Goal: Communication & Community: Answer question/provide support

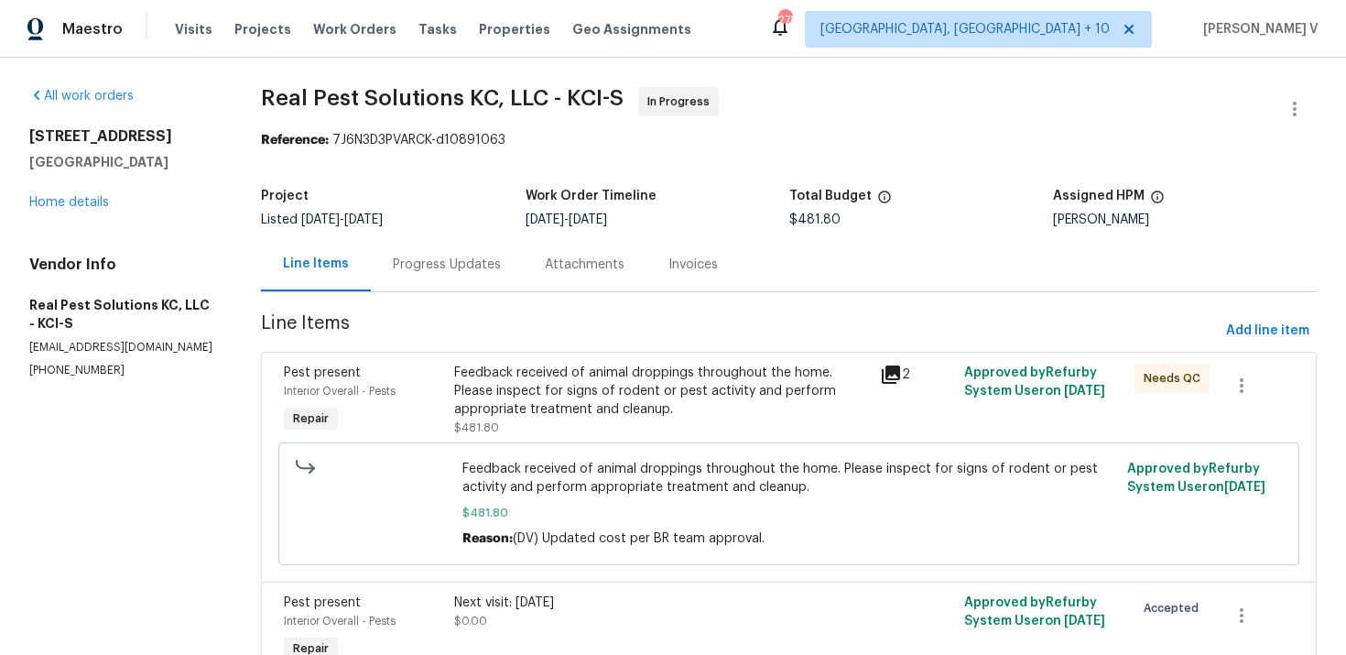
click at [428, 279] on div "Progress Updates" at bounding box center [447, 264] width 152 height 54
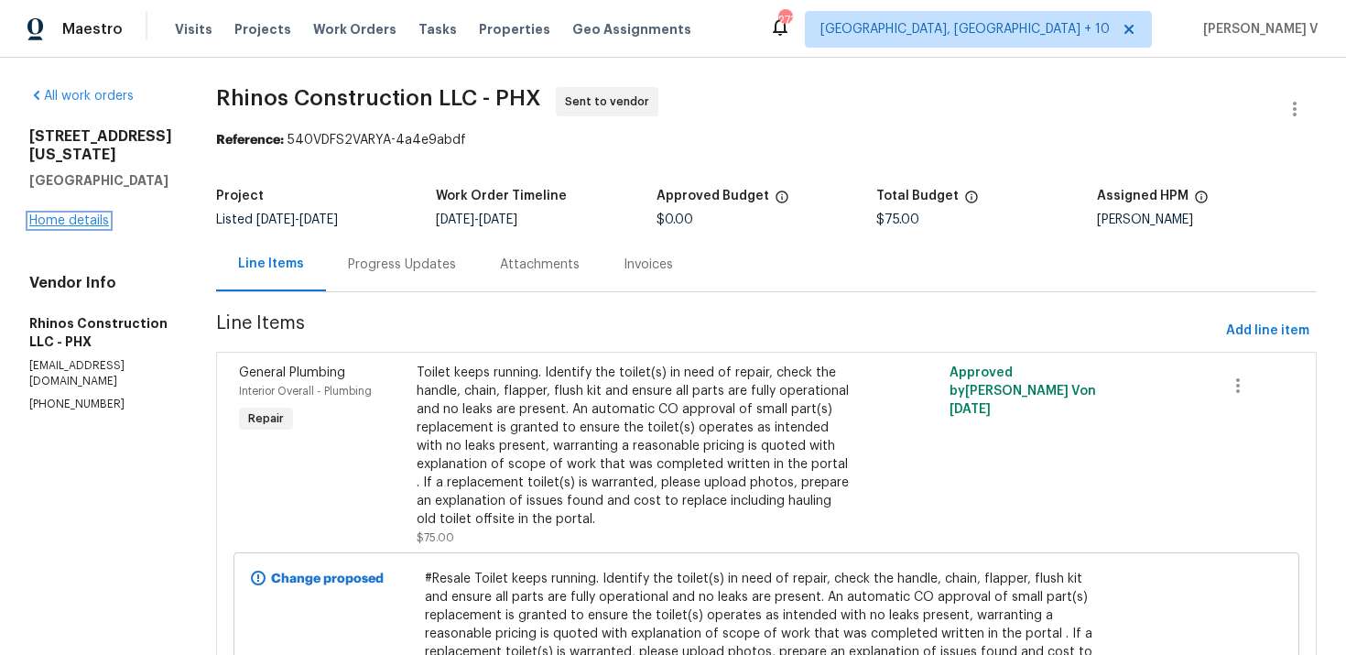
click at [78, 227] on link "Home details" at bounding box center [69, 220] width 80 height 13
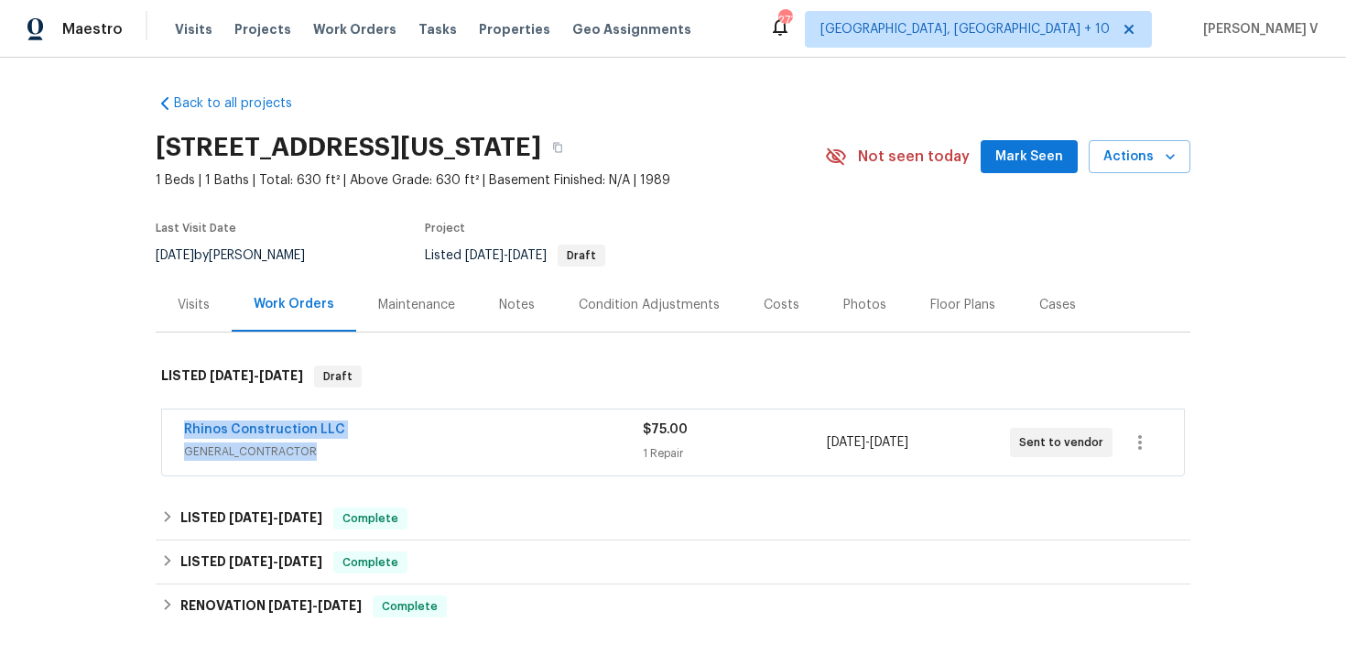
drag, startPoint x: 221, startPoint y: 447, endPoint x: 409, endPoint y: 465, distance: 189.5
click at [409, 465] on div "Rhinos Construction LLC GENERAL_CONTRACTOR $75.00 1 Repair 8/28/2025 - 8/29/202…" at bounding box center [673, 442] width 1022 height 66
copy div "Rhinos Construction LLC GENERAL_CONTRACTOR"
click at [132, 447] on div "Back to all projects 1440 N Idaho Rd Unit 1048, Apache Junction, AZ 85119 1 Bed…" at bounding box center [673, 356] width 1346 height 597
drag, startPoint x: 245, startPoint y: 445, endPoint x: 443, endPoint y: 448, distance: 197.8
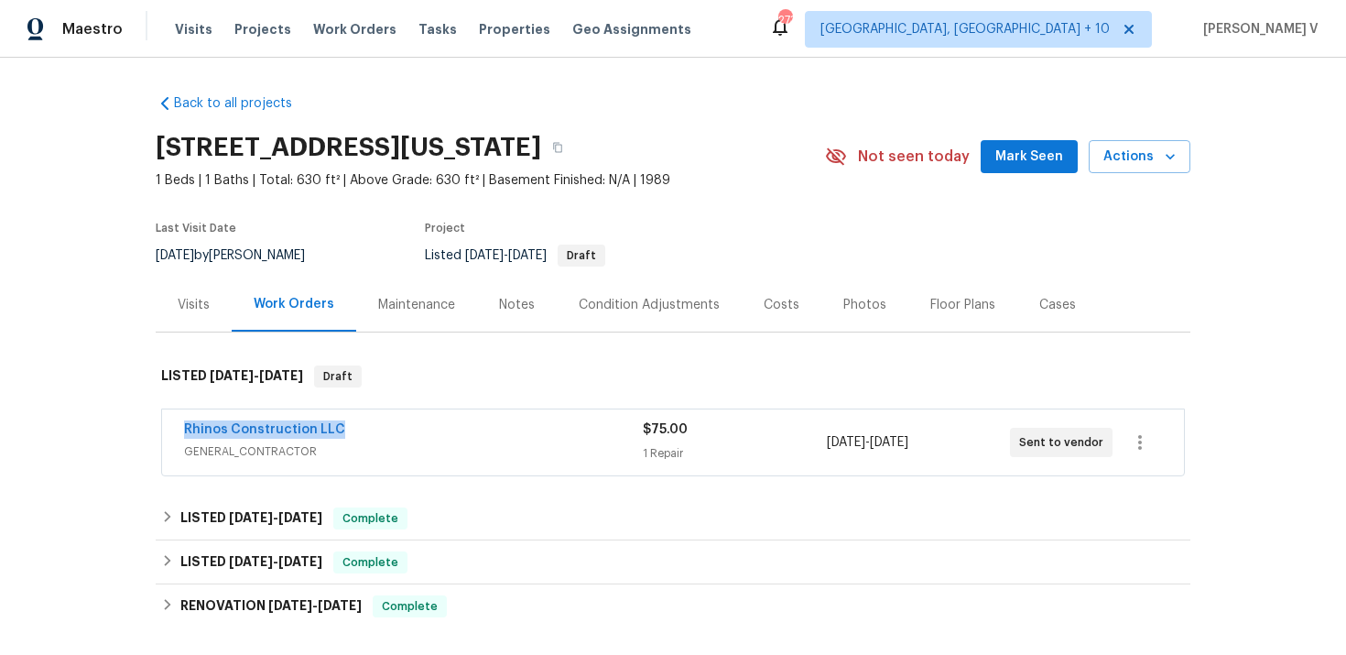
click at [443, 448] on div "Rhinos Construction LLC GENERAL_CONTRACTOR $75.00 1 Repair 8/28/2025 - 8/29/202…" at bounding box center [673, 442] width 1022 height 66
copy link "Rhinos Construction LLC"
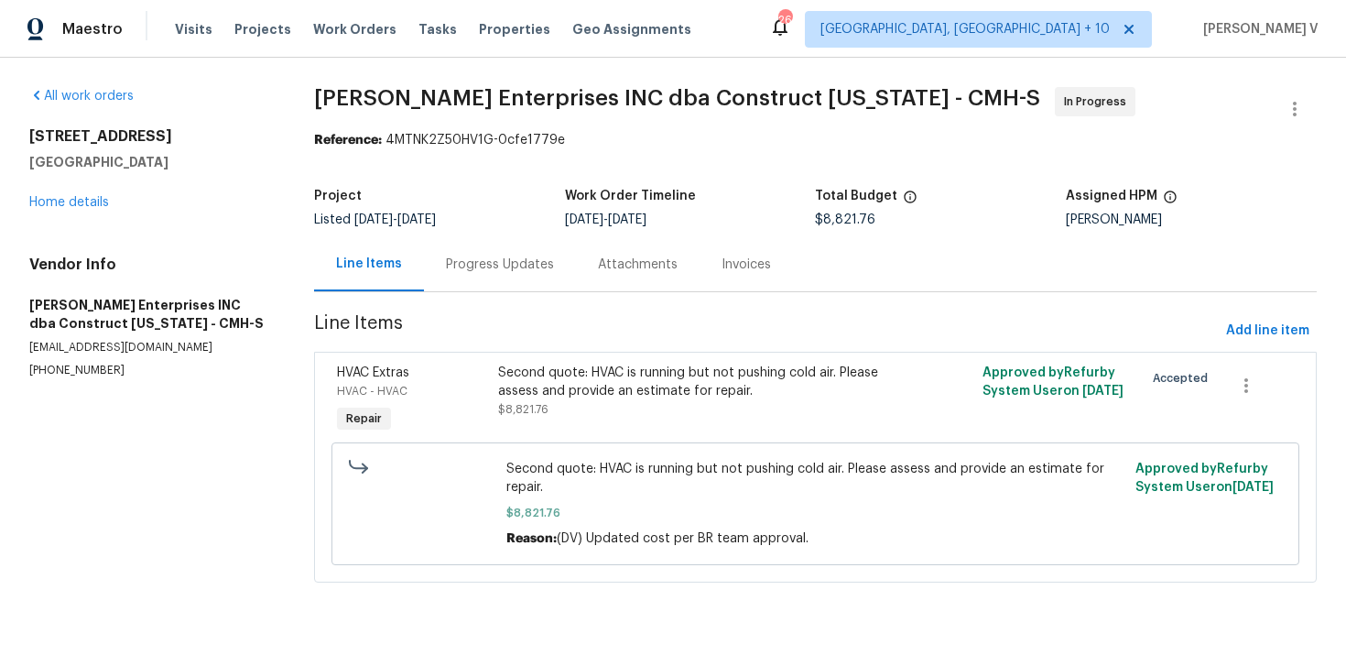
click at [515, 256] on div "Progress Updates" at bounding box center [500, 265] width 108 height 18
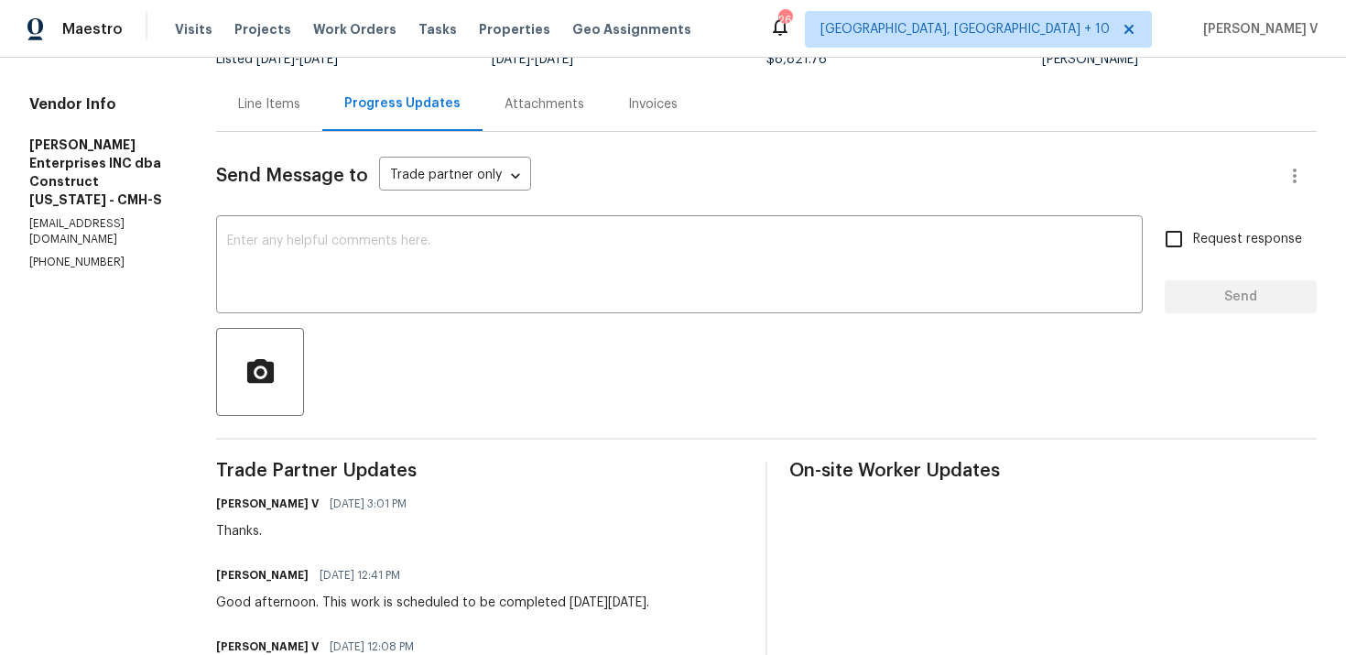
scroll to position [126, 0]
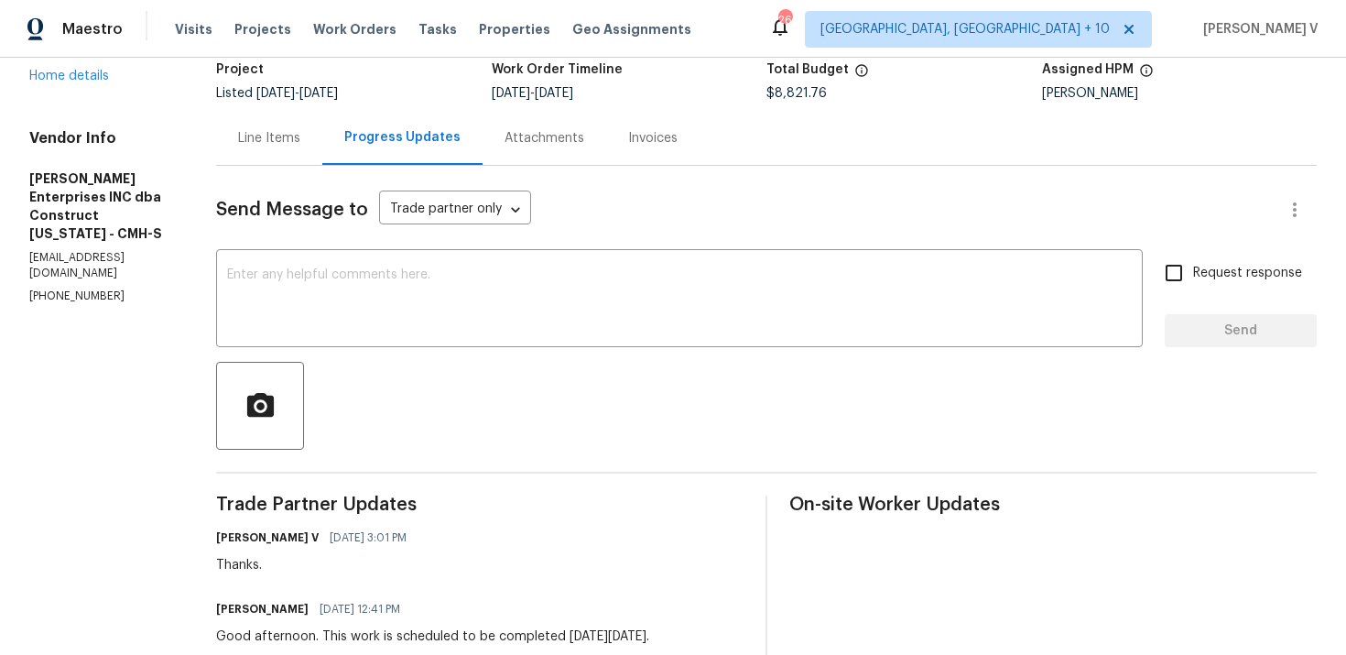
click at [74, 84] on div "3526 Rue De Fleur Columbus, OH 43221 Home details" at bounding box center [100, 43] width 143 height 84
click at [77, 81] on link "Home details" at bounding box center [69, 76] width 80 height 13
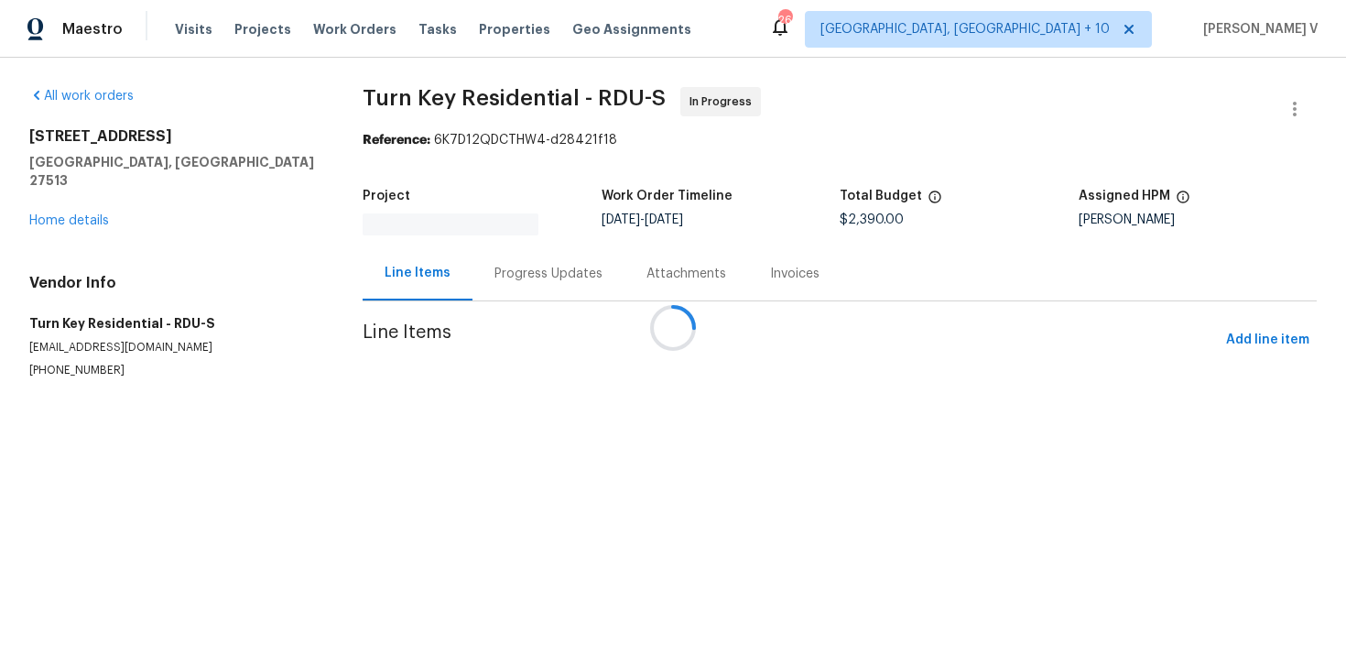
click at [560, 257] on div at bounding box center [673, 327] width 1346 height 655
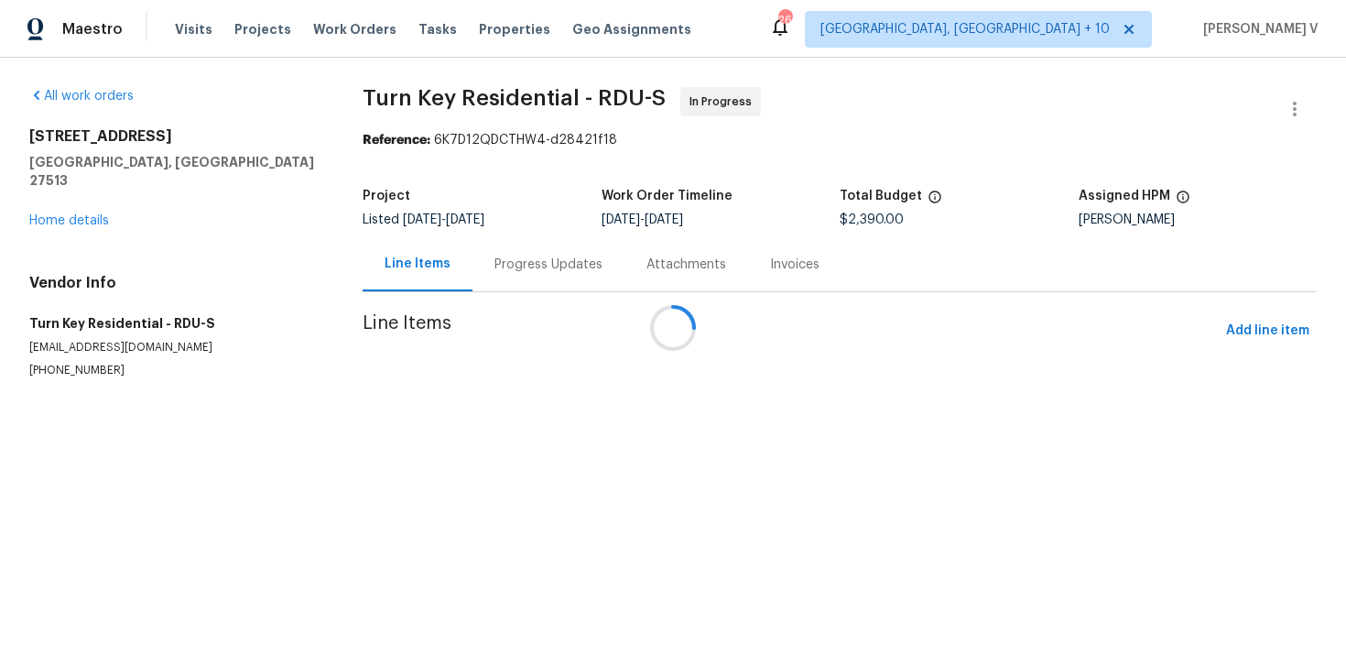
click at [539, 276] on div at bounding box center [673, 327] width 1346 height 655
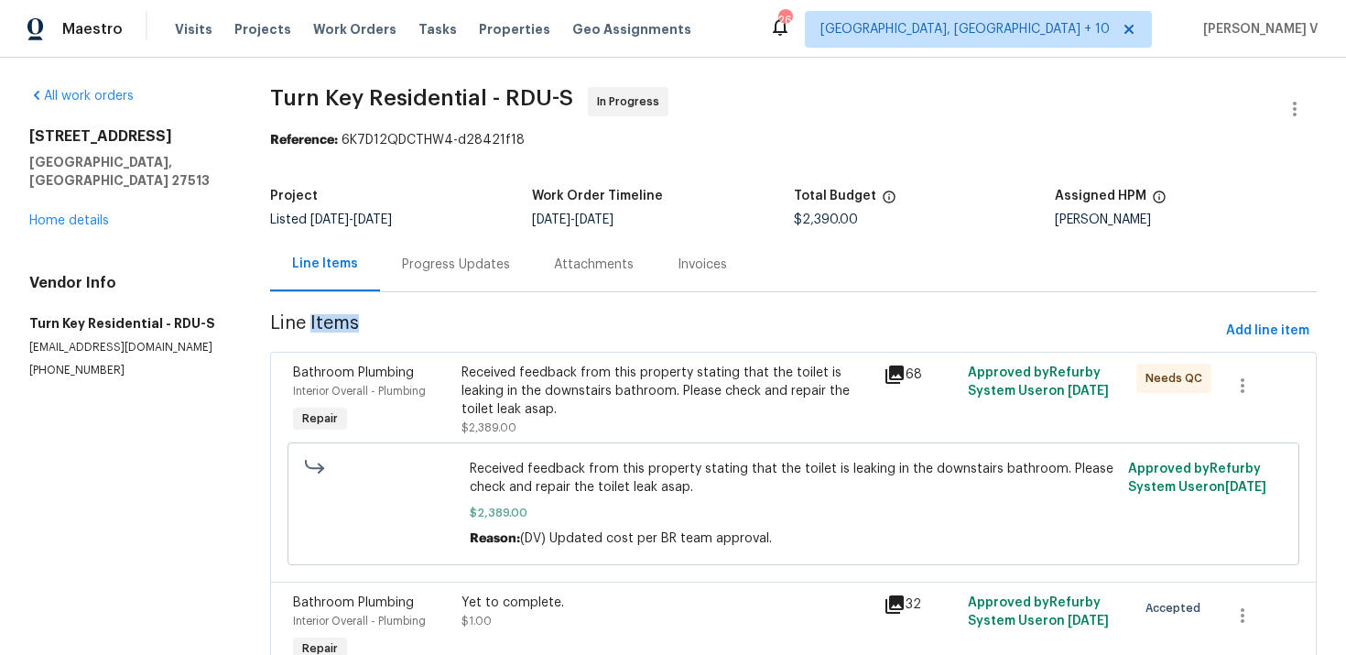
click at [539, 276] on div "Attachments" at bounding box center [594, 264] width 124 height 54
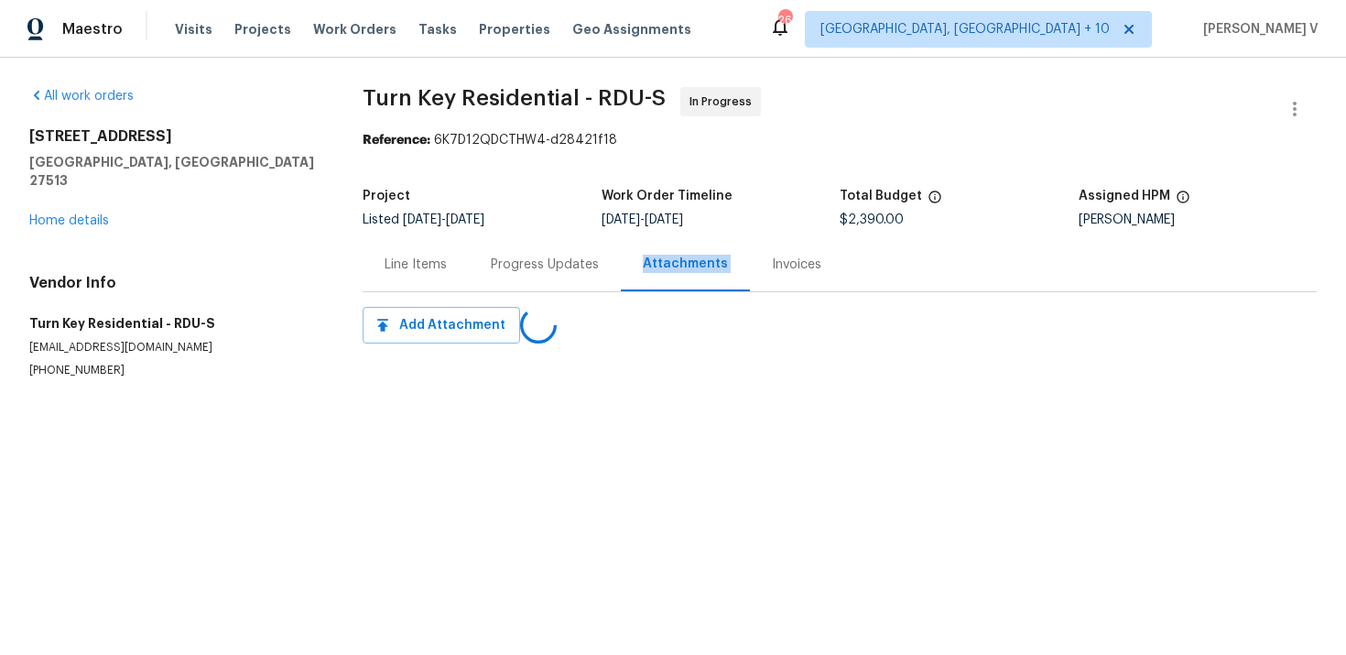
click at [539, 276] on div "Progress Updates" at bounding box center [545, 264] width 152 height 54
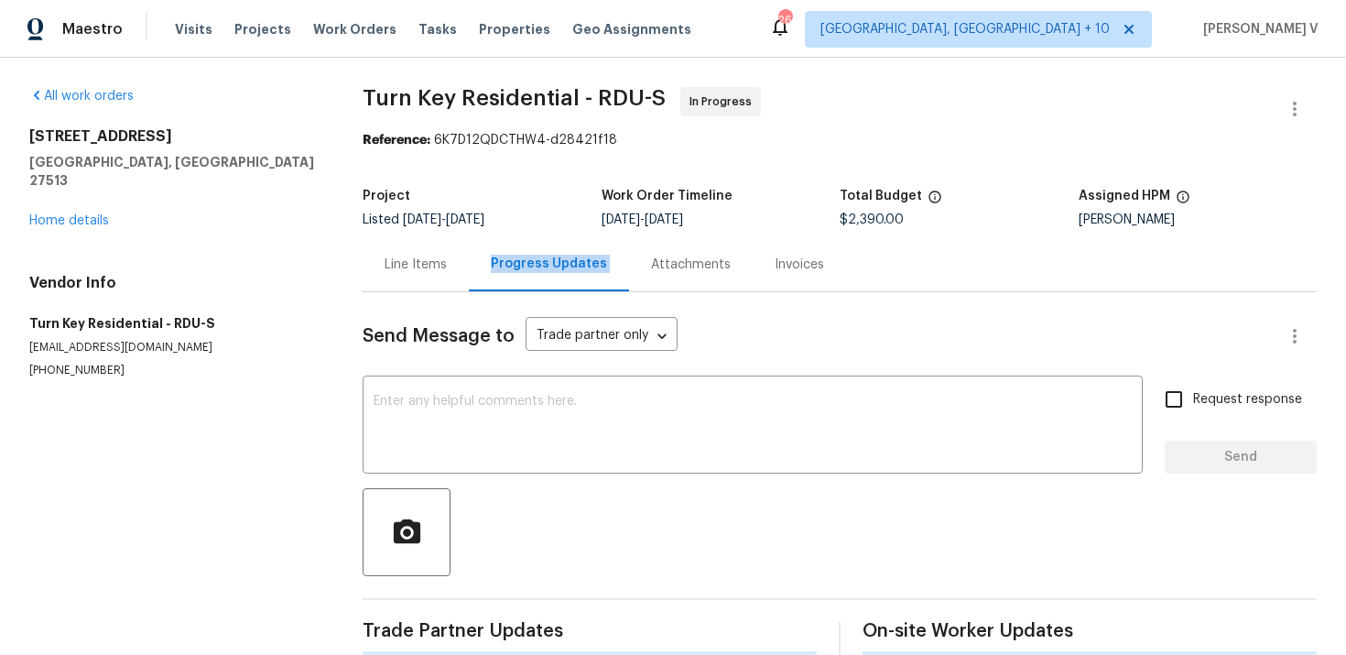
click at [78, 363] on p "(919) 805-2596" at bounding box center [173, 371] width 289 height 16
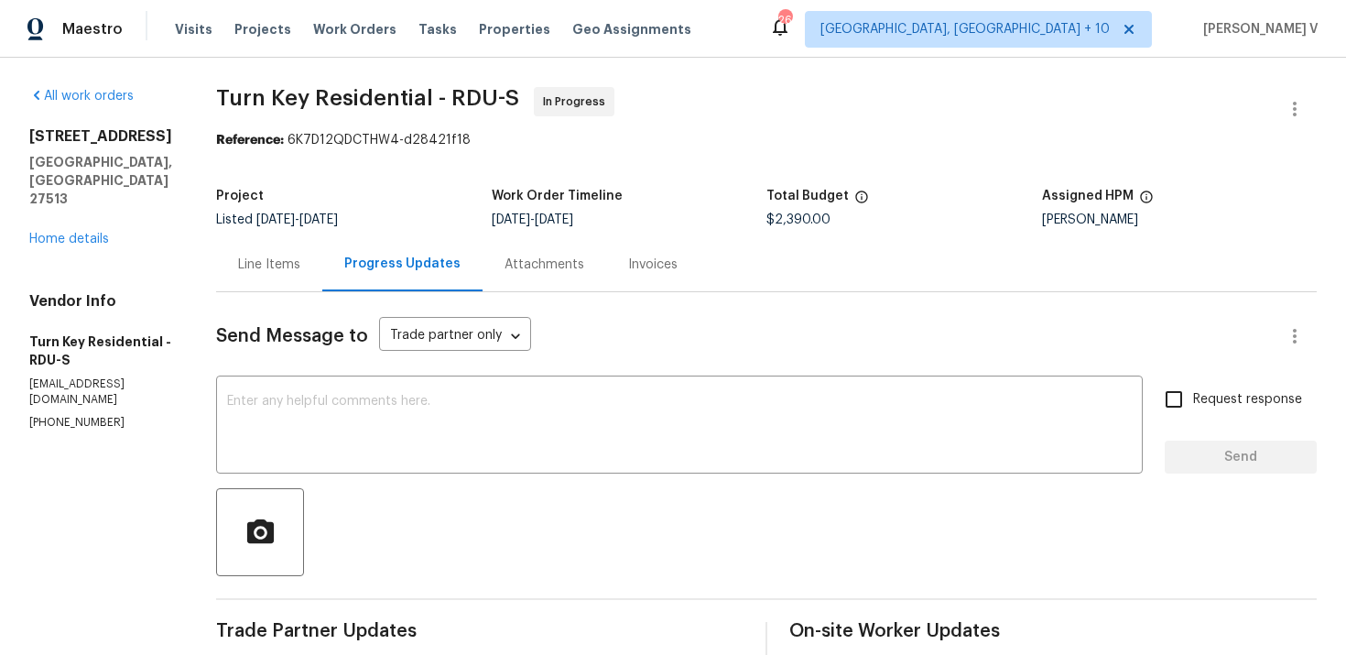
click at [78, 415] on p "(919) 805-2596" at bounding box center [100, 423] width 143 height 16
copy p "(919) 805-2596"
click at [67, 233] on link "Home details" at bounding box center [69, 239] width 80 height 13
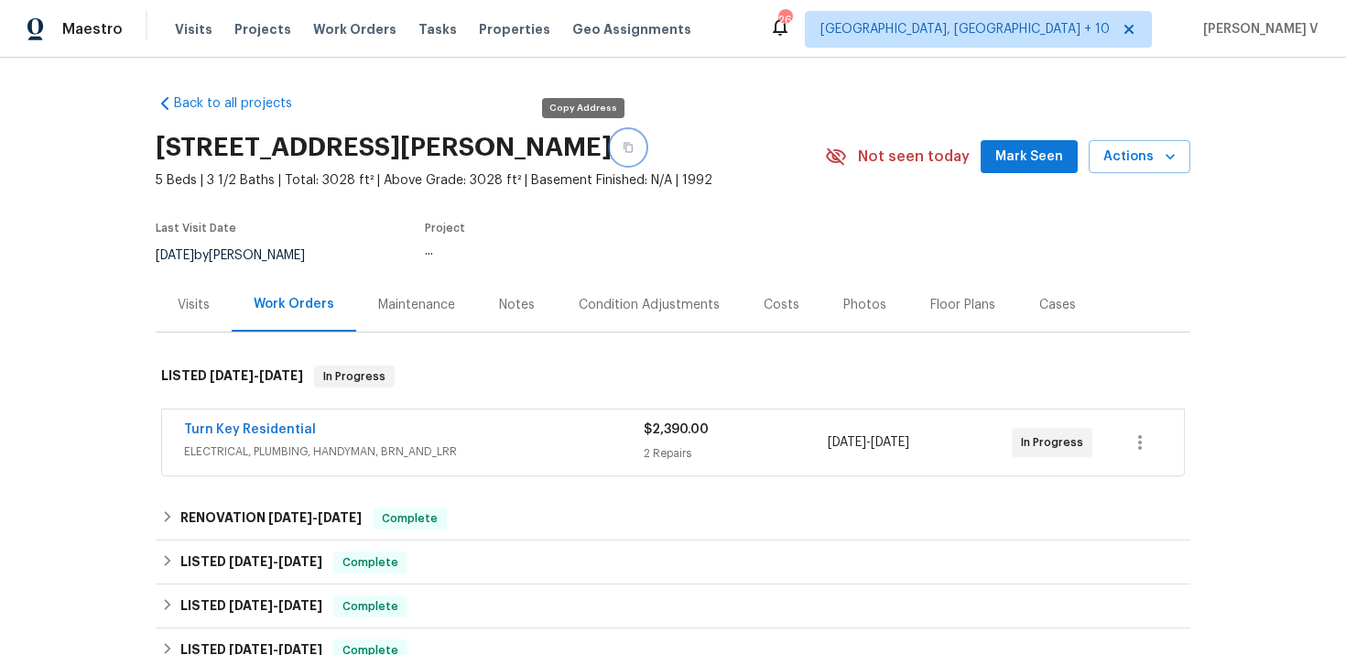
click at [612, 135] on button "button" at bounding box center [628, 147] width 33 height 33
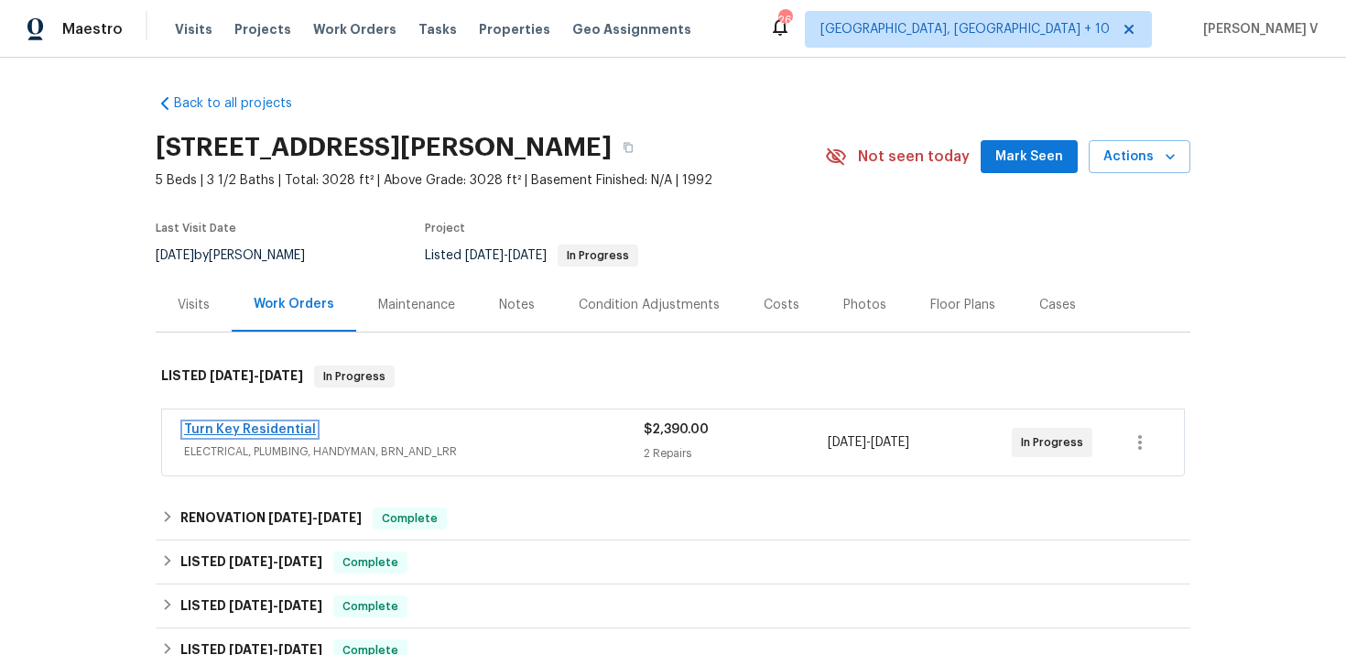
click at [288, 427] on link "Turn Key Residential" at bounding box center [250, 429] width 132 height 13
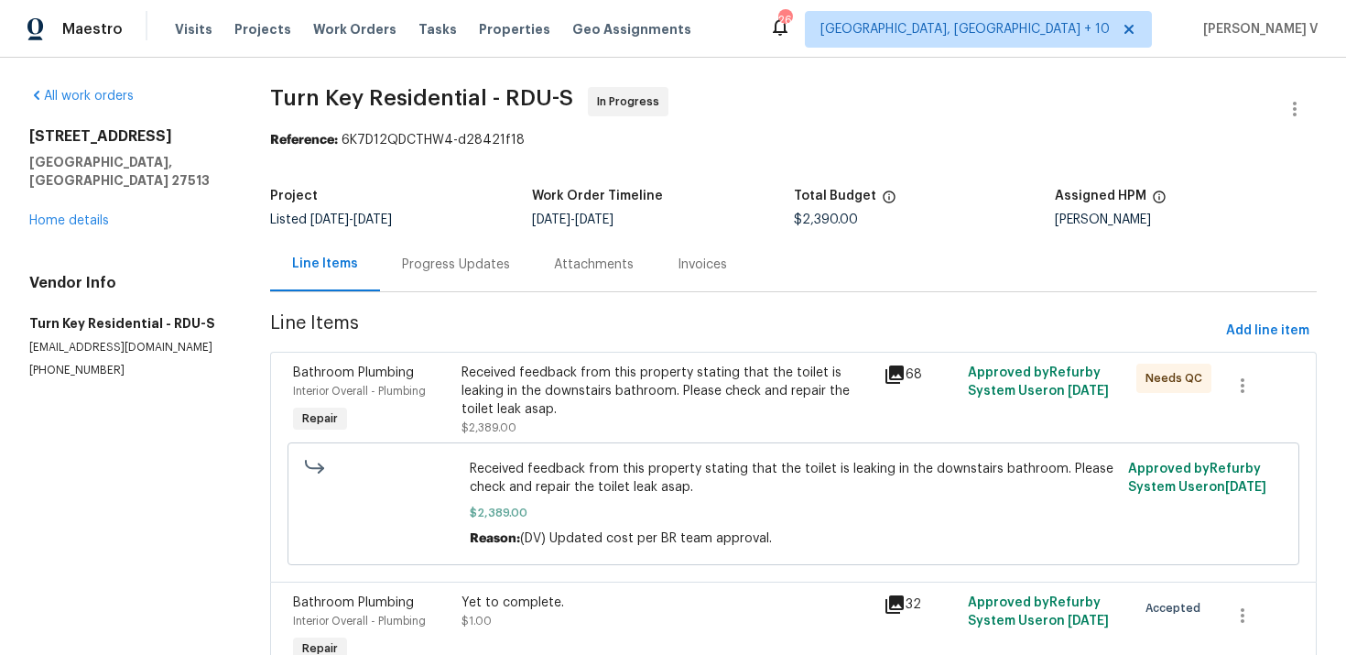
click at [451, 294] on section "Turn Key Residential - RDU-S In Progress Reference: 6K7D12QDCTHW4-d28421f18 Pro…" at bounding box center [793, 405] width 1047 height 636
click at [477, 285] on div "Progress Updates" at bounding box center [456, 264] width 152 height 54
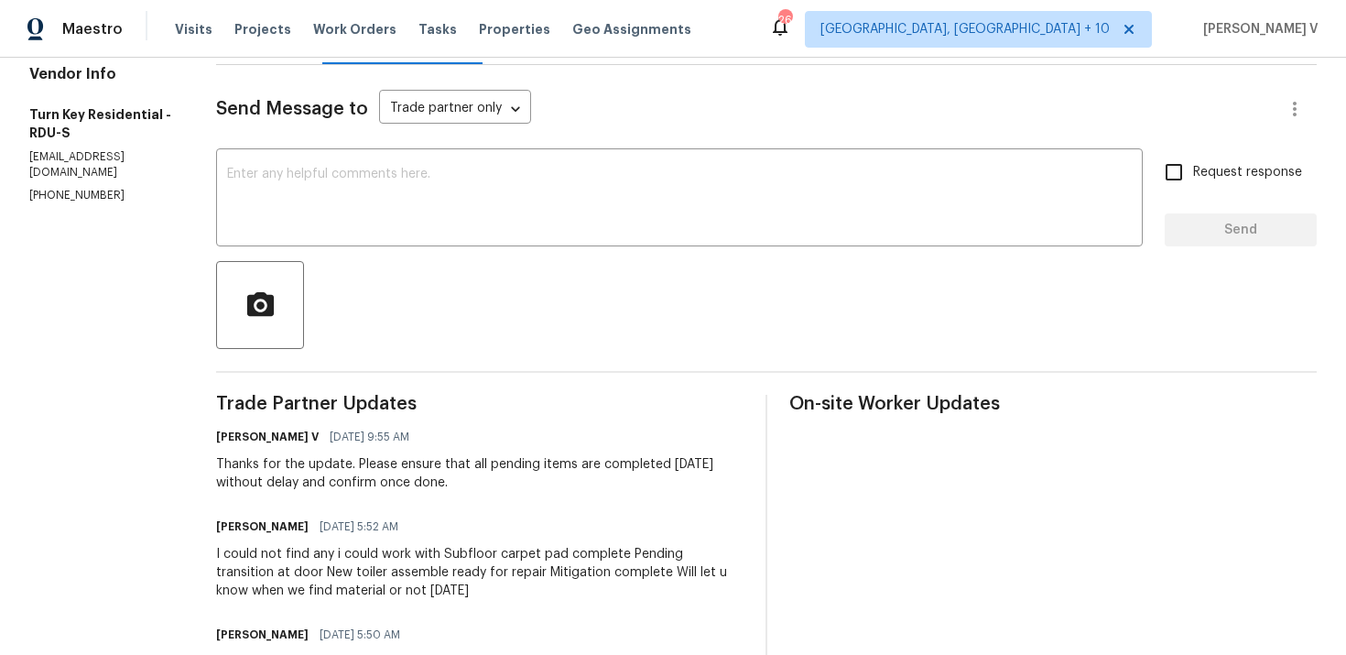
scroll to position [249, 0]
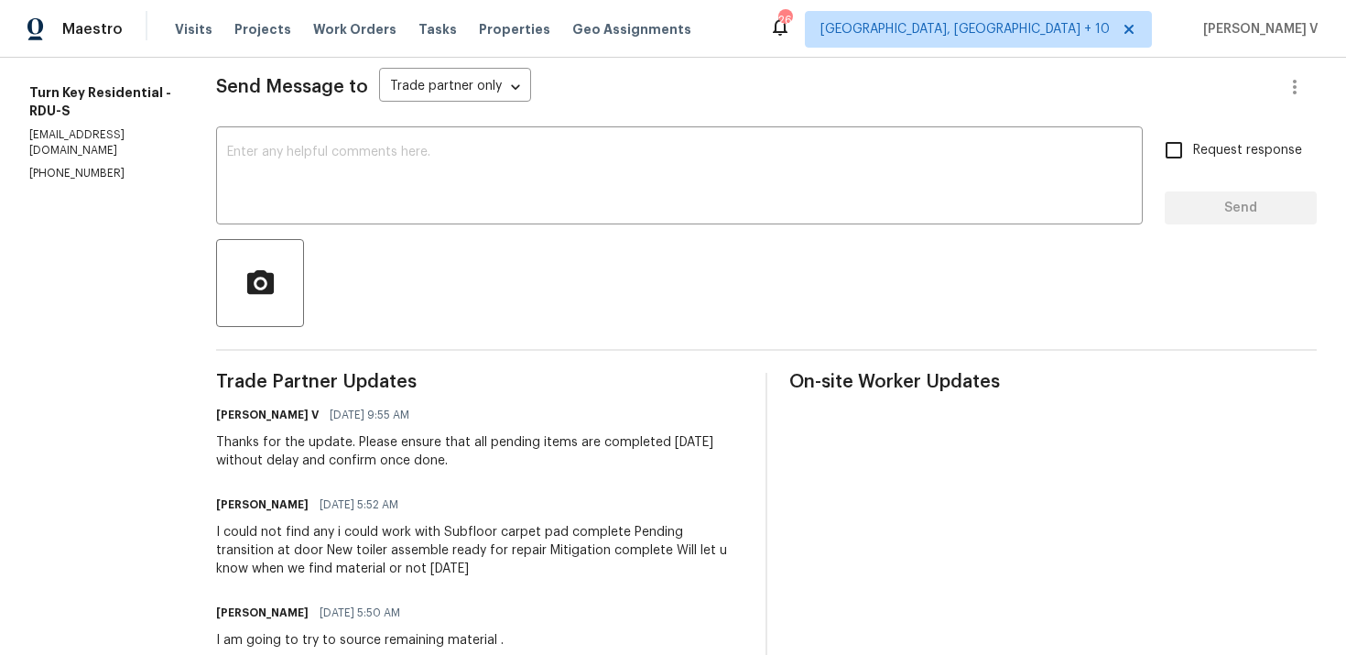
click at [359, 466] on div "Thanks for the update. Please ensure that all pending items are completed today…" at bounding box center [479, 451] width 527 height 37
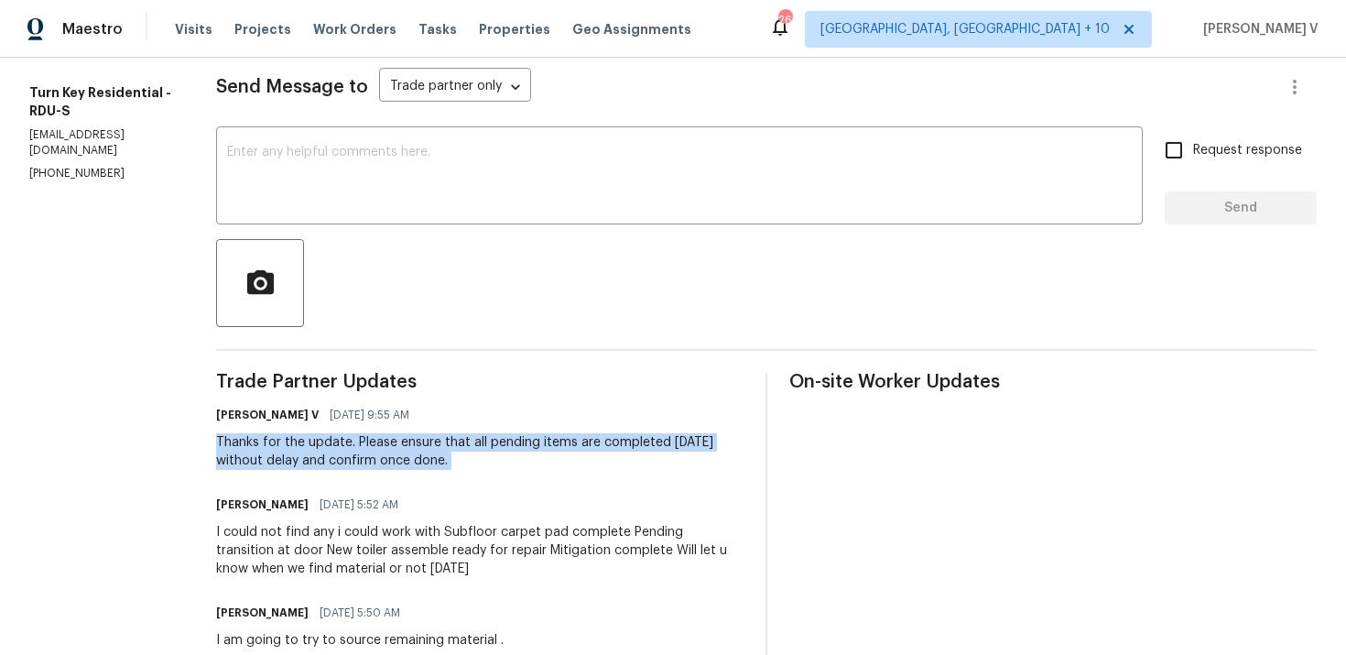
click at [421, 455] on div "Thanks for the update. Please ensure that all pending items are completed today…" at bounding box center [479, 451] width 527 height 37
drag, startPoint x: 397, startPoint y: 442, endPoint x: 565, endPoint y: 478, distance: 171.4
copy div "Please ensure that all pending items are completed today without delay and conf…"
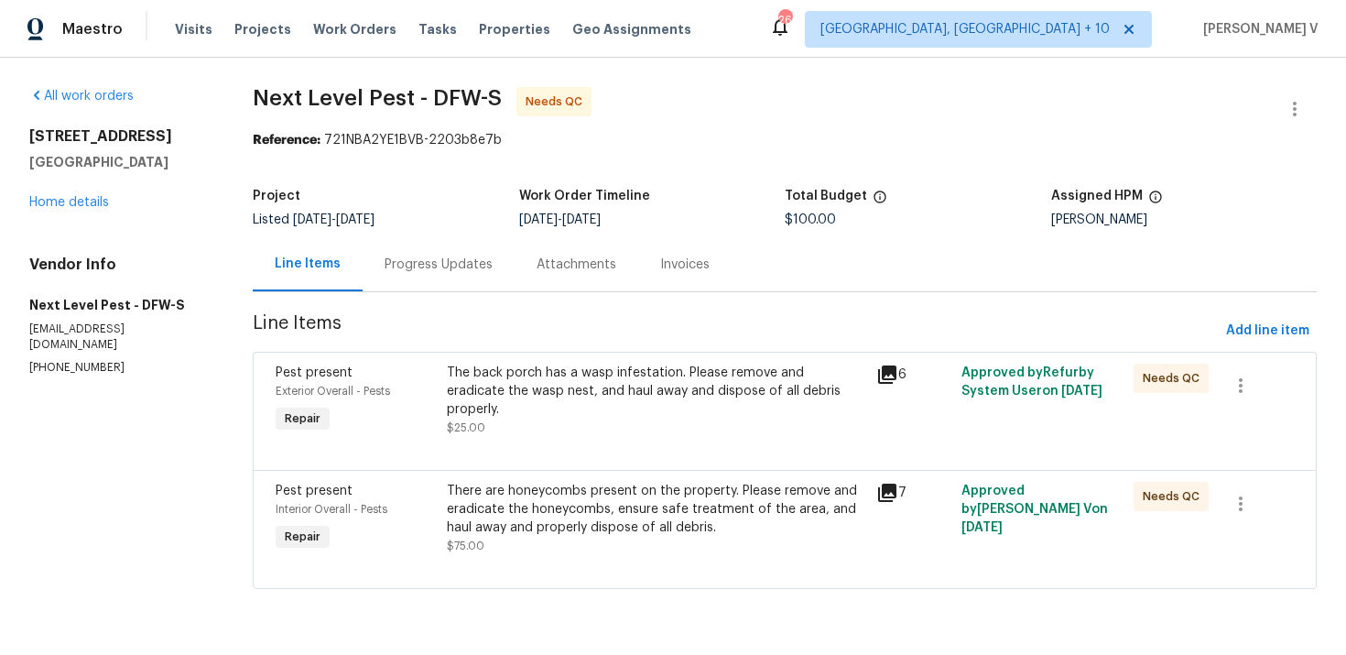
click at [467, 278] on div "Progress Updates" at bounding box center [439, 264] width 152 height 54
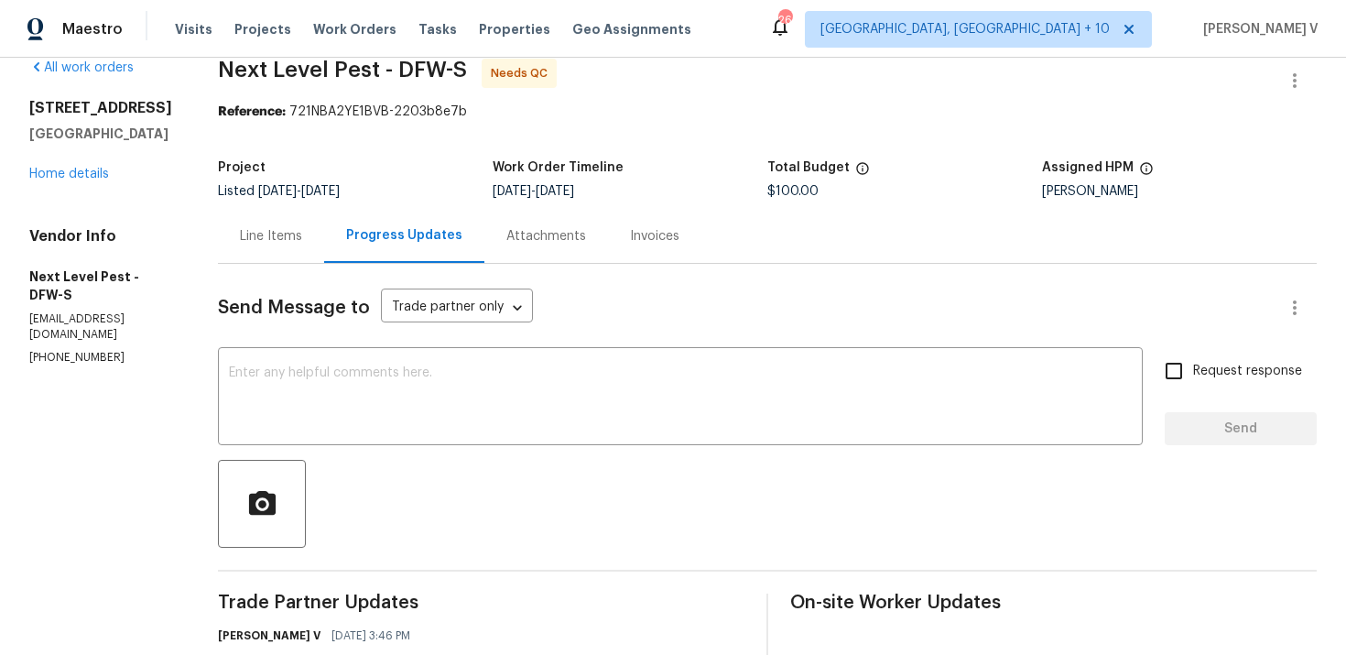
scroll to position [13, 0]
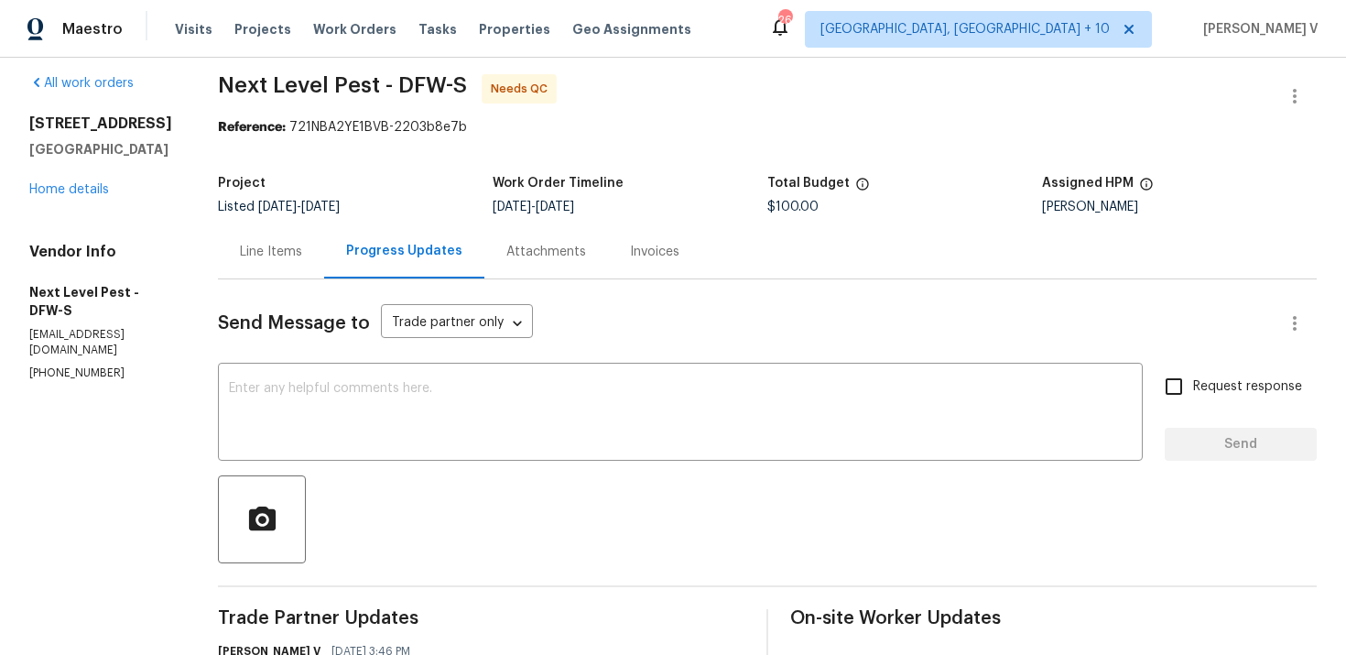
click at [326, 262] on div "Progress Updates" at bounding box center [404, 251] width 160 height 54
click at [286, 250] on div "Line Items" at bounding box center [271, 252] width 62 height 18
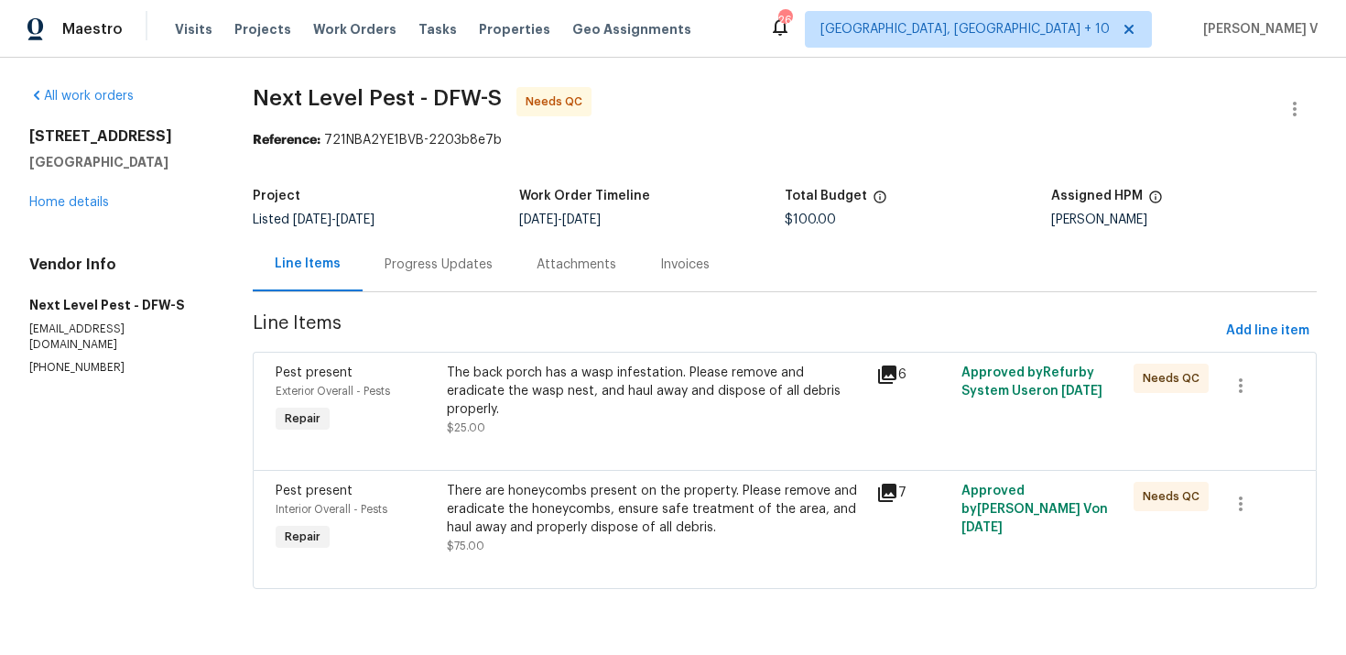
click at [593, 425] on div "The back porch has a wasp infestation. Please remove and eradicate the wasp nes…" at bounding box center [655, 400] width 429 height 84
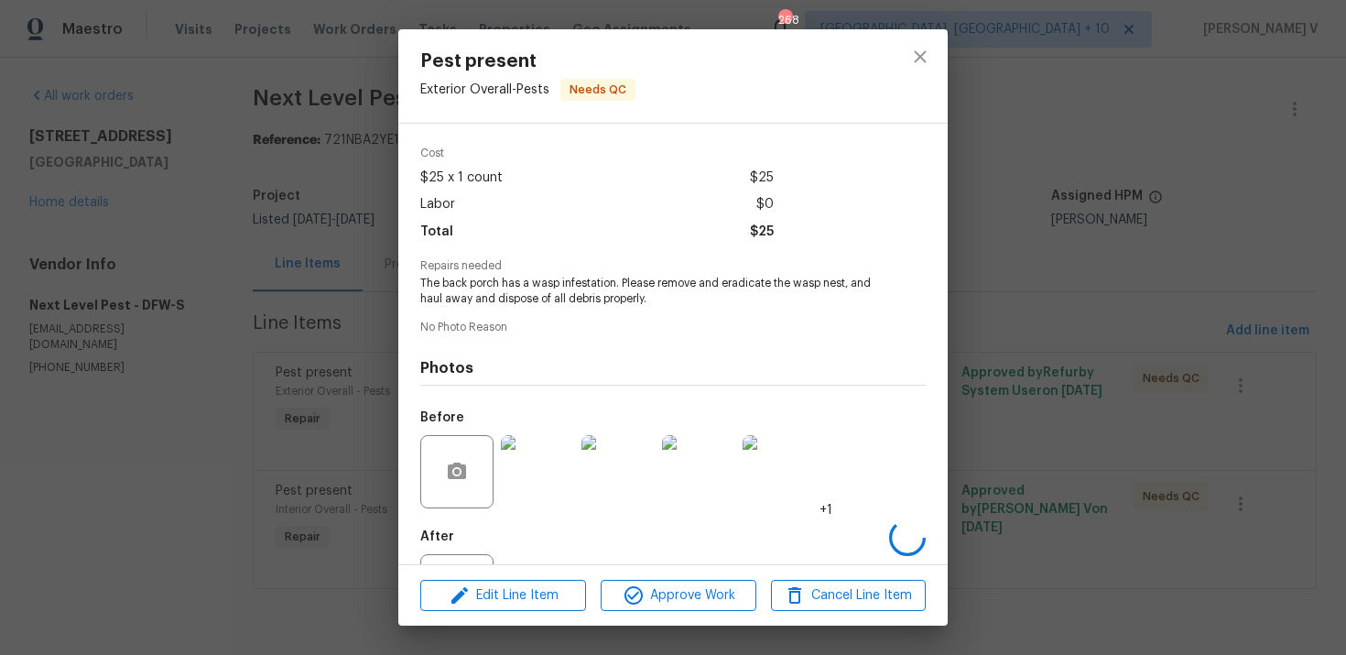
scroll to position [142, 0]
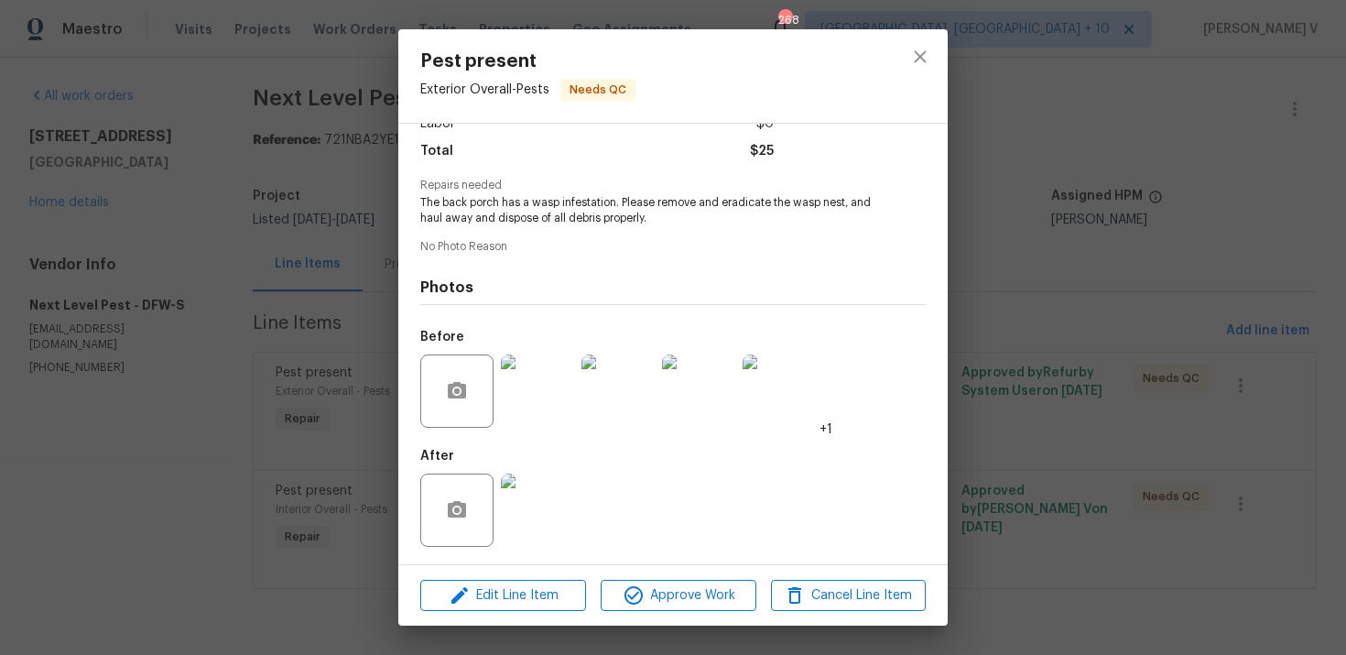
click at [521, 511] on img at bounding box center [537, 509] width 73 height 73
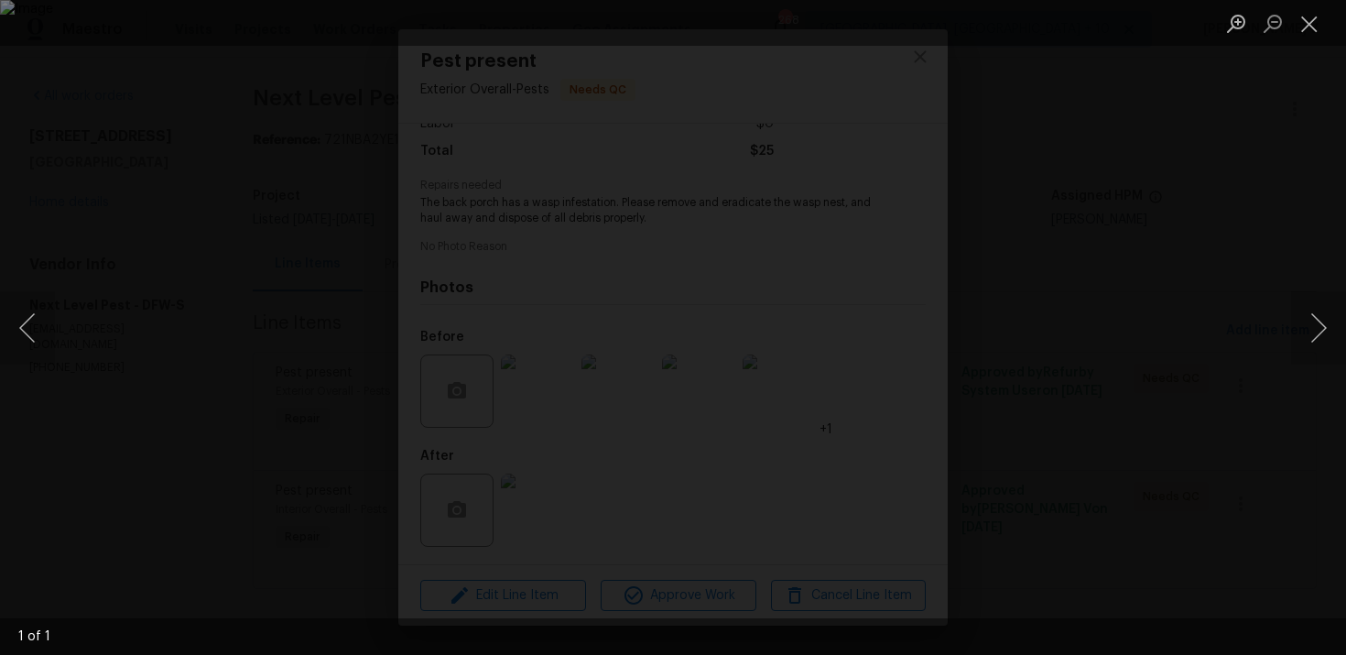
click at [1002, 208] on div "Lightbox" at bounding box center [673, 327] width 1346 height 655
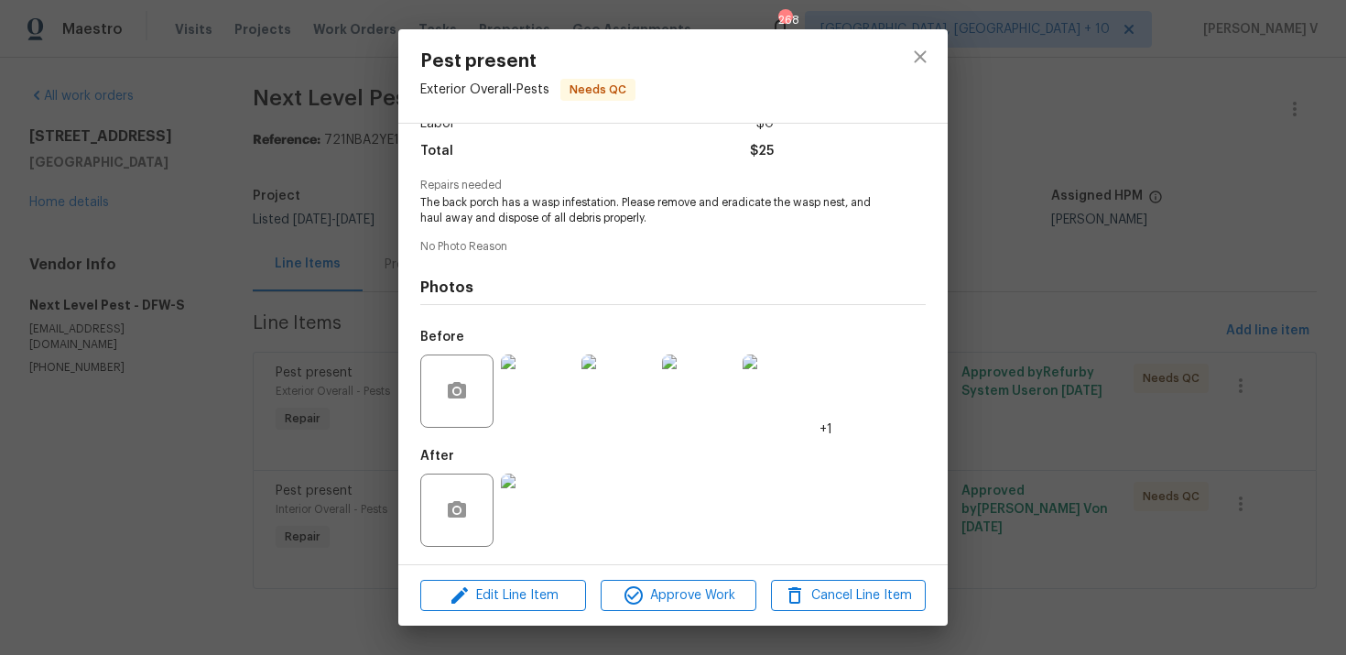
click at [546, 382] on img at bounding box center [537, 390] width 73 height 73
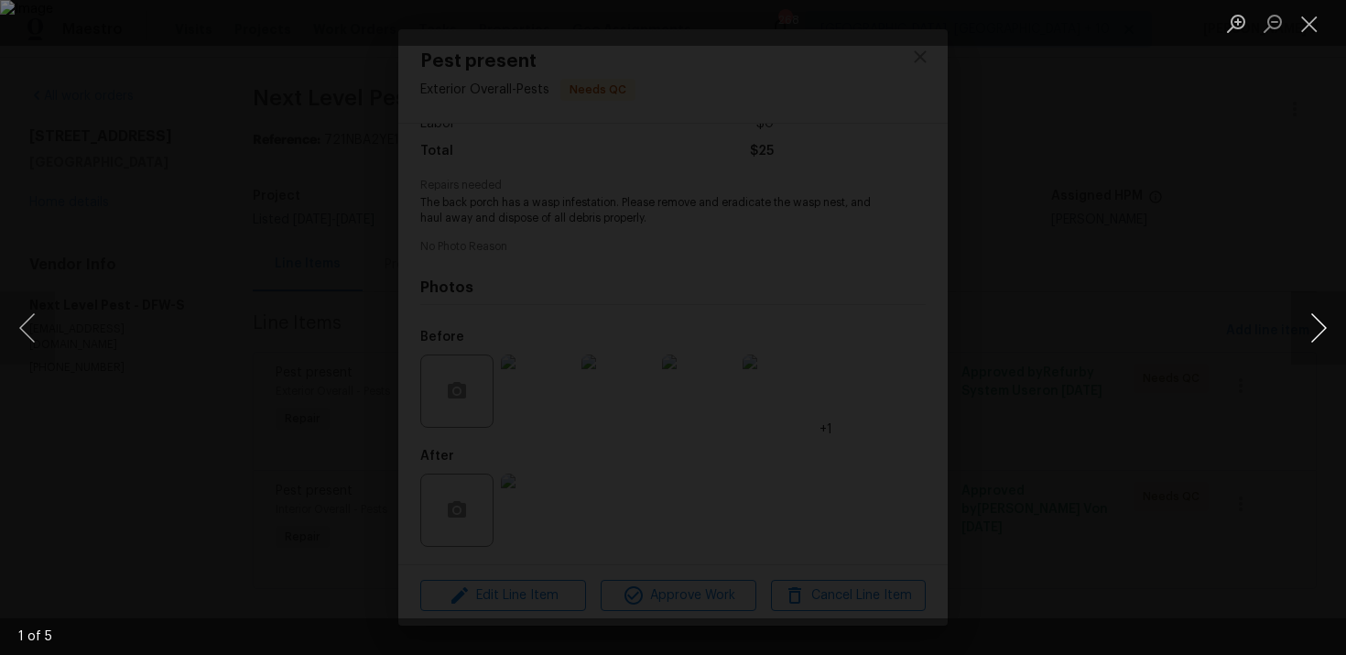
click at [1331, 315] on button "Next image" at bounding box center [1318, 327] width 55 height 73
click at [1320, 317] on button "Next image" at bounding box center [1318, 327] width 55 height 73
click at [1320, 318] on button "Next image" at bounding box center [1318, 327] width 55 height 73
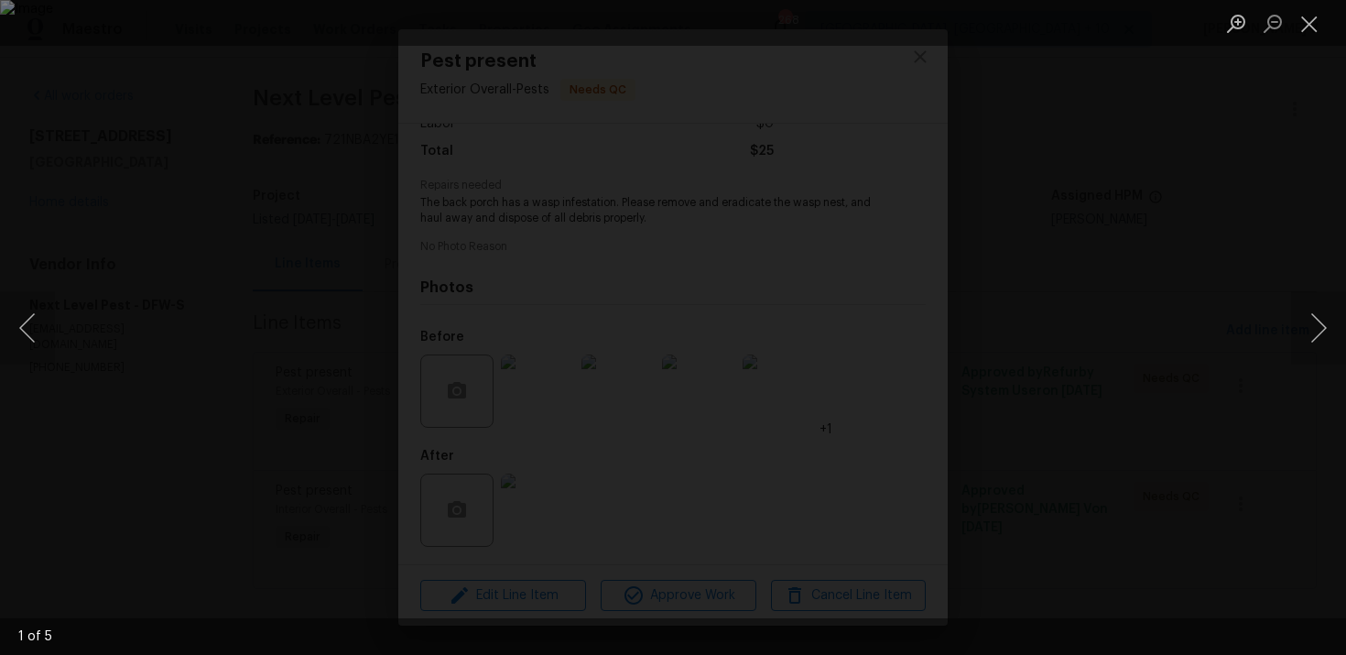
click at [1229, 201] on div "Lightbox" at bounding box center [673, 327] width 1346 height 655
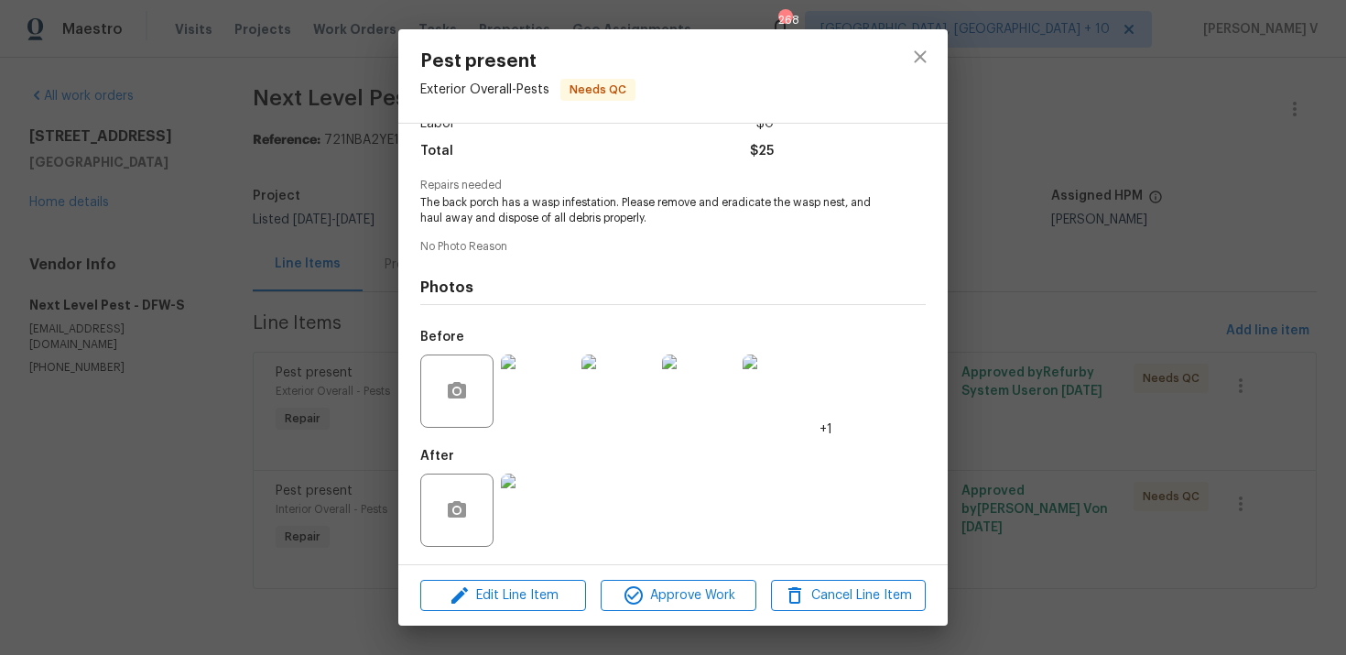
click at [556, 529] on img at bounding box center [537, 509] width 73 height 73
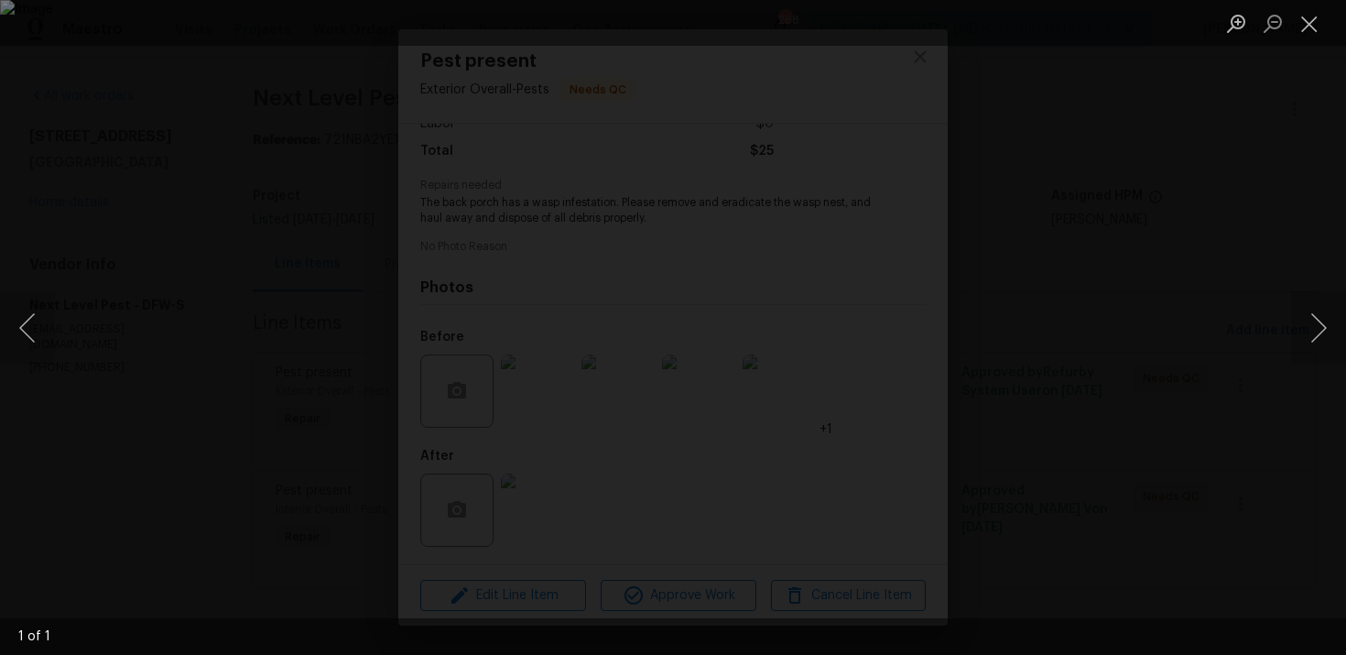
click at [1100, 255] on div "Lightbox" at bounding box center [673, 327] width 1346 height 655
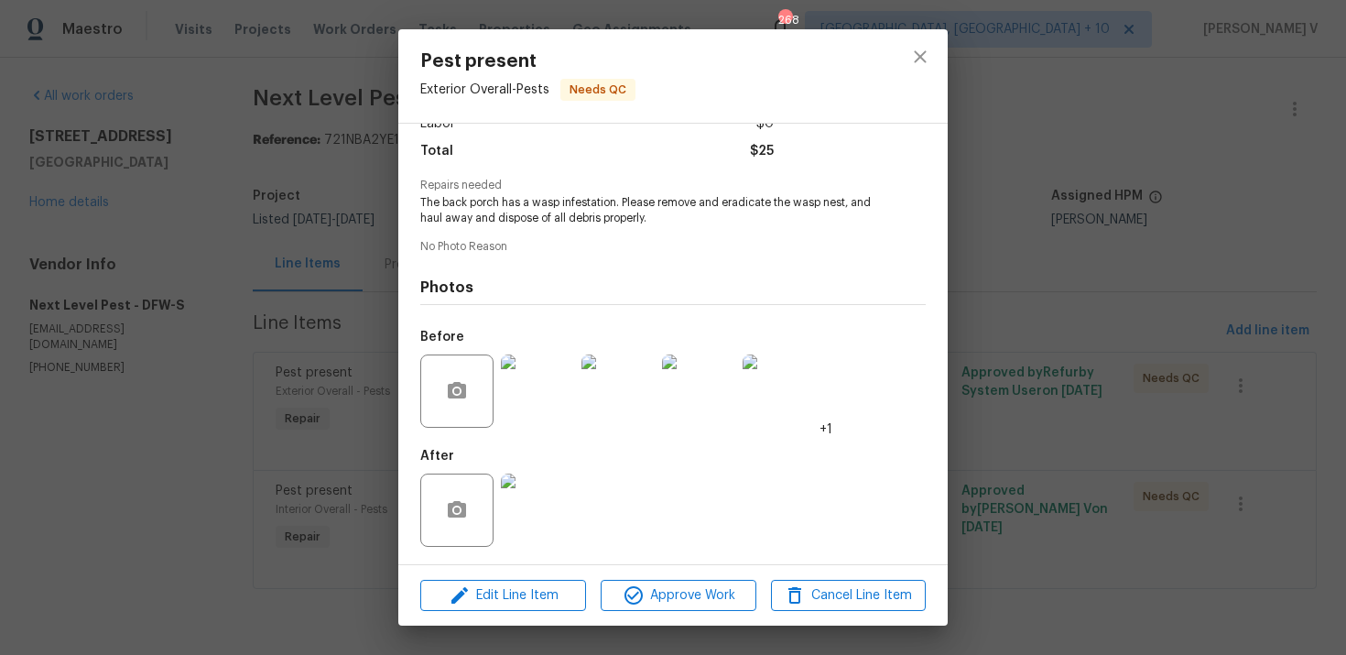
click at [1100, 255] on div "Pest present Exterior Overall - Pests Needs QC Vendor Next Level Pest Account C…" at bounding box center [673, 327] width 1346 height 655
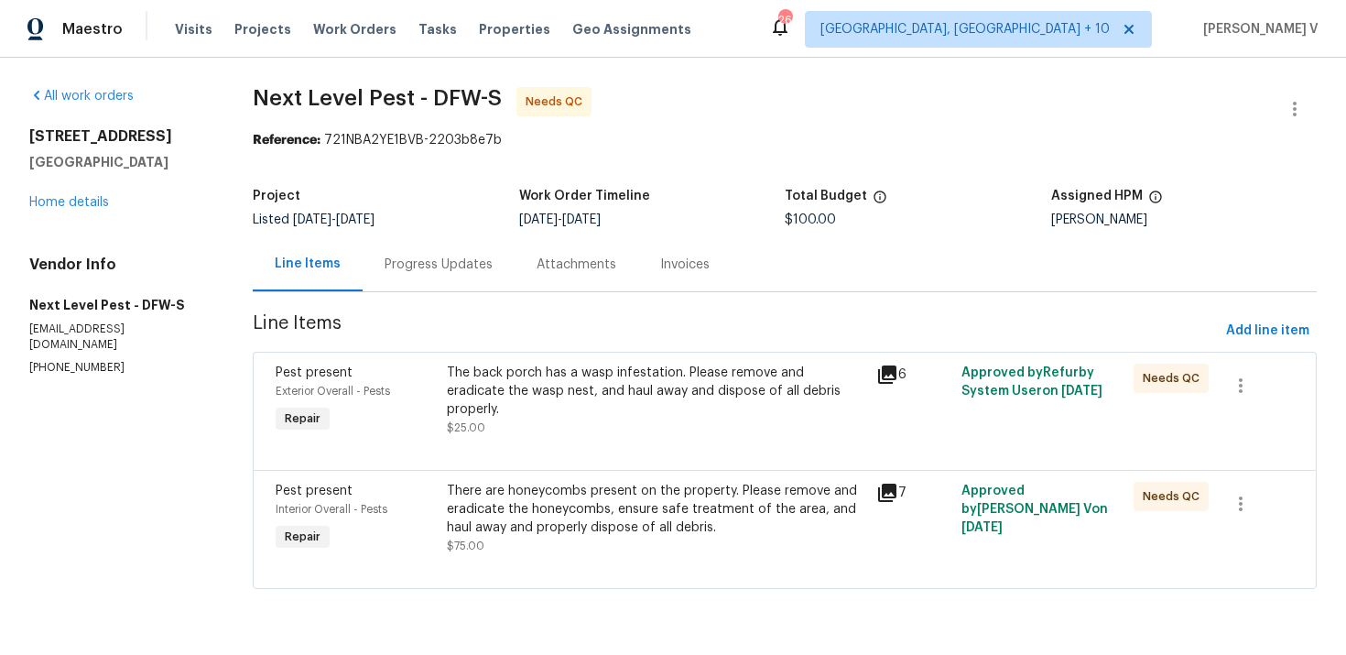
click at [531, 578] on div "Pest present Interior Overall - Pests Repair There are honeycombs present on th…" at bounding box center [785, 529] width 1064 height 119
click at [608, 535] on div "There are honeycombs present on the property. Please remove and eradicate the h…" at bounding box center [656, 509] width 418 height 55
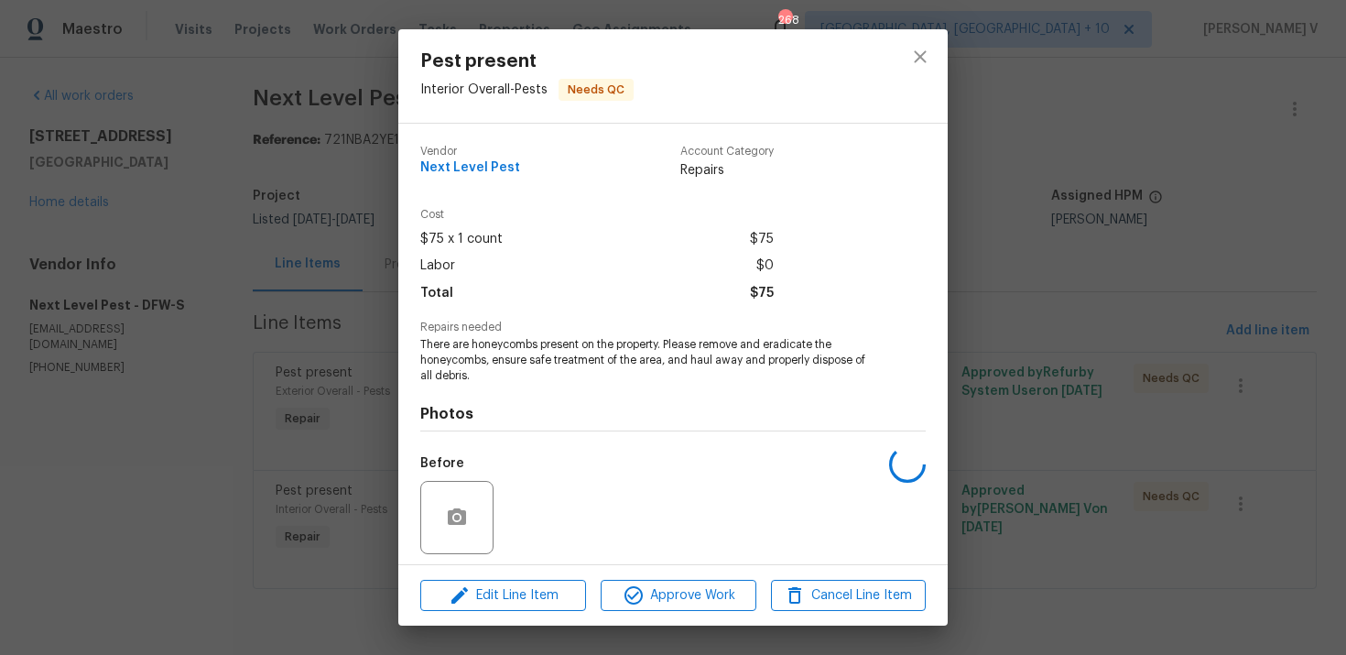
scroll to position [127, 0]
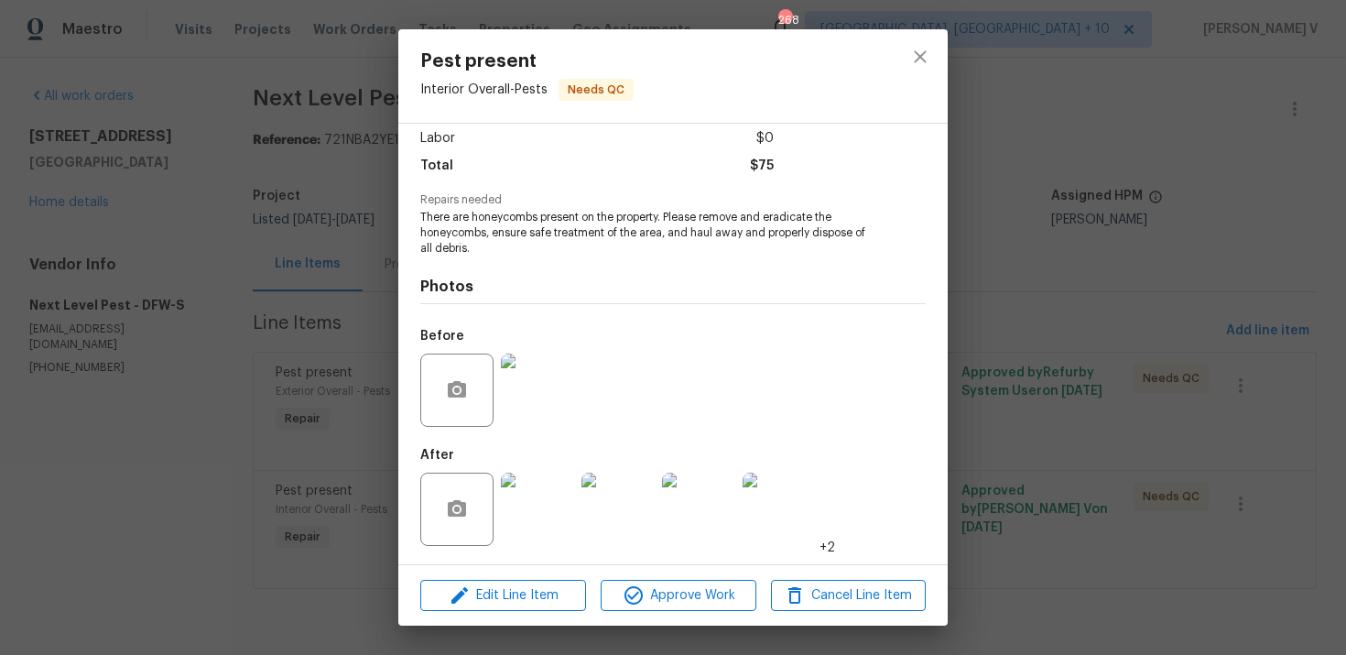
click at [524, 360] on img at bounding box center [537, 389] width 73 height 73
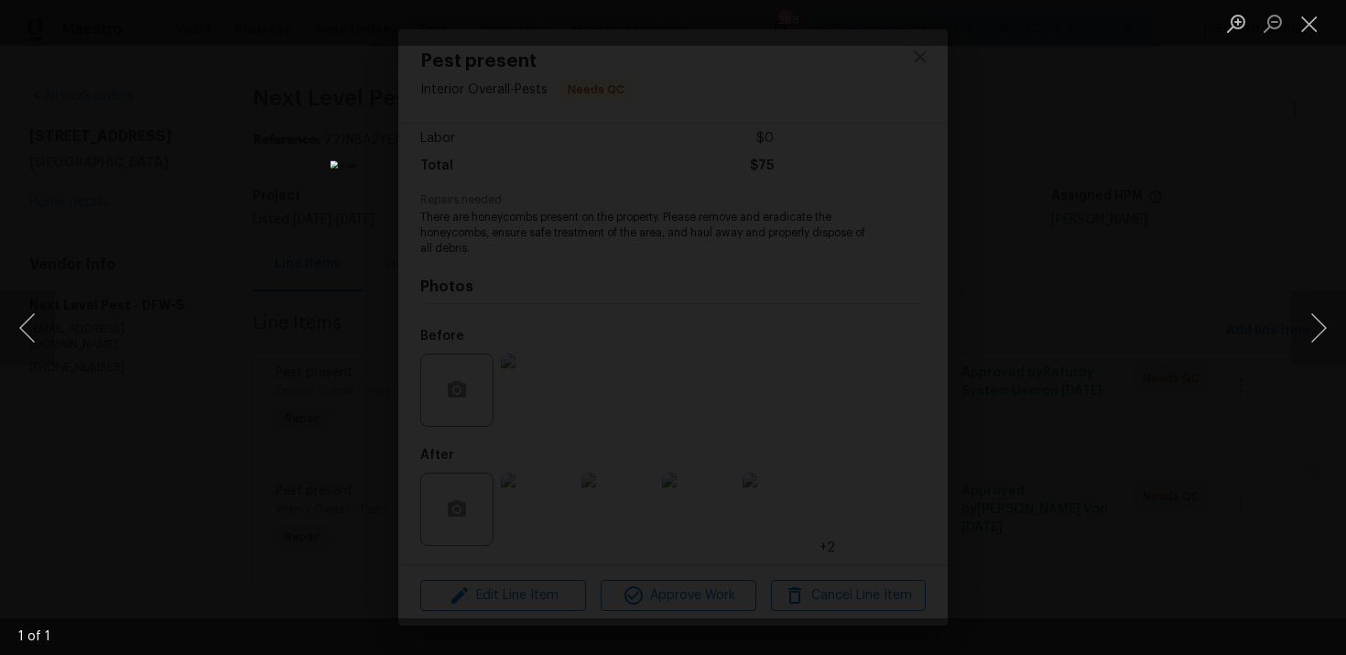
click at [1116, 235] on div "Lightbox" at bounding box center [673, 327] width 1346 height 655
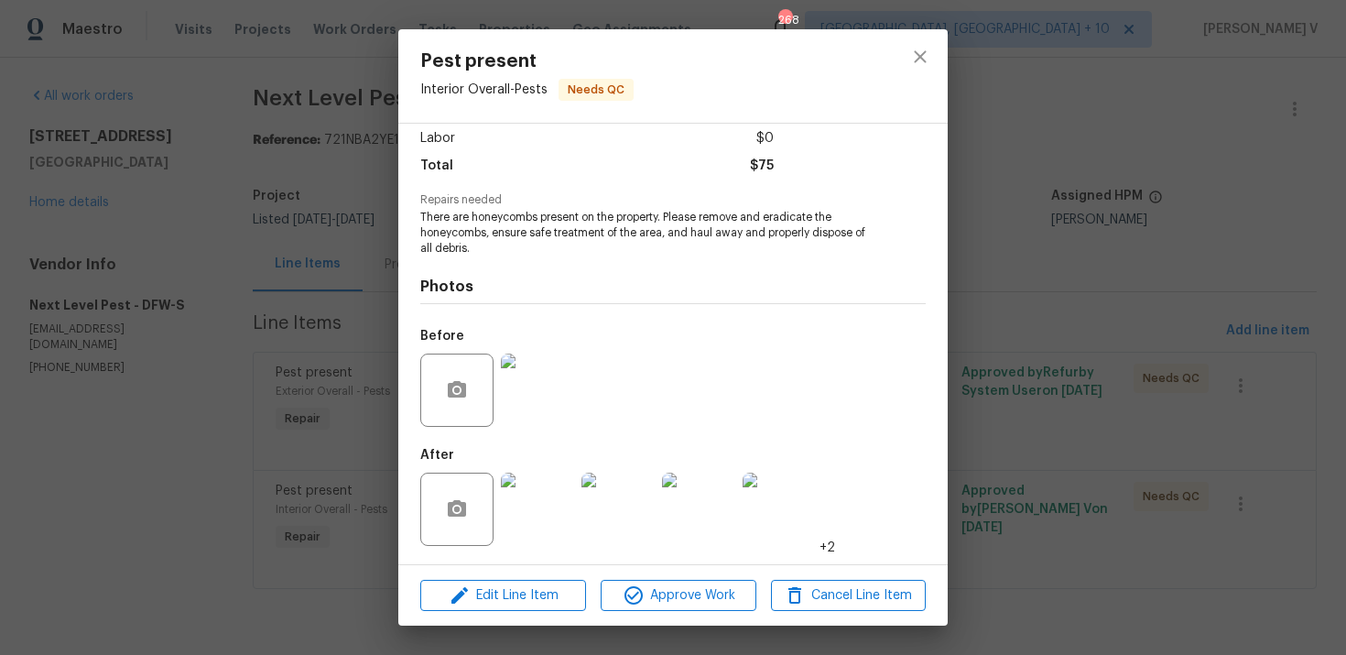
click at [615, 488] on img at bounding box center [618, 509] width 73 height 73
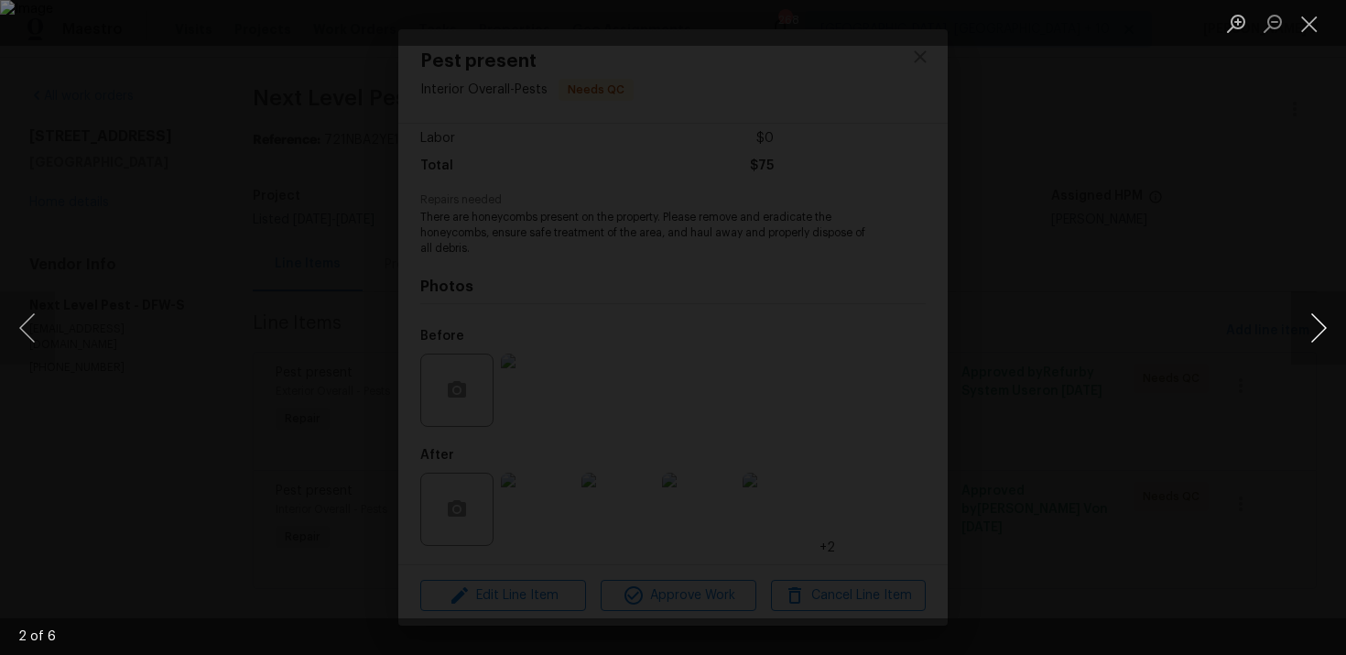
click at [1332, 325] on button "Next image" at bounding box center [1318, 327] width 55 height 73
click at [16, 317] on button "Previous image" at bounding box center [27, 327] width 55 height 73
click at [1316, 327] on button "Next image" at bounding box center [1318, 327] width 55 height 73
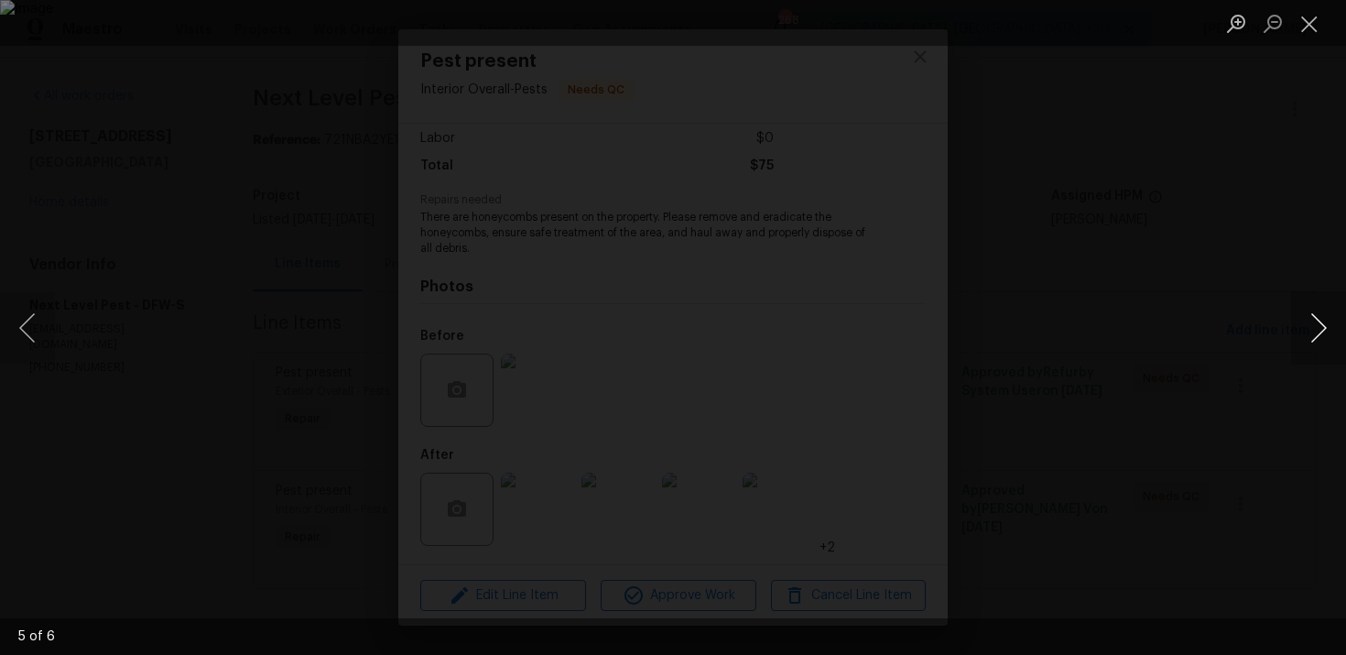
click at [1316, 329] on button "Next image" at bounding box center [1318, 327] width 55 height 73
click at [1316, 330] on button "Next image" at bounding box center [1318, 327] width 55 height 73
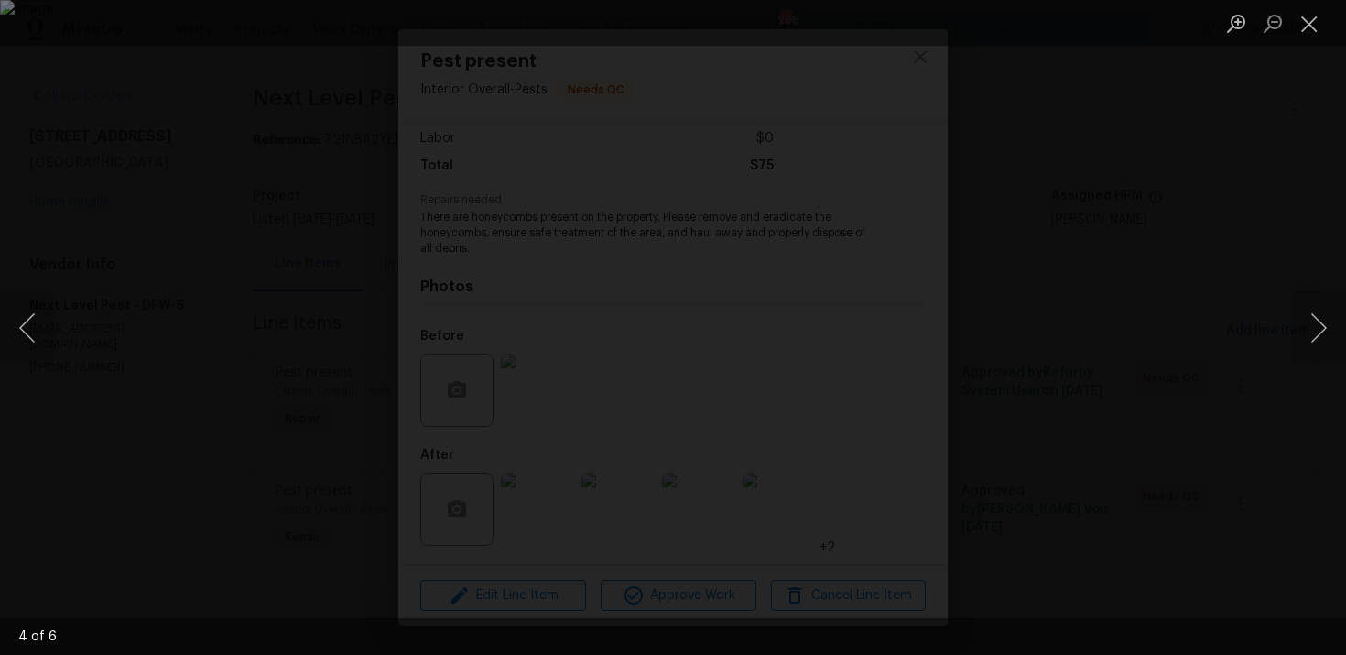
click at [1218, 191] on div "Lightbox" at bounding box center [673, 327] width 1346 height 655
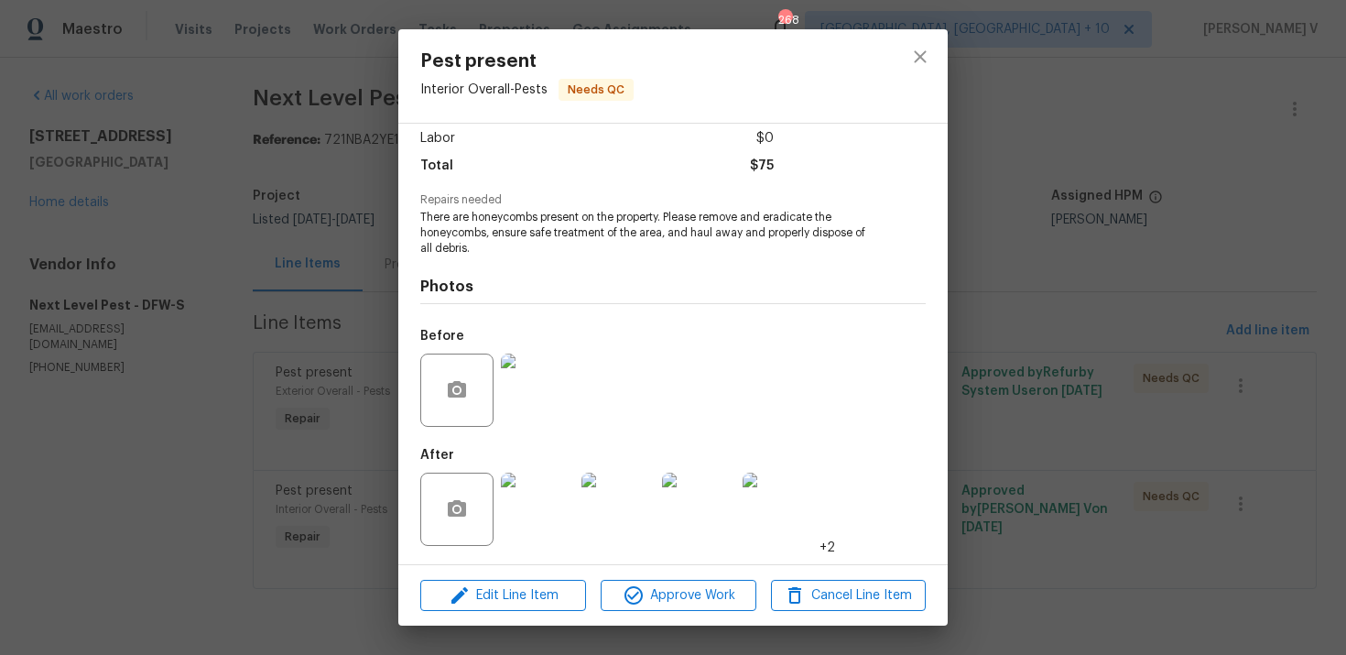
click at [1218, 191] on div "Pest present Interior Overall - Pests Needs QC Vendor Next Level Pest Account C…" at bounding box center [673, 327] width 1346 height 655
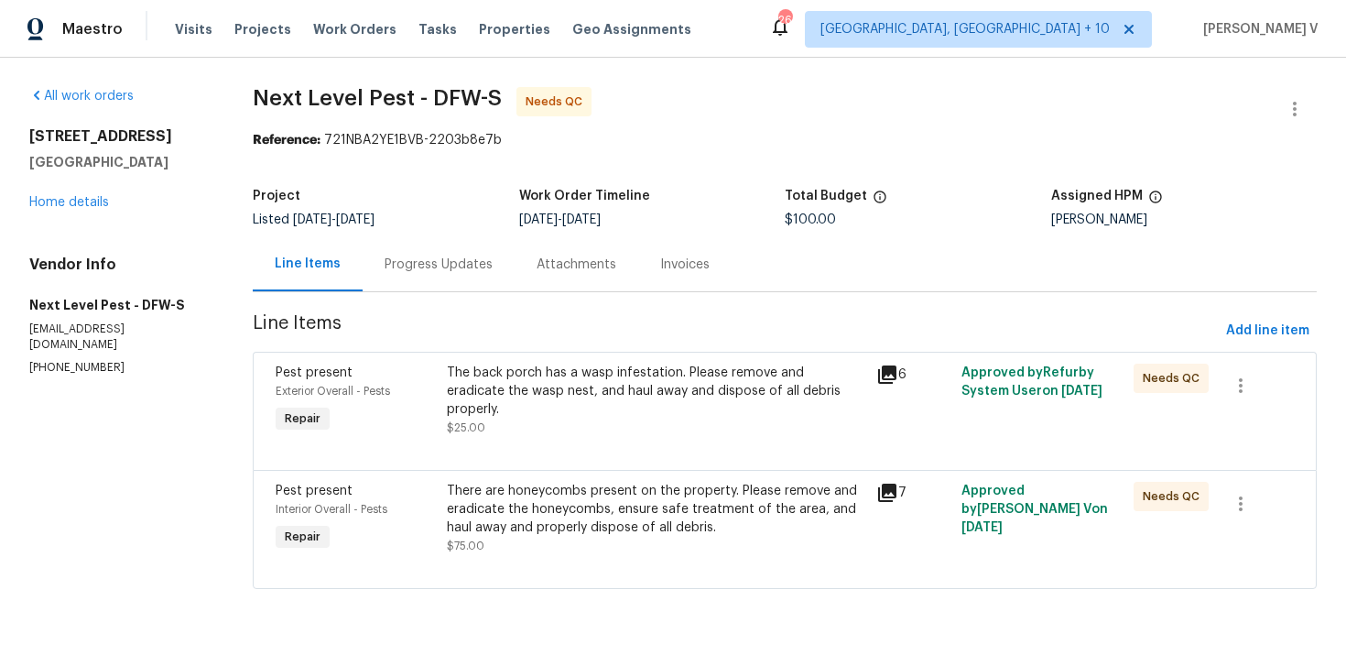
click at [604, 476] on div "There are honeycombs present on the property. Please remove and eradicate the h…" at bounding box center [655, 518] width 429 height 84
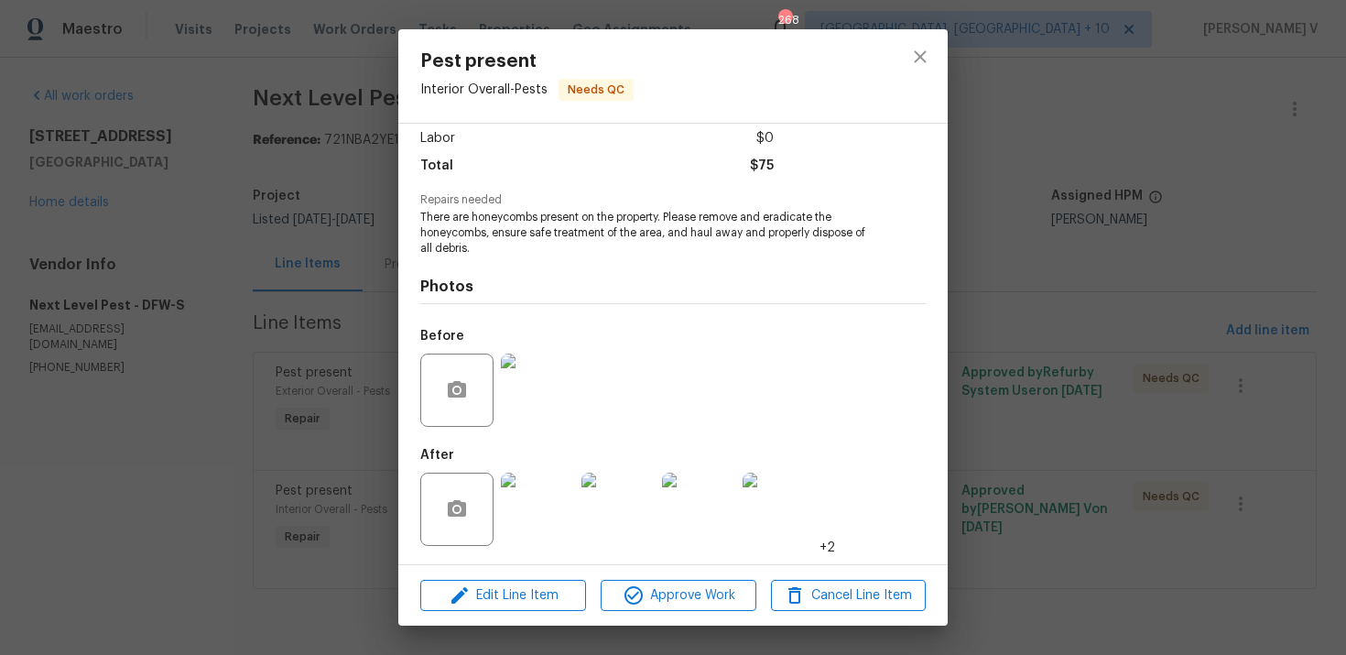
click at [268, 375] on div "Pest present Interior Overall - Pests Needs QC Vendor Next Level Pest Account C…" at bounding box center [673, 327] width 1346 height 655
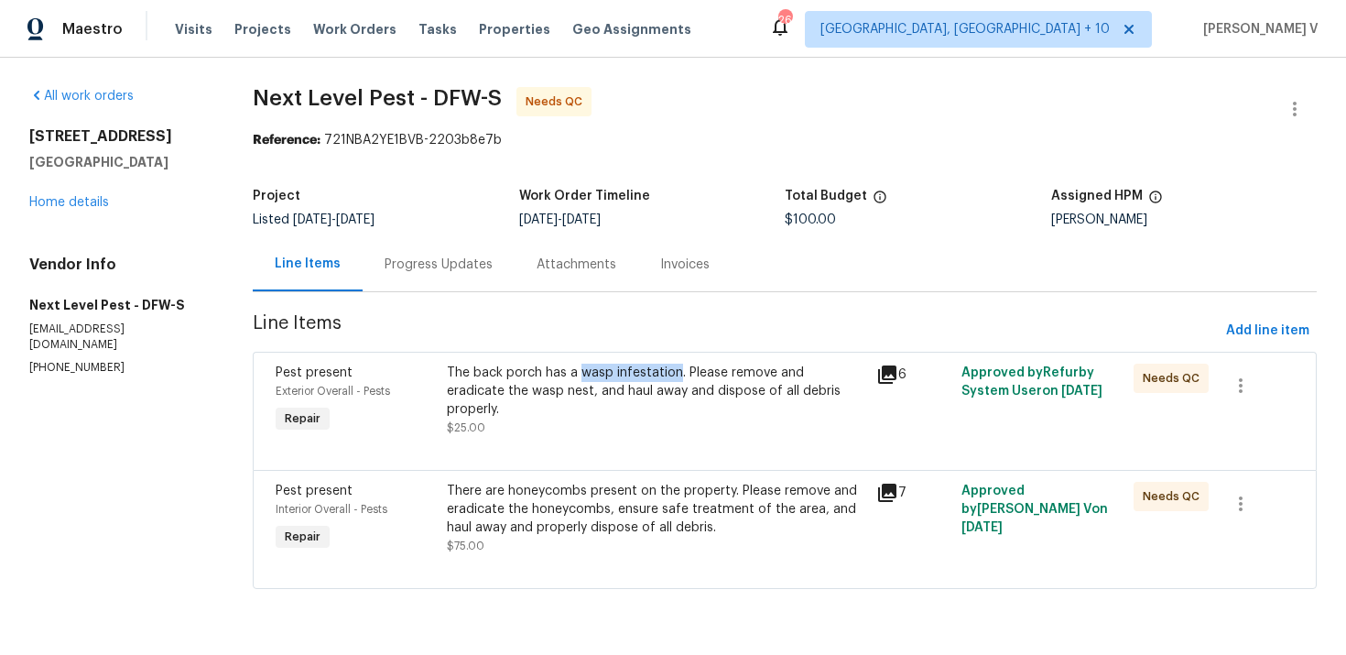
drag, startPoint x: 581, startPoint y: 370, endPoint x: 675, endPoint y: 372, distance: 94.3
click at [675, 372] on div "The back porch has a wasp infestation. Please remove and eradicate the wasp nes…" at bounding box center [656, 391] width 418 height 55
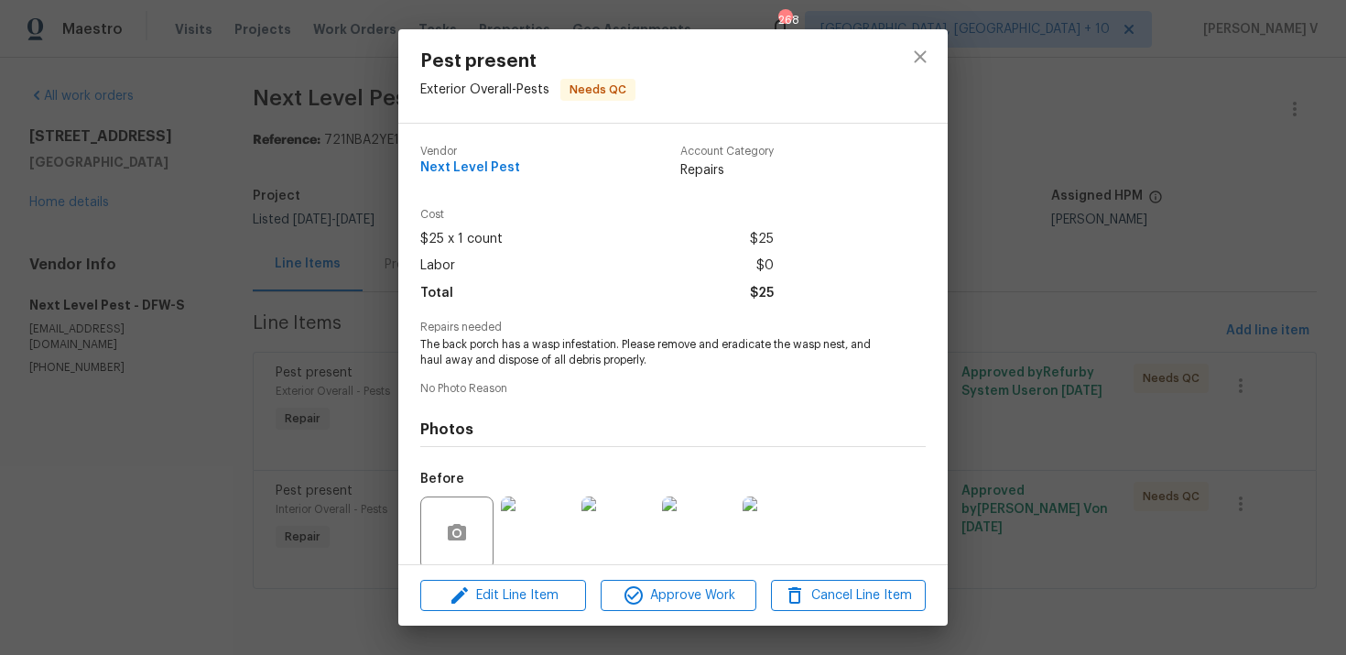
copy div "wasp infestation"
click at [300, 290] on div "Pest present Exterior Overall - Pests Needs QC Vendor Next Level Pest Account C…" at bounding box center [673, 327] width 1346 height 655
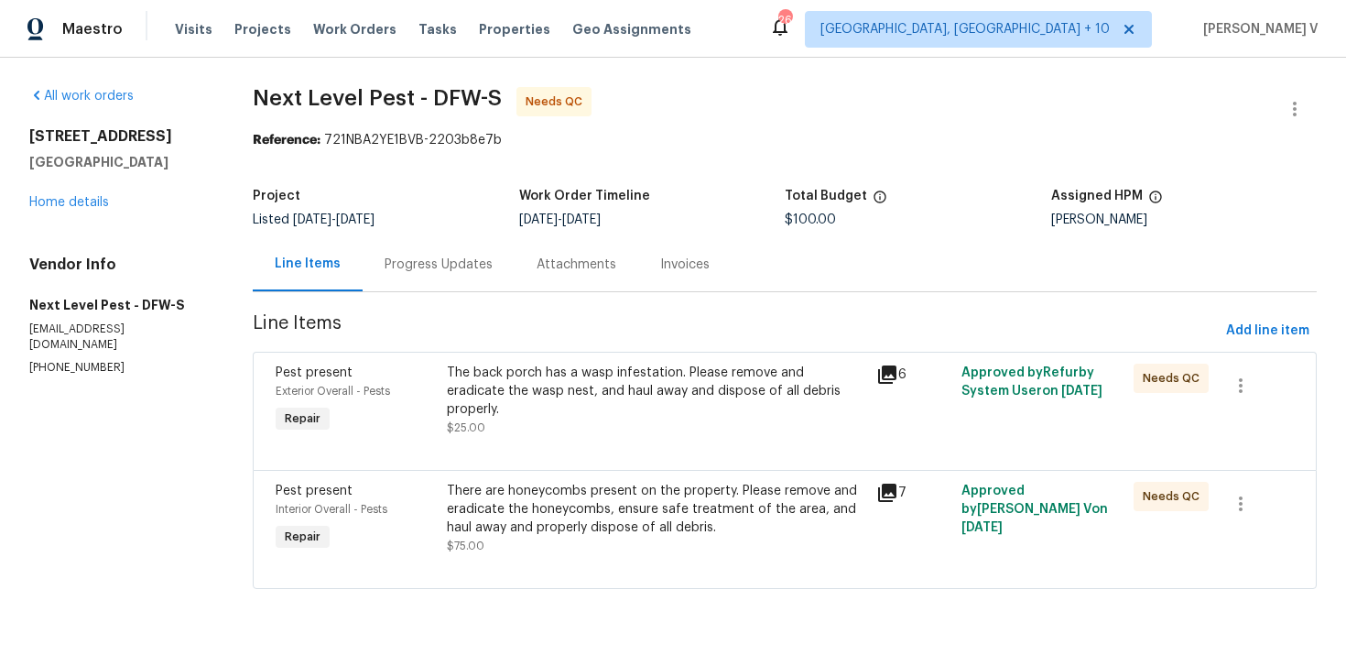
click at [416, 272] on div "Progress Updates" at bounding box center [439, 265] width 108 height 18
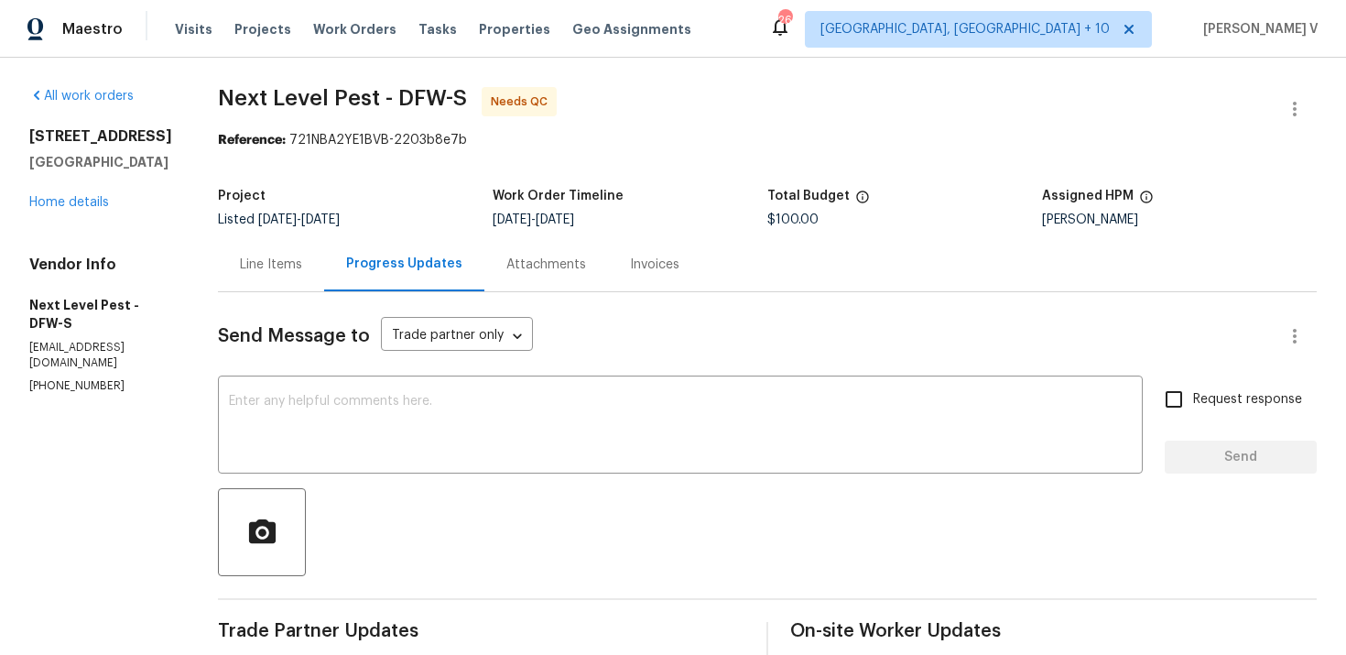
click at [296, 256] on div "Line Items" at bounding box center [271, 265] width 62 height 18
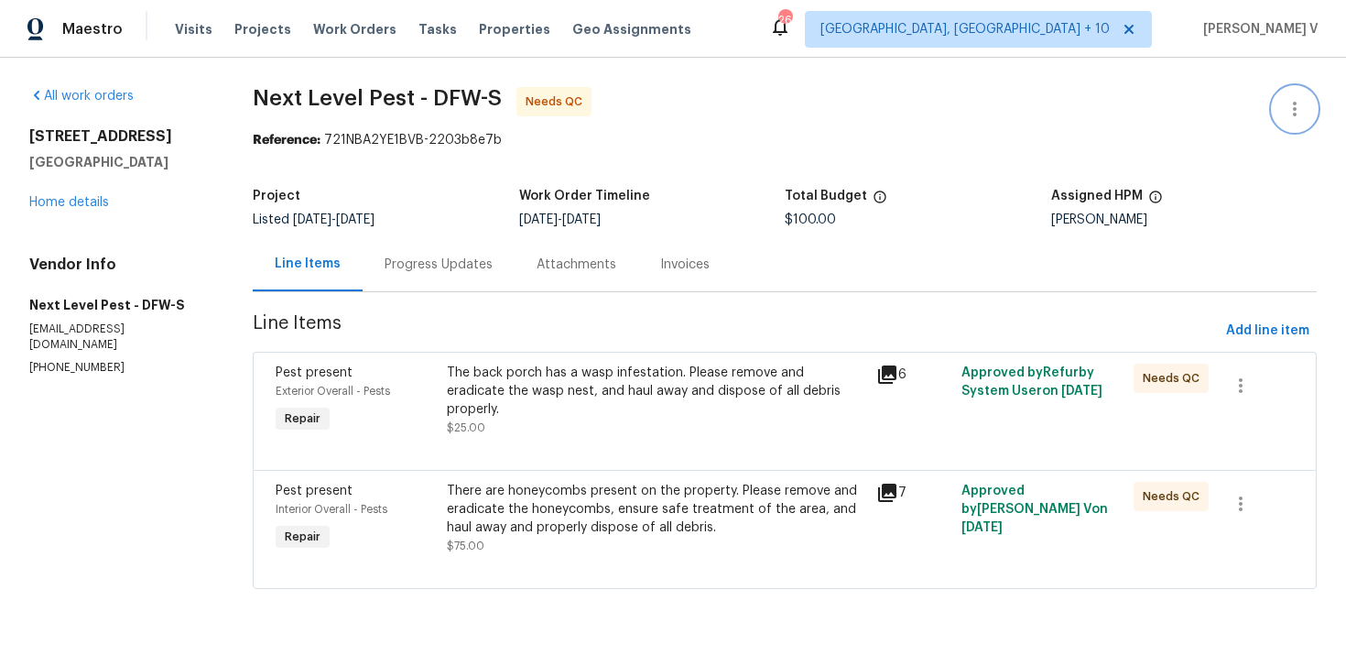
click at [1294, 114] on icon "button" at bounding box center [1295, 109] width 4 height 15
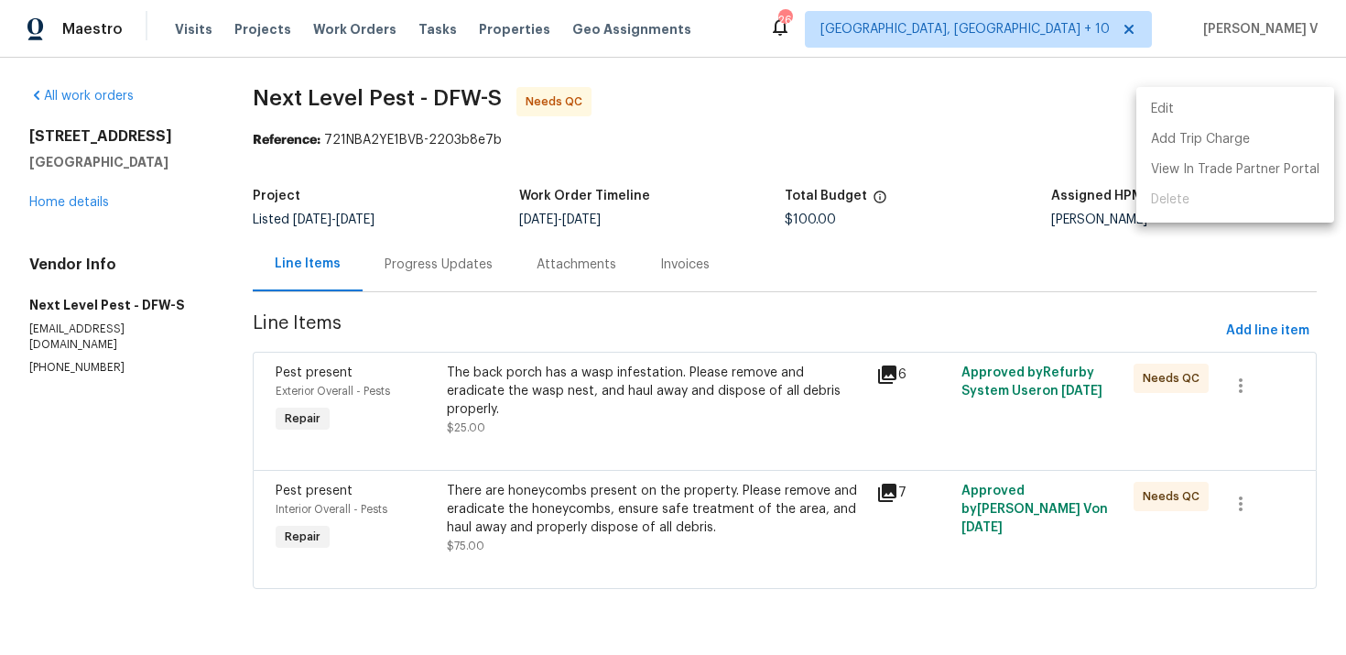
click at [1294, 114] on li "Edit" at bounding box center [1235, 109] width 198 height 30
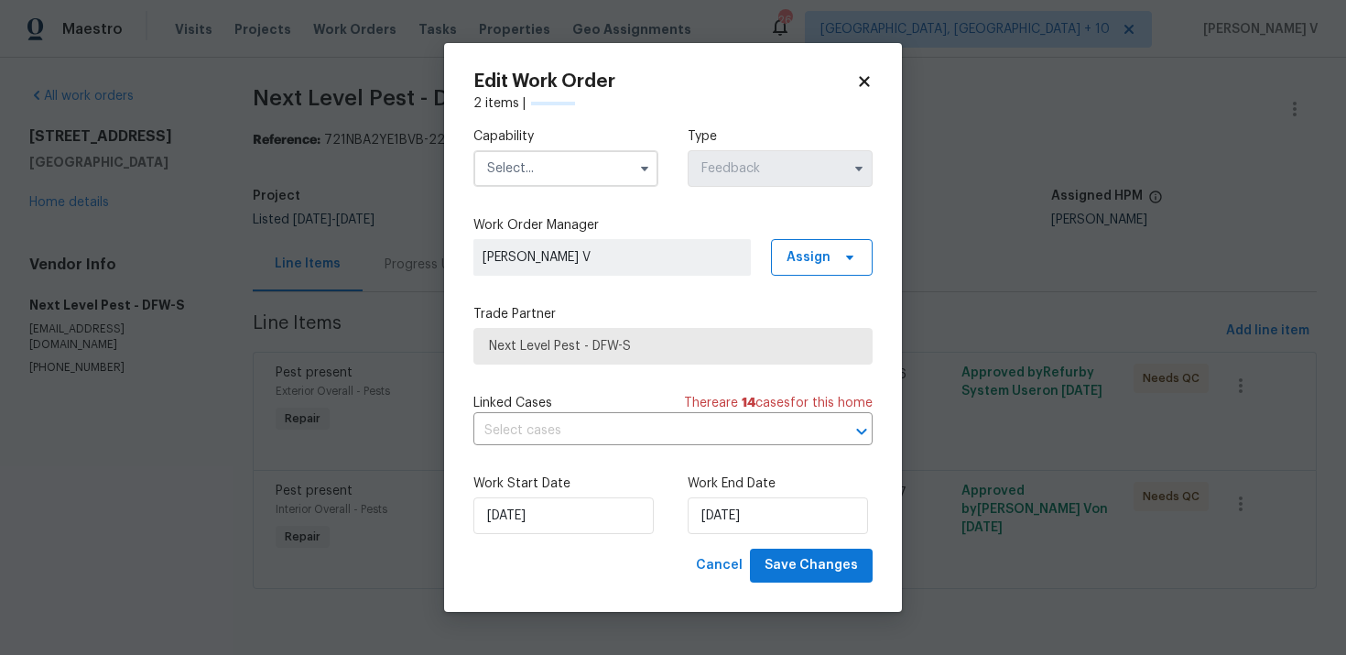
click at [616, 153] on input "text" at bounding box center [565, 168] width 185 height 37
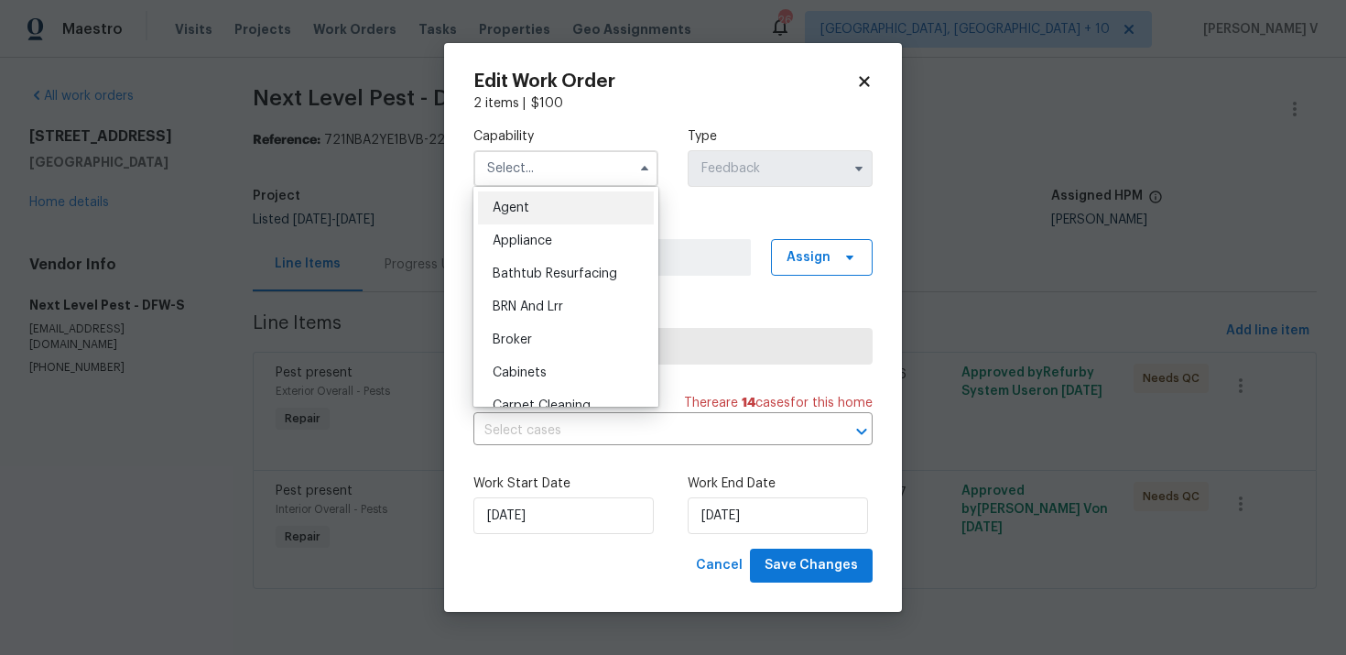
click at [517, 210] on span "Agent" at bounding box center [511, 207] width 37 height 13
type input "Agent"
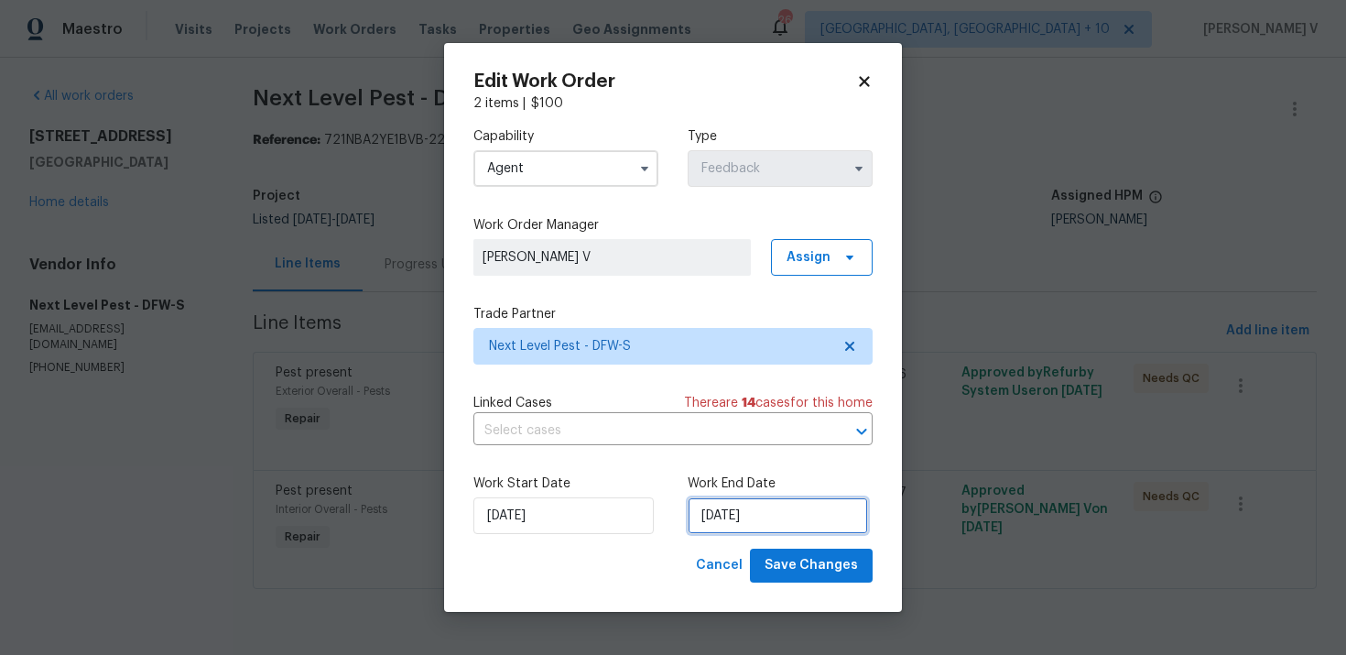
click at [748, 523] on input "27/08/2025" at bounding box center [778, 515] width 180 height 37
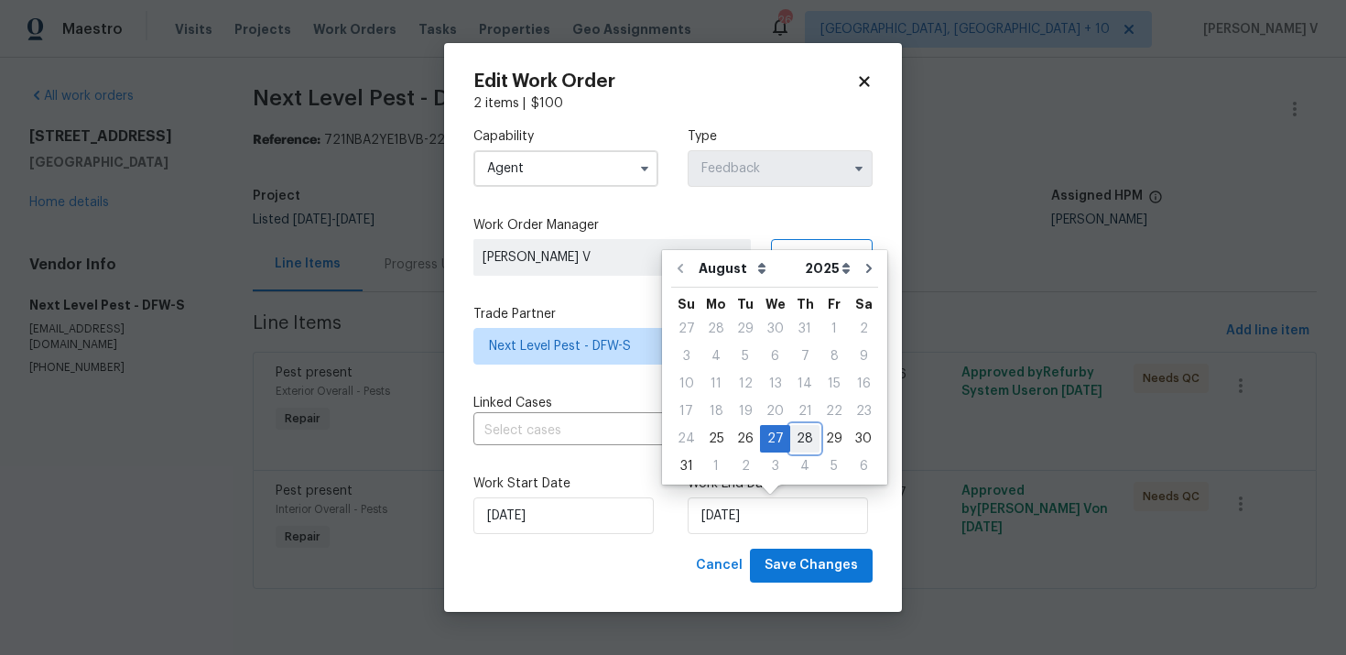
click at [800, 439] on div "28" at bounding box center [804, 439] width 29 height 26
type input "28/08/2025"
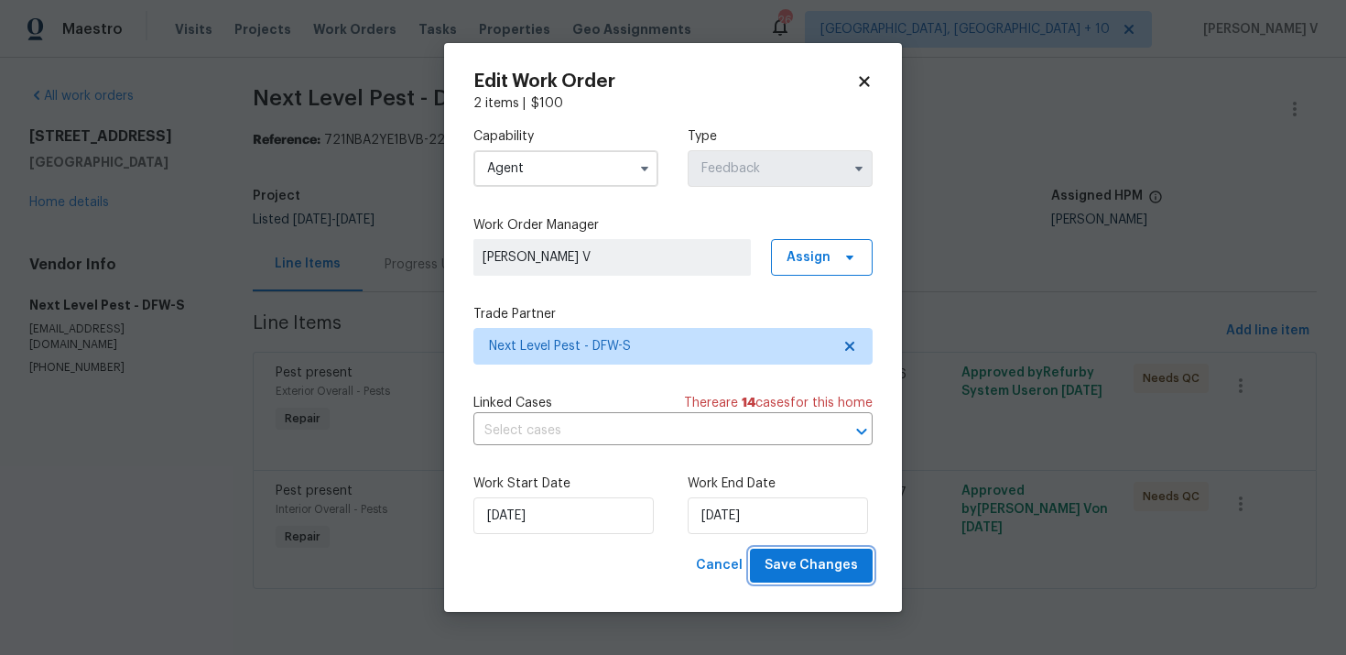
click at [846, 571] on span "Save Changes" at bounding box center [811, 565] width 93 height 23
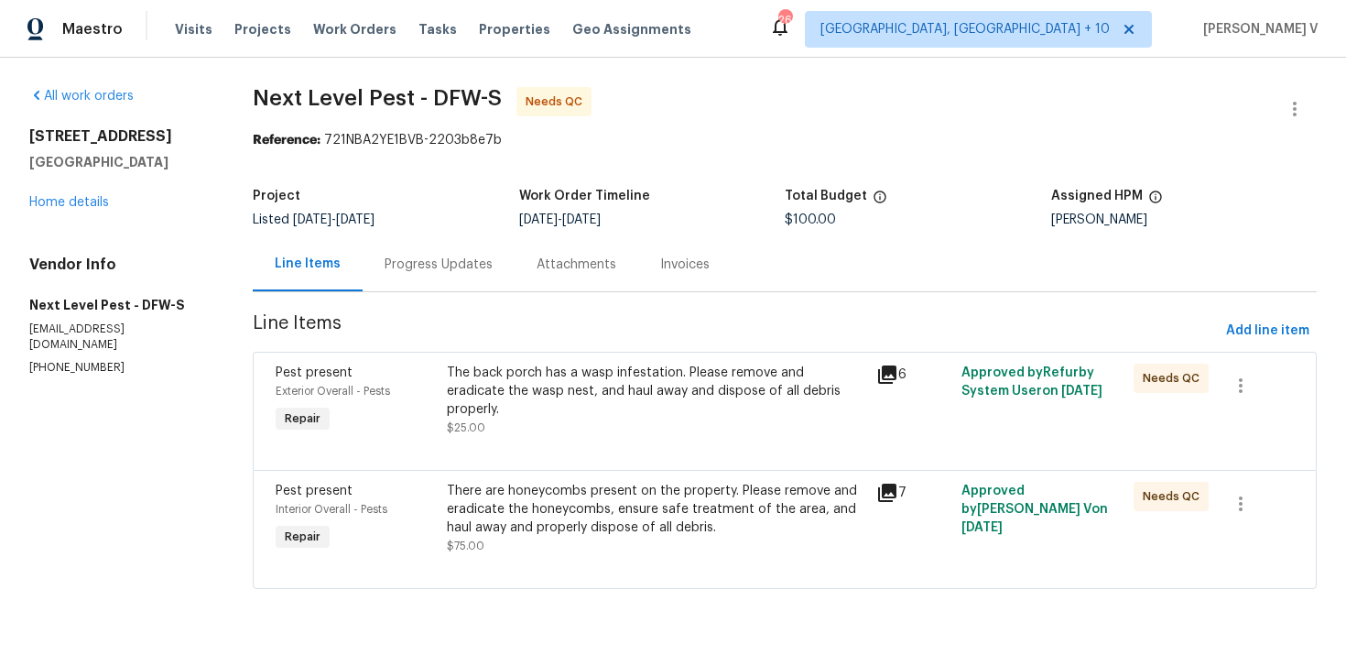
click at [529, 369] on div "The back porch has a wasp infestation. Please remove and eradicate the wasp nes…" at bounding box center [656, 391] width 418 height 55
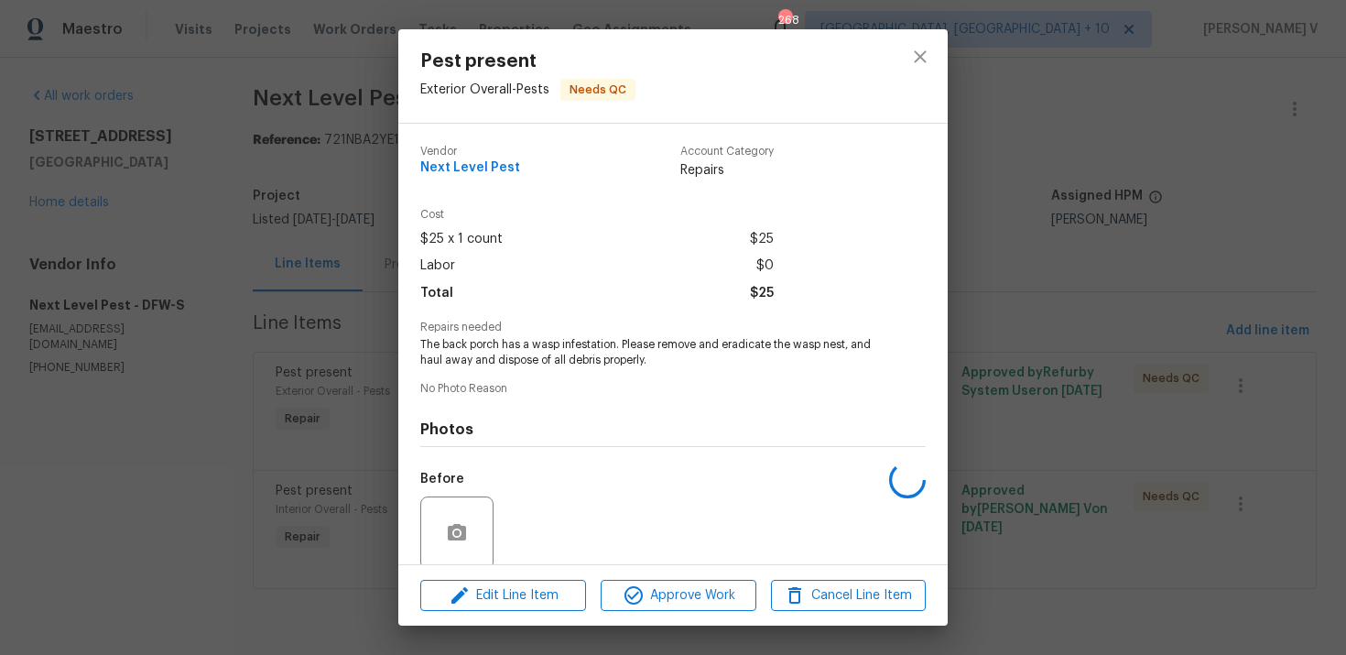
scroll to position [142, 0]
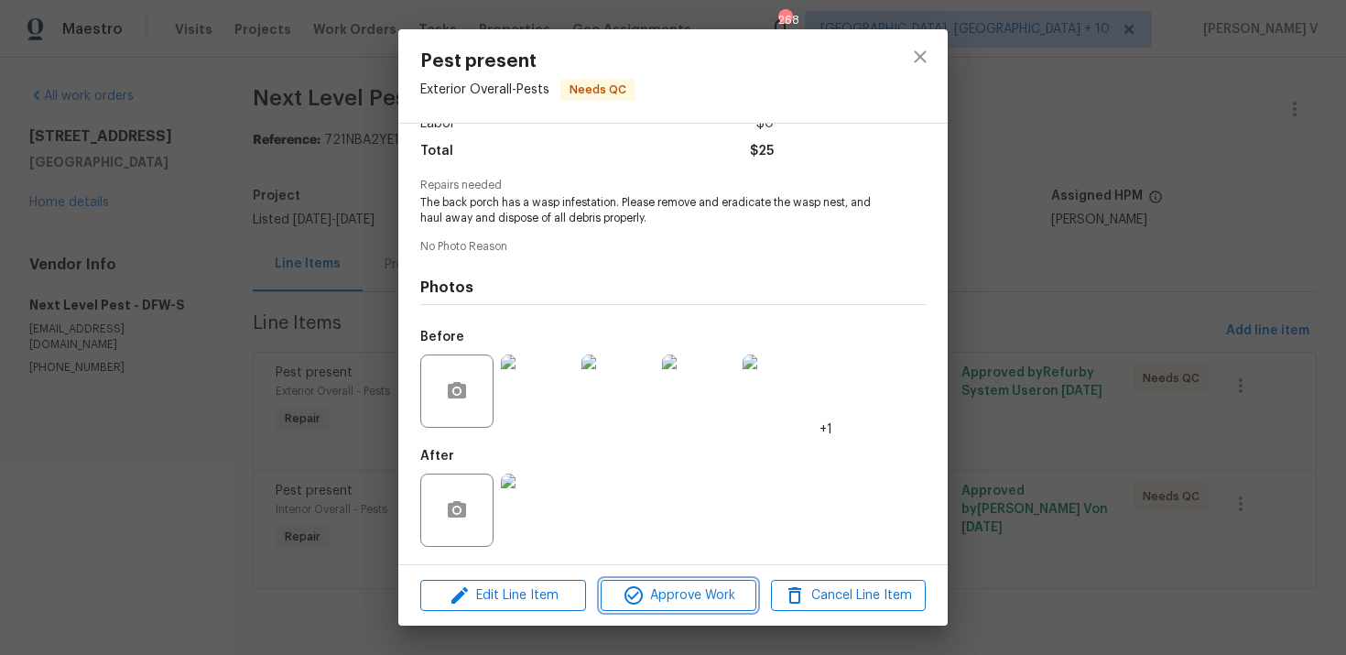
click at [669, 604] on span "Approve Work" at bounding box center [678, 595] width 144 height 23
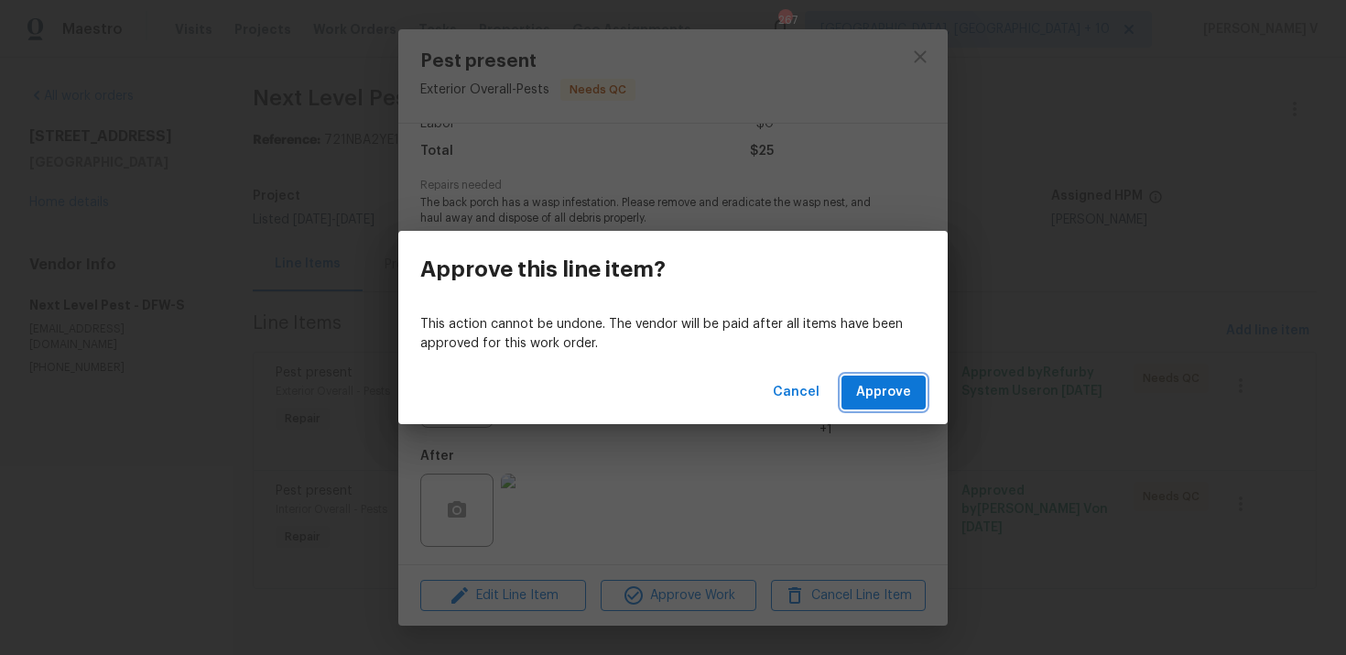
click at [875, 392] on span "Approve" at bounding box center [883, 392] width 55 height 23
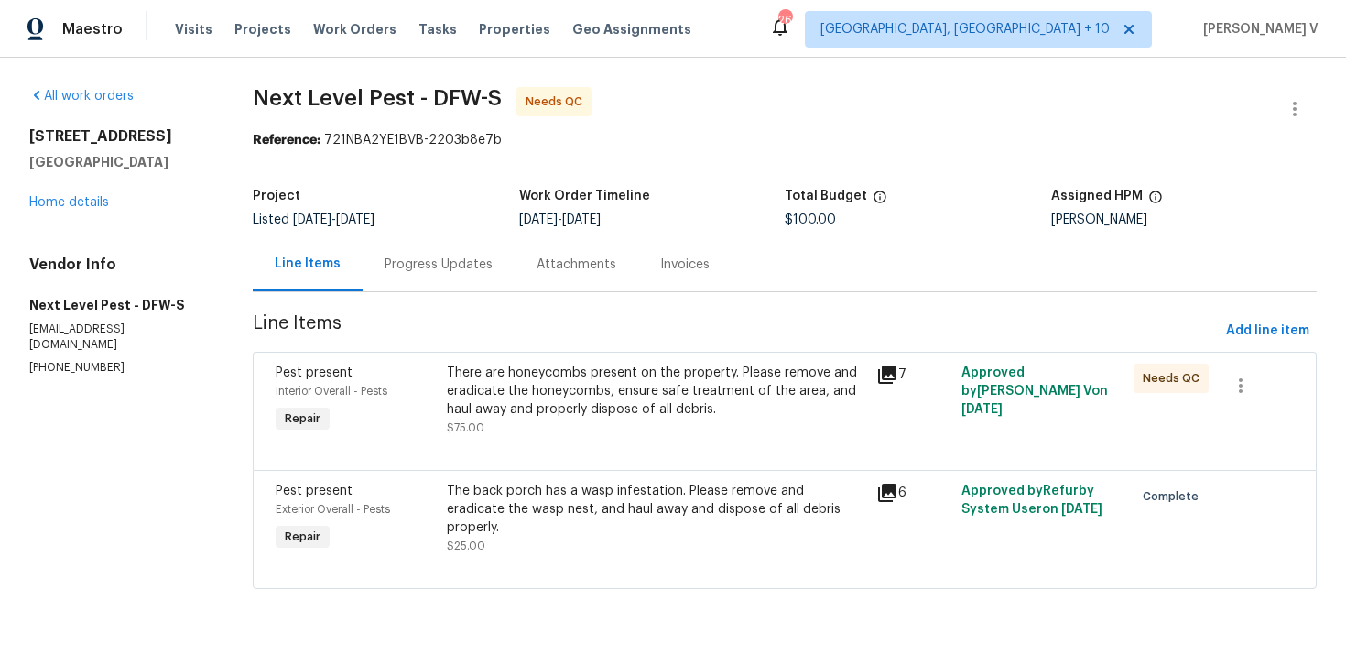
click at [647, 416] on div "There are honeycombs present on the property. Please remove and eradicate the h…" at bounding box center [656, 391] width 418 height 55
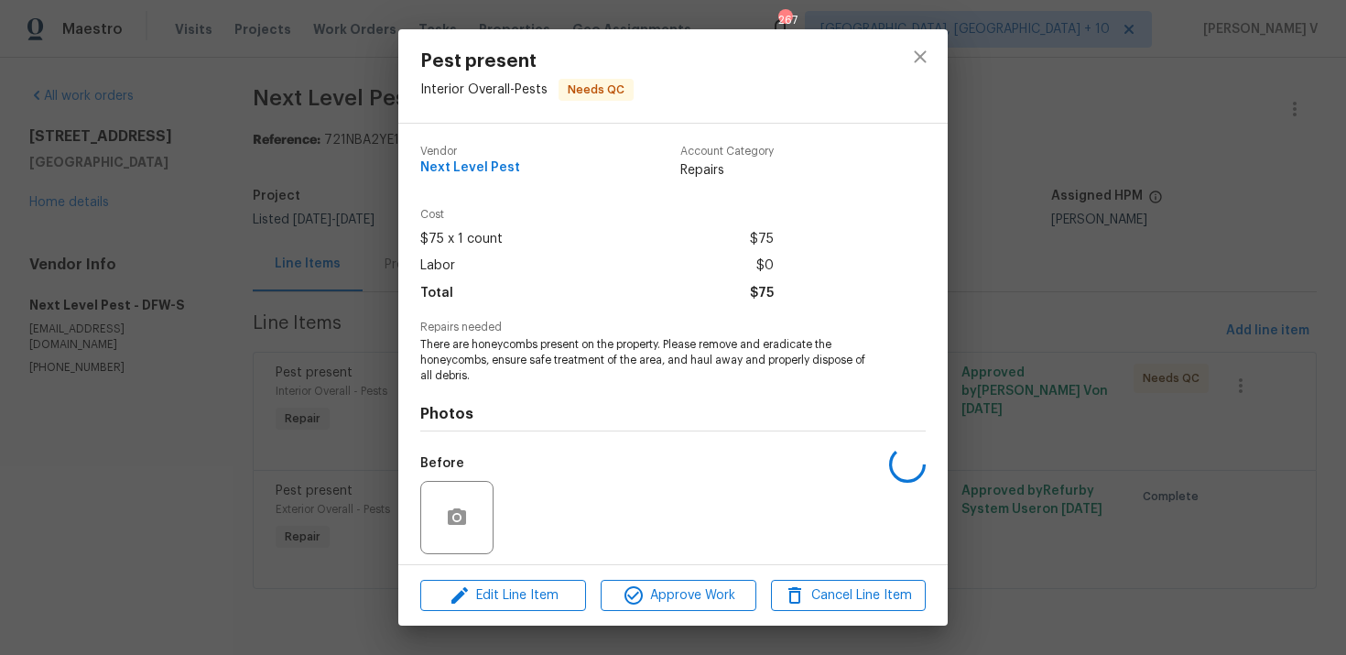
scroll to position [127, 0]
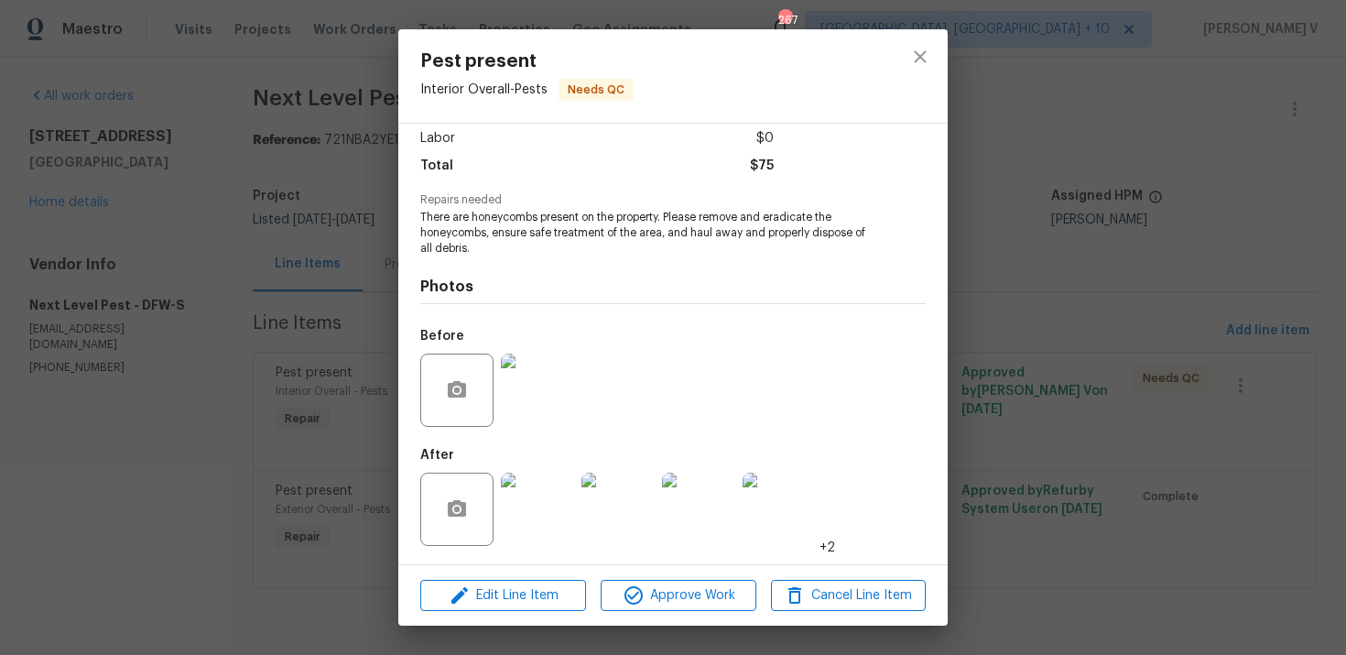
click at [632, 577] on div "Edit Line Item Approve Work Cancel Line Item" at bounding box center [672, 595] width 549 height 61
click at [632, 594] on icon "button" at bounding box center [634, 595] width 22 height 22
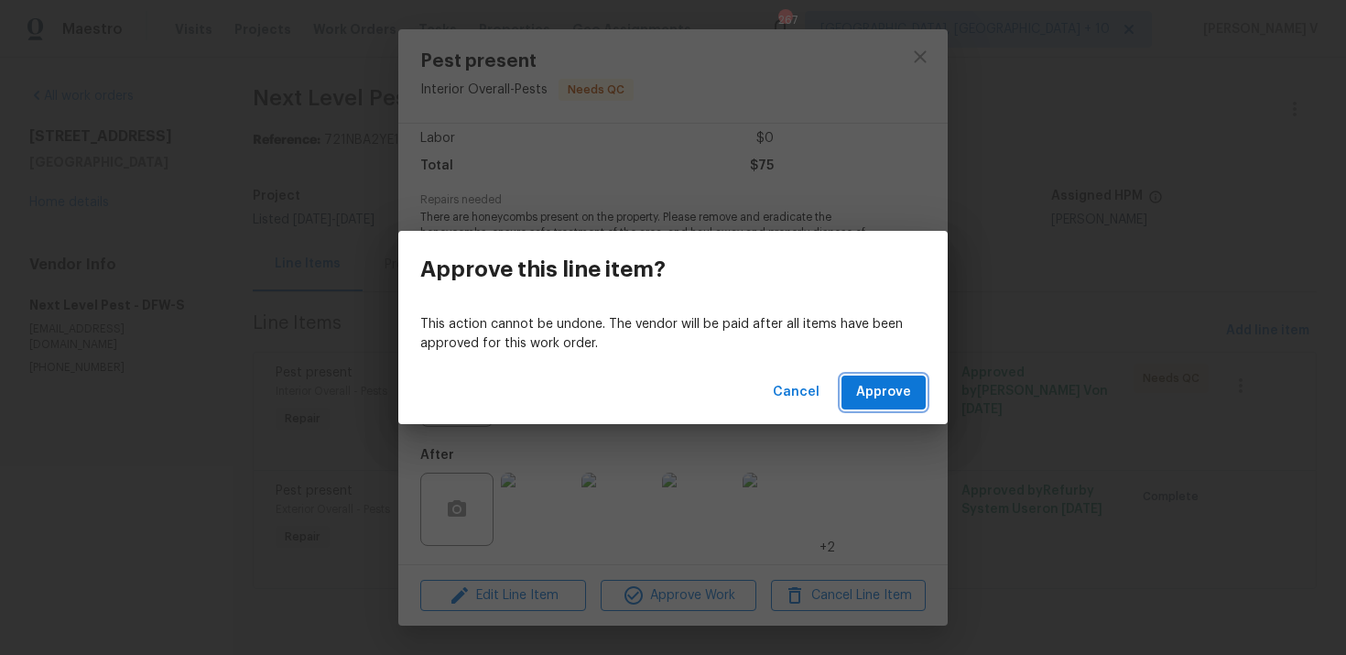
click at [885, 385] on span "Approve" at bounding box center [883, 392] width 55 height 23
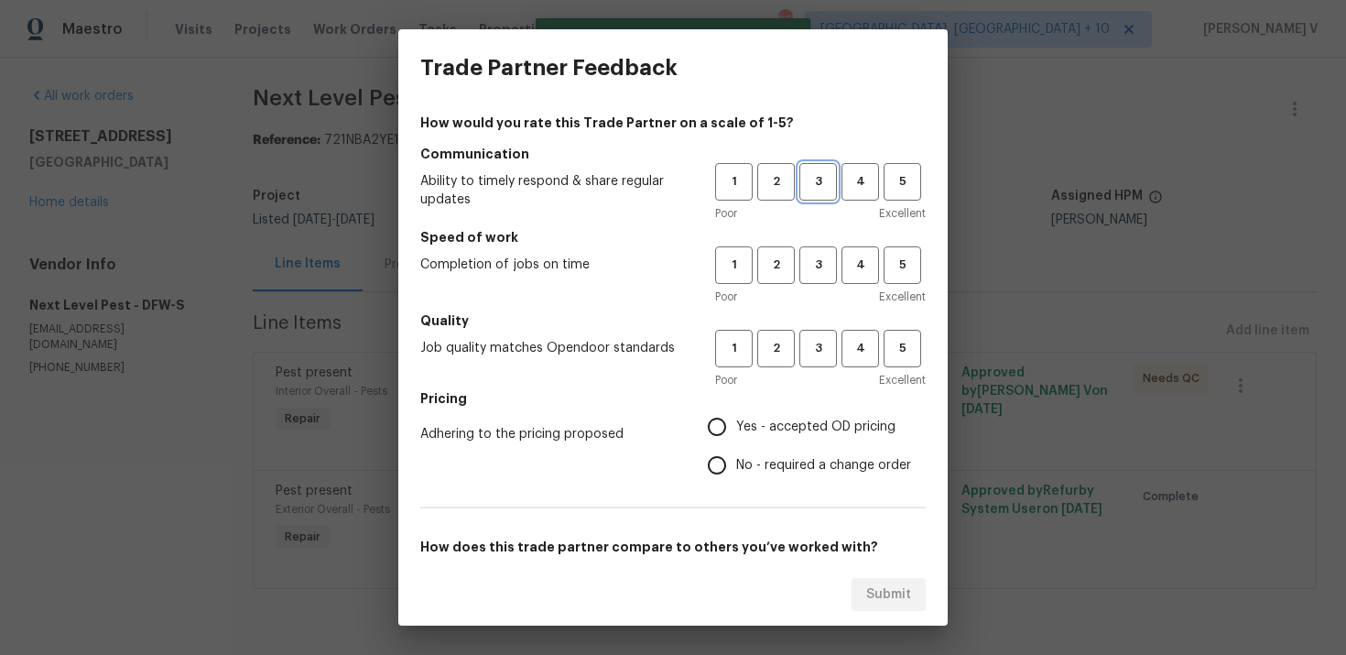
click at [813, 186] on span "3" at bounding box center [818, 181] width 34 height 21
click at [815, 263] on span "3" at bounding box center [818, 265] width 34 height 21
click at [810, 353] on span "3" at bounding box center [818, 348] width 34 height 21
click at [734, 444] on input "Yes - accepted OD pricing" at bounding box center [717, 427] width 38 height 38
radio input "true"
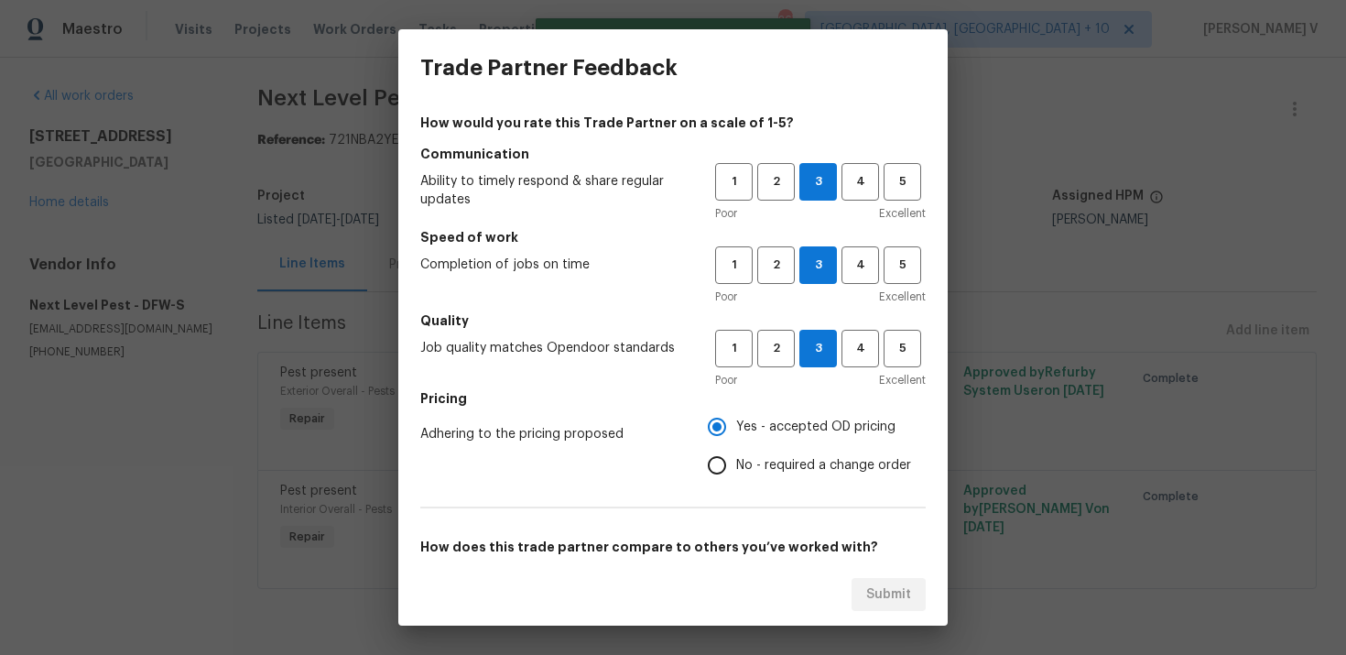
scroll to position [80, 0]
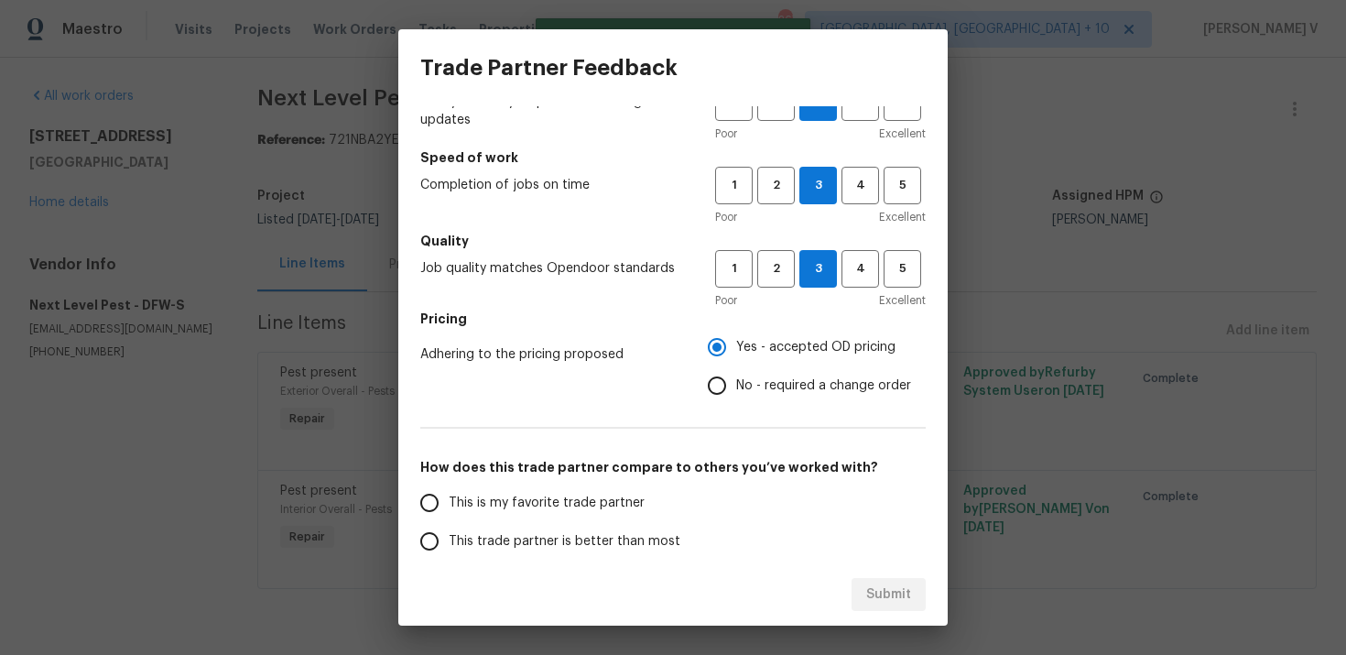
click at [596, 519] on label "This is my favorite trade partner" at bounding box center [554, 503] width 289 height 38
click at [449, 519] on input "This is my favorite trade partner" at bounding box center [429, 503] width 38 height 38
radio input "false"
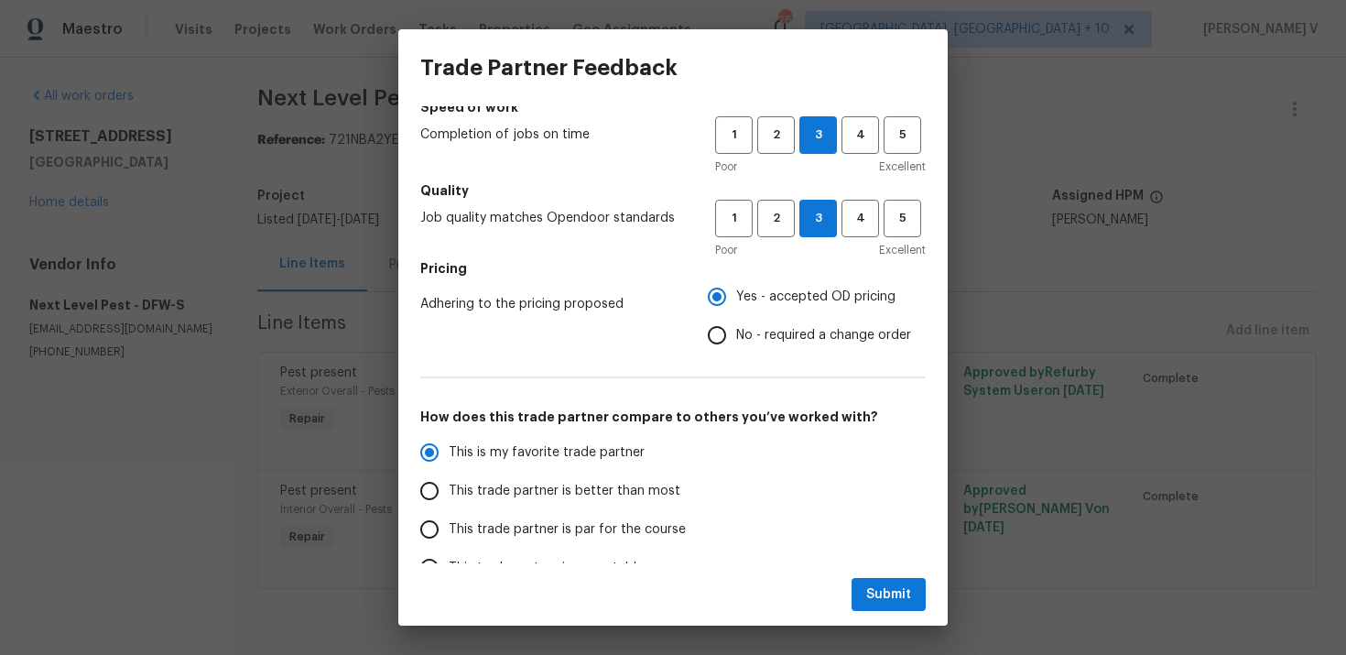
scroll to position [135, 0]
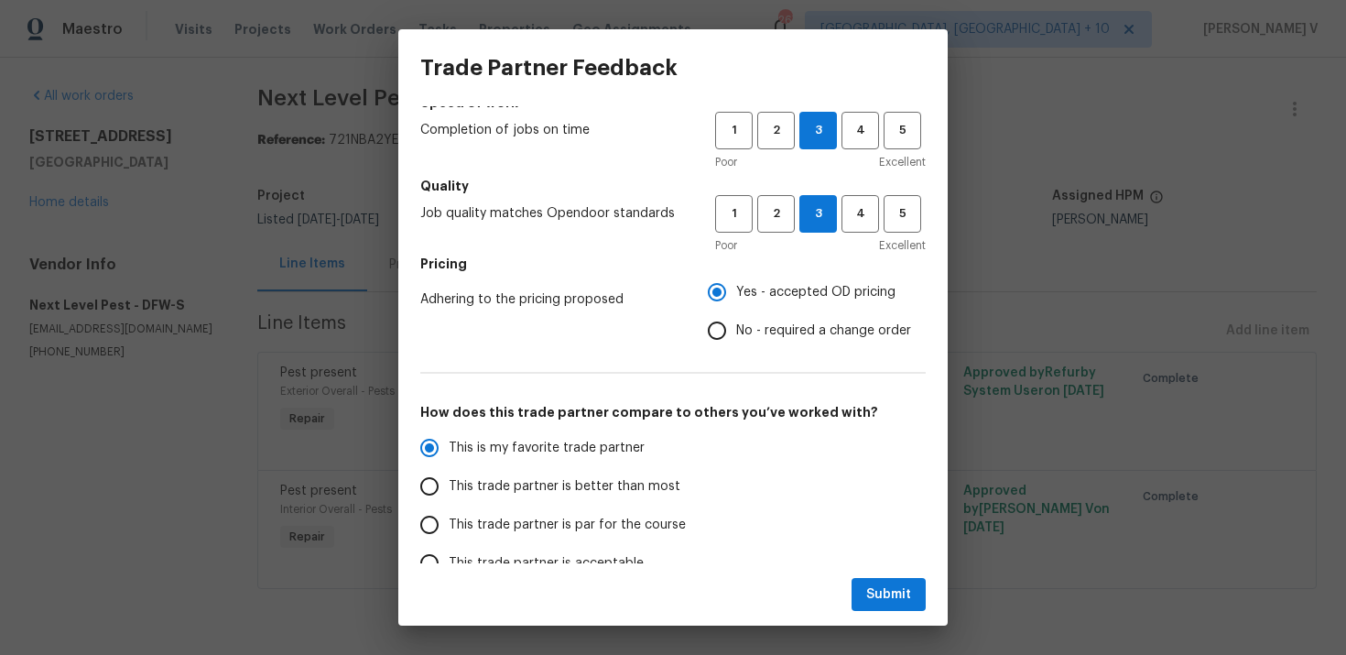
click at [620, 489] on span "This trade partner is better than most" at bounding box center [565, 486] width 232 height 19
click at [449, 489] on input "This trade partner is better than most" at bounding box center [429, 486] width 38 height 38
click at [872, 593] on span "Submit" at bounding box center [888, 594] width 45 height 23
radio input "true"
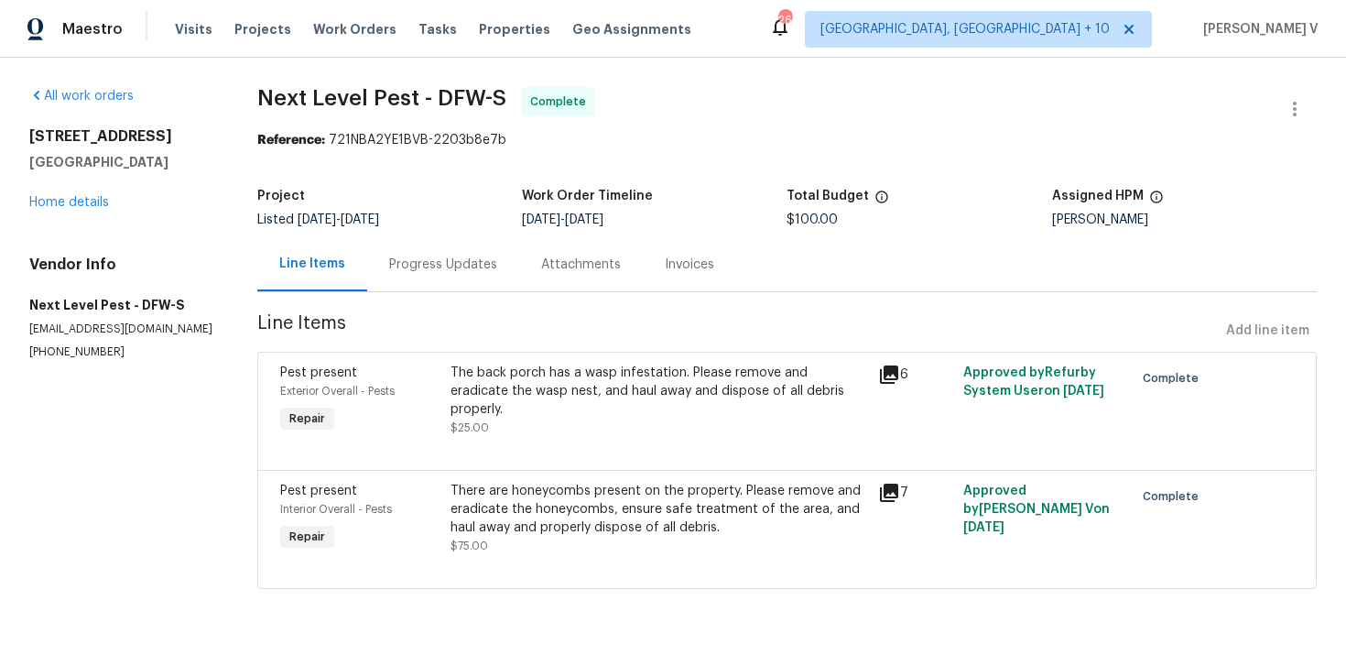
click at [460, 245] on div "Progress Updates" at bounding box center [443, 264] width 152 height 54
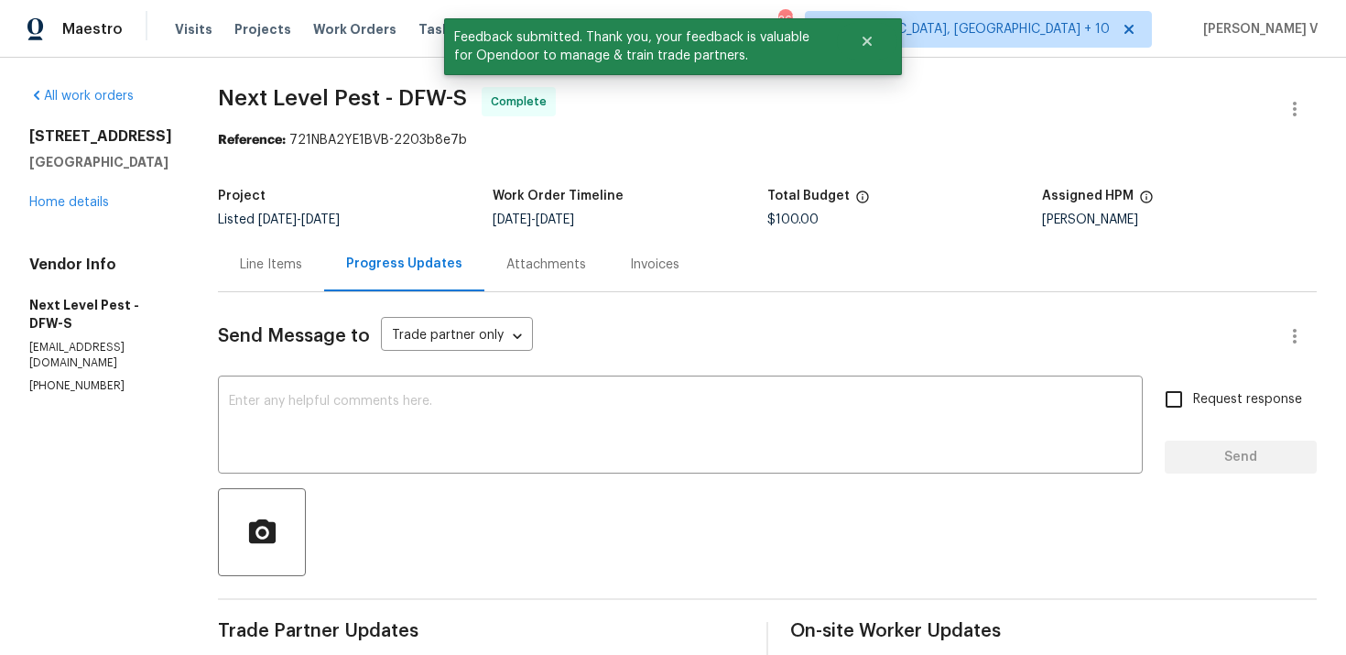
click at [310, 480] on div "Send Message to Trade partner only Trade partner only ​ x ​ Request response Se…" at bounding box center [767, 606] width 1099 height 628
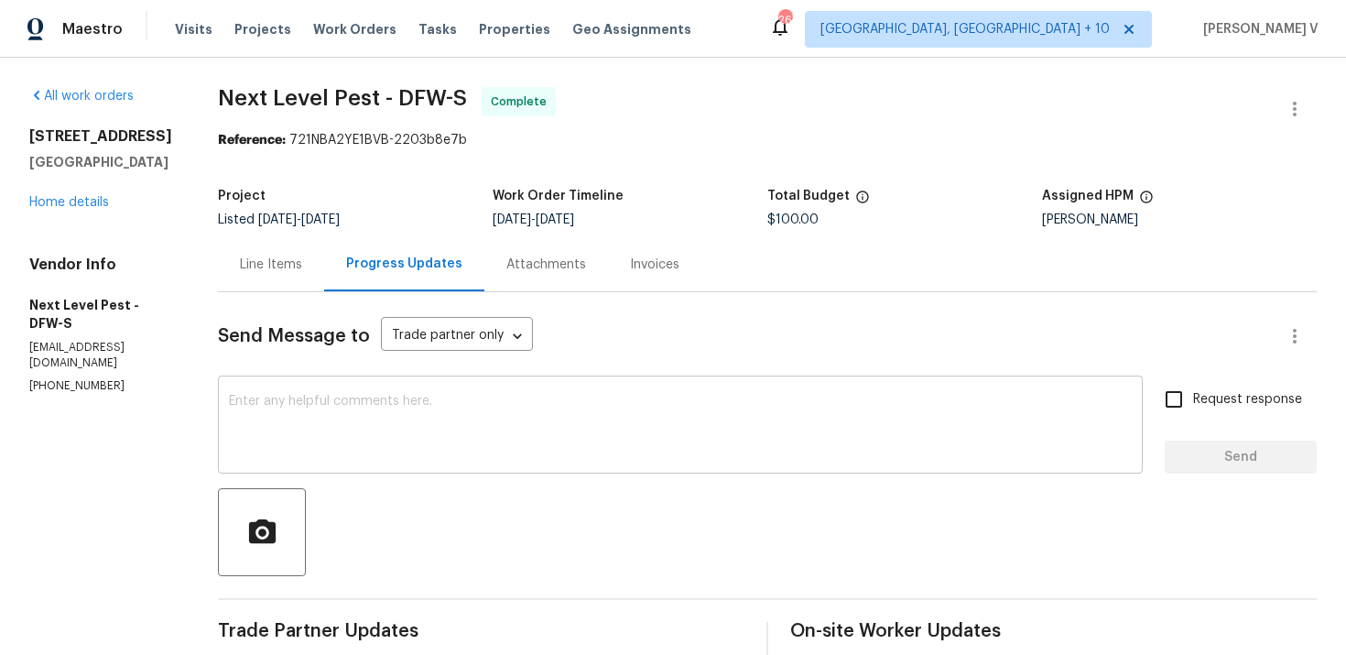
click at [390, 447] on textarea at bounding box center [680, 427] width 903 height 64
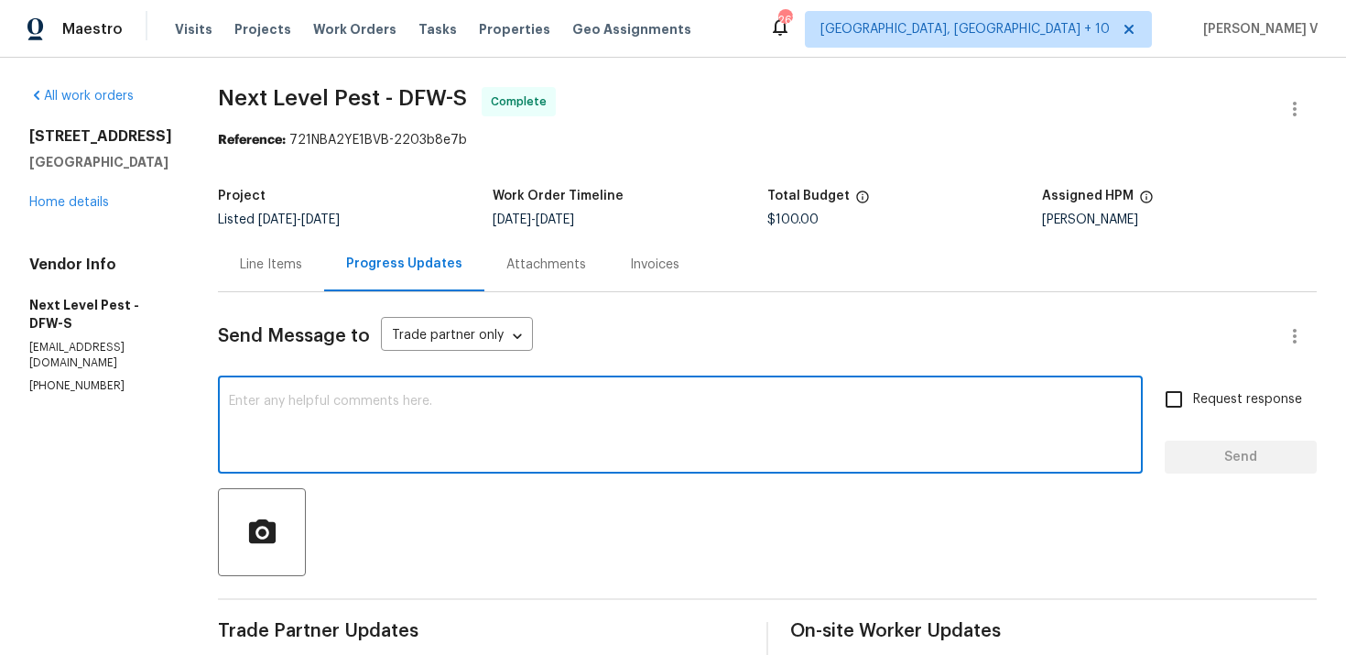
paste textarea "Hey, the work order has been approved. Thanks for the job :)"
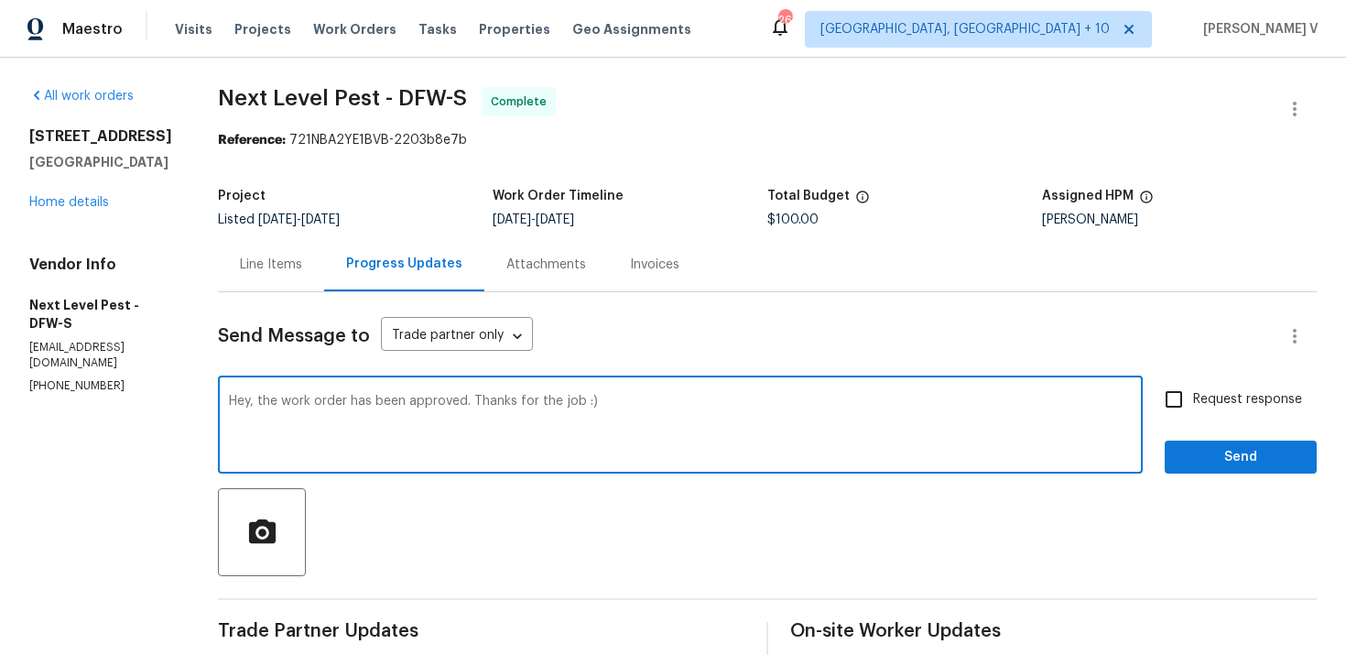
scroll to position [211, 0]
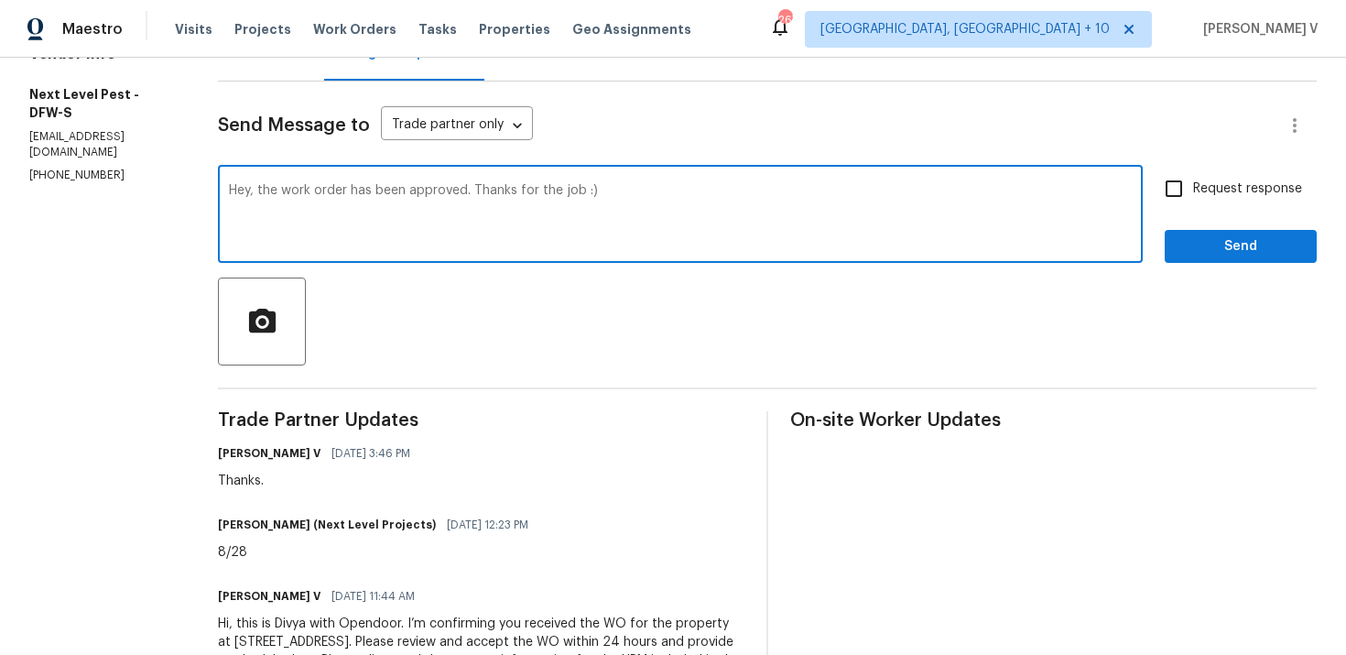
type textarea "Hey, the work order has been approved. Thanks for the job :)"
click at [1218, 254] on span "Send" at bounding box center [1241, 246] width 123 height 23
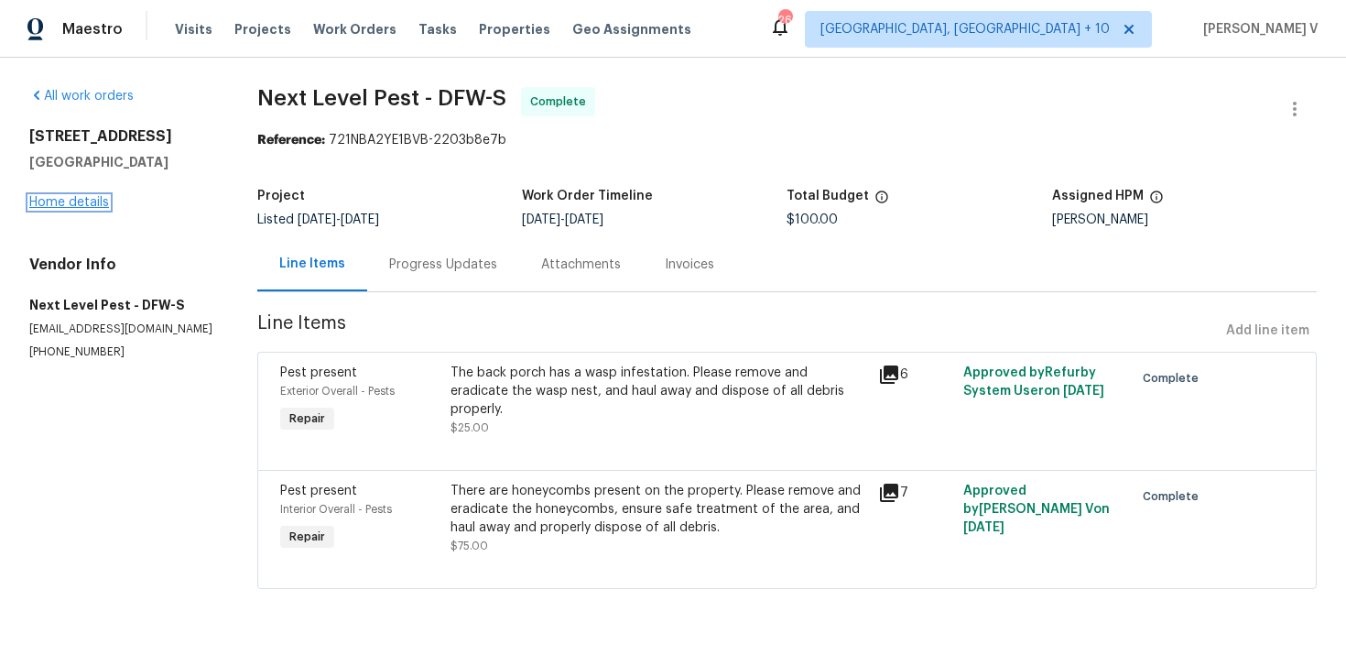
click at [60, 207] on link "Home details" at bounding box center [69, 202] width 80 height 13
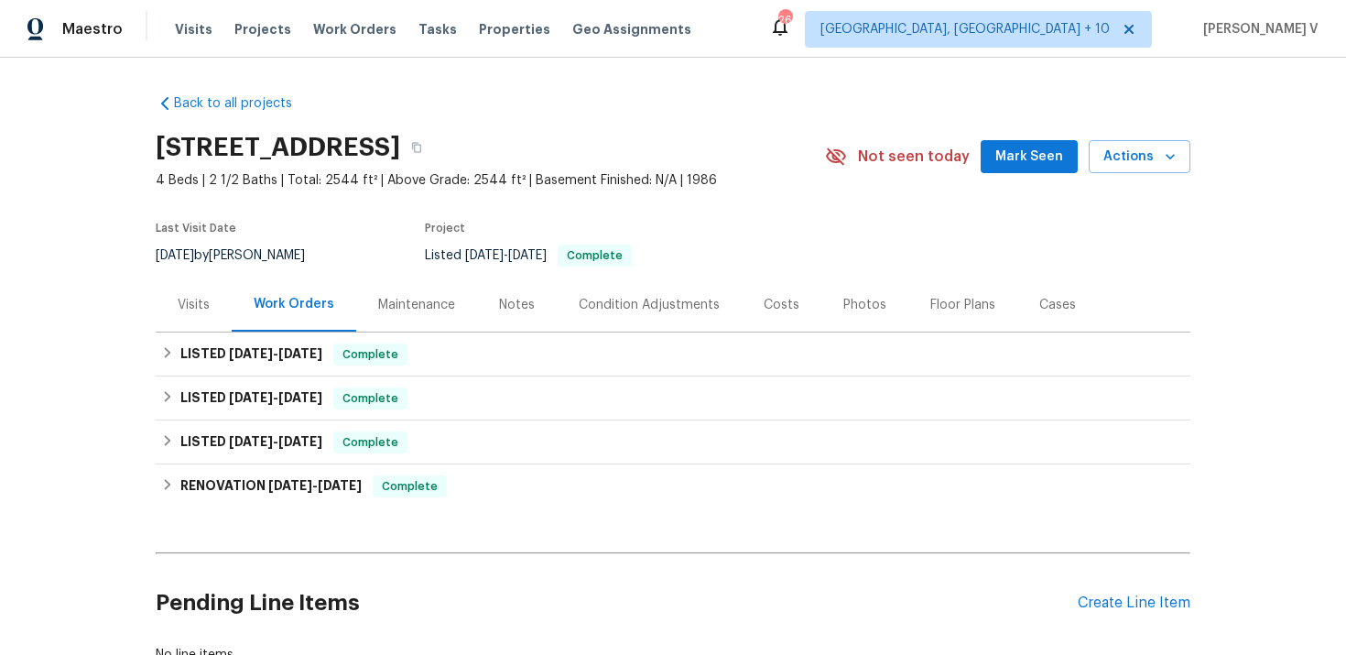
click at [299, 321] on div "Work Orders" at bounding box center [294, 304] width 125 height 54
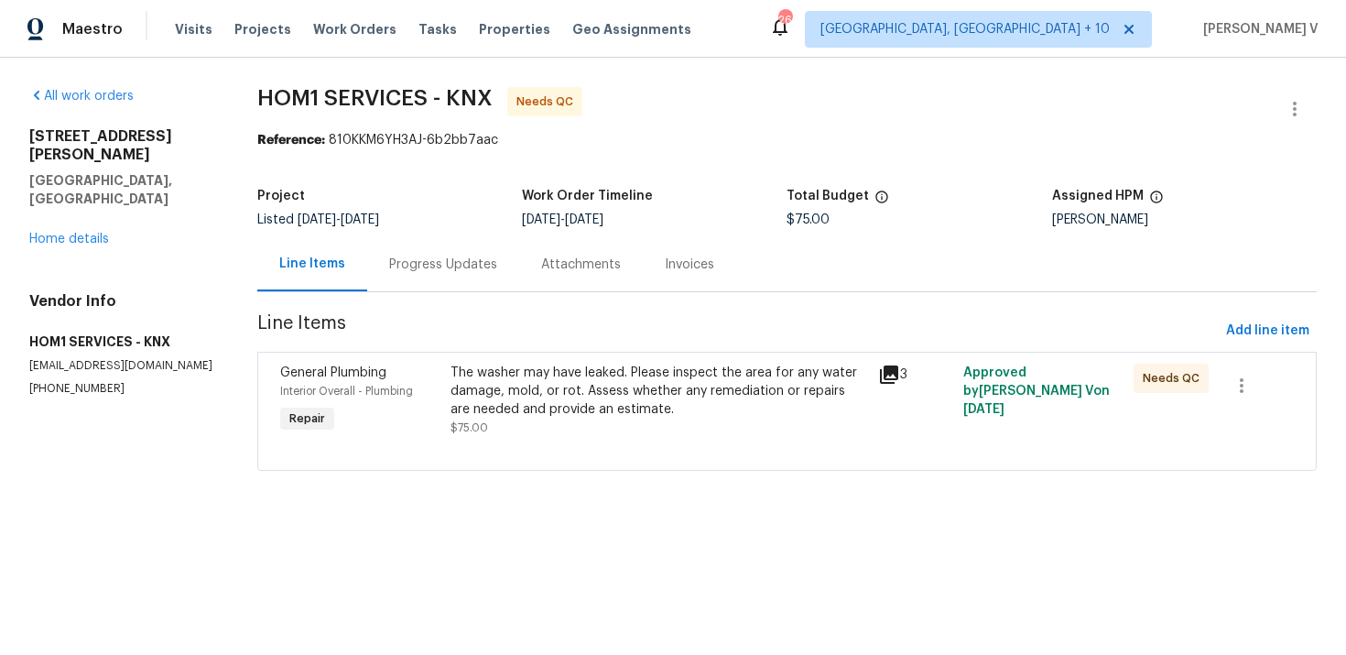
click at [502, 263] on div "Progress Updates" at bounding box center [443, 264] width 152 height 54
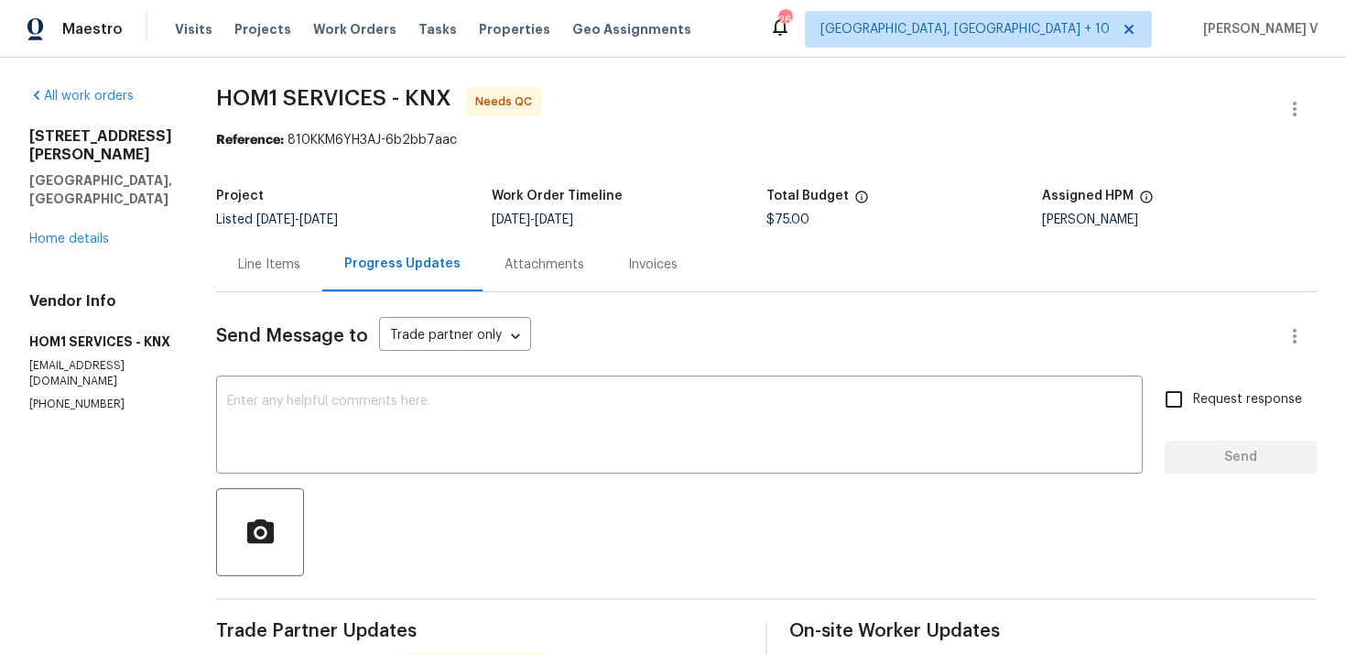
click at [282, 276] on div "Line Items" at bounding box center [269, 264] width 106 height 54
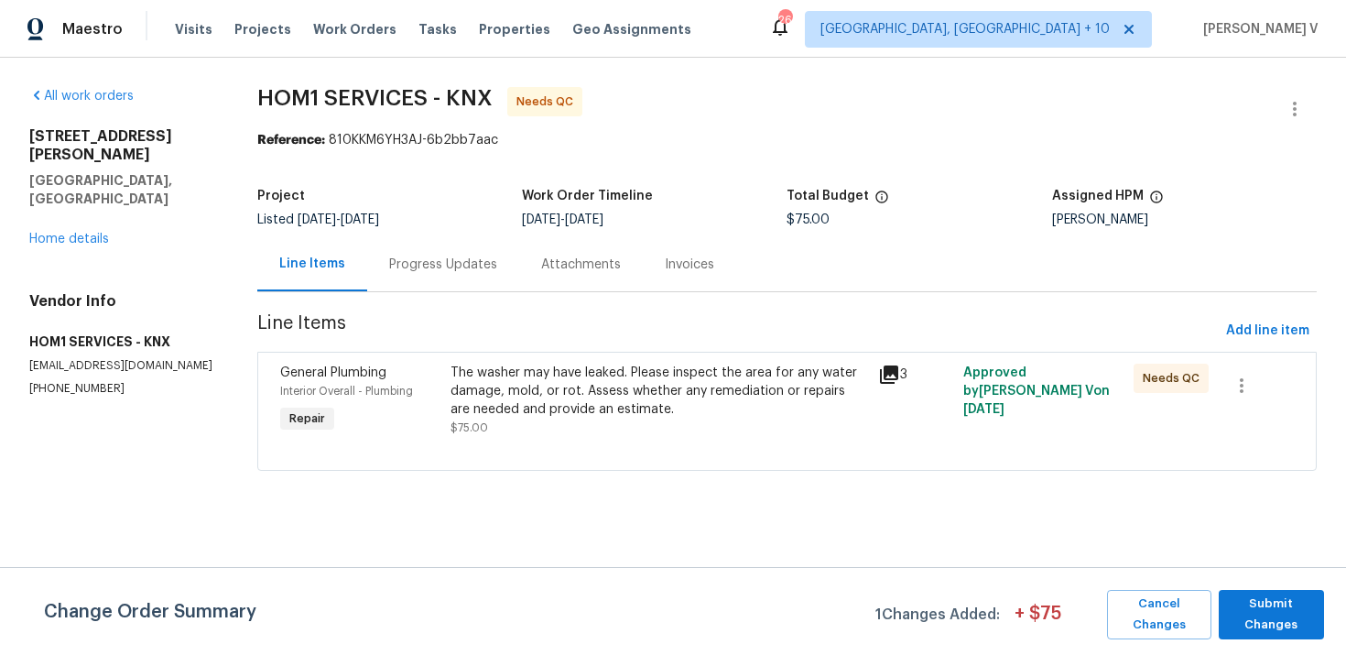
click at [517, 354] on div "General Plumbing Interior Overall - Plumbing Repair The washer may have leaked.…" at bounding box center [787, 411] width 1060 height 119
click at [507, 397] on div "The washer may have leaked. Please inspect the area for any water damage, mold,…" at bounding box center [659, 391] width 416 height 55
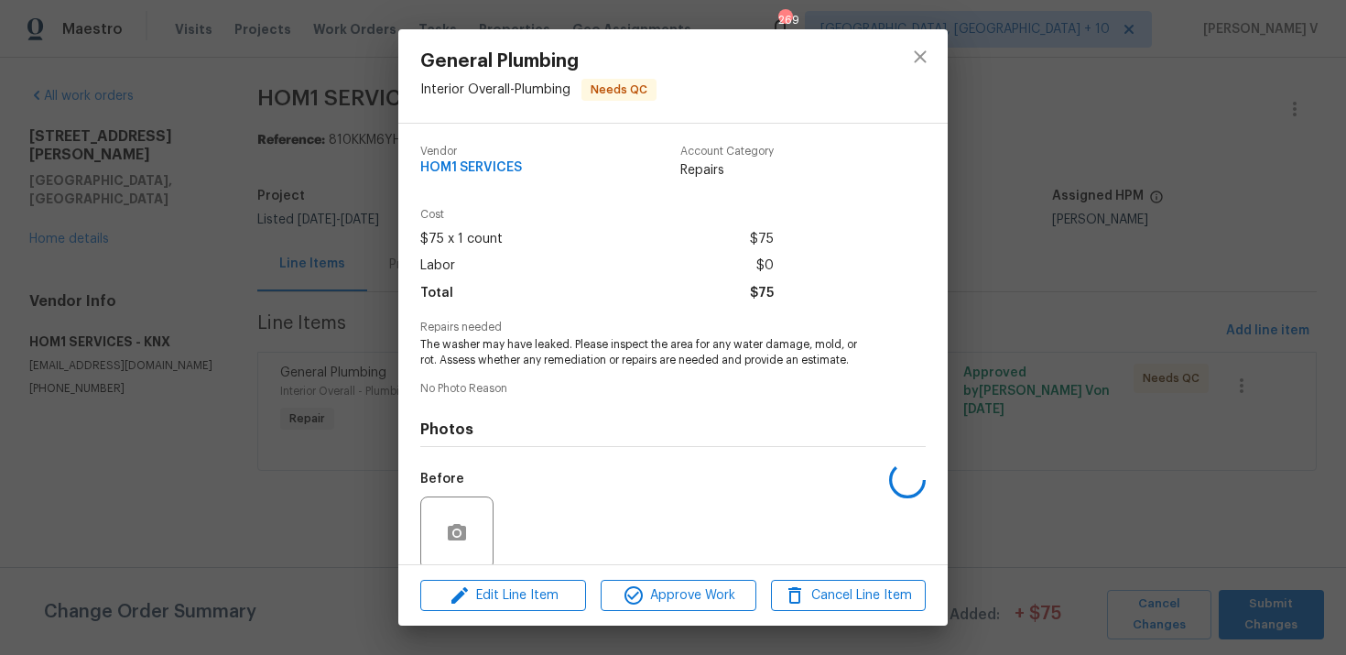
scroll to position [142, 0]
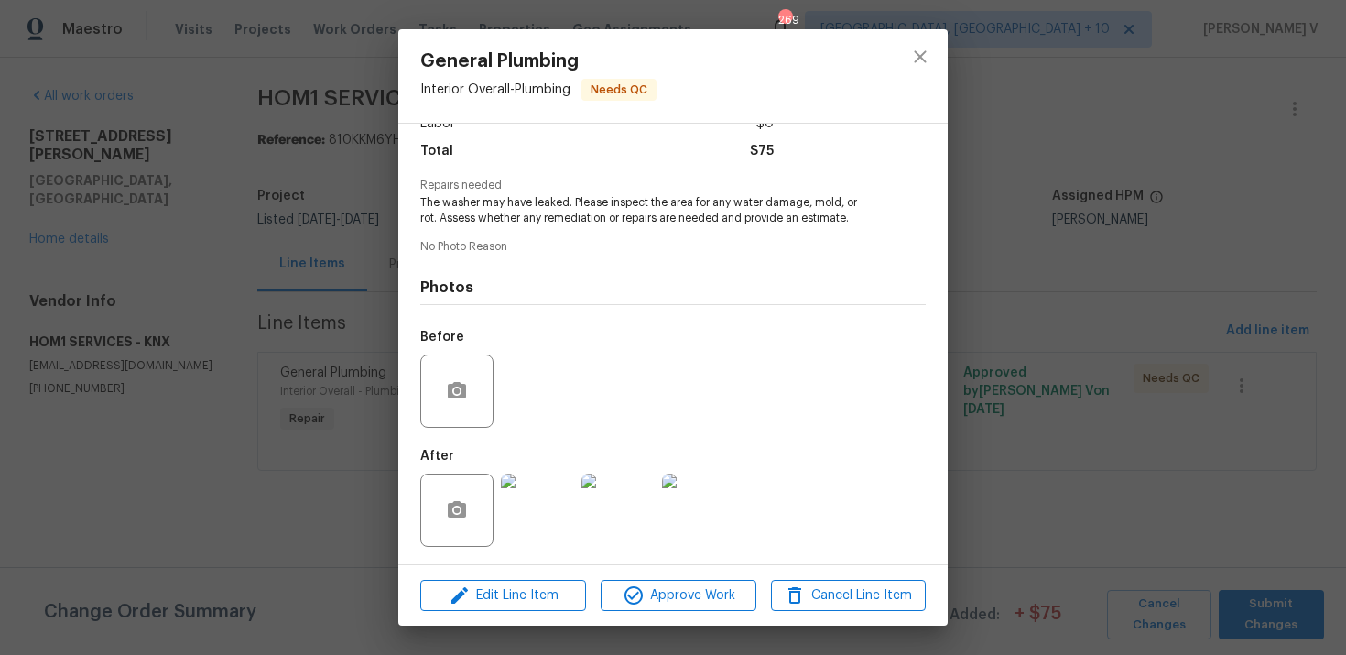
click at [523, 483] on img at bounding box center [537, 509] width 73 height 73
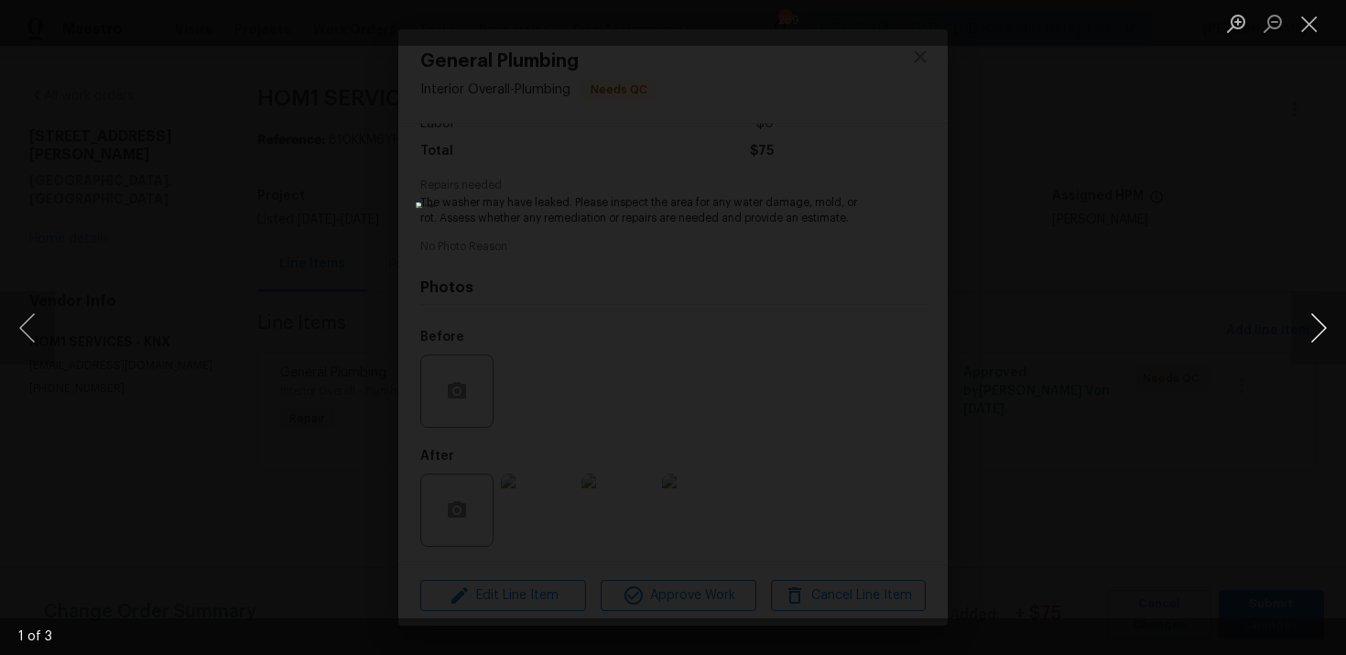
click at [1320, 327] on button "Next image" at bounding box center [1318, 327] width 55 height 73
click at [1283, 243] on div "Lightbox" at bounding box center [673, 327] width 1346 height 655
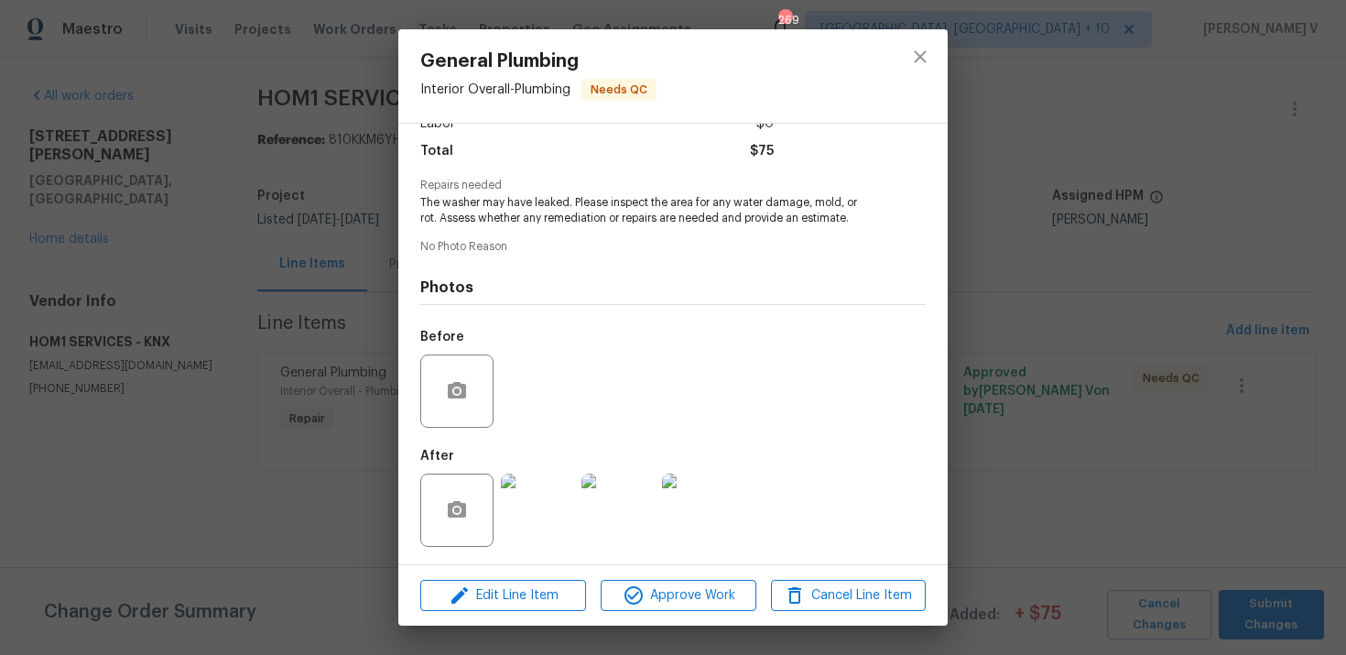
click at [1283, 243] on div "General Plumbing Interior Overall - Plumbing Needs QC Vendor HOM1 SERVICES Acco…" at bounding box center [673, 327] width 1346 height 655
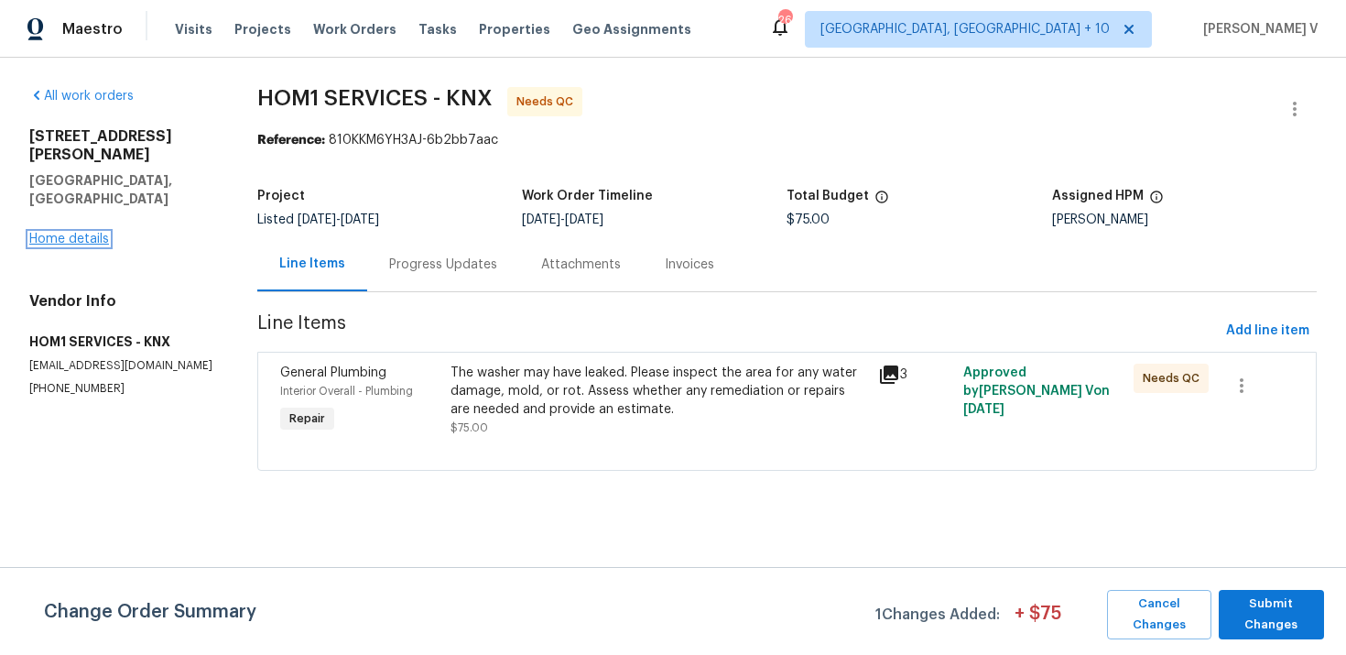
click at [75, 233] on link "Home details" at bounding box center [69, 239] width 80 height 13
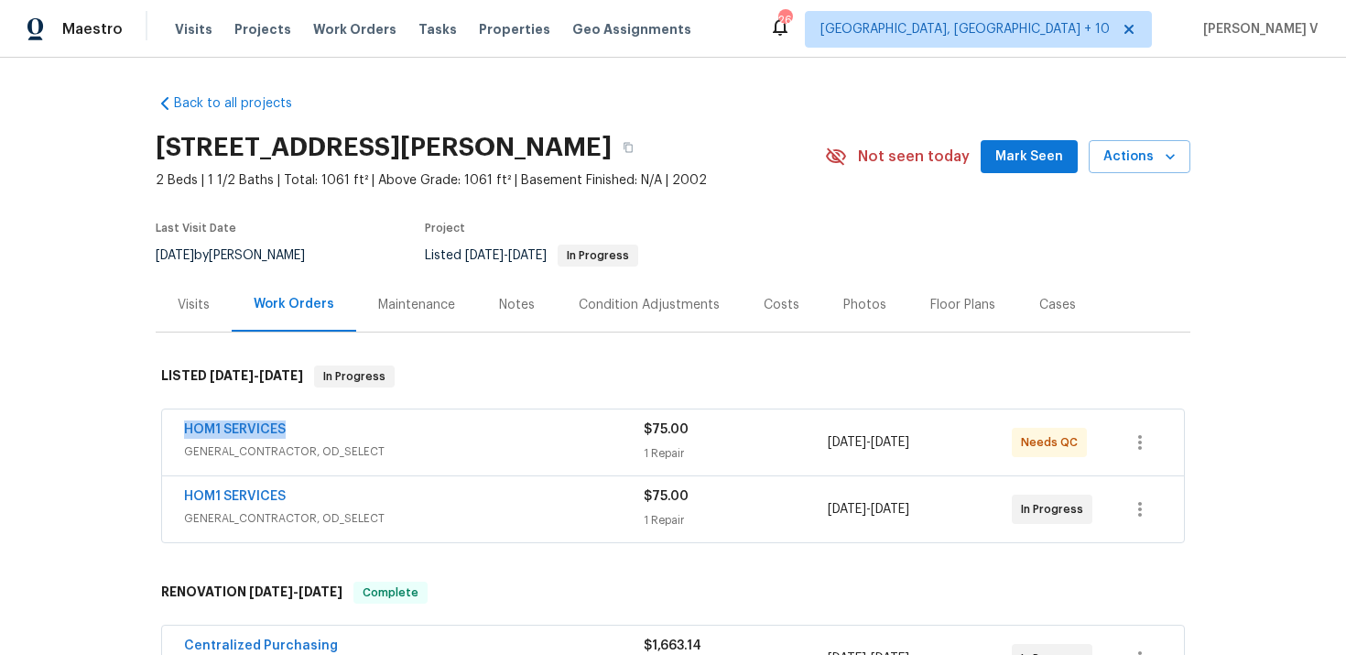
drag, startPoint x: 162, startPoint y: 431, endPoint x: 422, endPoint y: 431, distance: 260.1
click at [422, 431] on div "HOM1 SERVICES GENERAL_CONTRACTOR, OD_SELECT $75.00 1 Repair 8/27/2025 - 8/29/20…" at bounding box center [673, 442] width 1022 height 66
copy link "HOM1 SERVICES"
click at [241, 419] on div "HOM1 SERVICES GENERAL_CONTRACTOR, OD_SELECT $75.00 1 Repair 8/27/2025 - 8/29/20…" at bounding box center [673, 442] width 1022 height 66
click at [354, 468] on div "HOM1 SERVICES GENERAL_CONTRACTOR, OD_SELECT $75.00 1 Repair 8/27/2025 - 8/29/20…" at bounding box center [673, 442] width 1022 height 66
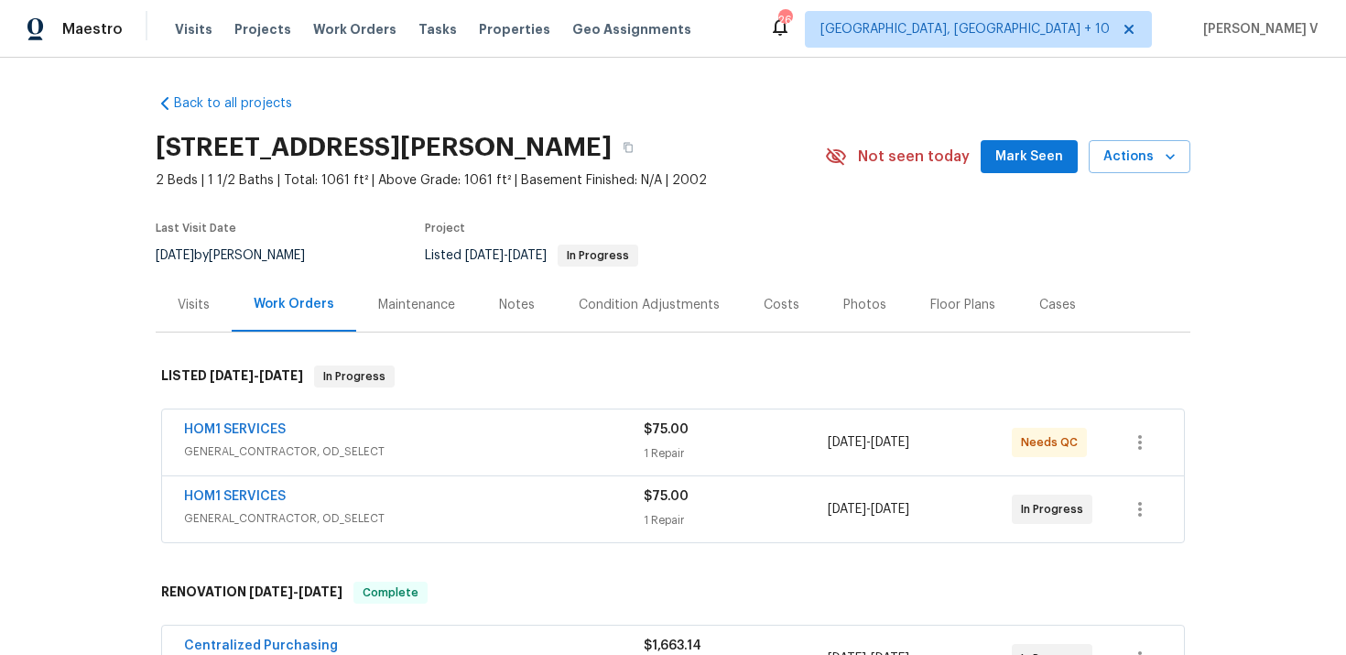
click at [428, 440] on div "HOM1 SERVICES" at bounding box center [414, 431] width 460 height 22
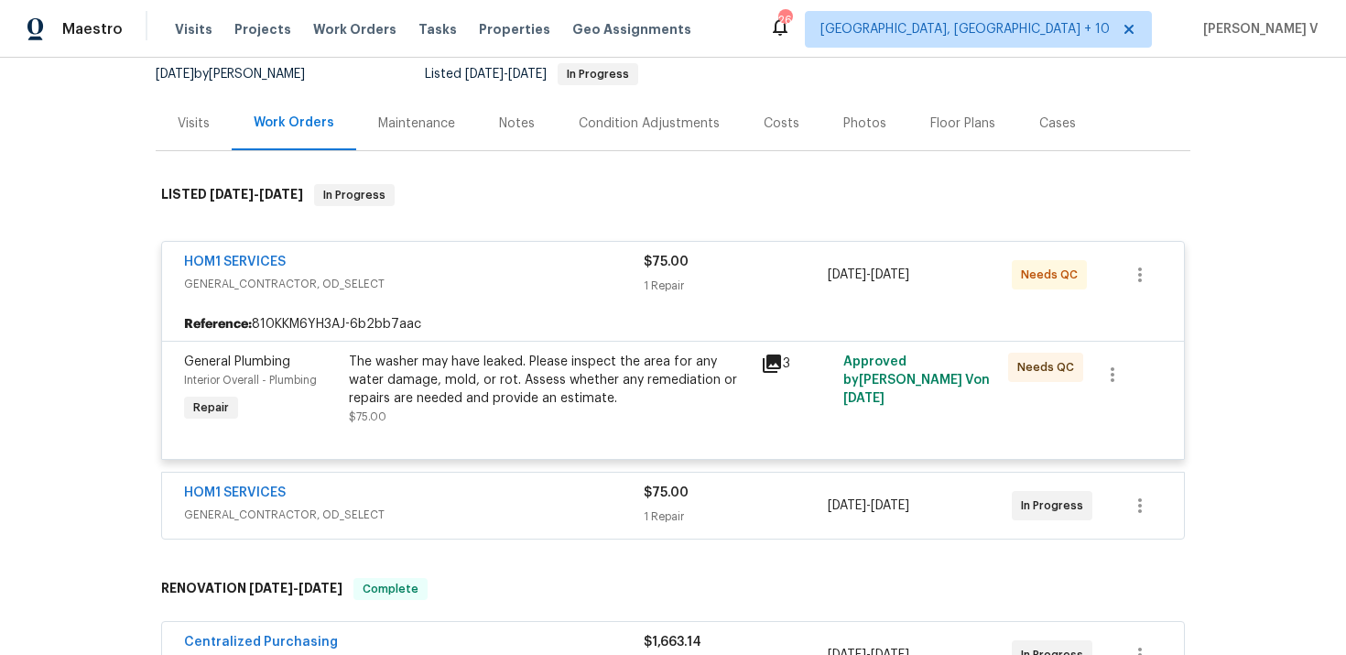
scroll to position [212, 0]
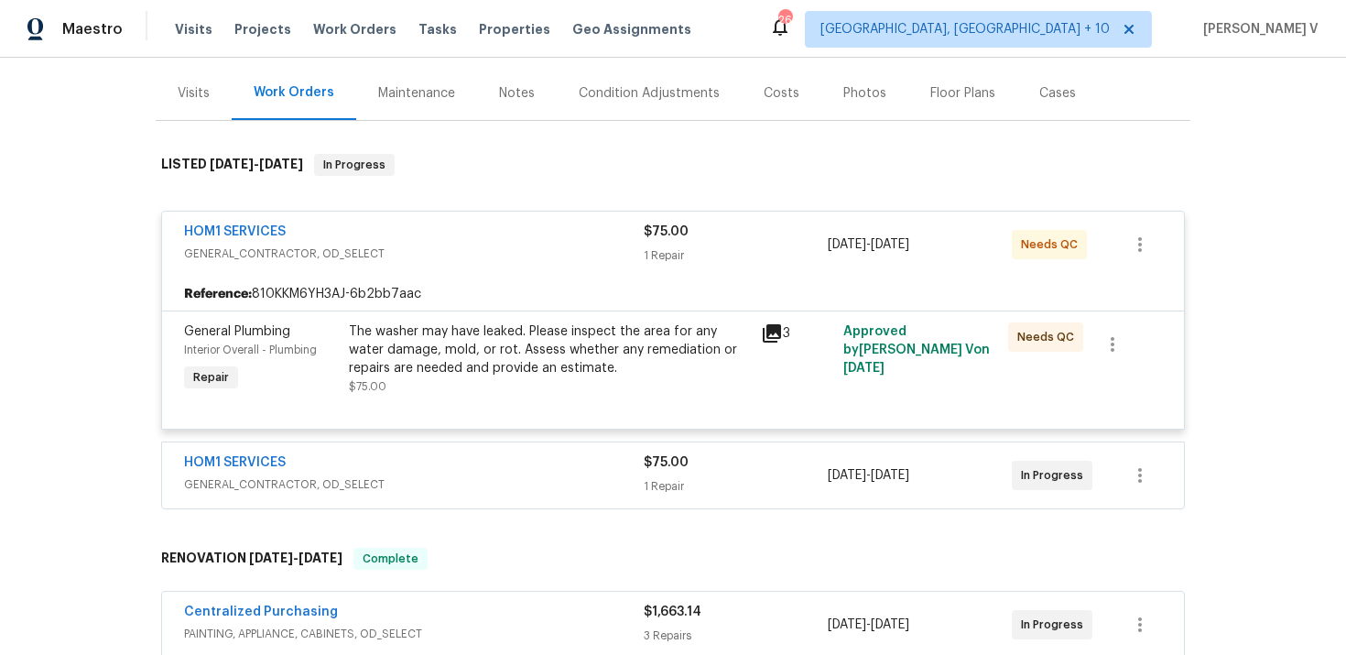
click at [447, 346] on div "The washer may have leaked. Please inspect the area for any water damage, mold,…" at bounding box center [549, 349] width 401 height 55
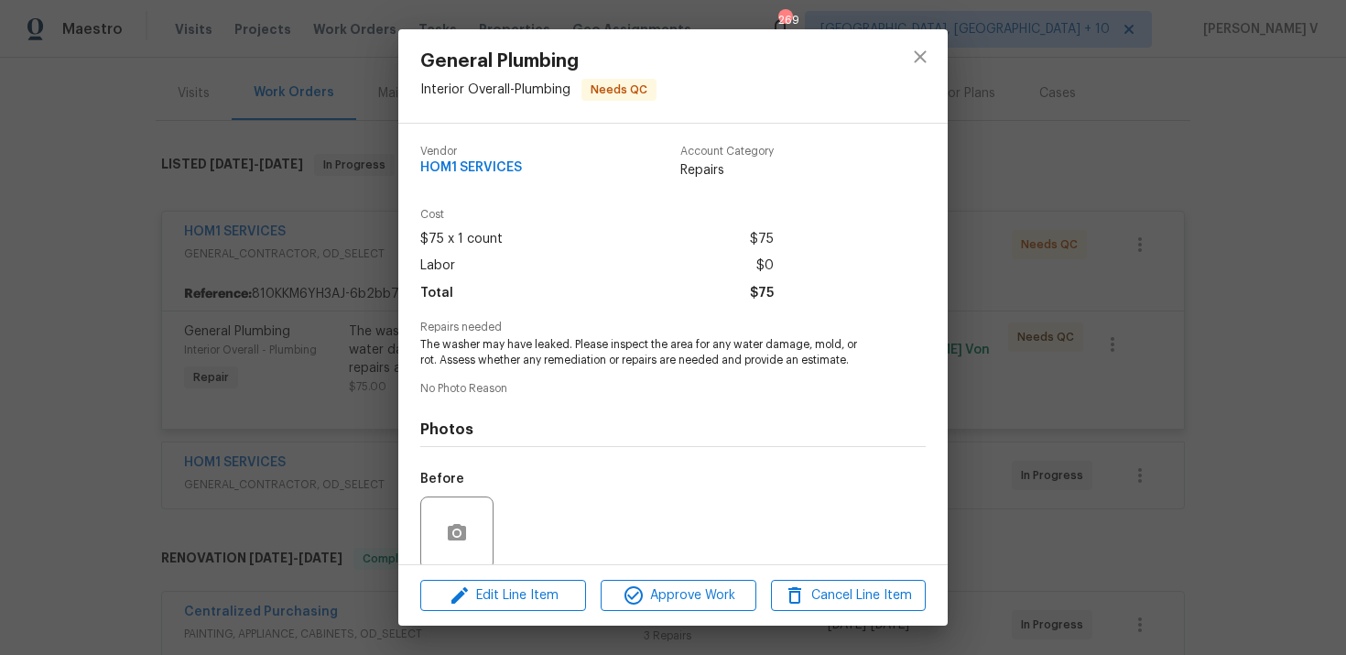
click at [447, 346] on span "The washer may have leaked. Please inspect the area for any water damage, mold,…" at bounding box center [647, 352] width 455 height 31
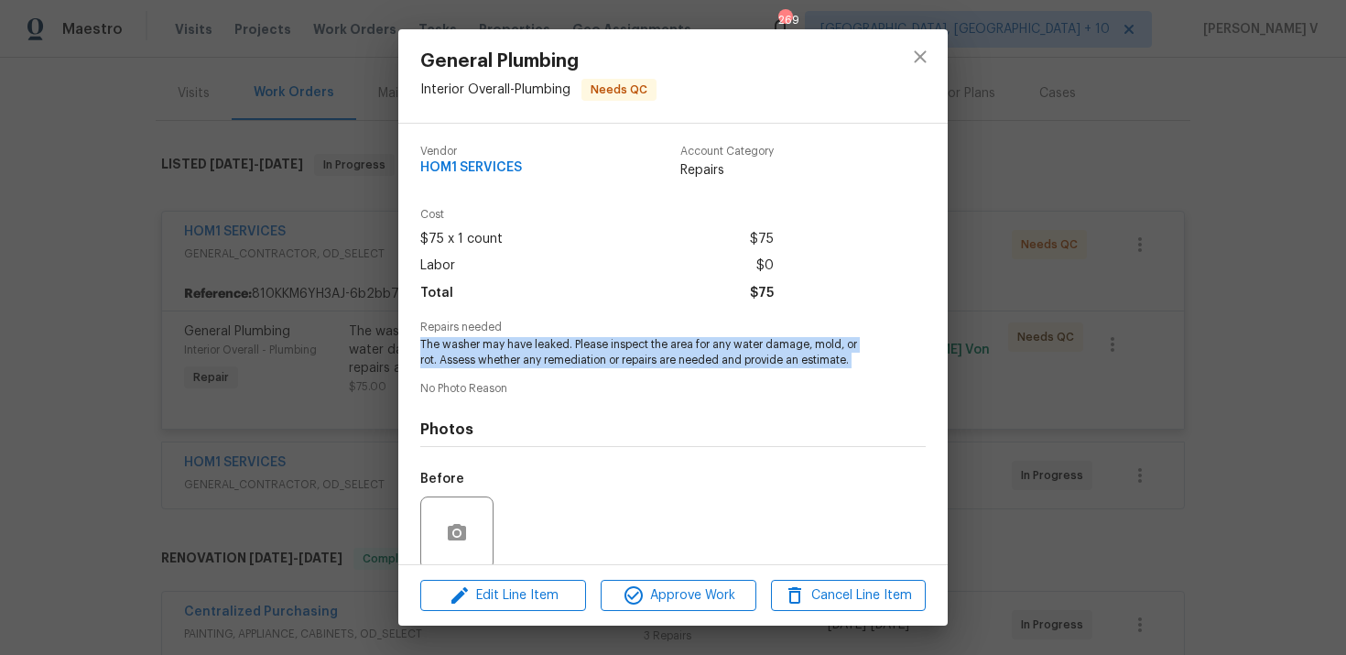
click at [447, 346] on span "The washer may have leaked. Please inspect the area for any water damage, mold,…" at bounding box center [647, 352] width 455 height 31
copy span "The washer may have leaked. Please inspect the area for any water damage, mold,…"
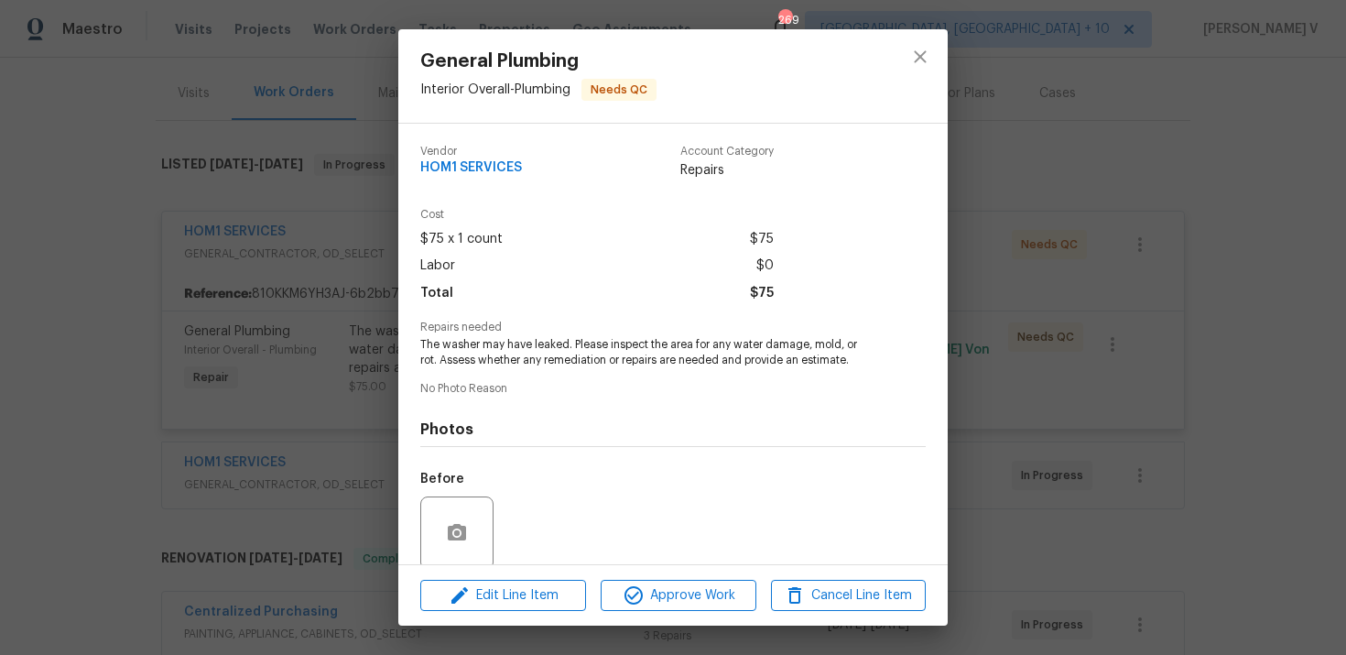
click at [248, 229] on div "General Plumbing Interior Overall - Plumbing Needs QC Vendor HOM1 SERVICES Acco…" at bounding box center [673, 327] width 1346 height 655
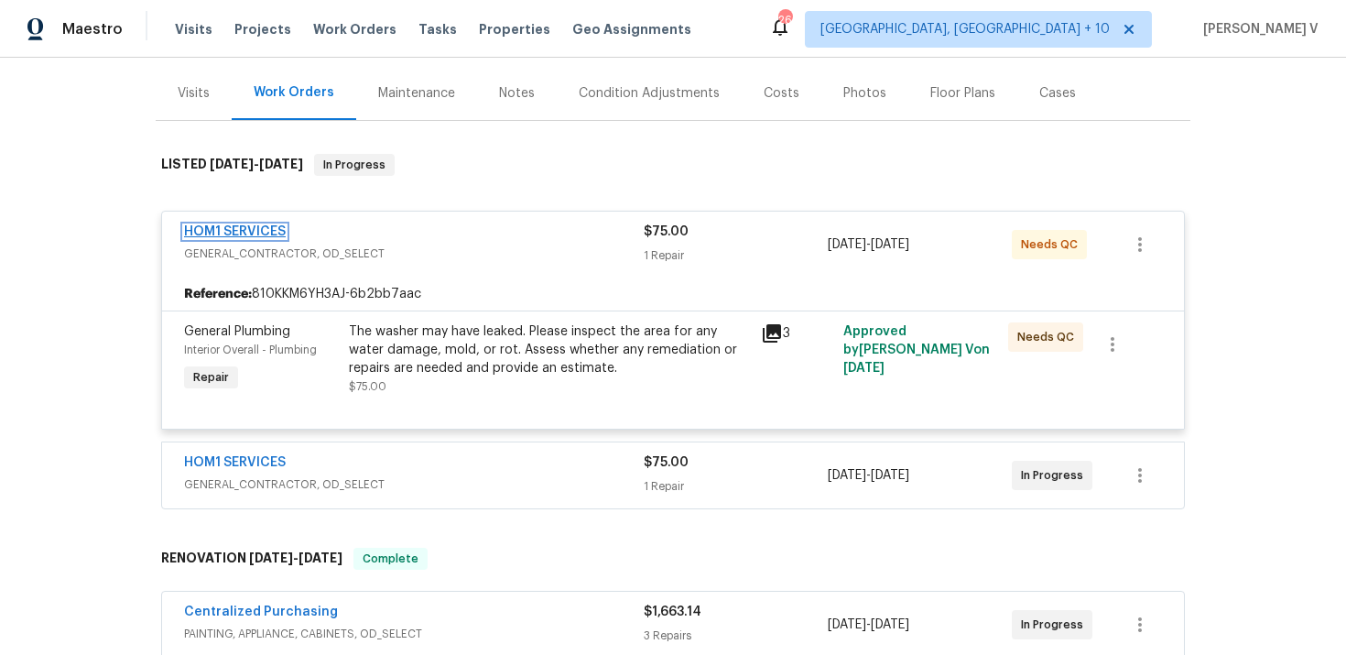
click at [230, 230] on link "HOM1 SERVICES" at bounding box center [235, 231] width 102 height 13
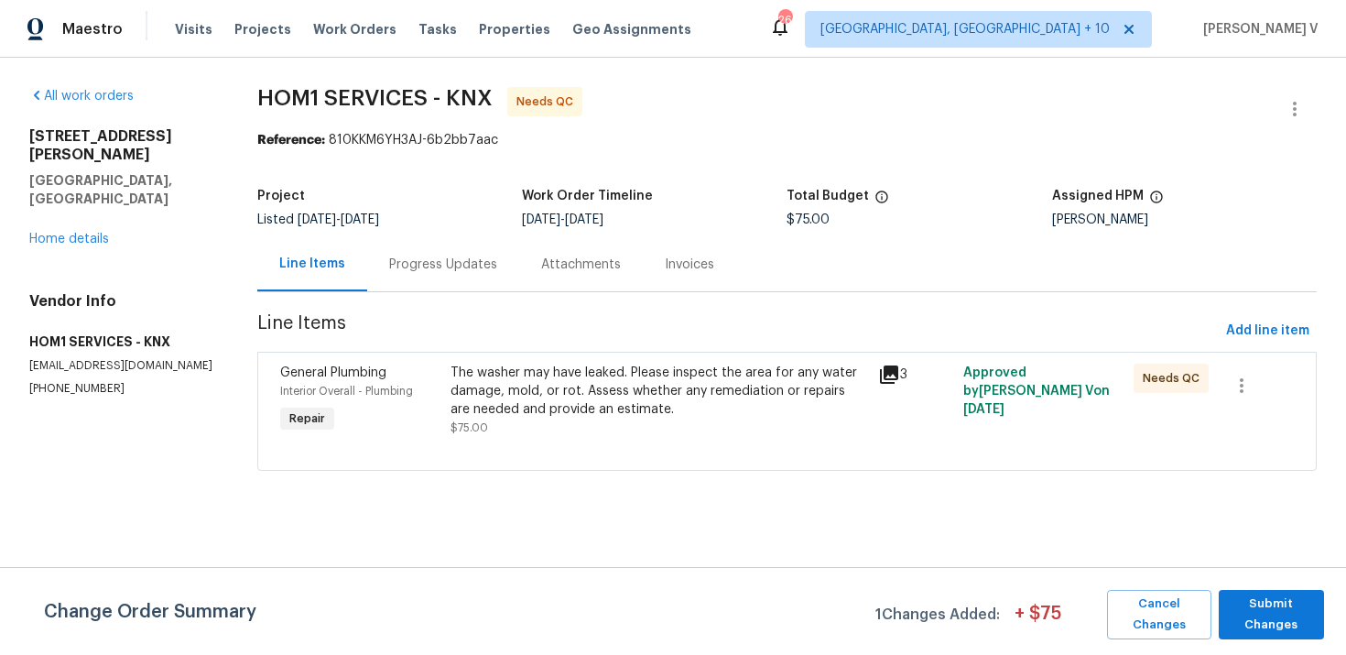
click at [497, 276] on div "Progress Updates" at bounding box center [443, 264] width 152 height 54
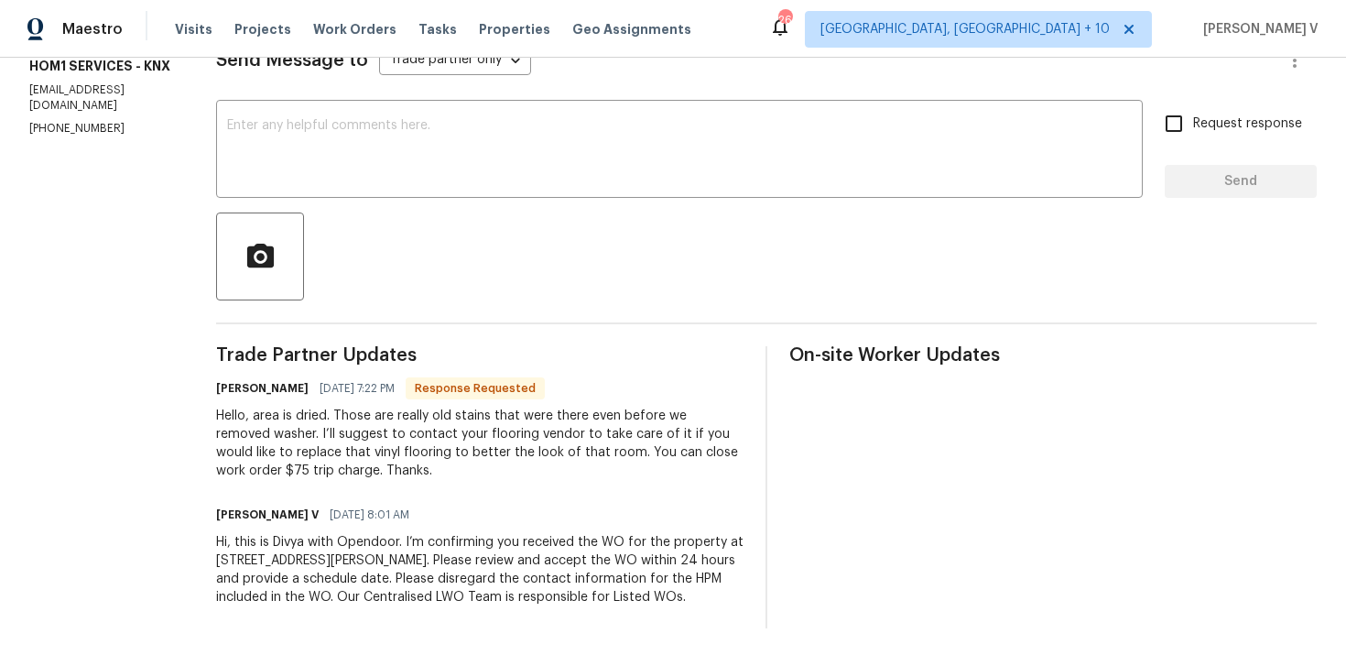
scroll to position [278, 0]
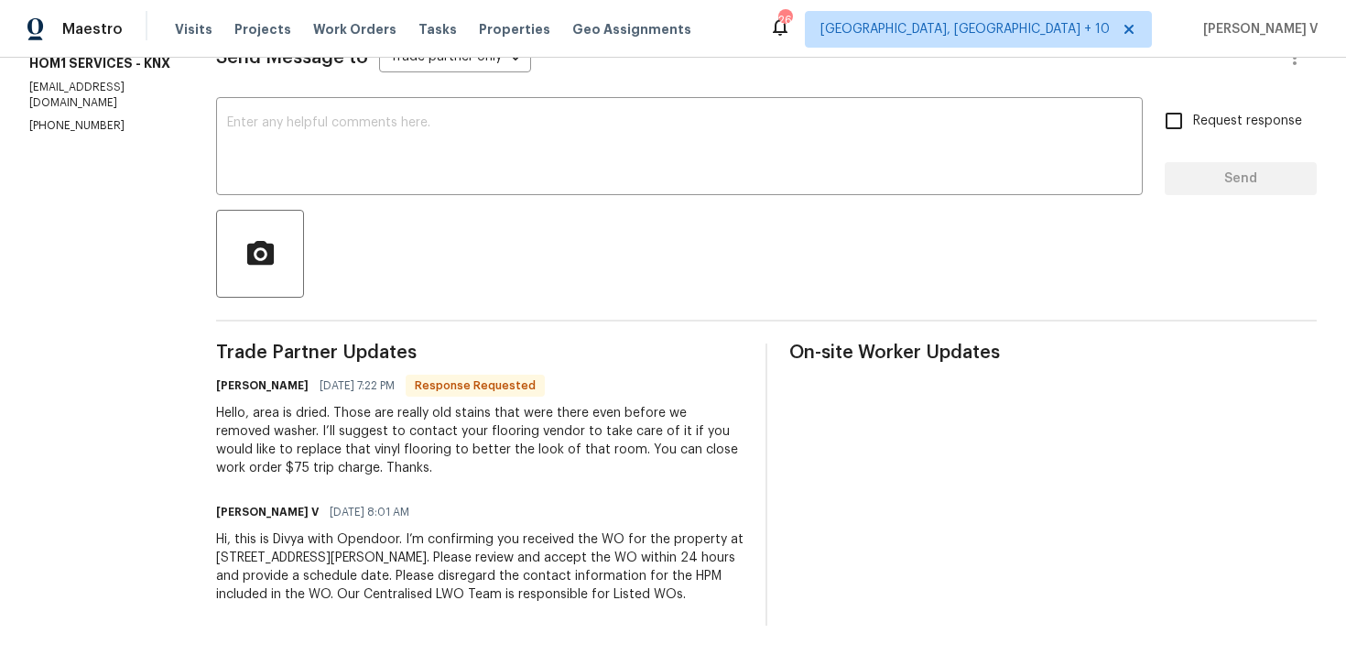
click at [330, 462] on div "Hello, area is dried. Those are really old stains that were there even before w…" at bounding box center [479, 440] width 527 height 73
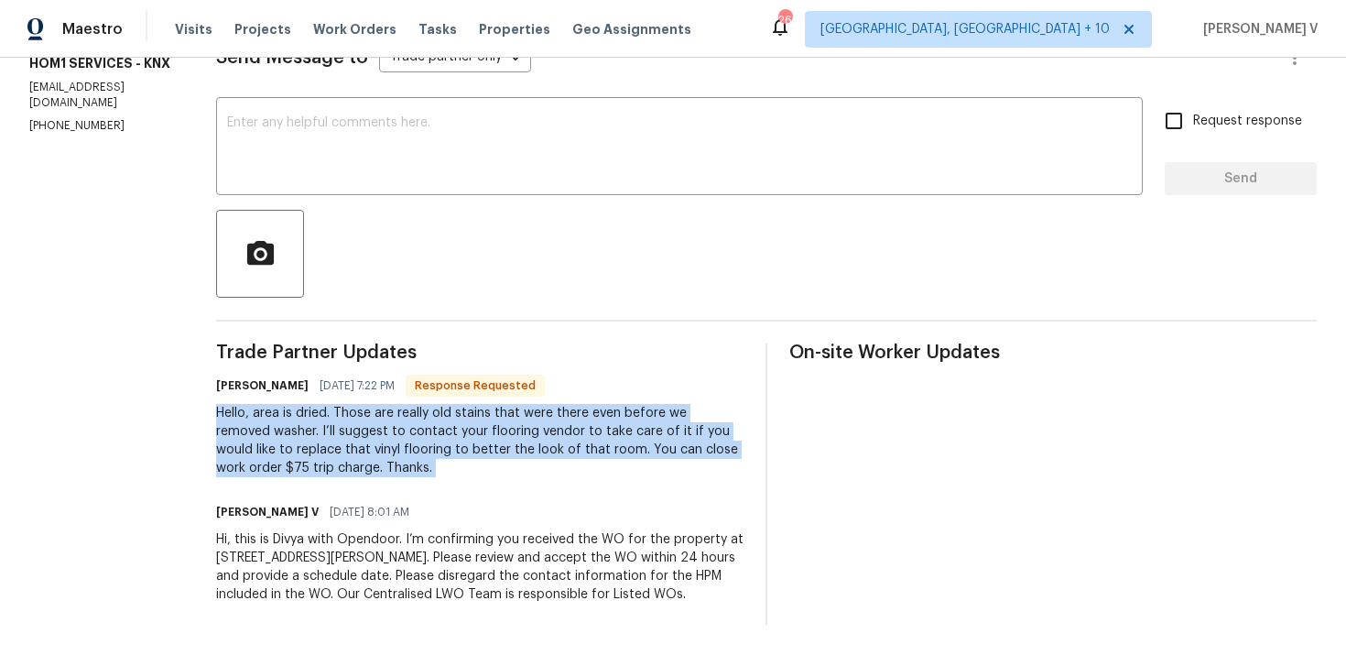
copy div "Hello, area is dried. Those are really old stains that were there even before w…"
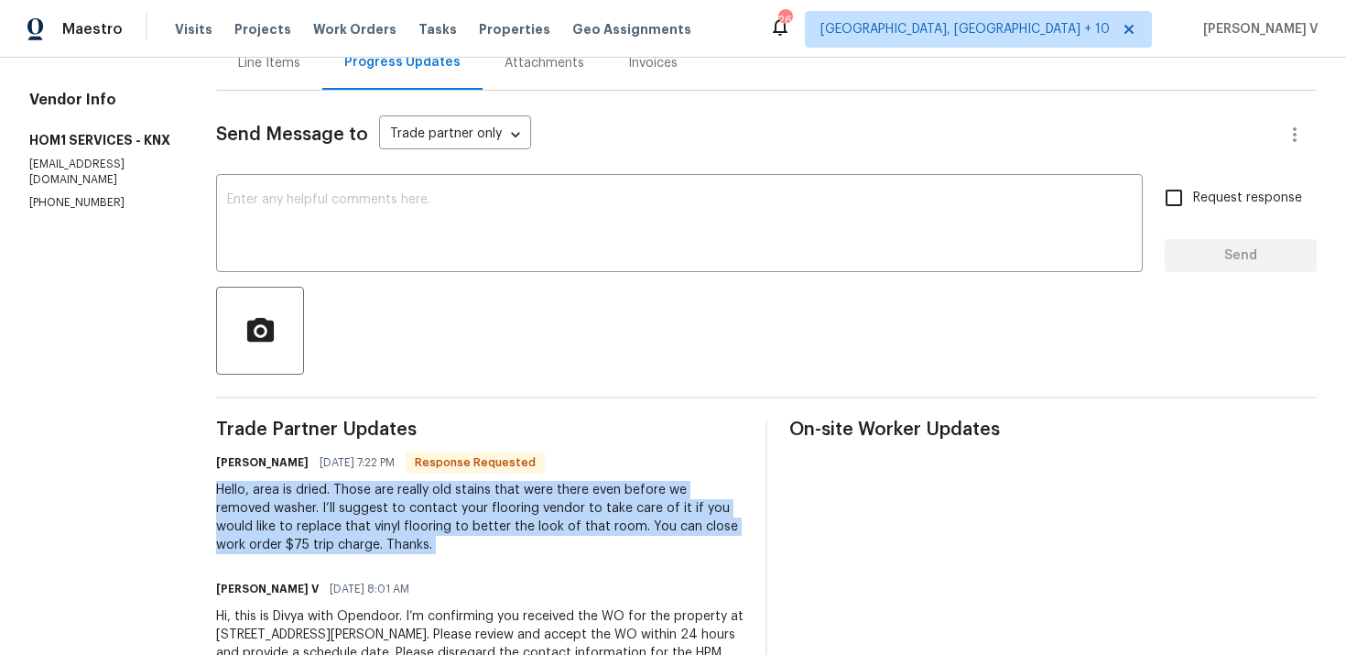
scroll to position [142, 0]
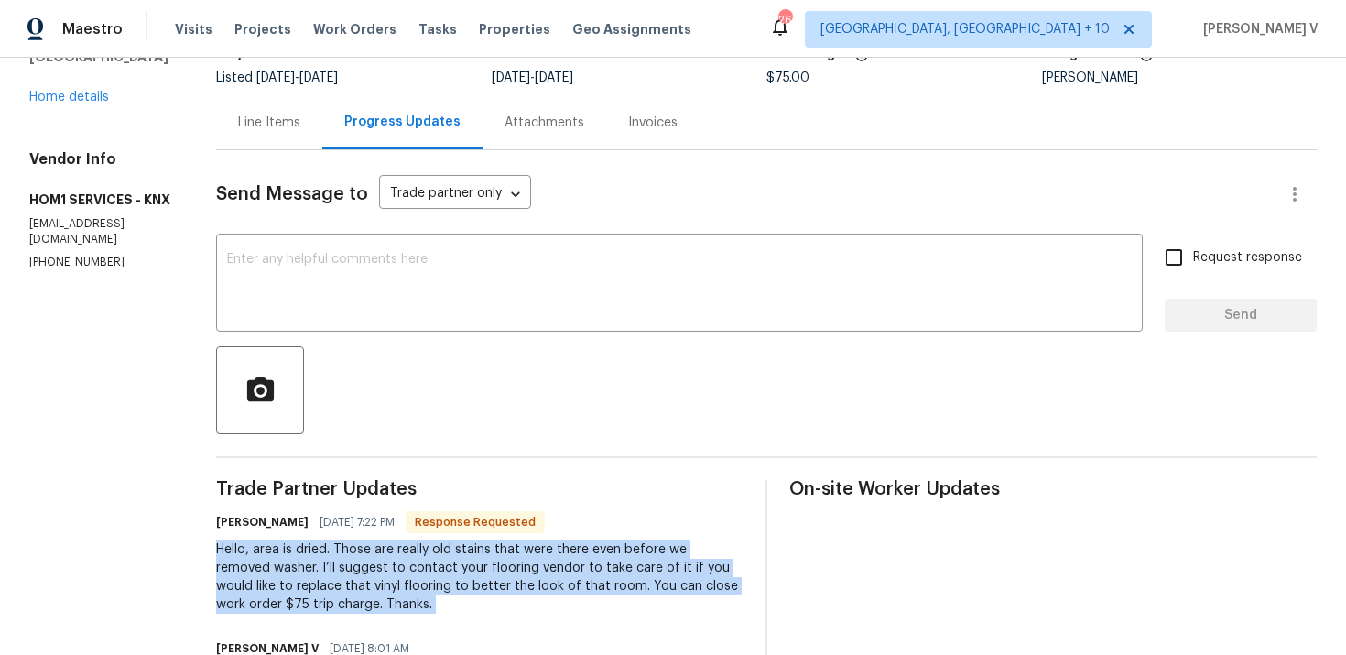
click at [285, 120] on div "Line Items" at bounding box center [269, 123] width 62 height 18
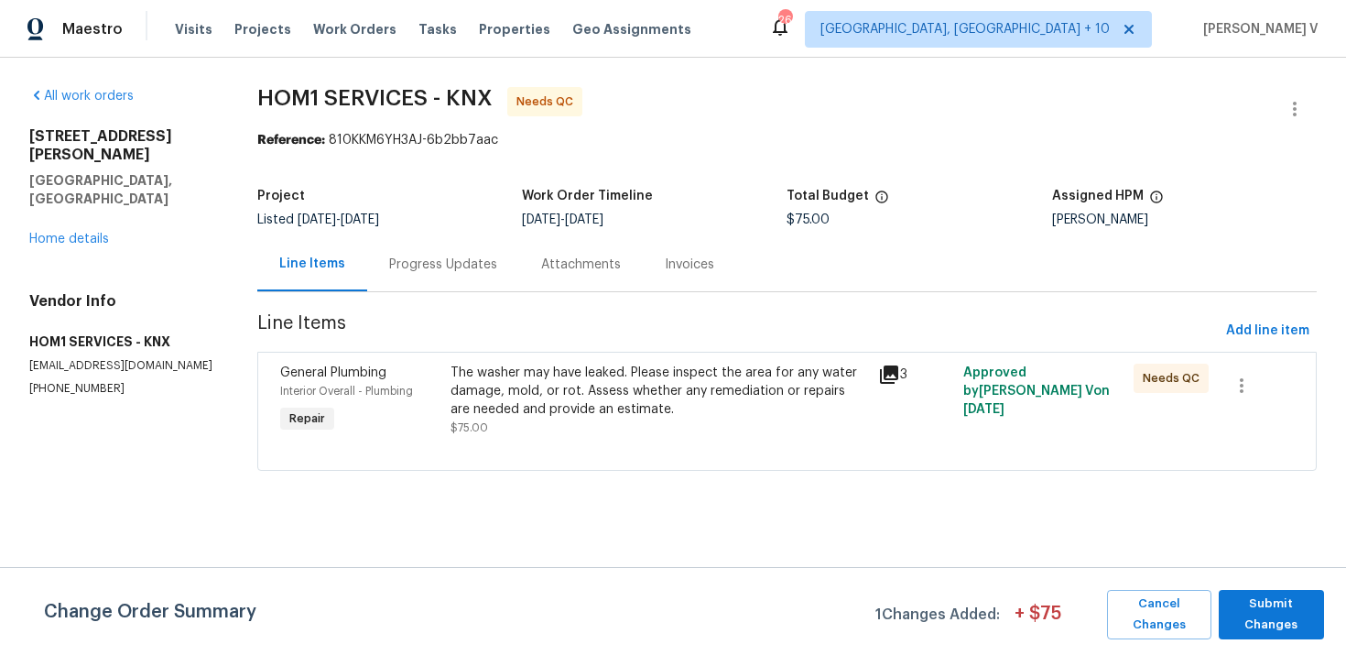
click at [575, 342] on span "Line Items" at bounding box center [738, 331] width 962 height 34
click at [563, 397] on div "The washer may have leaked. Please inspect the area for any water damage, mold,…" at bounding box center [659, 391] width 416 height 55
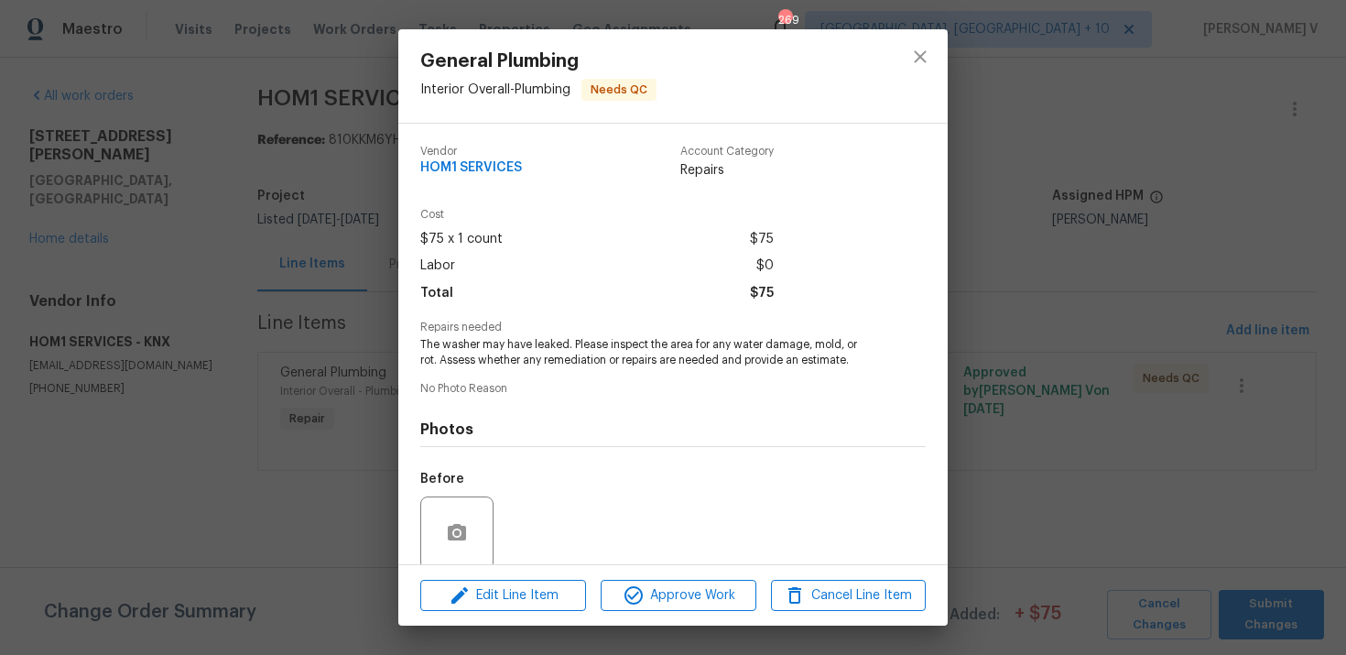
scroll to position [142, 0]
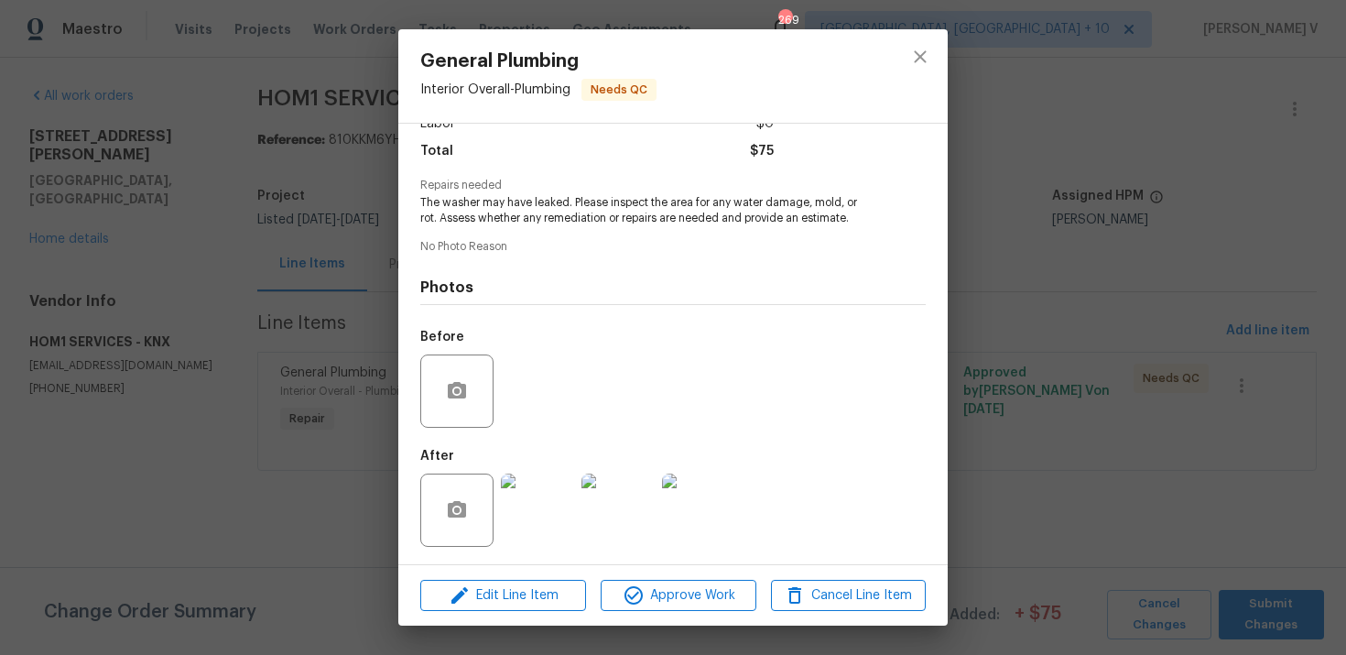
click at [560, 485] on img at bounding box center [537, 509] width 73 height 73
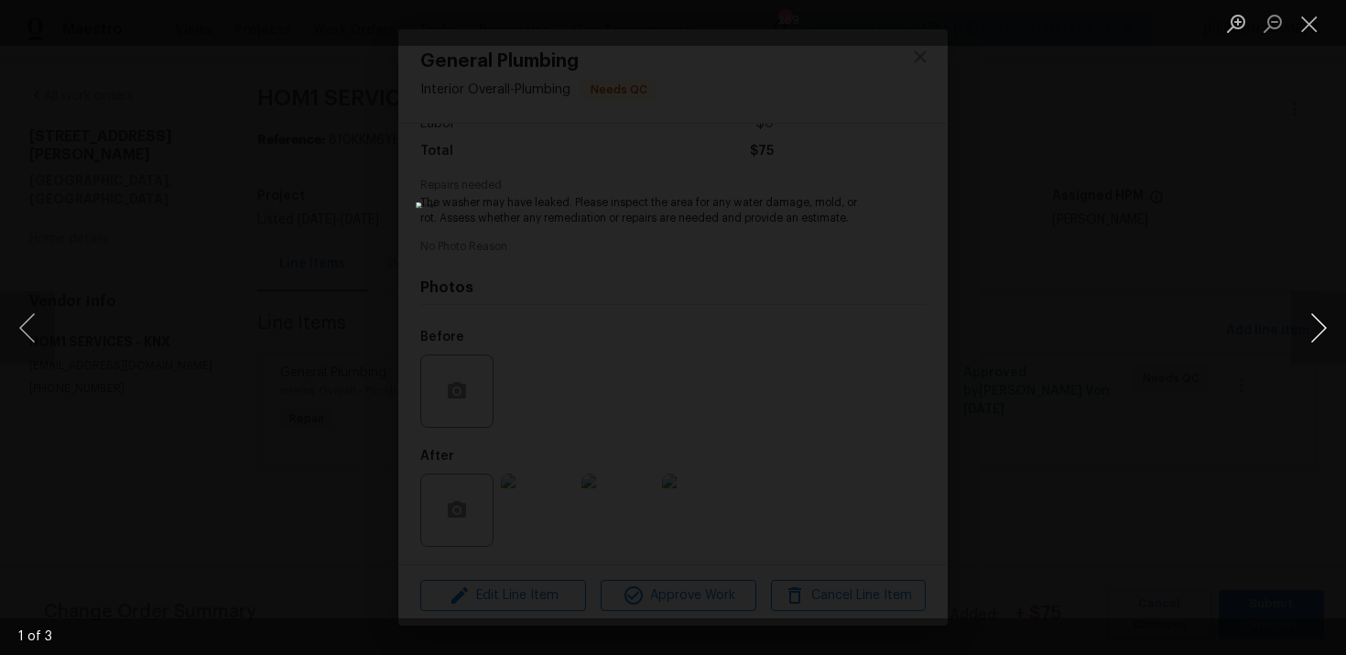
click at [1312, 336] on button "Next image" at bounding box center [1318, 327] width 55 height 73
click at [1312, 333] on button "Next image" at bounding box center [1318, 327] width 55 height 73
click at [388, 249] on div "Lightbox" at bounding box center [673, 327] width 1346 height 655
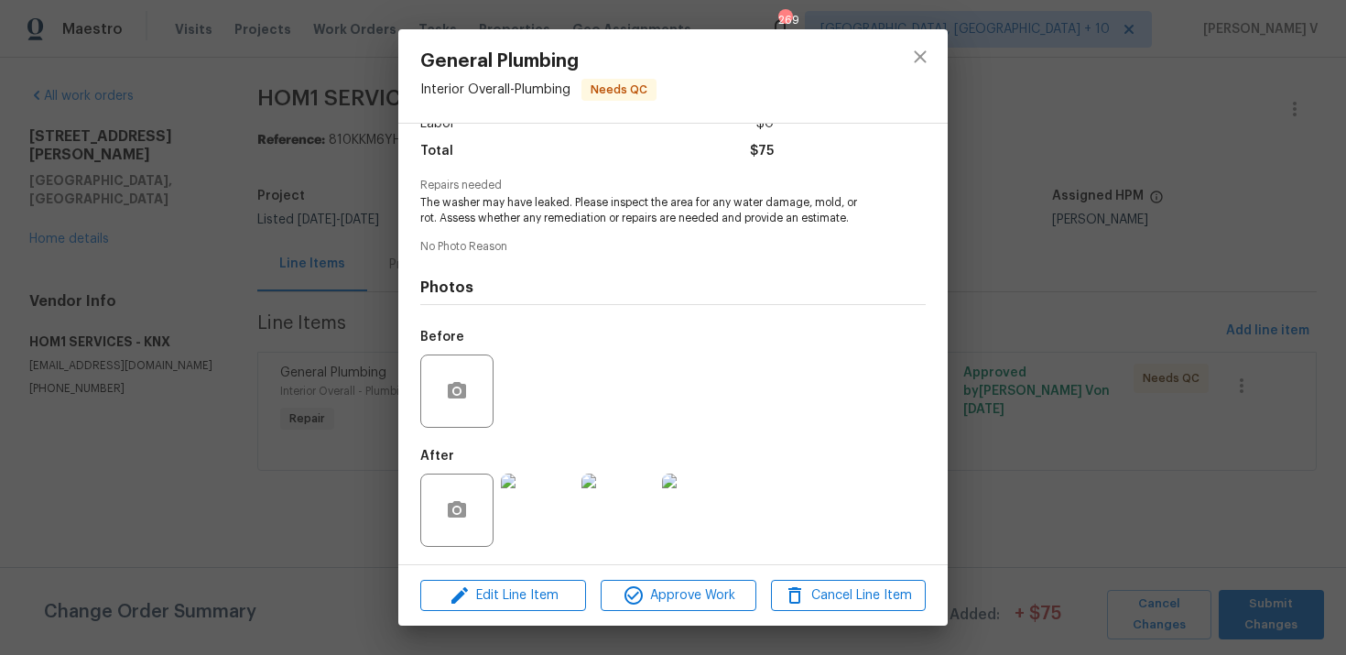
click at [341, 245] on div "General Plumbing Interior Overall - Plumbing Needs QC Vendor HOM1 SERVICES Acco…" at bounding box center [673, 327] width 1346 height 655
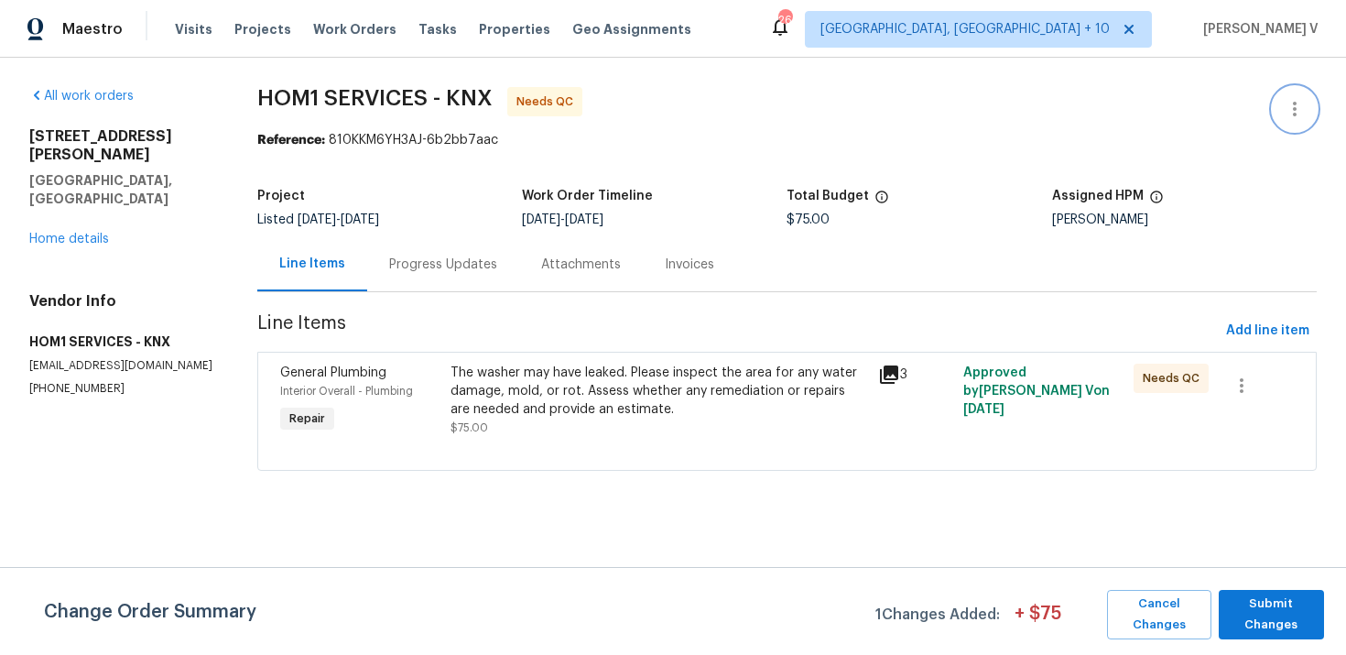
click at [1291, 102] on icon "button" at bounding box center [1295, 109] width 22 height 22
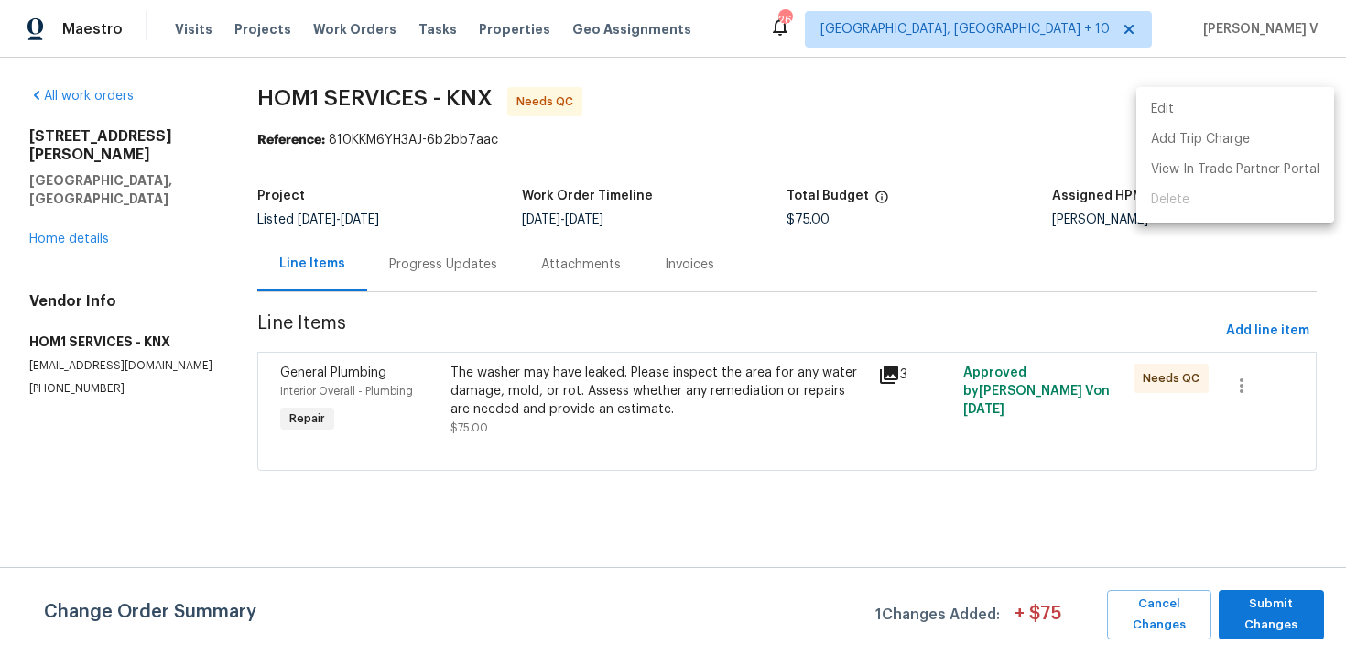
click at [1291, 102] on li "Edit" at bounding box center [1235, 109] width 198 height 30
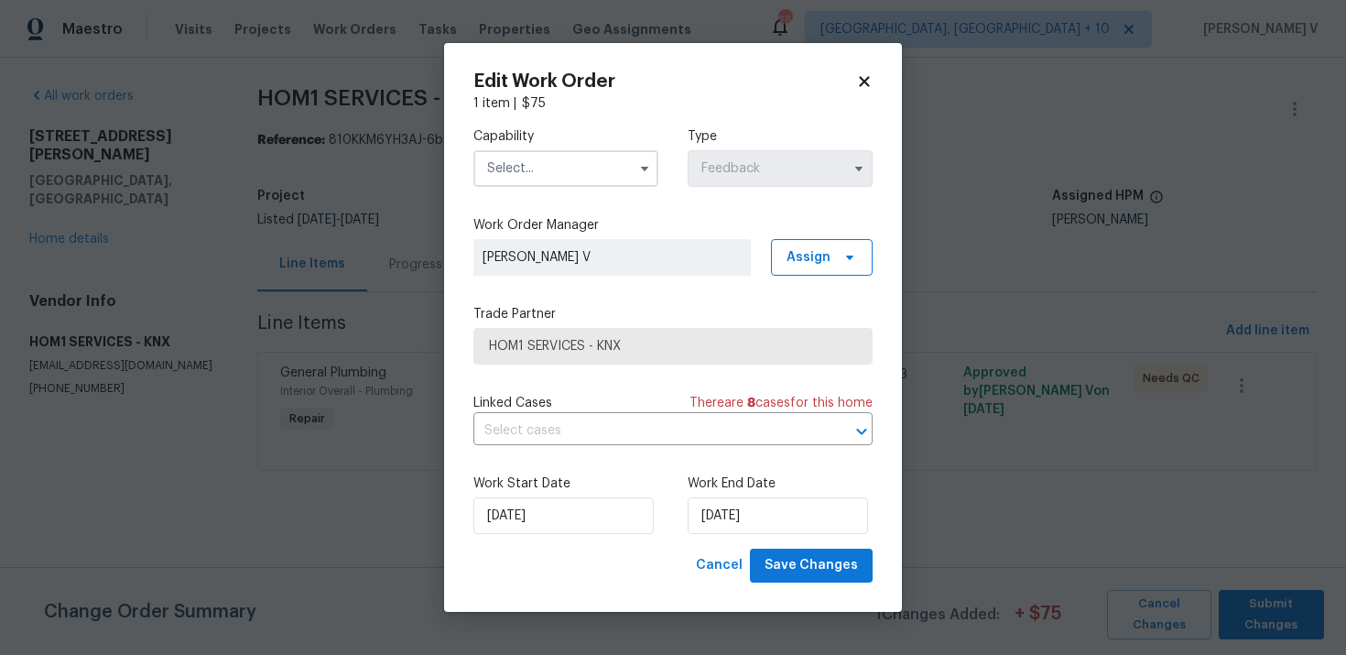
click at [597, 184] on input "text" at bounding box center [565, 168] width 185 height 37
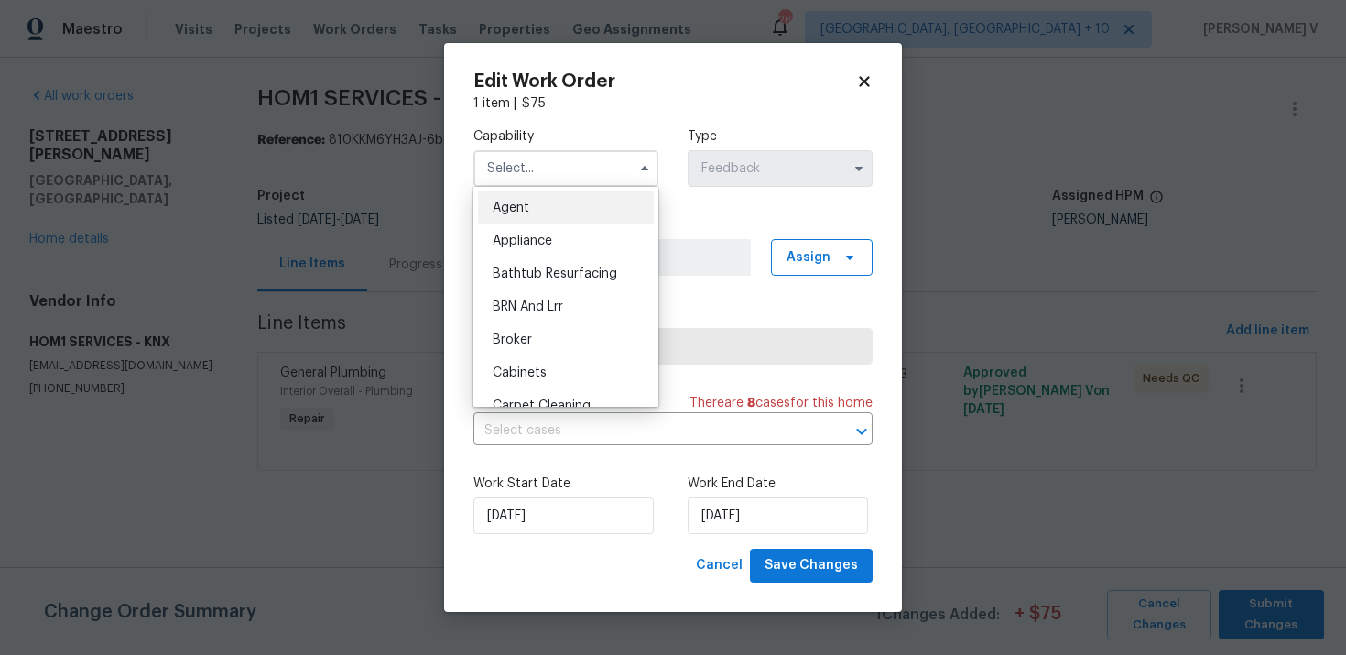
click at [527, 213] on span "Agent" at bounding box center [511, 207] width 37 height 13
type input "Agent"
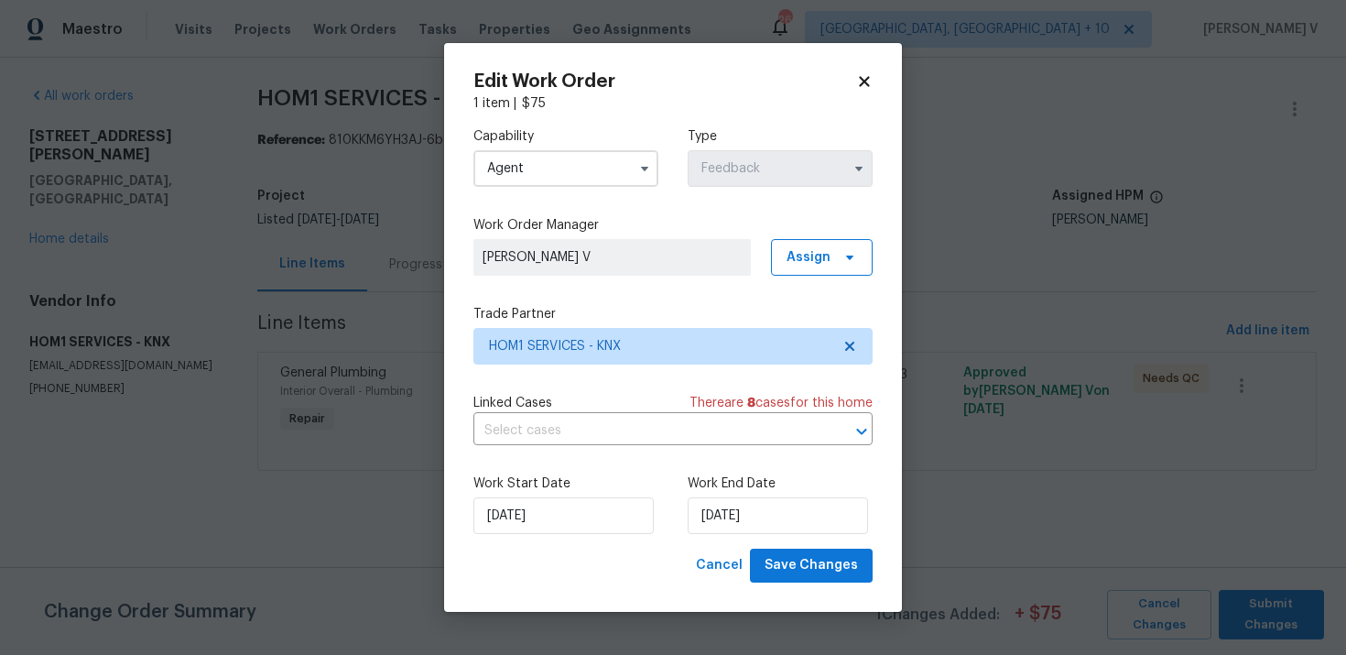
click at [735, 537] on div "Work Start Date 27/08/2025 Work End Date 29/08/2025" at bounding box center [672, 504] width 399 height 89
click at [733, 514] on input "29/08/2025" at bounding box center [778, 515] width 180 height 37
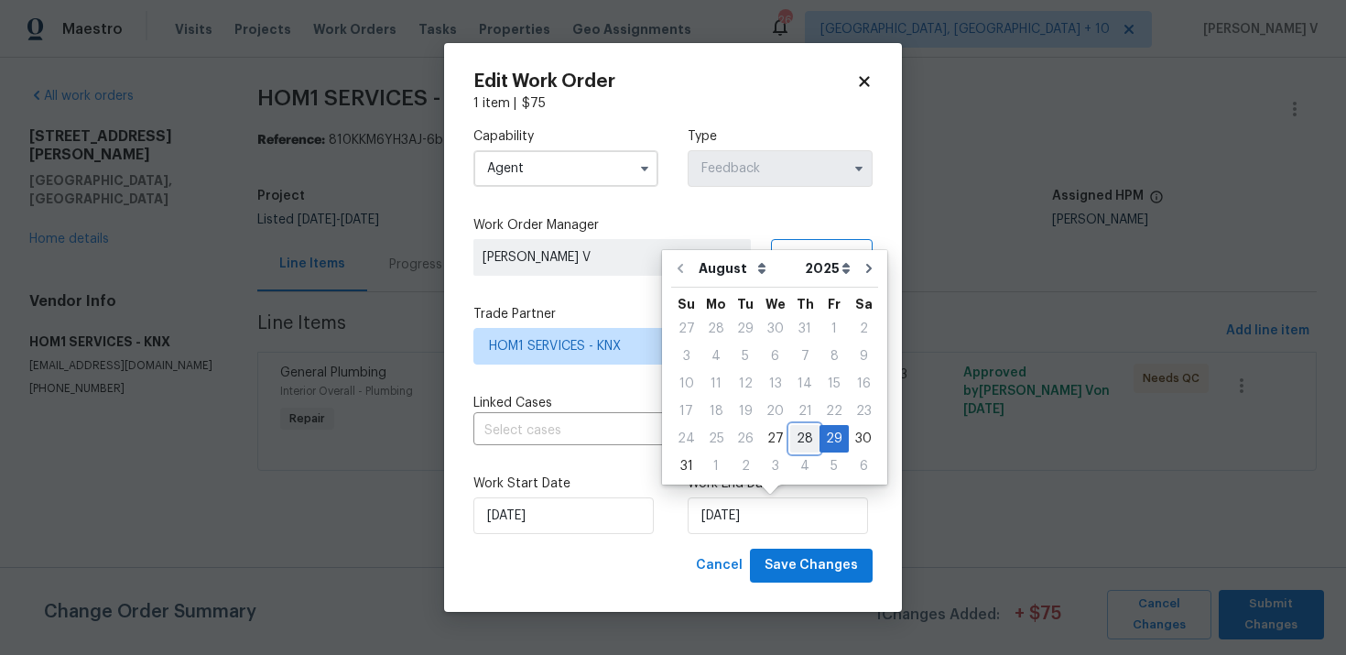
click at [799, 433] on div "28" at bounding box center [804, 439] width 29 height 26
type input "28/08/2025"
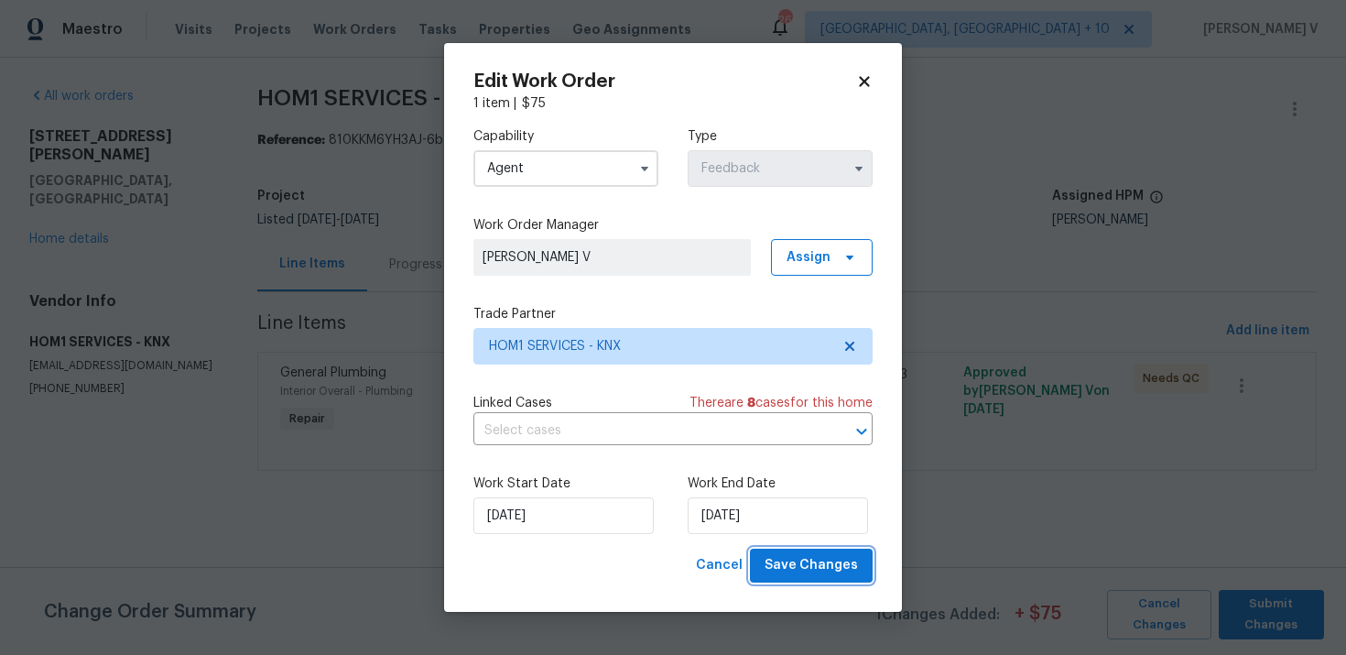
click at [792, 563] on span "Save Changes" at bounding box center [811, 565] width 93 height 23
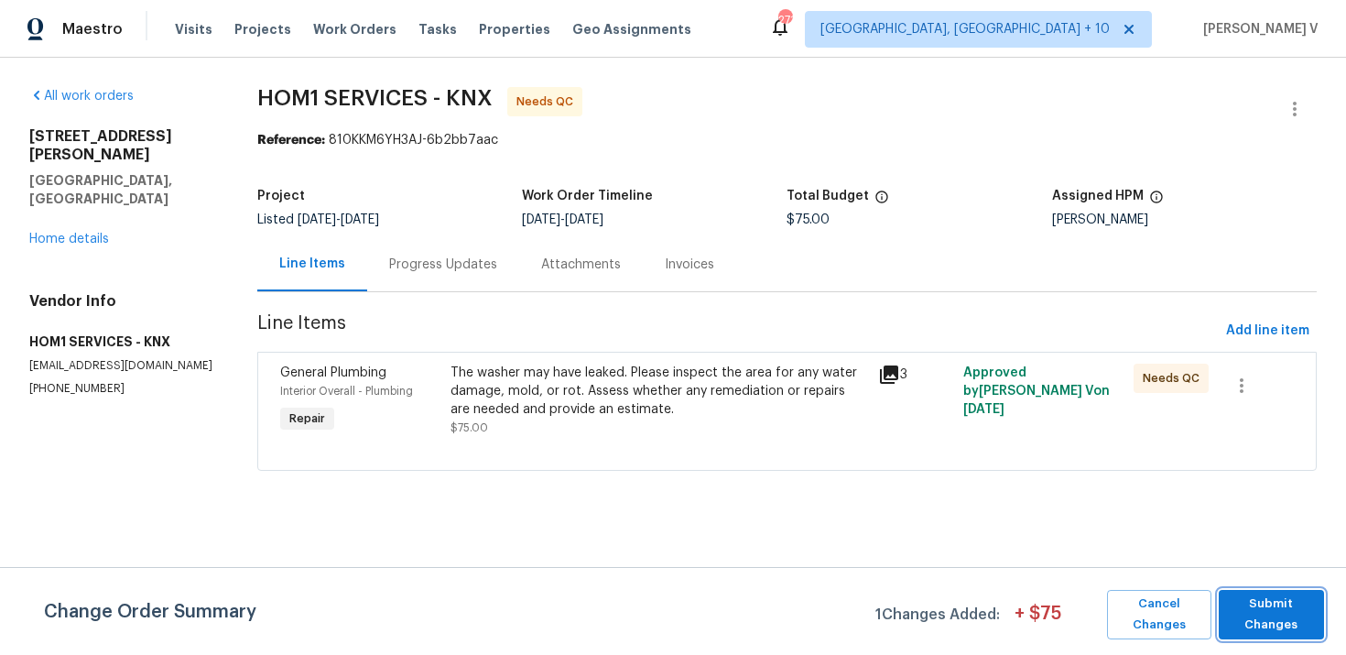
click at [1285, 595] on span "Submit Changes" at bounding box center [1271, 614] width 87 height 42
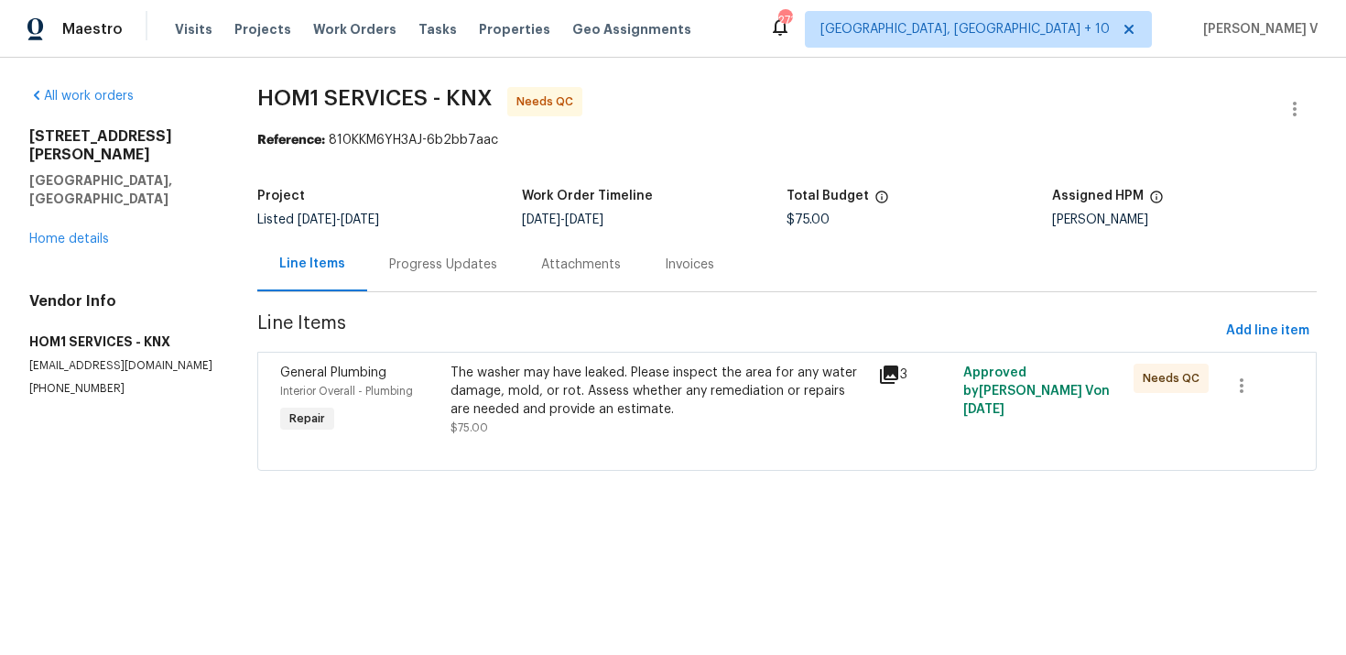
click at [585, 391] on div "The washer may have leaked. Please inspect the area for any water damage, mold,…" at bounding box center [659, 391] width 416 height 55
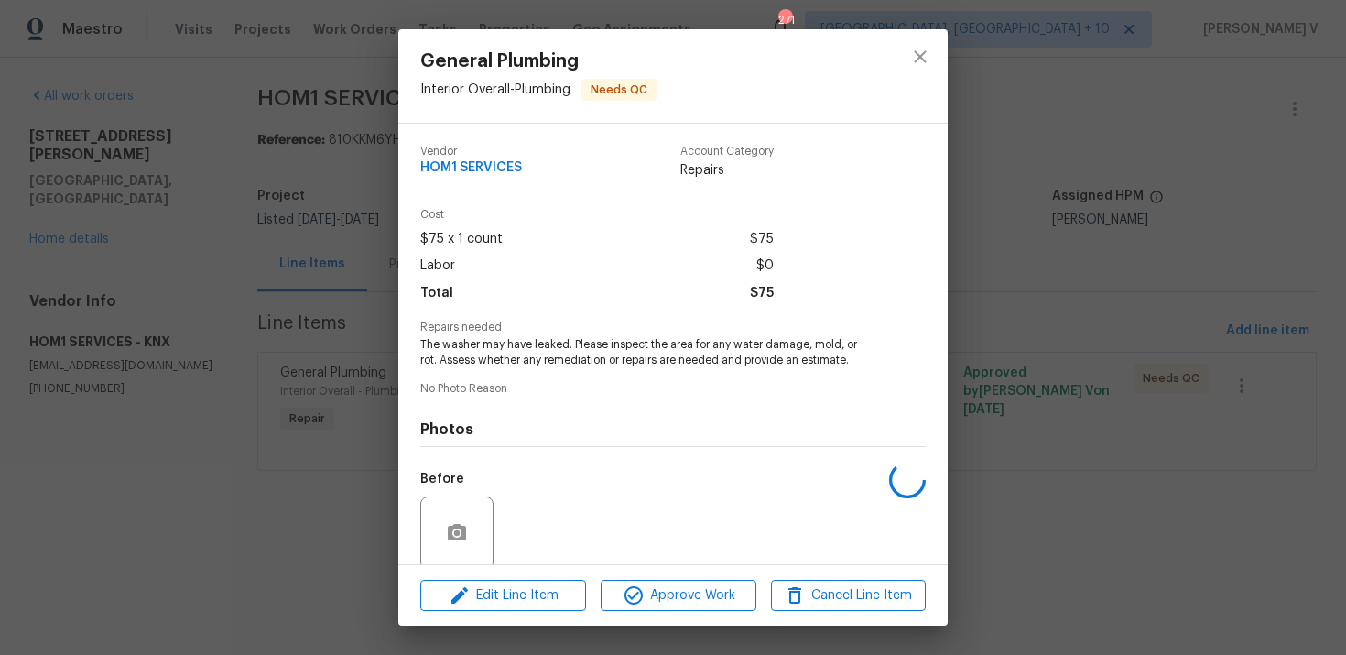
scroll to position [142, 0]
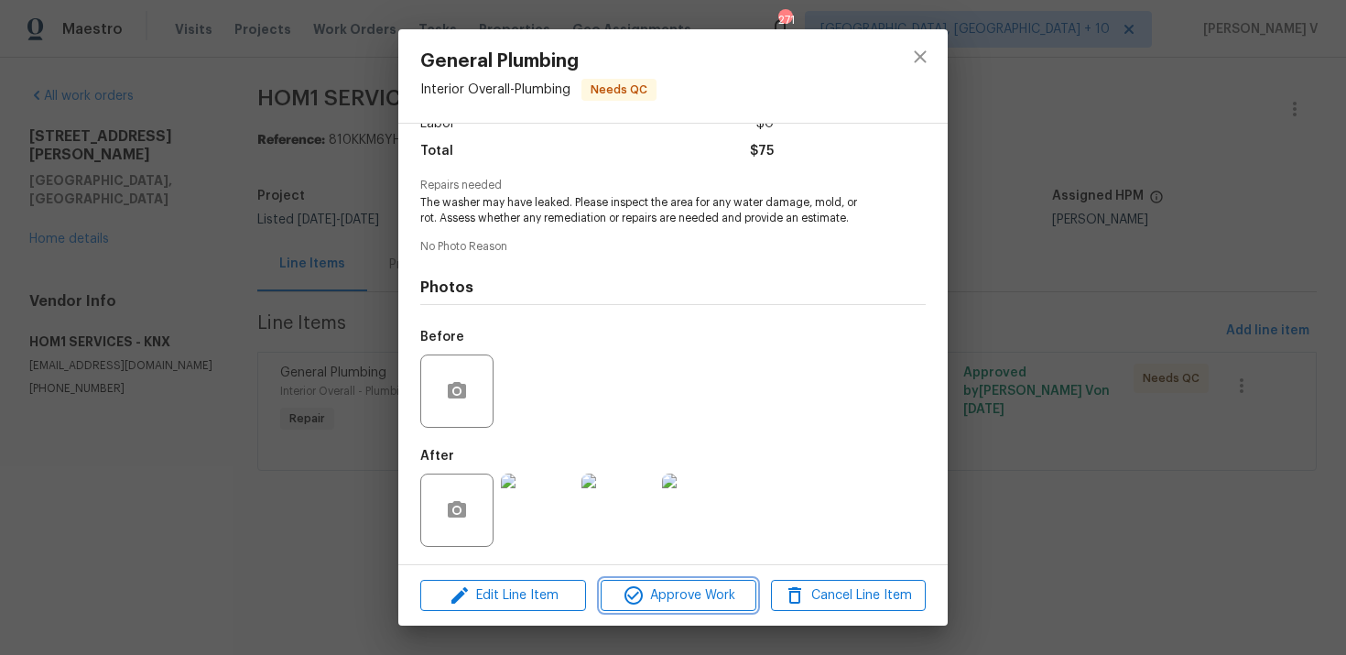
click at [678, 591] on span "Approve Work" at bounding box center [678, 595] width 144 height 23
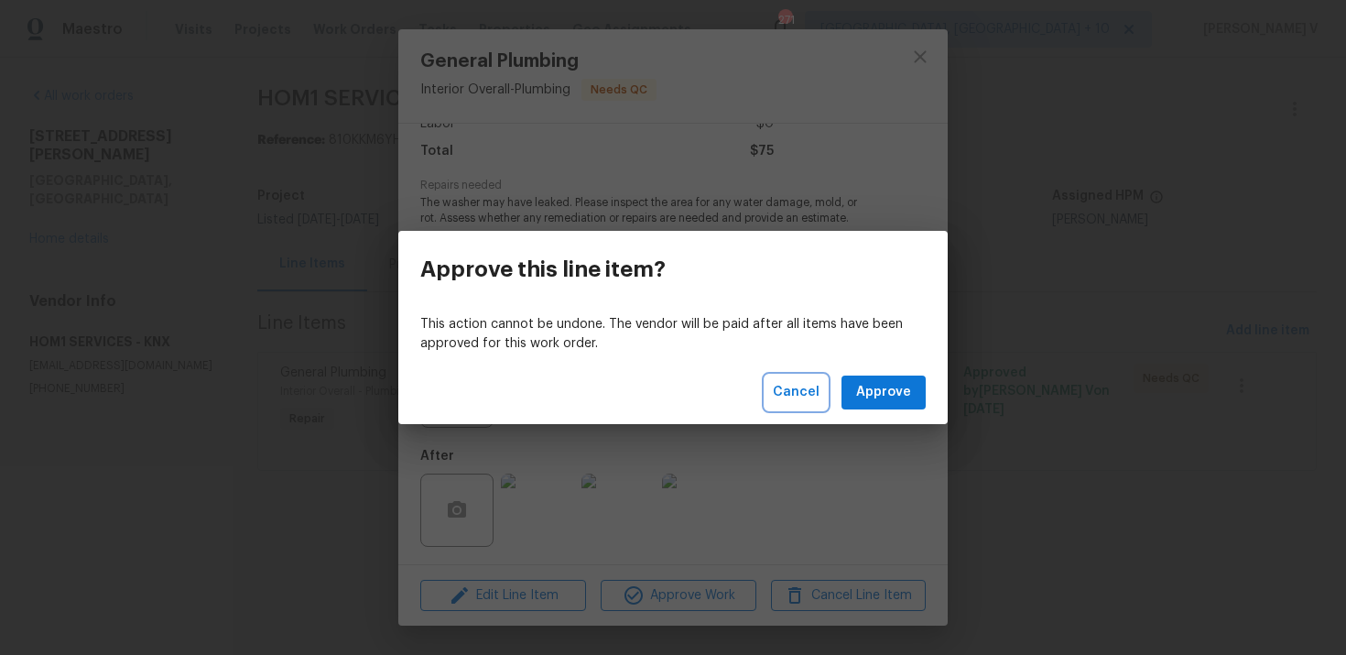
click at [795, 397] on span "Cancel" at bounding box center [796, 392] width 47 height 23
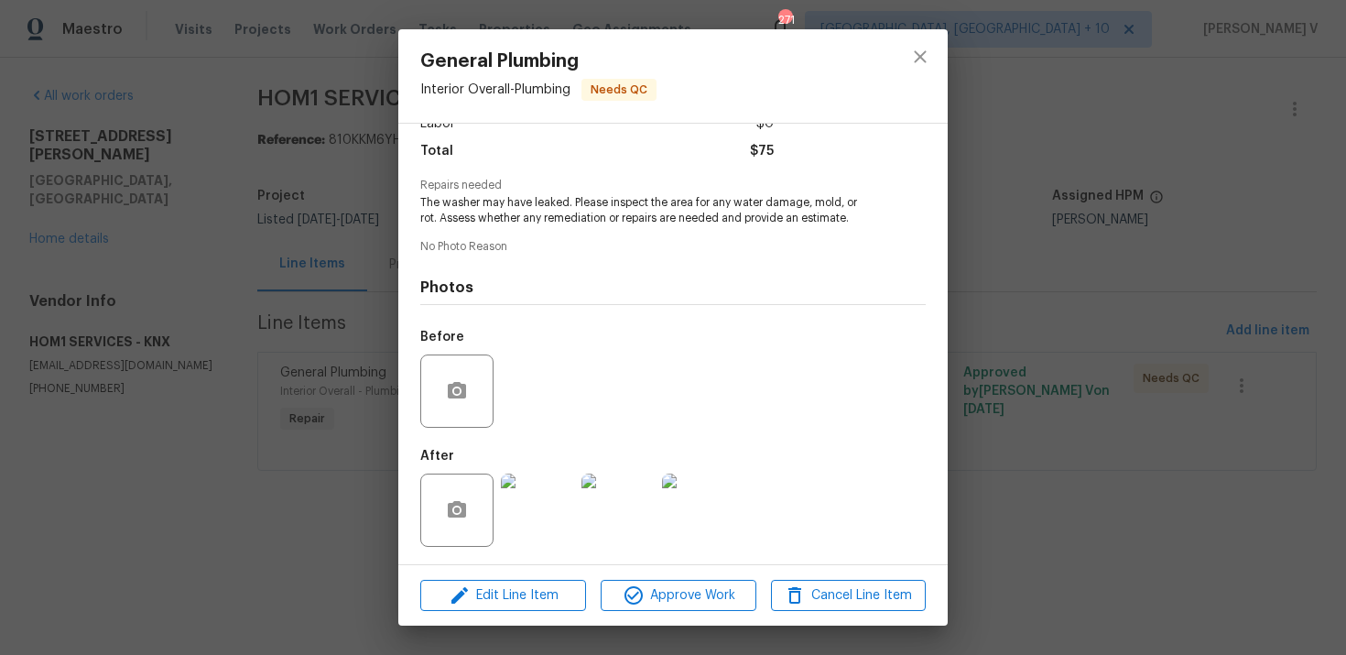
click at [1091, 365] on div "General Plumbing Interior Overall - Plumbing Needs QC Vendor HOM1 SERVICES Acco…" at bounding box center [673, 327] width 1346 height 655
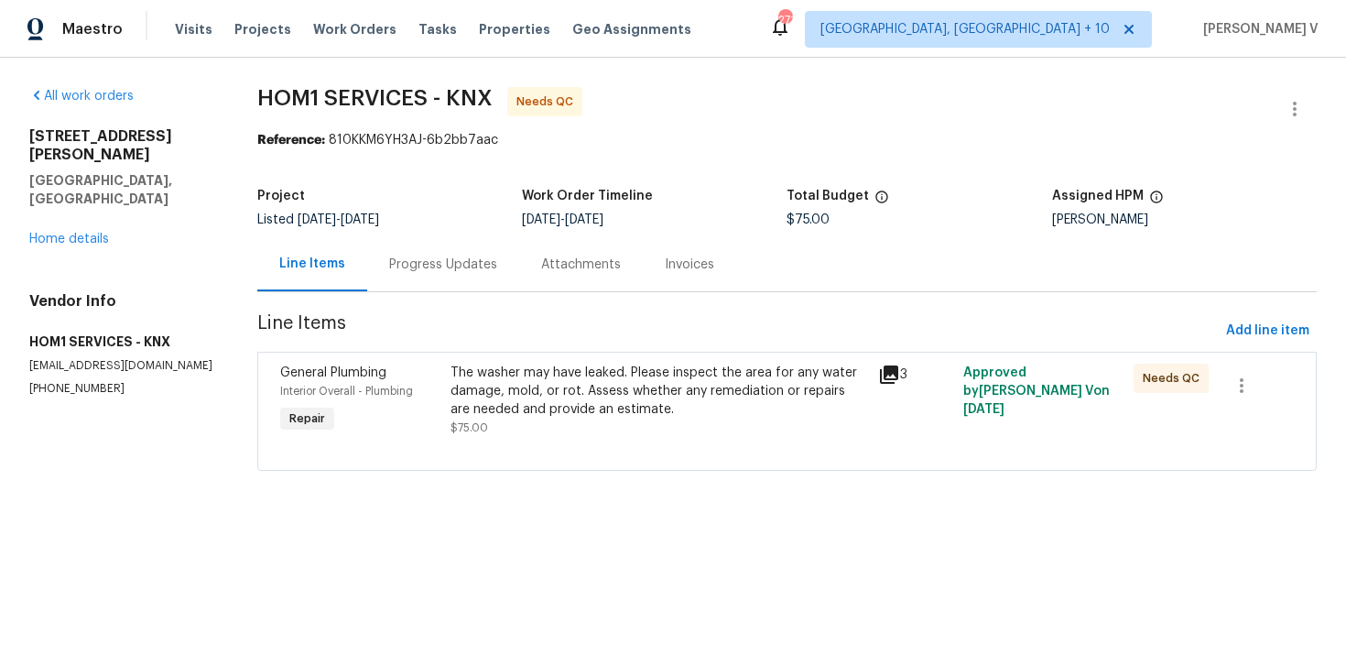
click at [723, 390] on div "The washer may have leaked. Please inspect the area for any water damage, mold,…" at bounding box center [659, 391] width 416 height 55
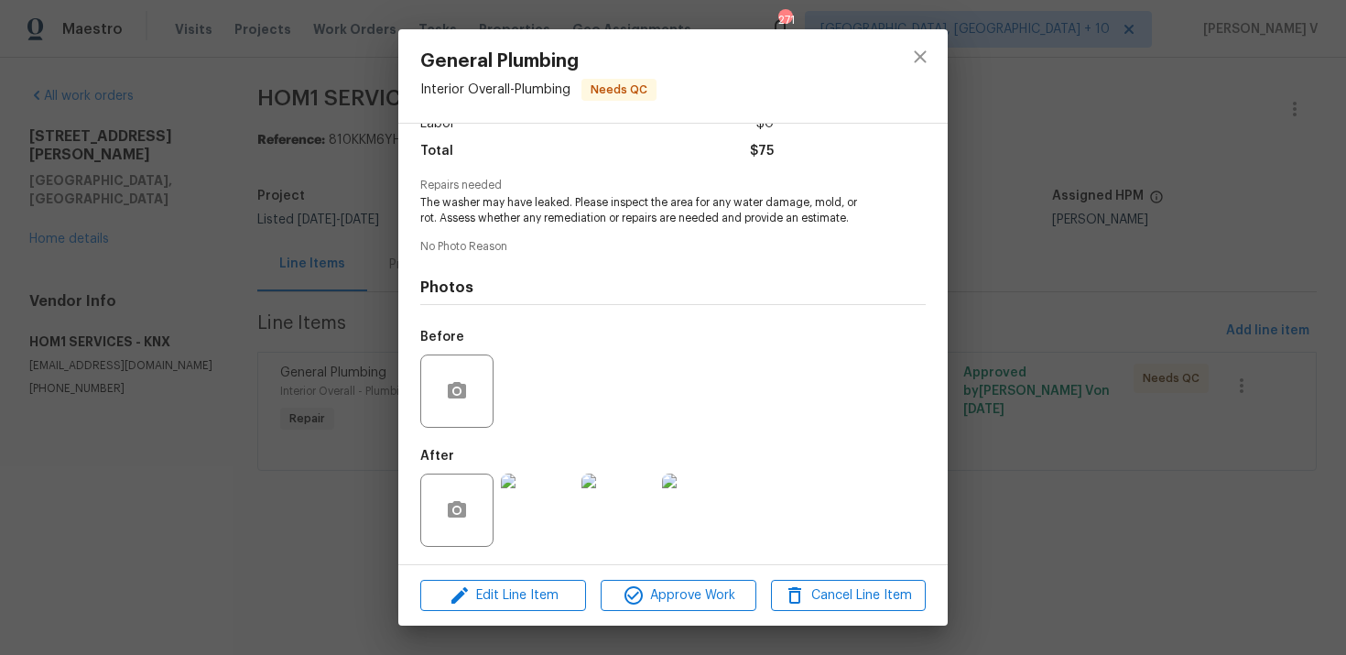
click at [148, 364] on div "General Plumbing Interior Overall - Plumbing Needs QC Vendor HOM1 SERVICES Acco…" at bounding box center [673, 327] width 1346 height 655
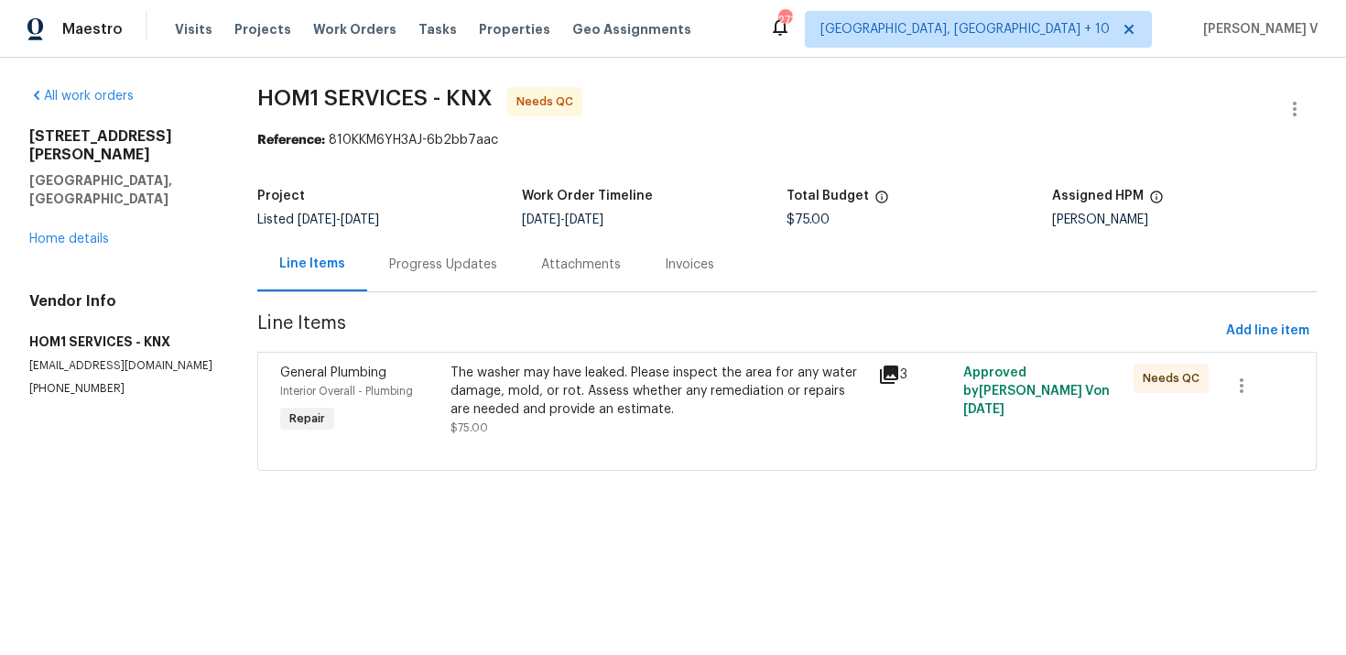
click at [678, 400] on div "The washer may have leaked. Please inspect the area for any water damage, mold,…" at bounding box center [659, 391] width 416 height 55
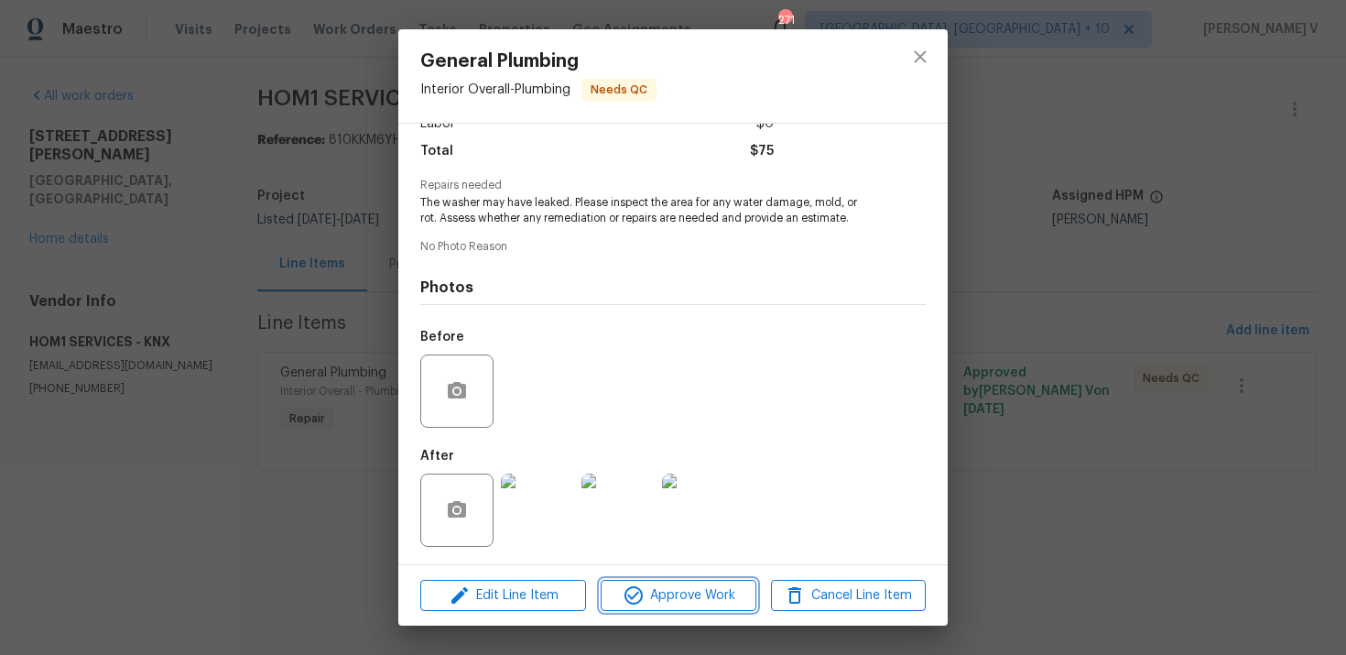
click at [690, 587] on span "Approve Work" at bounding box center [678, 595] width 144 height 23
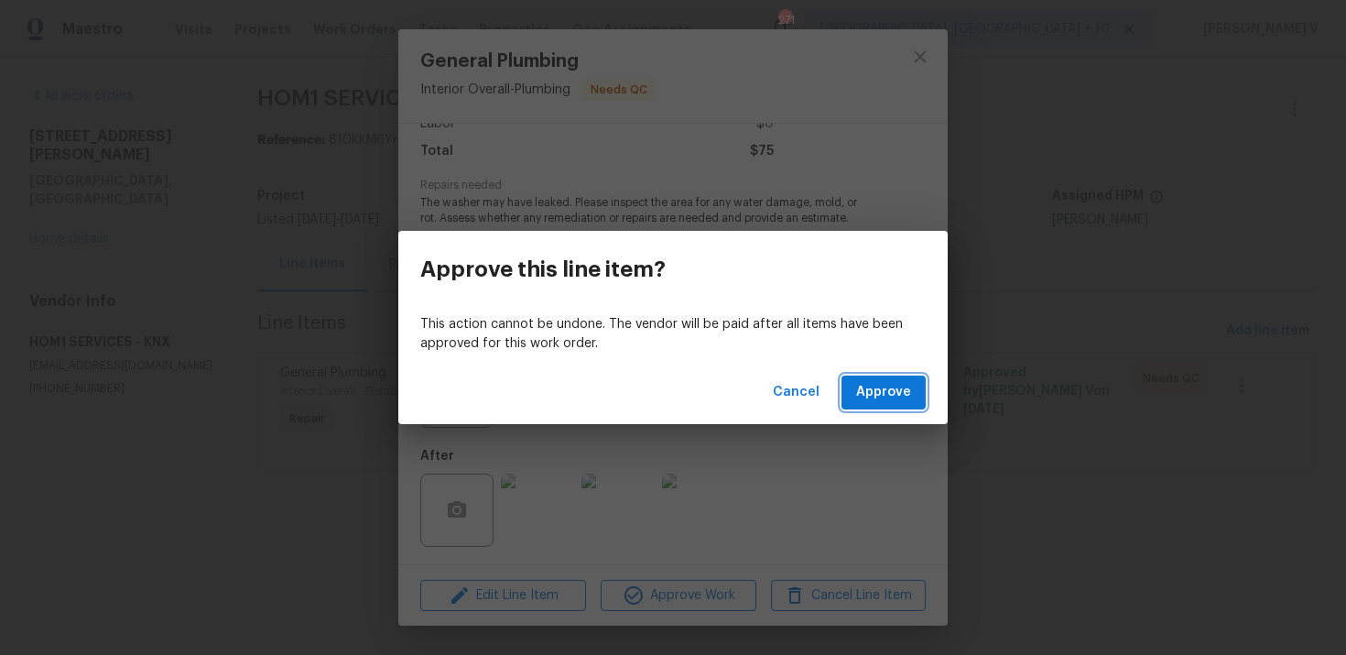
click at [901, 381] on span "Approve" at bounding box center [883, 392] width 55 height 23
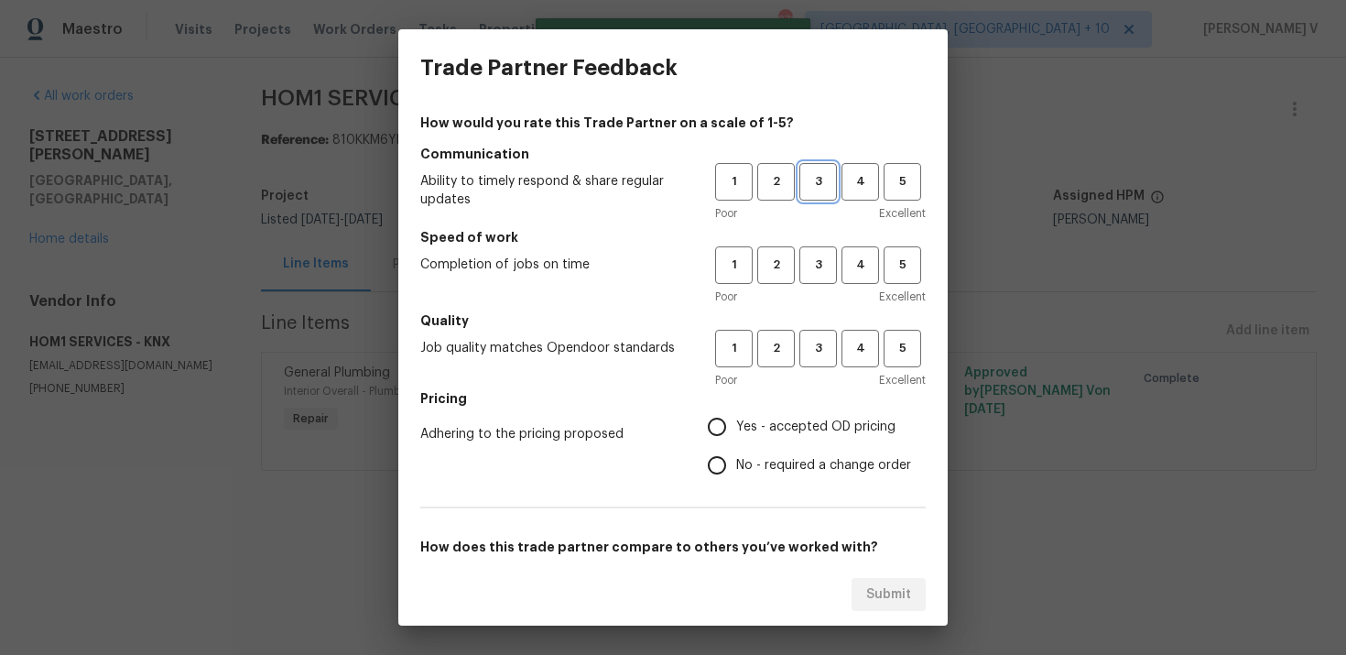
click at [821, 199] on button "3" at bounding box center [818, 182] width 38 height 38
click at [822, 258] on span "3" at bounding box center [818, 265] width 34 height 21
click at [798, 355] on div "1 2 3 4 5" at bounding box center [820, 349] width 211 height 38
click at [813, 356] on span "3" at bounding box center [818, 348] width 34 height 21
click at [736, 467] on input "No - required a change order" at bounding box center [717, 465] width 38 height 38
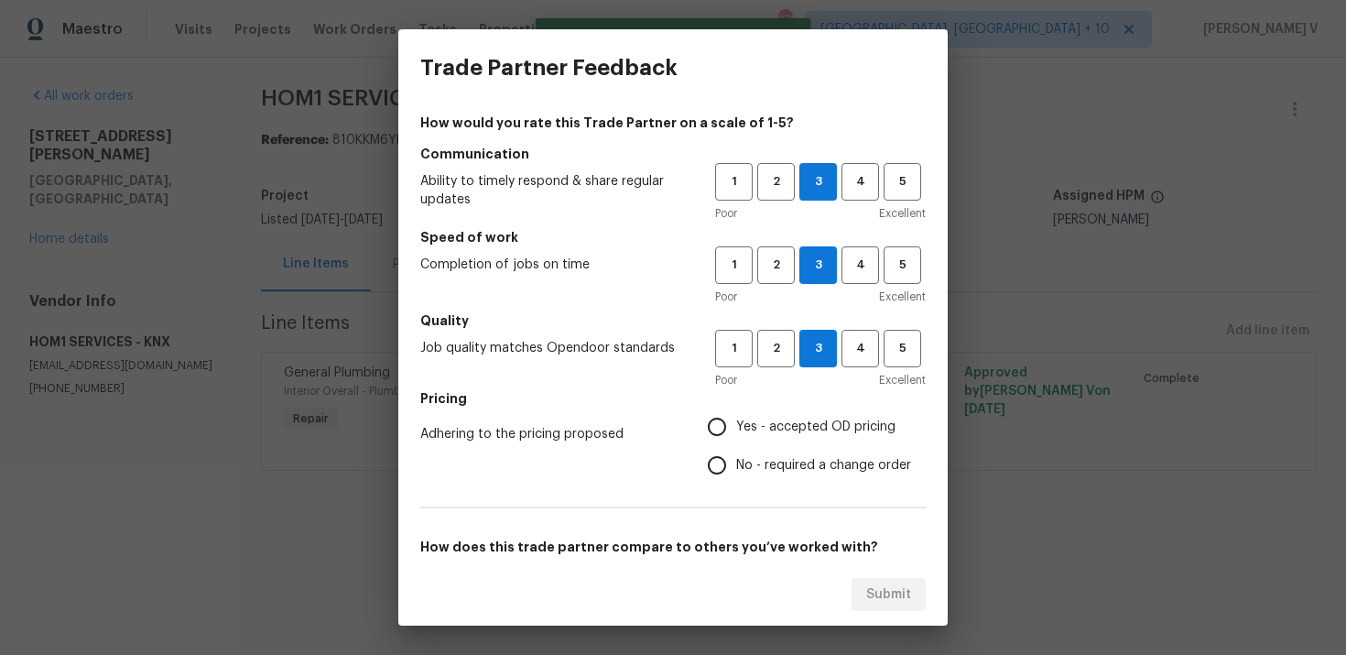
radio input "true"
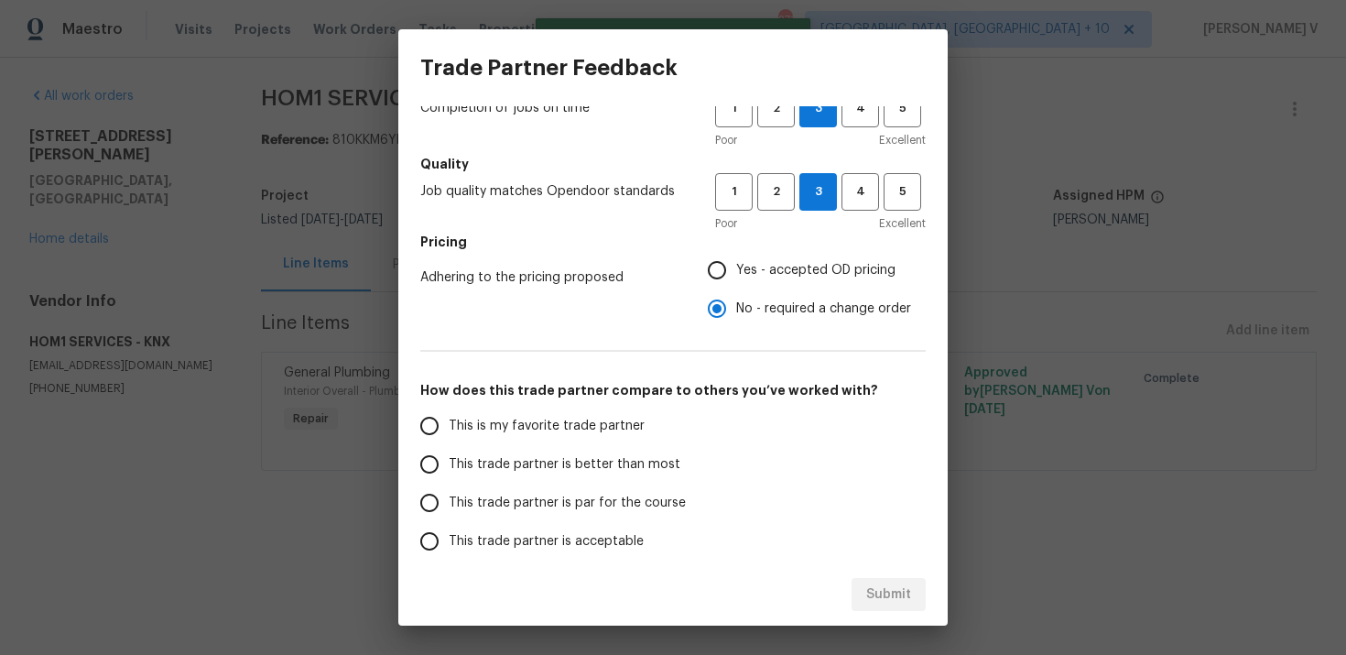
click at [597, 486] on label "This trade partner is par for the course" at bounding box center [554, 503] width 289 height 38
click at [449, 486] on input "This trade partner is par for the course" at bounding box center [429, 503] width 38 height 38
radio input "false"
click at [676, 467] on label "This trade partner is better than most" at bounding box center [554, 464] width 289 height 38
click at [449, 467] on input "This trade partner is better than most" at bounding box center [429, 464] width 38 height 38
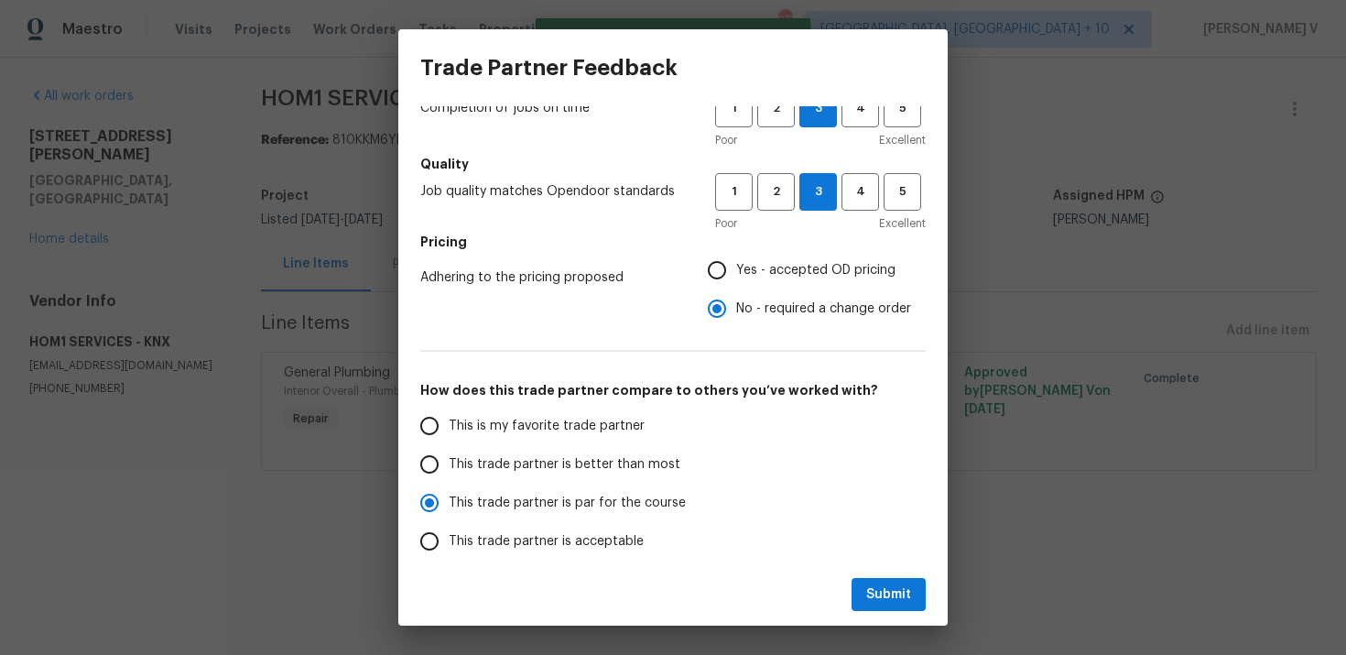
radio input "false"
drag, startPoint x: 740, startPoint y: 258, endPoint x: 757, endPoint y: 302, distance: 47.3
click at [740, 258] on label "Yes - accepted OD pricing" at bounding box center [804, 270] width 213 height 38
click at [736, 258] on input "Yes - accepted OD pricing" at bounding box center [717, 270] width 38 height 38
radio input "false"
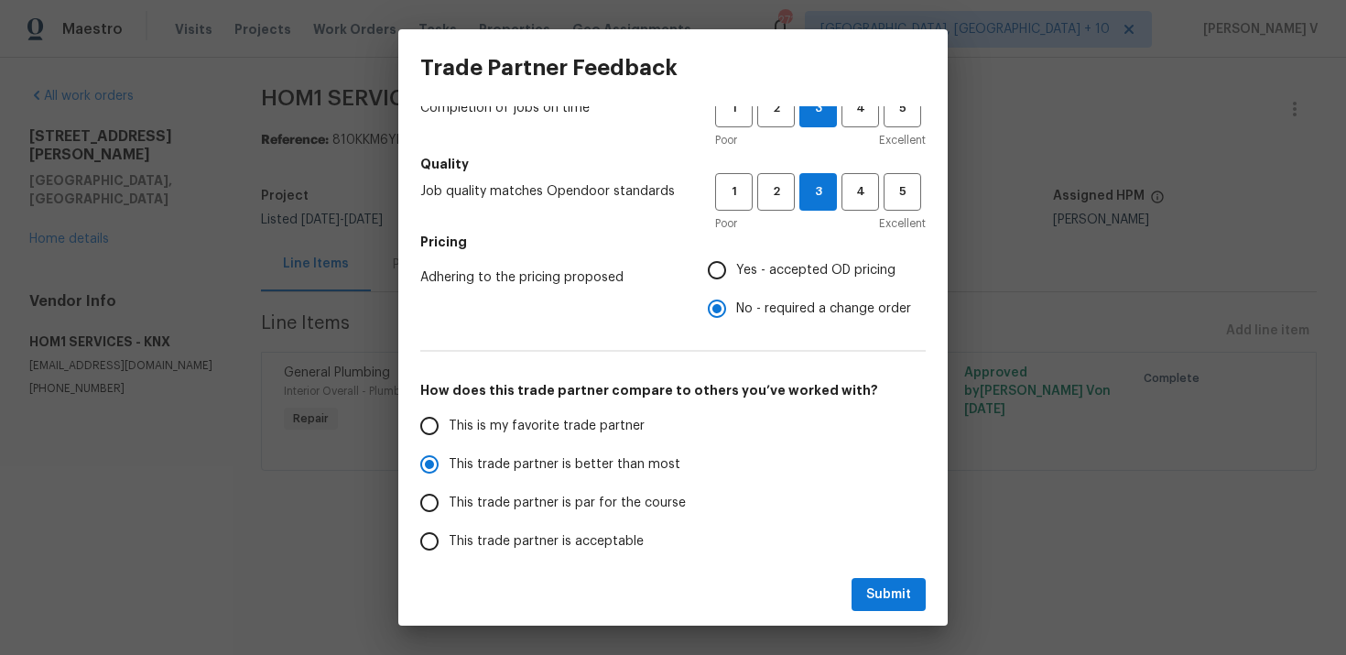
radio input "false"
radio input "true"
click at [881, 588] on span "Submit" at bounding box center [888, 594] width 45 height 23
radio input "false"
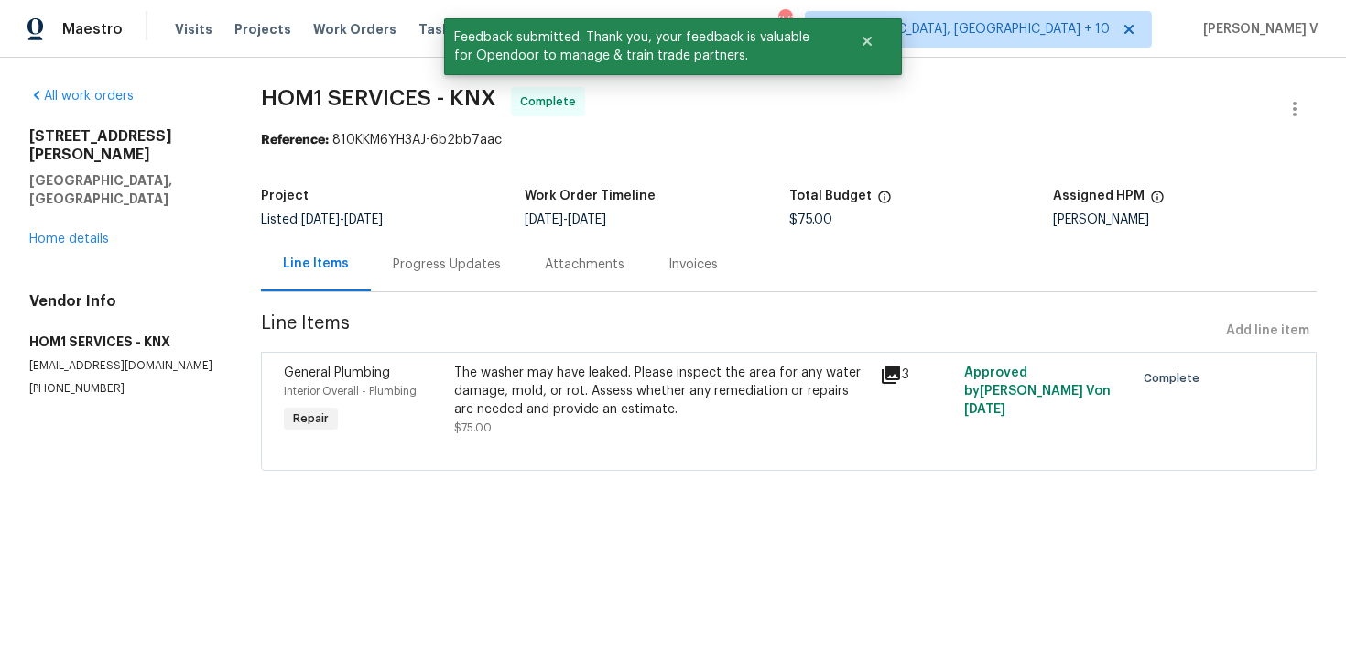
click at [472, 245] on div "Progress Updates" at bounding box center [447, 264] width 152 height 54
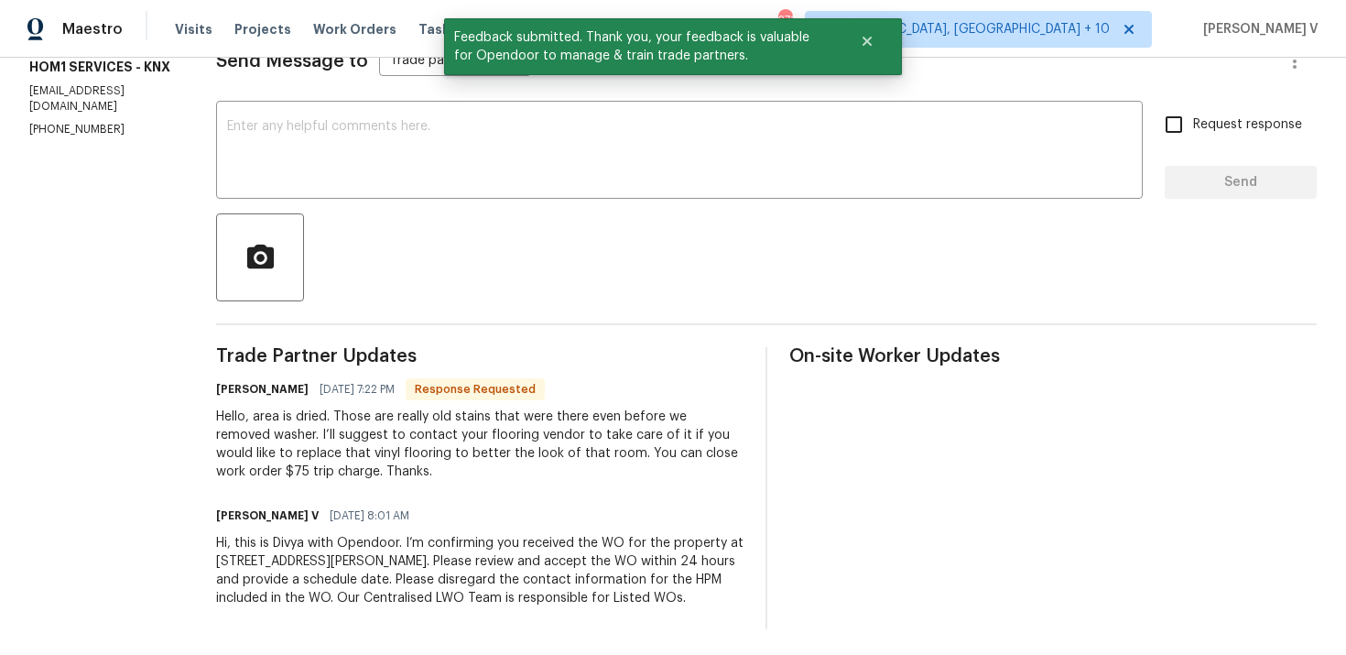
scroll to position [278, 0]
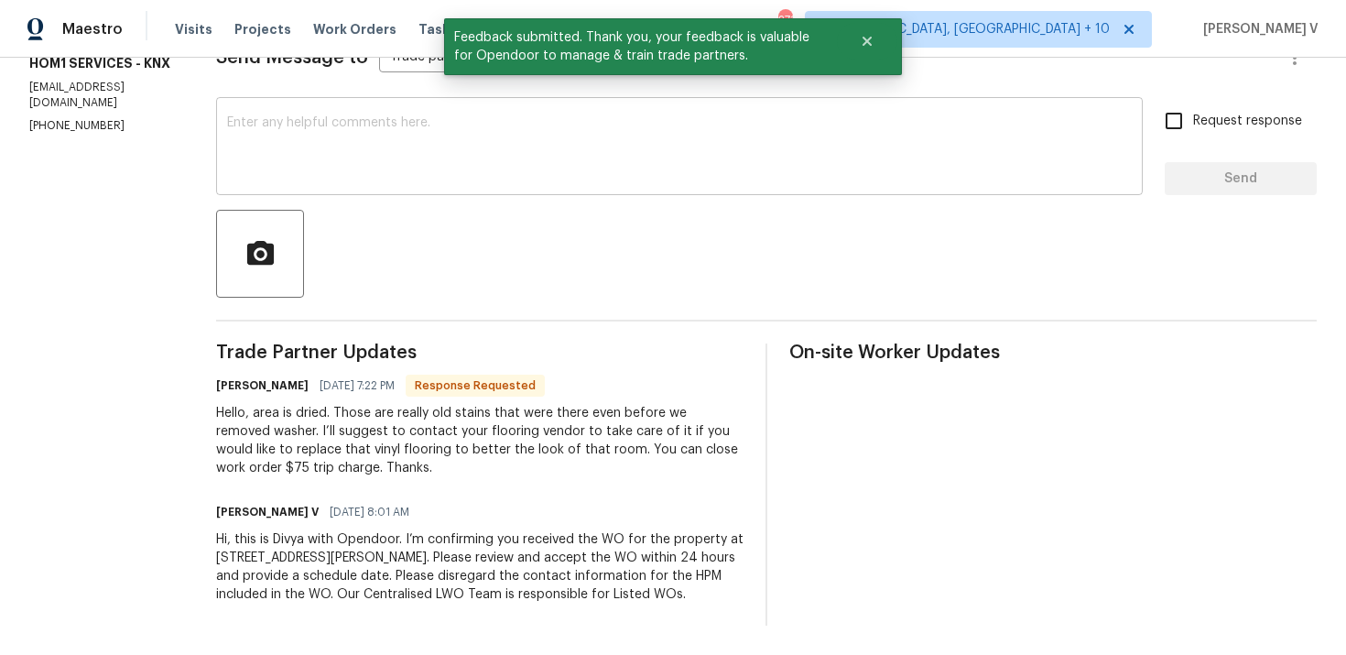
click at [403, 183] on div "x ​" at bounding box center [679, 148] width 927 height 93
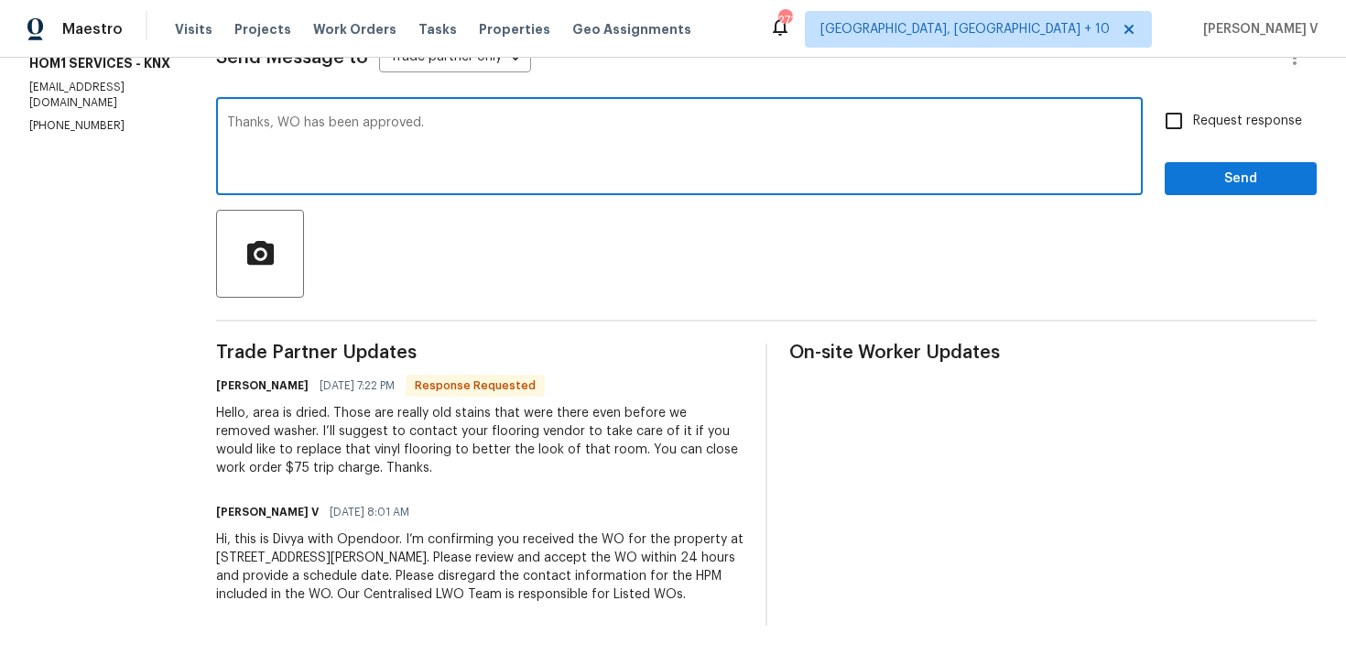
type textarea "Thanks, WO has been approved."
click at [1226, 135] on label "Request response" at bounding box center [1228, 121] width 147 height 38
click at [1193, 135] on input "Request response" at bounding box center [1174, 121] width 38 height 38
checkbox input "true"
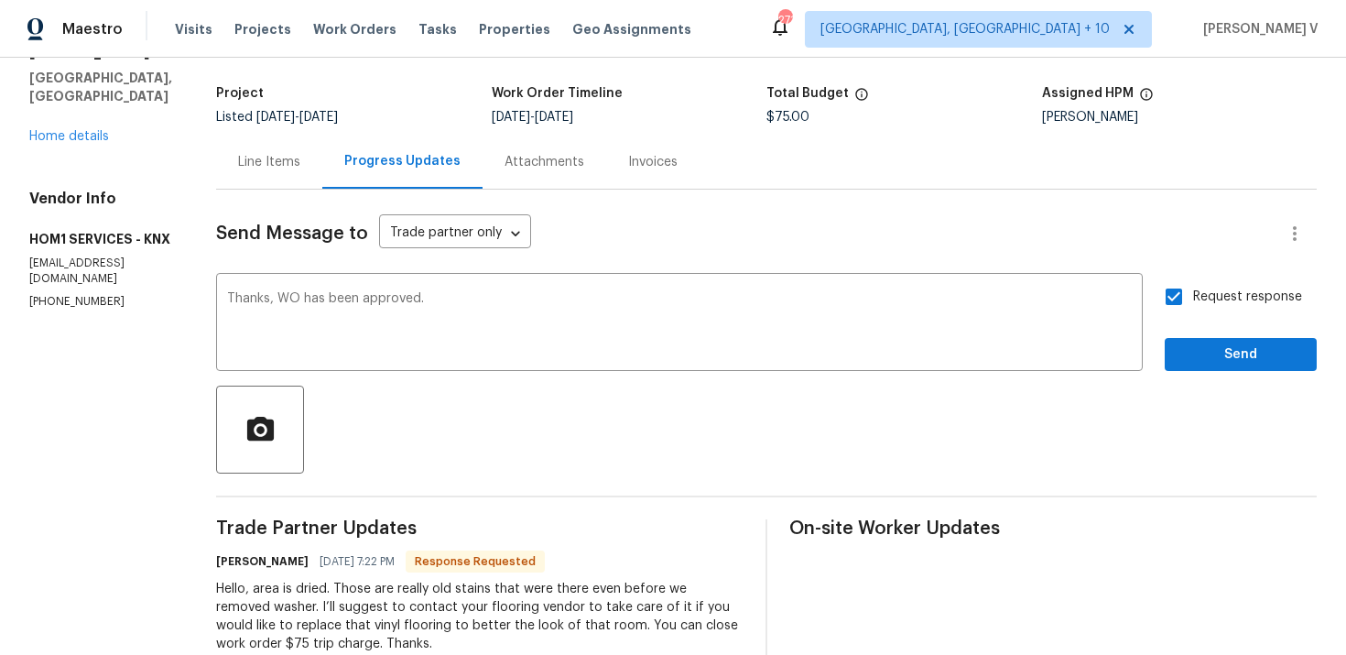
scroll to position [106, 0]
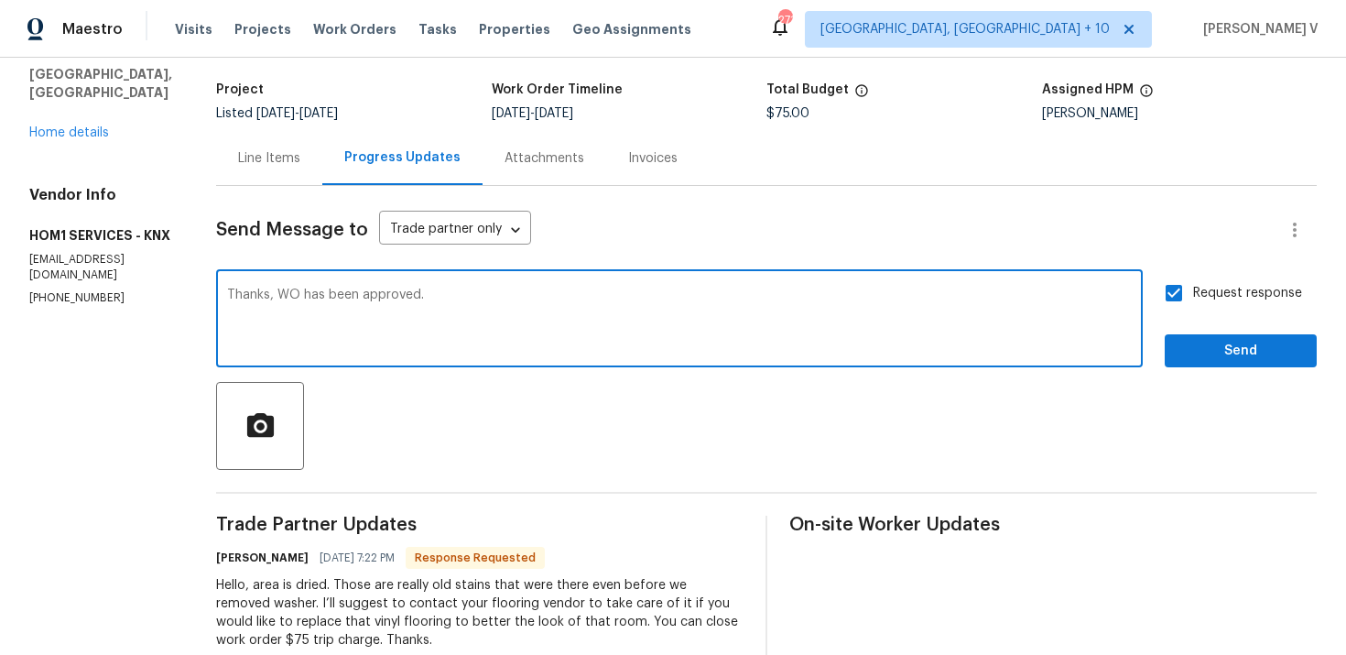
drag, startPoint x: 357, startPoint y: 297, endPoint x: 483, endPoint y: 297, distance: 125.5
click at [483, 297] on textarea "Thanks, WO has been approved." at bounding box center [679, 320] width 905 height 64
type textarea "Thanks, WO has been closed."
click at [1261, 345] on span "Send" at bounding box center [1241, 351] width 123 height 23
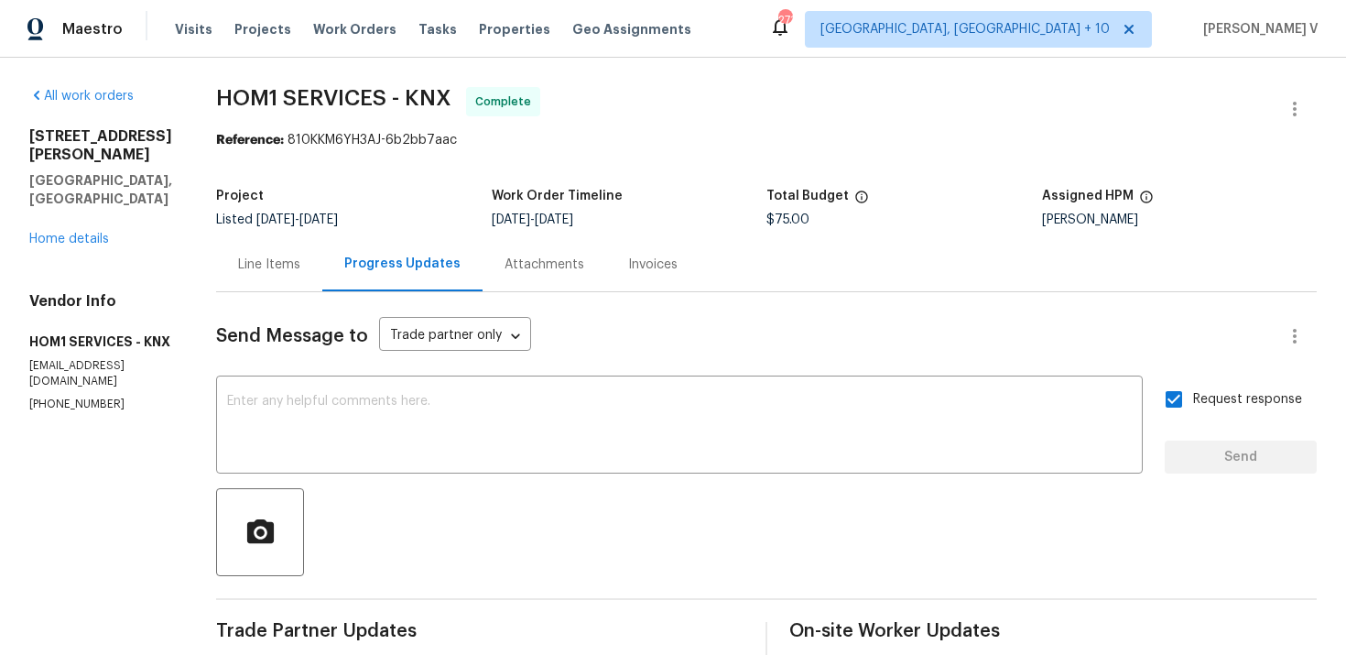
scroll to position [317, 0]
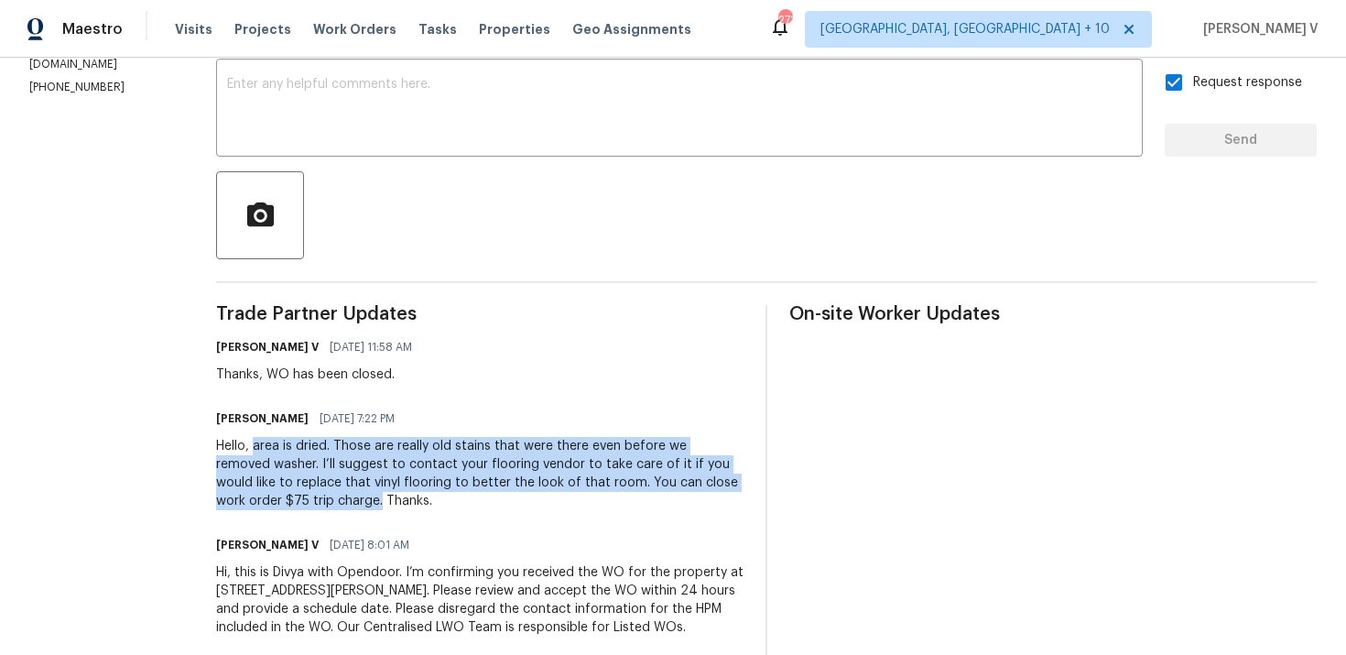
drag, startPoint x: 253, startPoint y: 447, endPoint x: 282, endPoint y: 500, distance: 60.7
click at [282, 500] on div "Hello, area is dried. Those are really old stains that were there even before w…" at bounding box center [479, 473] width 527 height 73
copy div "area is dried. Those are really old stains that were there even before we remov…"
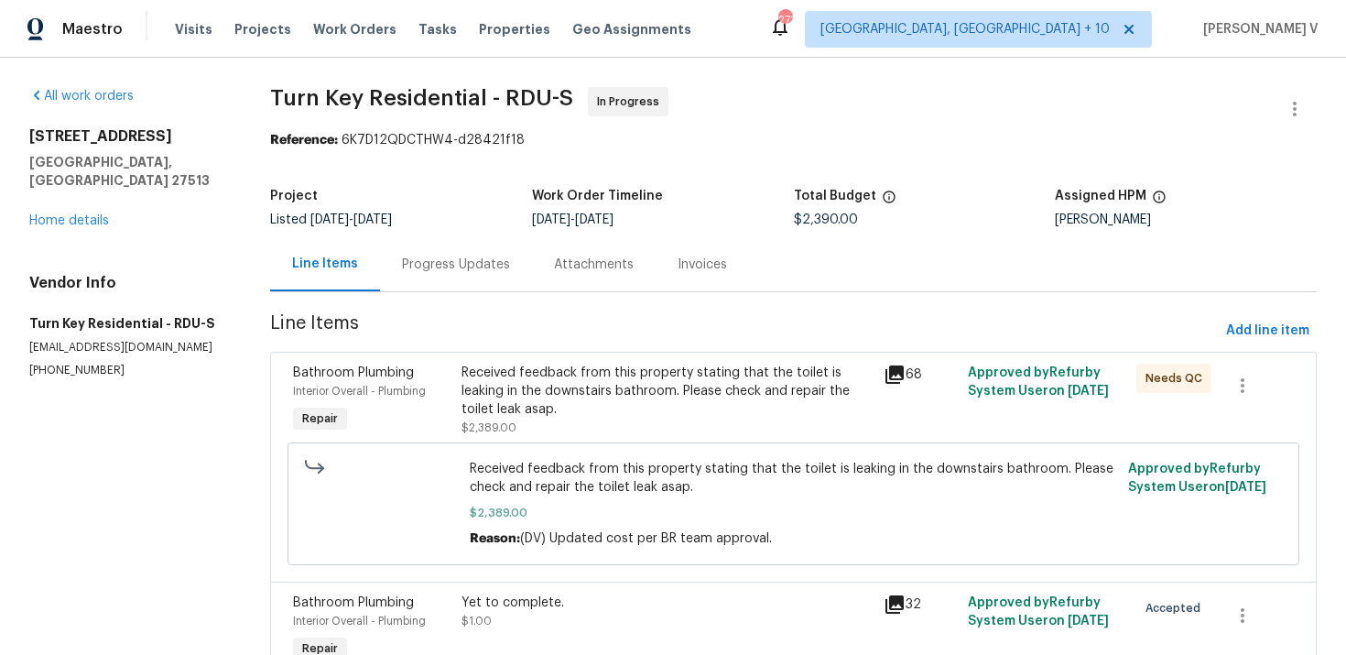
click at [492, 264] on div "Progress Updates" at bounding box center [456, 265] width 108 height 18
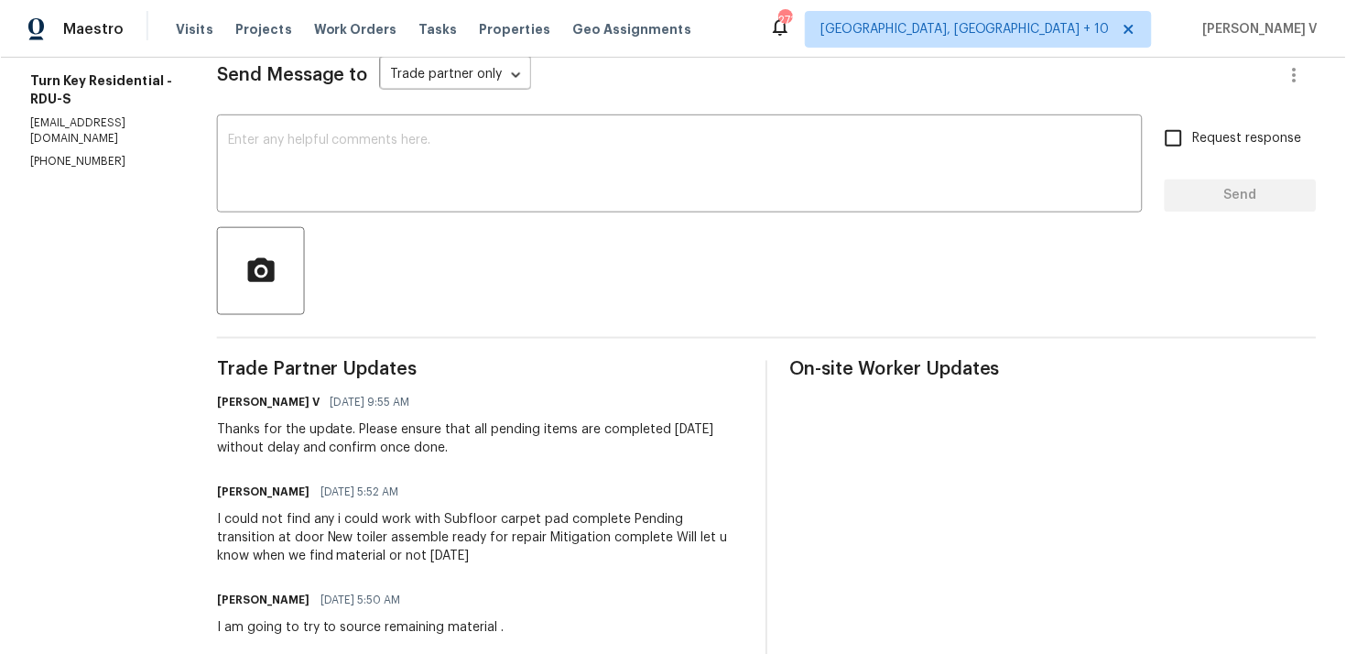
scroll to position [343, 0]
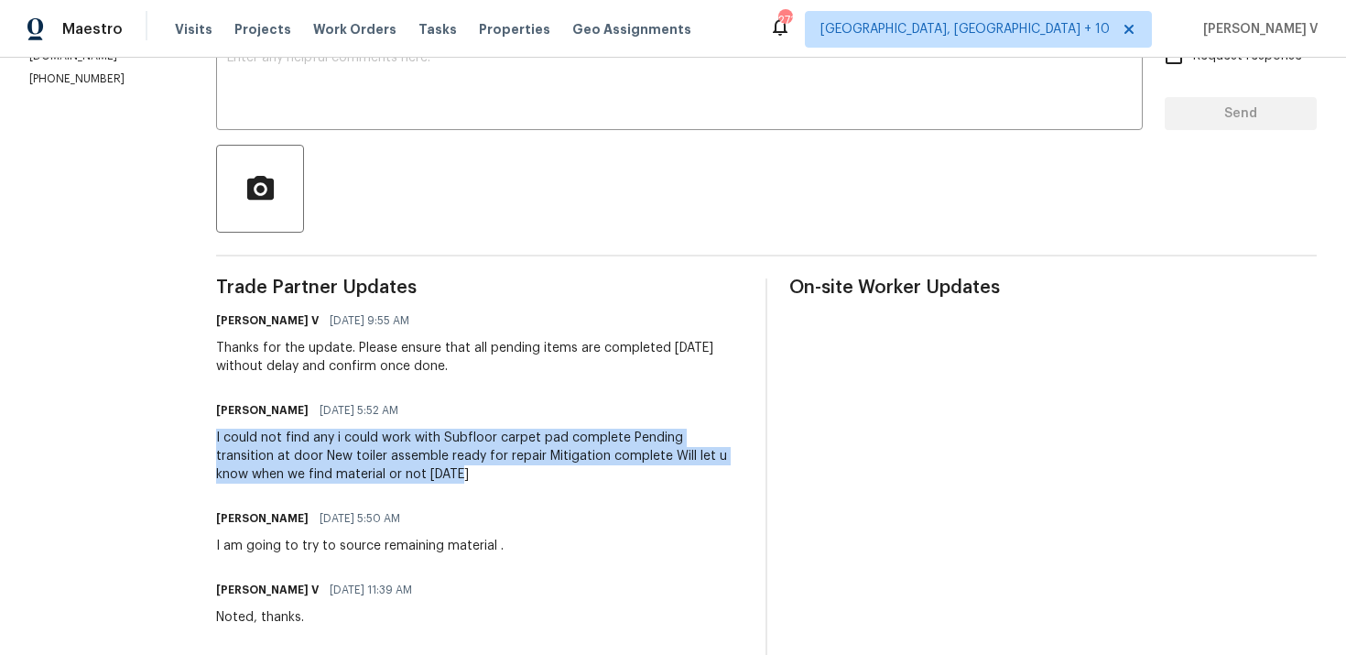
drag, startPoint x: 256, startPoint y: 430, endPoint x: 520, endPoint y: 473, distance: 268.0
copy div "I could not find any i could work with Subfloor carpet pad complete Pending tra…"
click at [491, 549] on div "I am going to try to source remaining material ." at bounding box center [360, 546] width 288 height 18
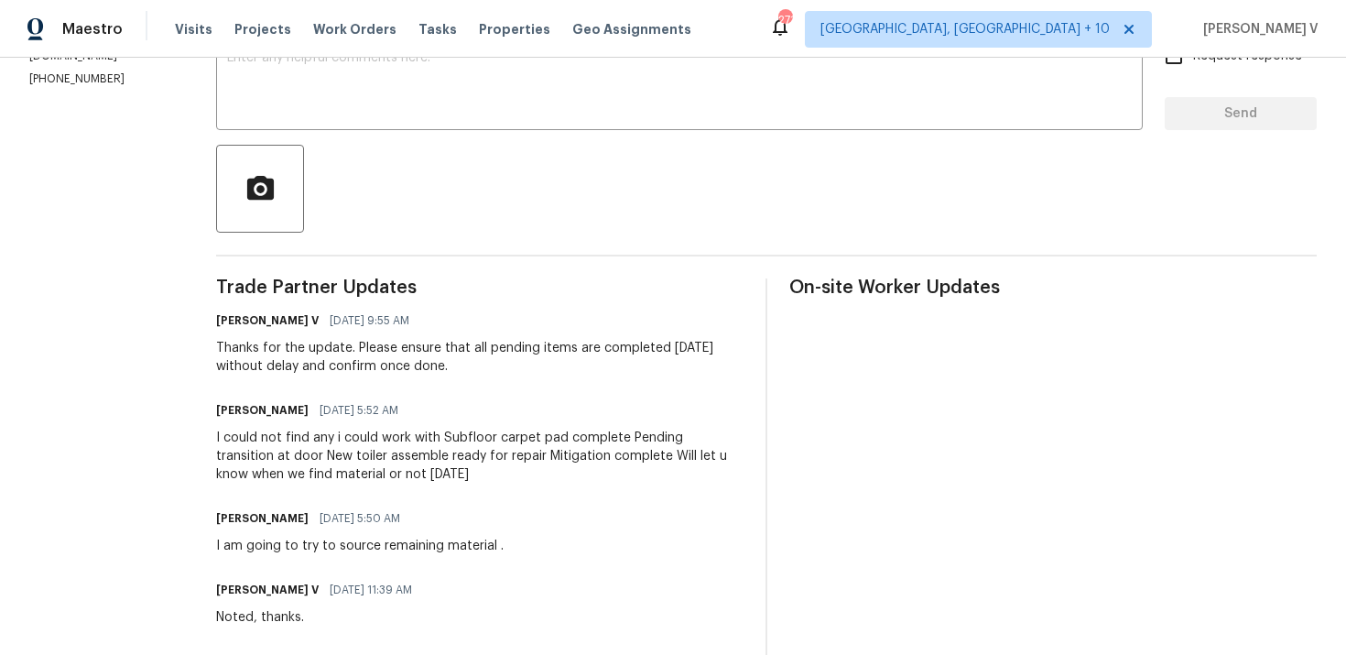
click at [491, 549] on div "I am going to try to source remaining material ." at bounding box center [360, 546] width 288 height 18
click at [451, 445] on div "I could not find any i could work with Subfloor carpet pad complete Pending tra…" at bounding box center [479, 456] width 527 height 55
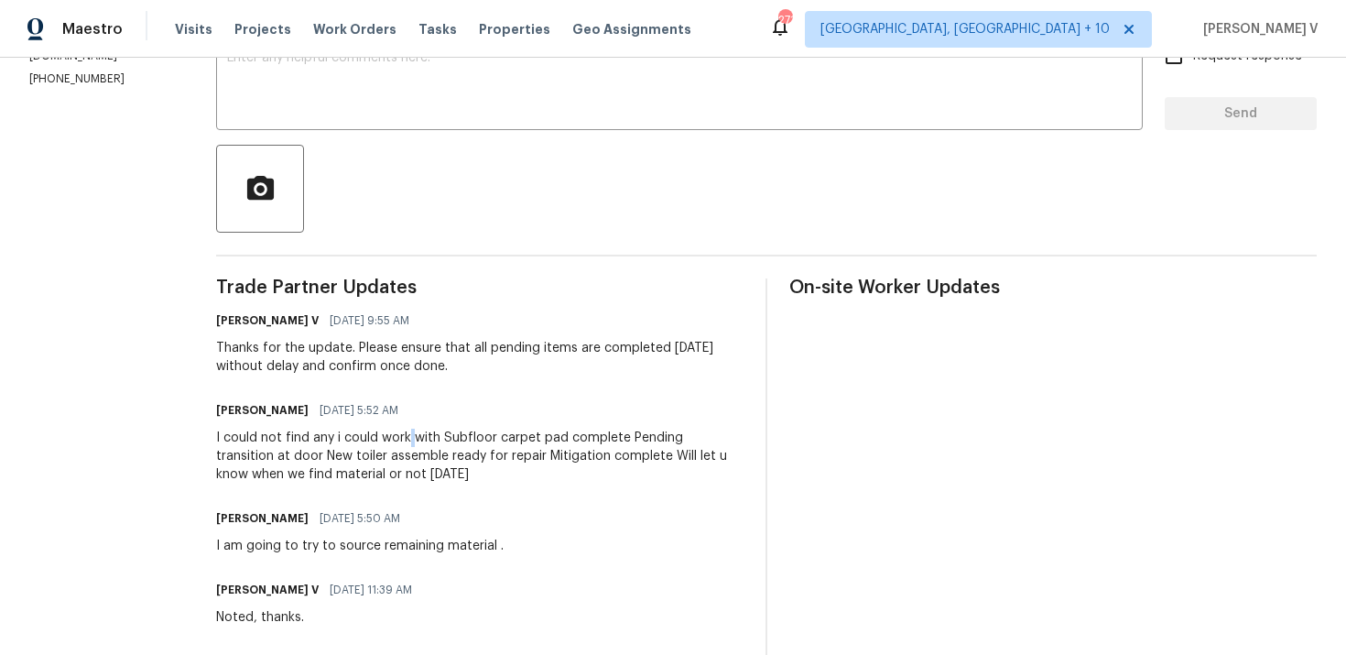
click at [451, 445] on div "I could not find any i could work with Subfloor carpet pad complete Pending tra…" at bounding box center [479, 456] width 527 height 55
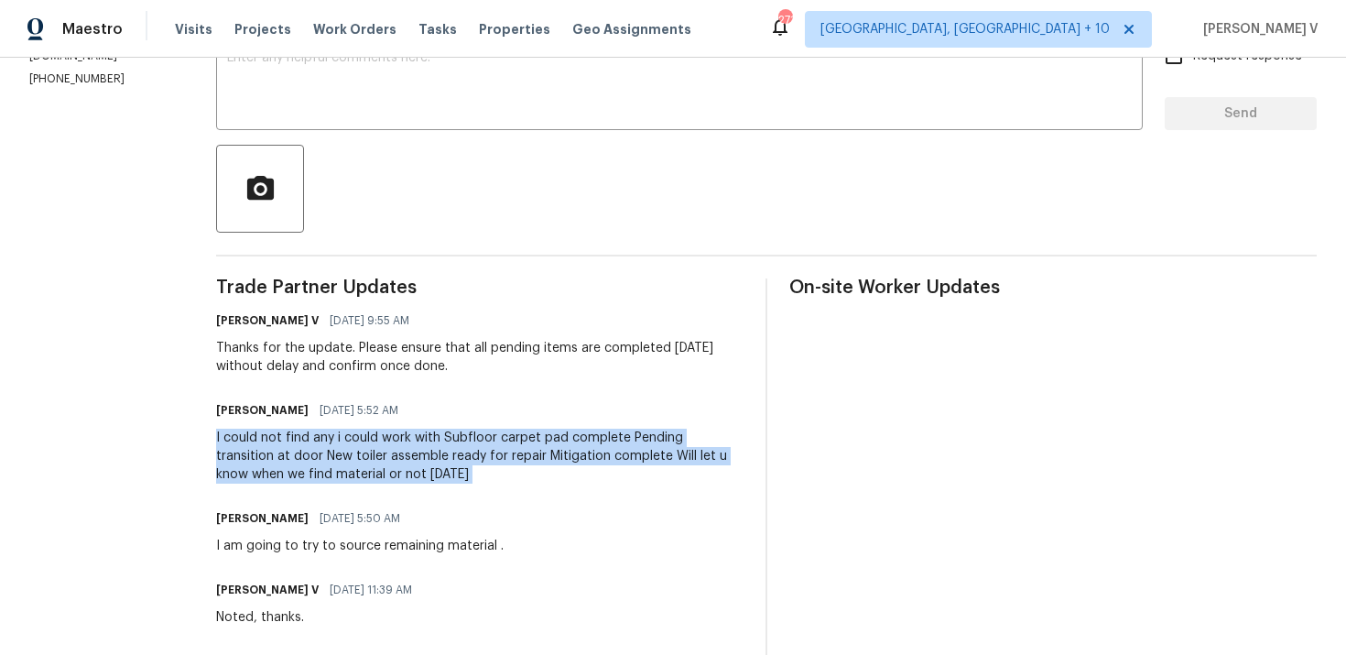
copy div "I could not find any i could work with Subfloor carpet pad complete Pending tra…"
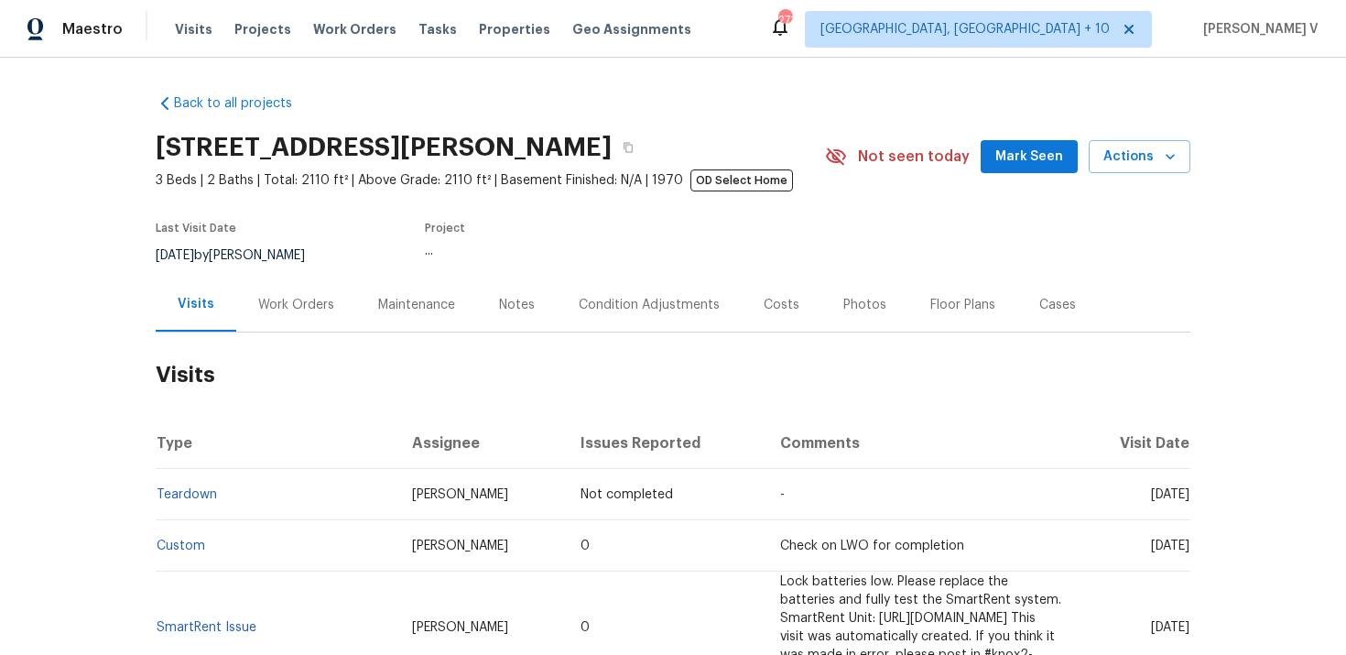
click at [320, 292] on div "Work Orders" at bounding box center [296, 304] width 120 height 54
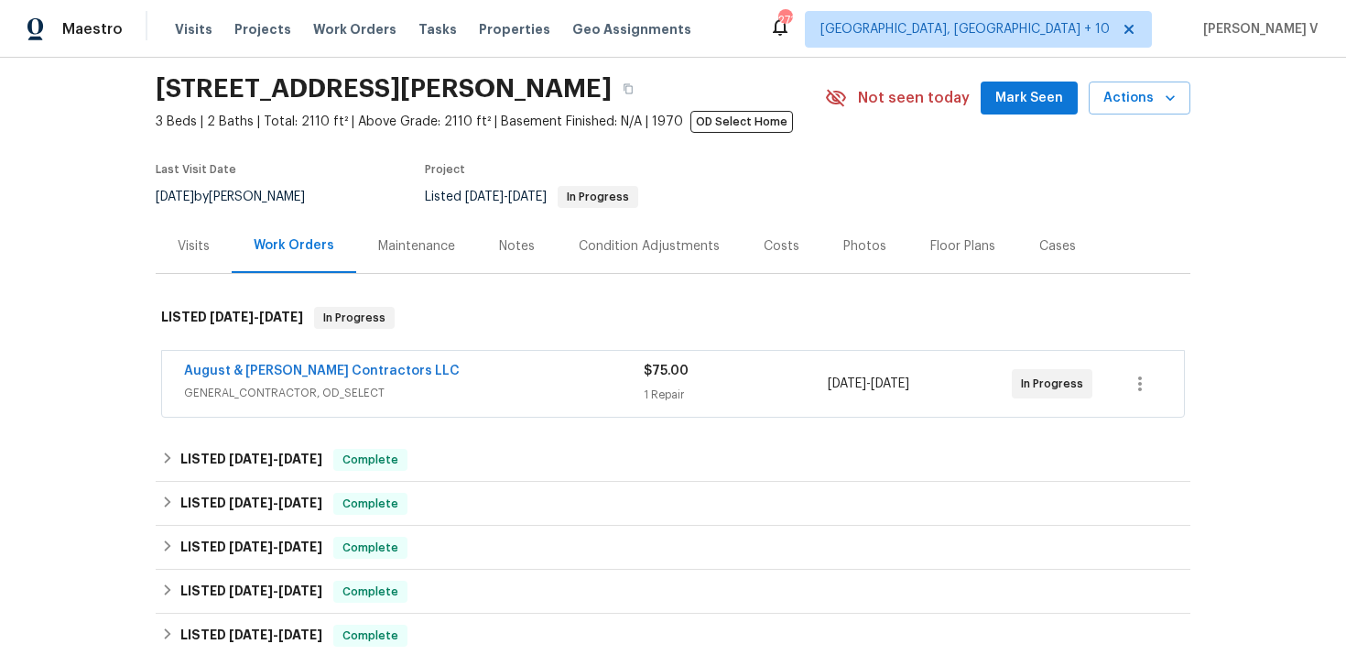
scroll to position [102, 0]
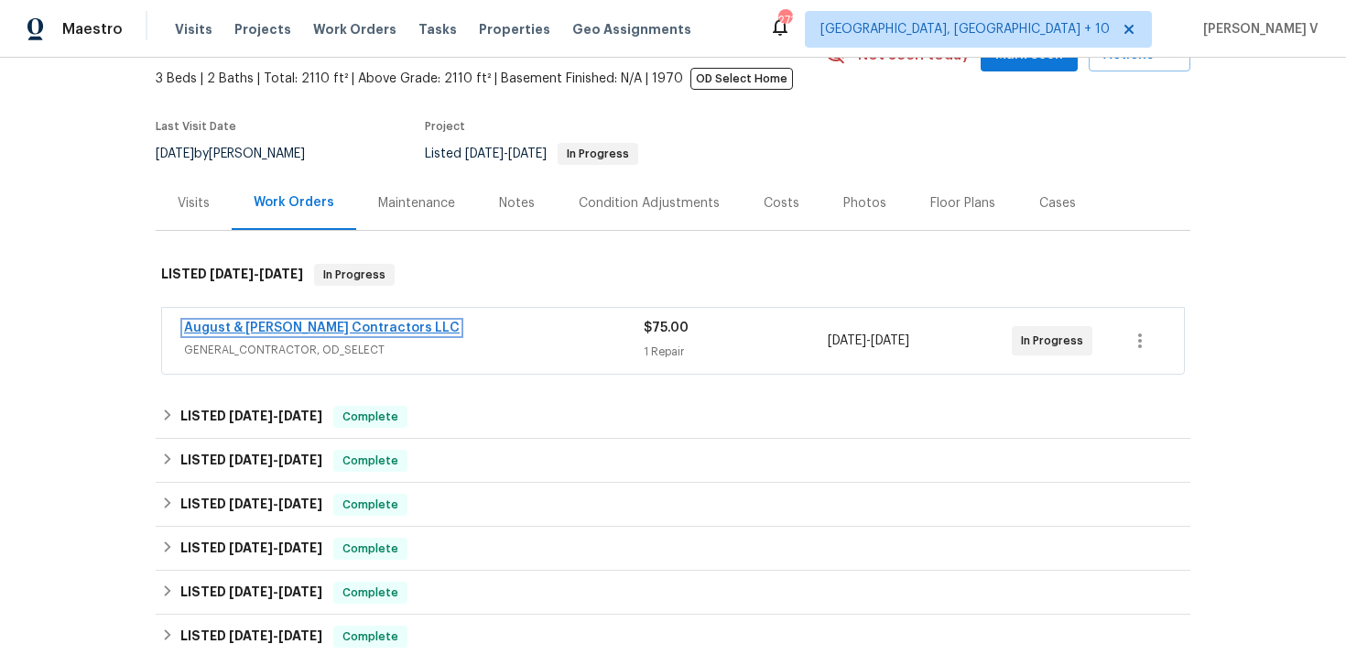
click at [313, 330] on link "August & [PERSON_NAME] Contractors LLC" at bounding box center [322, 327] width 276 height 13
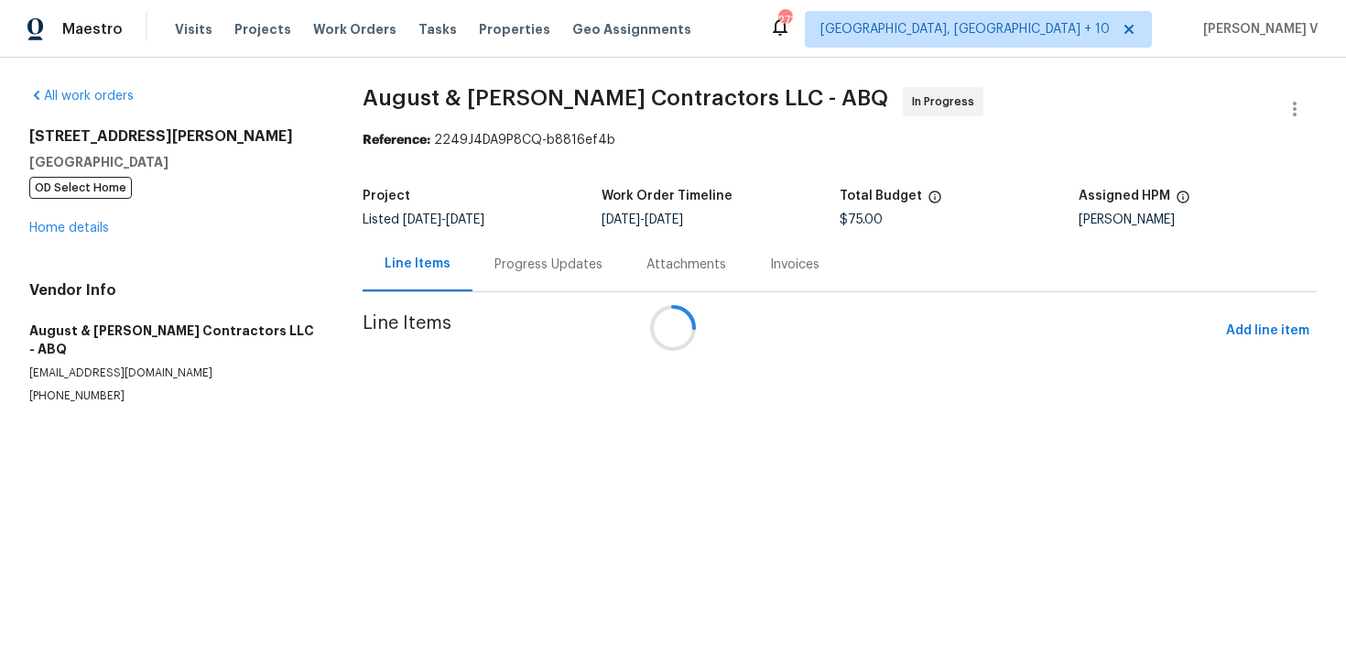
click at [625, 248] on div "Attachments" at bounding box center [687, 264] width 124 height 54
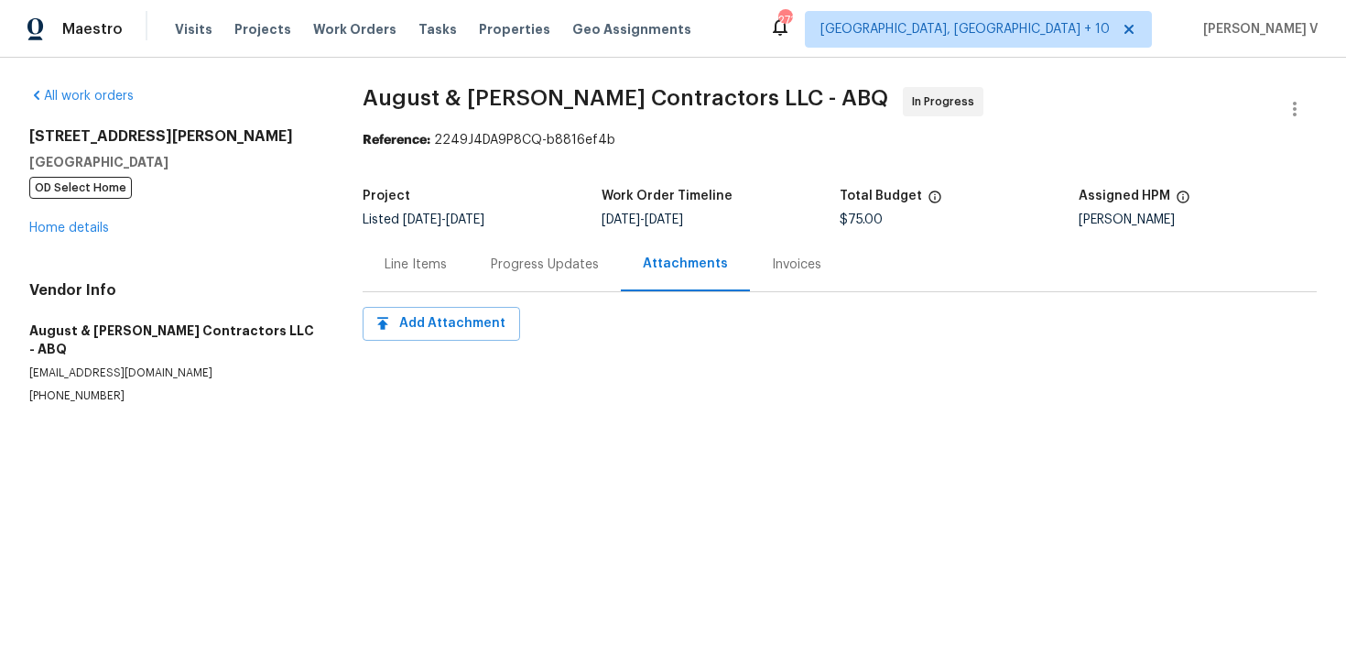
click at [516, 248] on div "Progress Updates" at bounding box center [545, 264] width 152 height 54
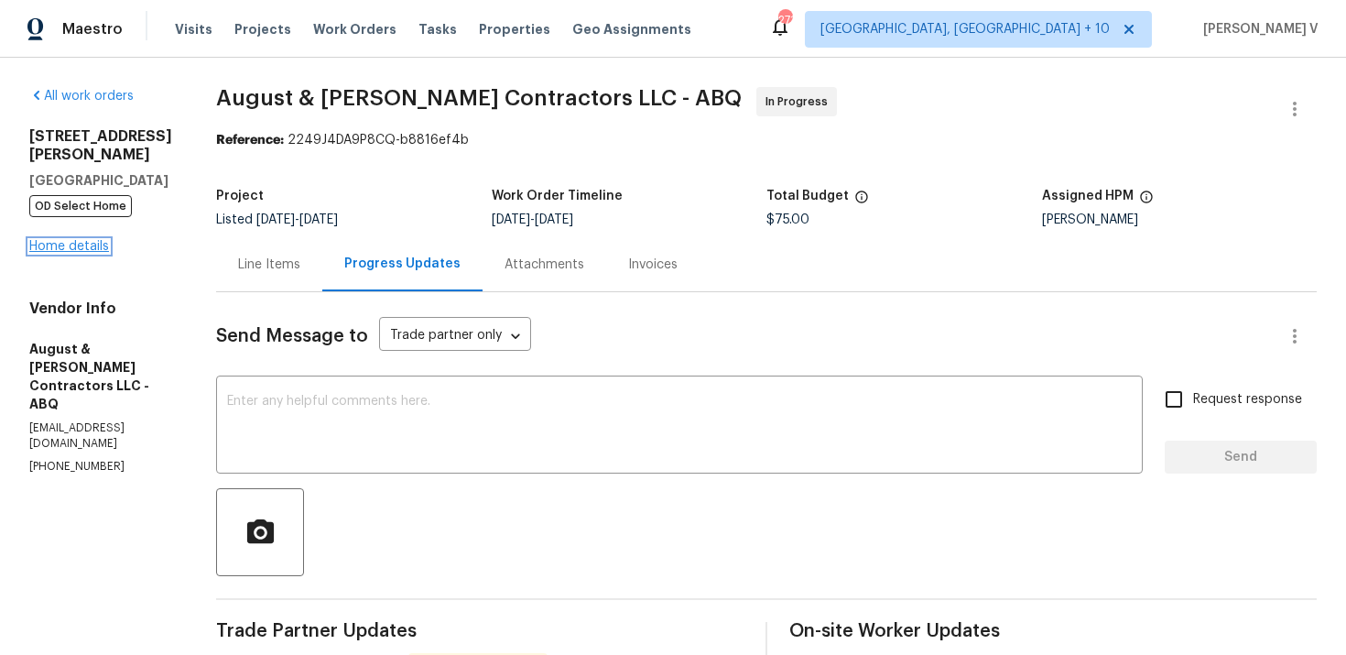
click at [53, 241] on link "Home details" at bounding box center [69, 246] width 80 height 13
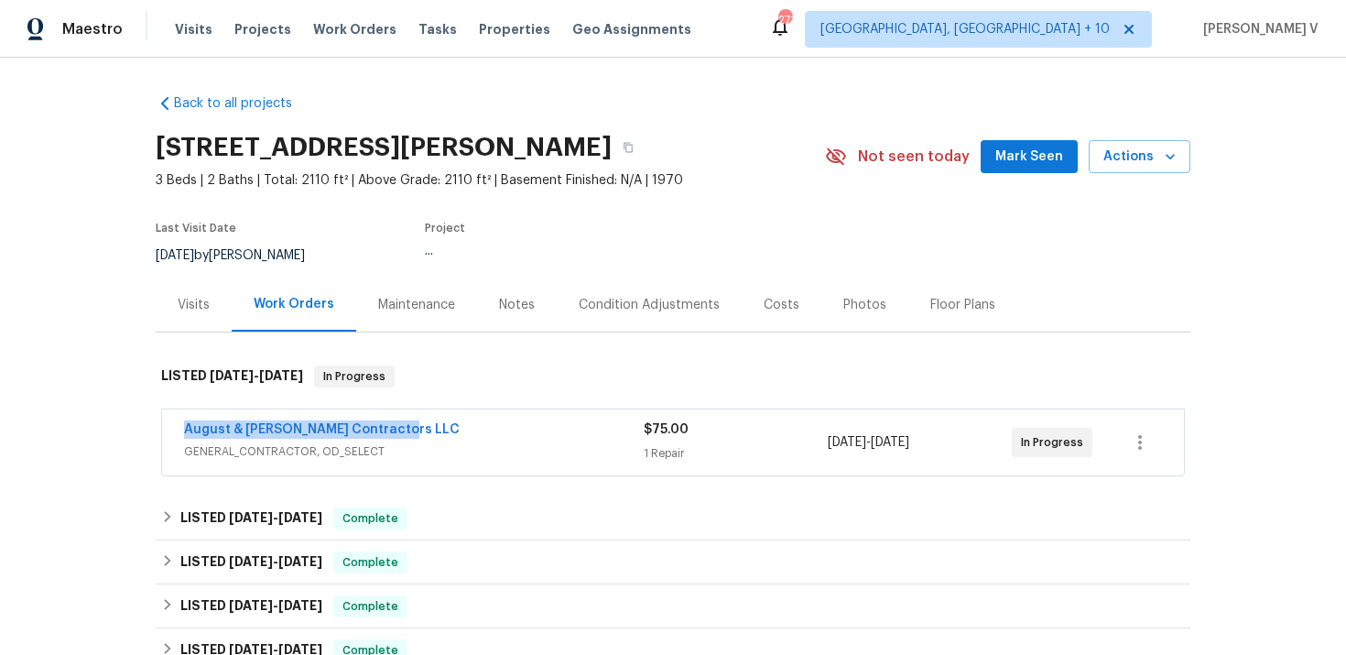
drag, startPoint x: 249, startPoint y: 434, endPoint x: 485, endPoint y: 434, distance: 236.3
click at [485, 434] on div "Back to all projects [STREET_ADDRESS][PERSON_NAME] 3 Beds | 2 Baths | Total: 21…" at bounding box center [673, 356] width 1346 height 597
copy link "August & [PERSON_NAME] Contractors LLC"
click at [350, 428] on link "August & [PERSON_NAME] Contractors LLC" at bounding box center [322, 429] width 276 height 13
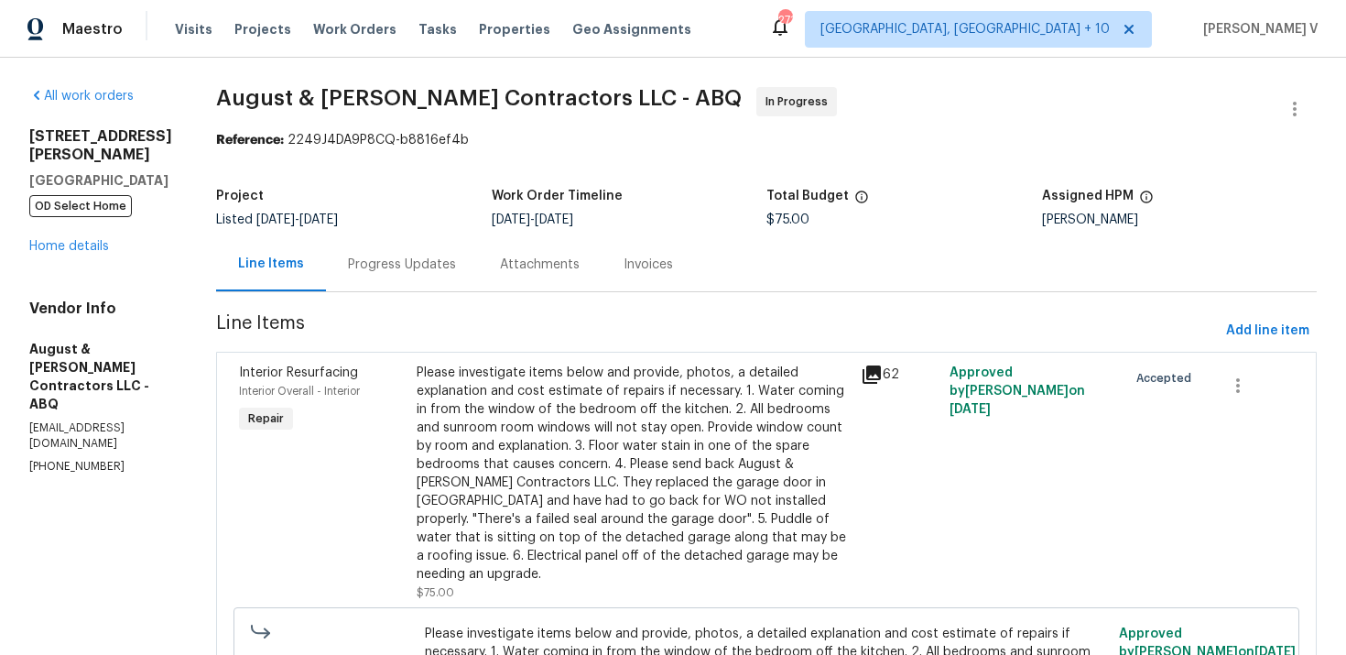
click at [402, 283] on div "Progress Updates" at bounding box center [402, 264] width 152 height 54
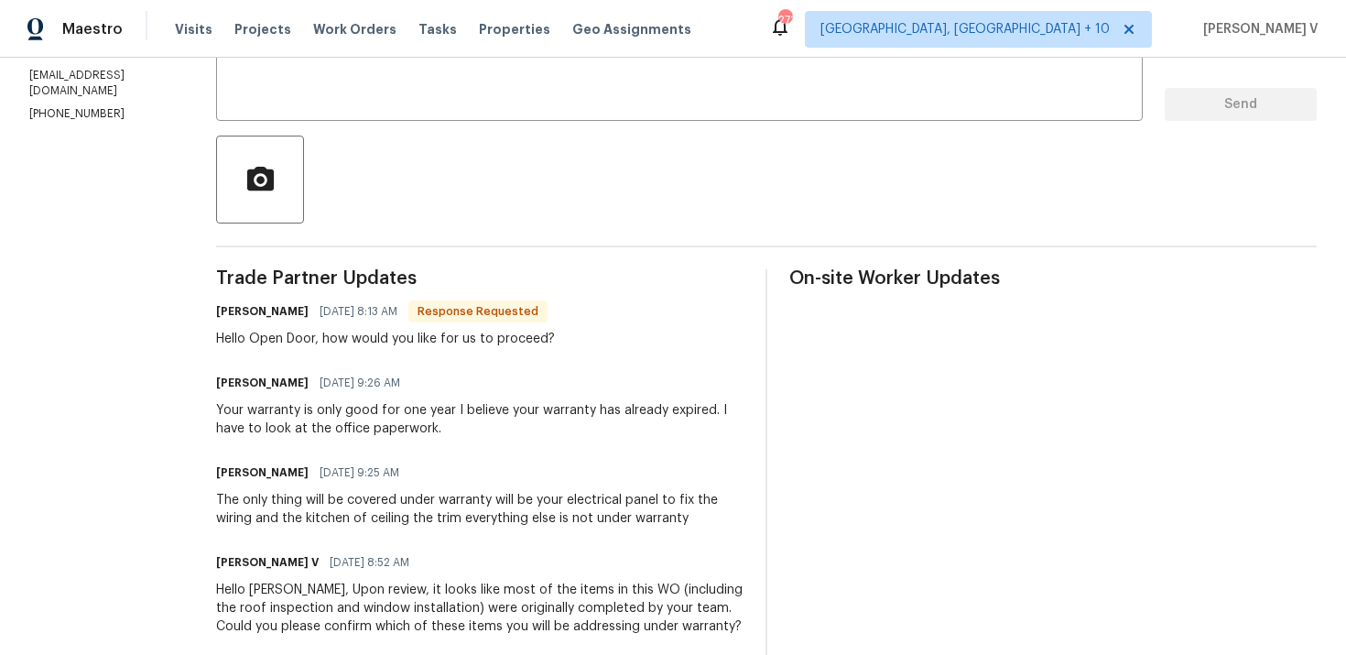
scroll to position [379, 0]
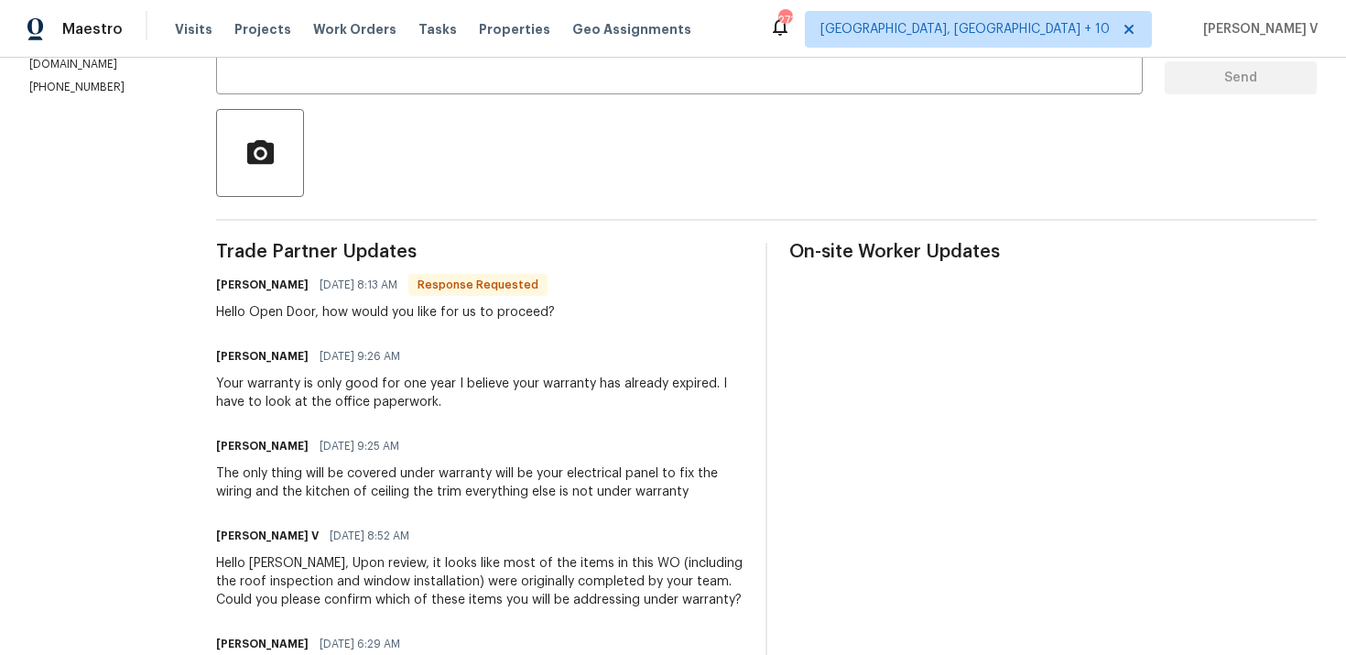
click at [290, 469] on div "The only thing will be covered under warranty will be your electrical panel to …" at bounding box center [479, 482] width 527 height 37
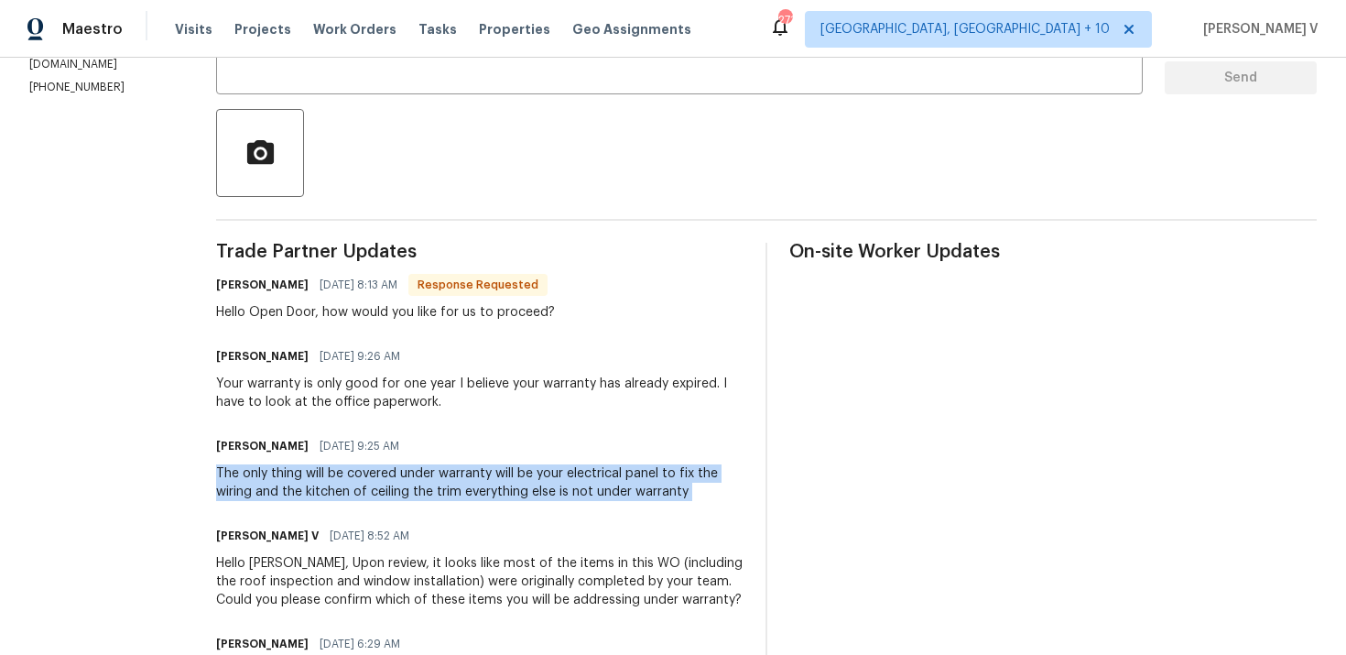
copy div "The only thing will be covered under warranty will be your electrical panel to …"
click at [428, 404] on div "Your warranty is only good for one year I believe your warranty has already exp…" at bounding box center [479, 393] width 527 height 37
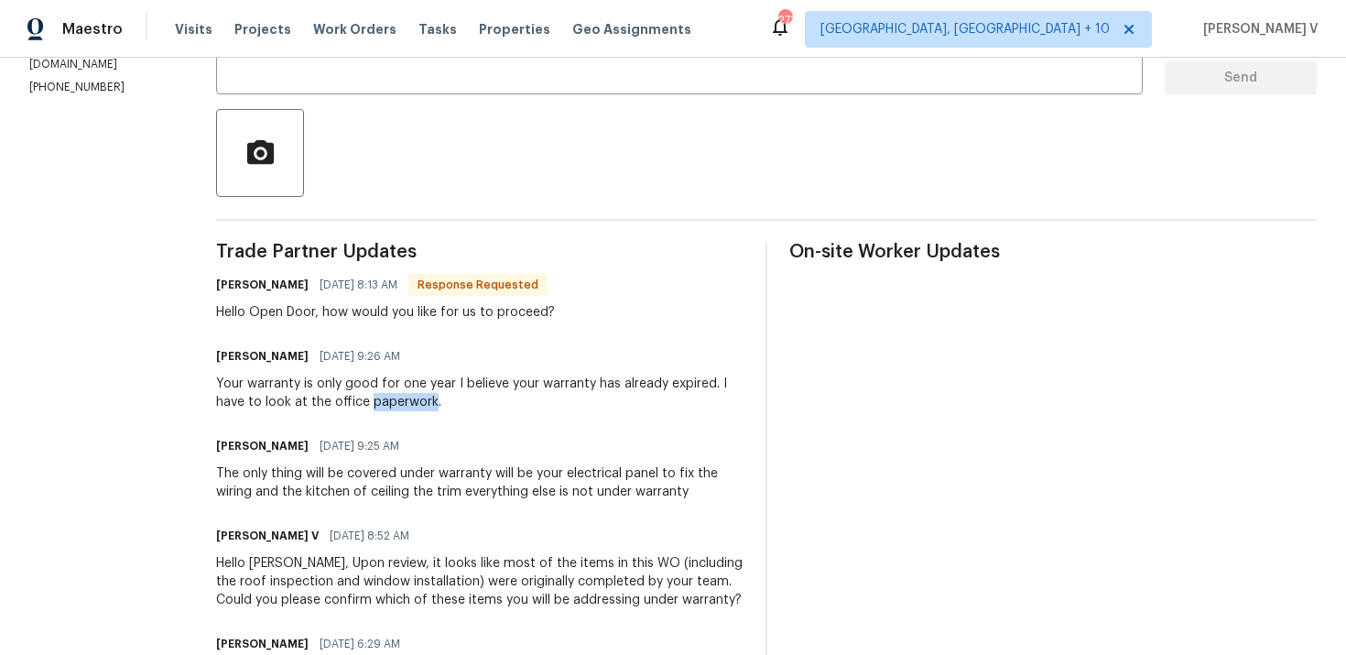
click at [428, 404] on div "Your warranty is only good for one year I believe your warranty has already exp…" at bounding box center [479, 393] width 527 height 37
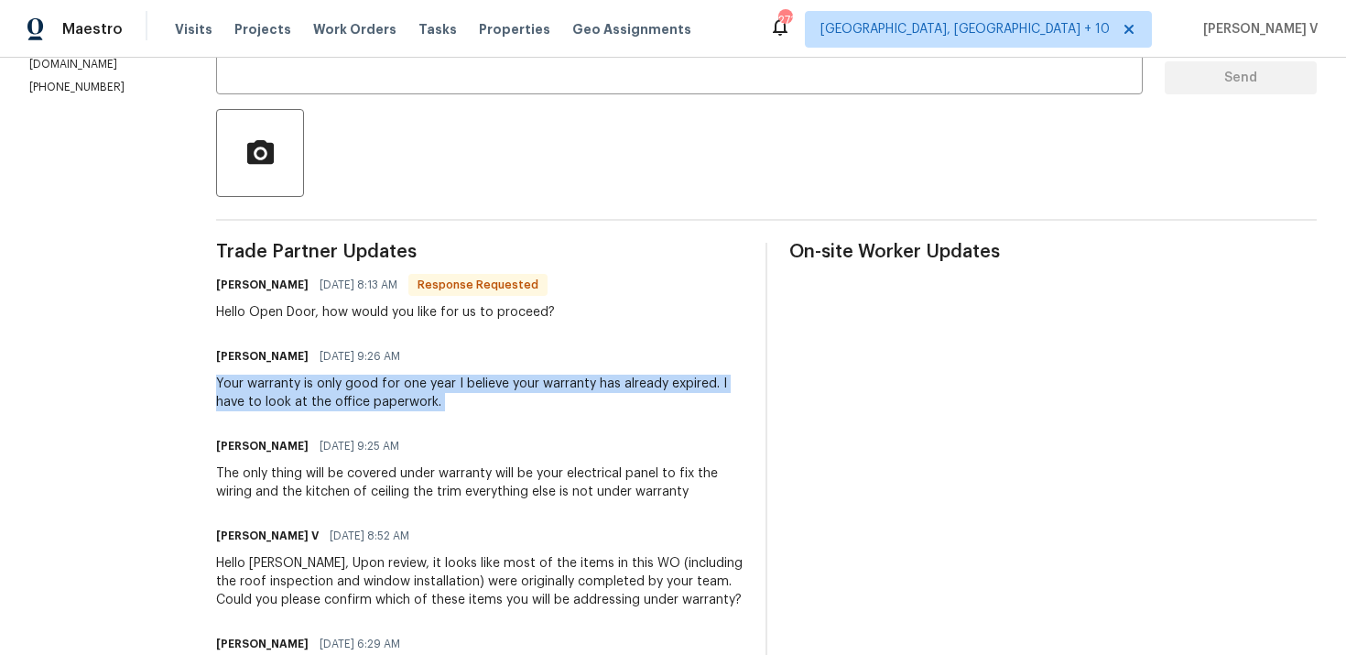
copy div "Your warranty is only good for one year I believe your warranty has already exp…"
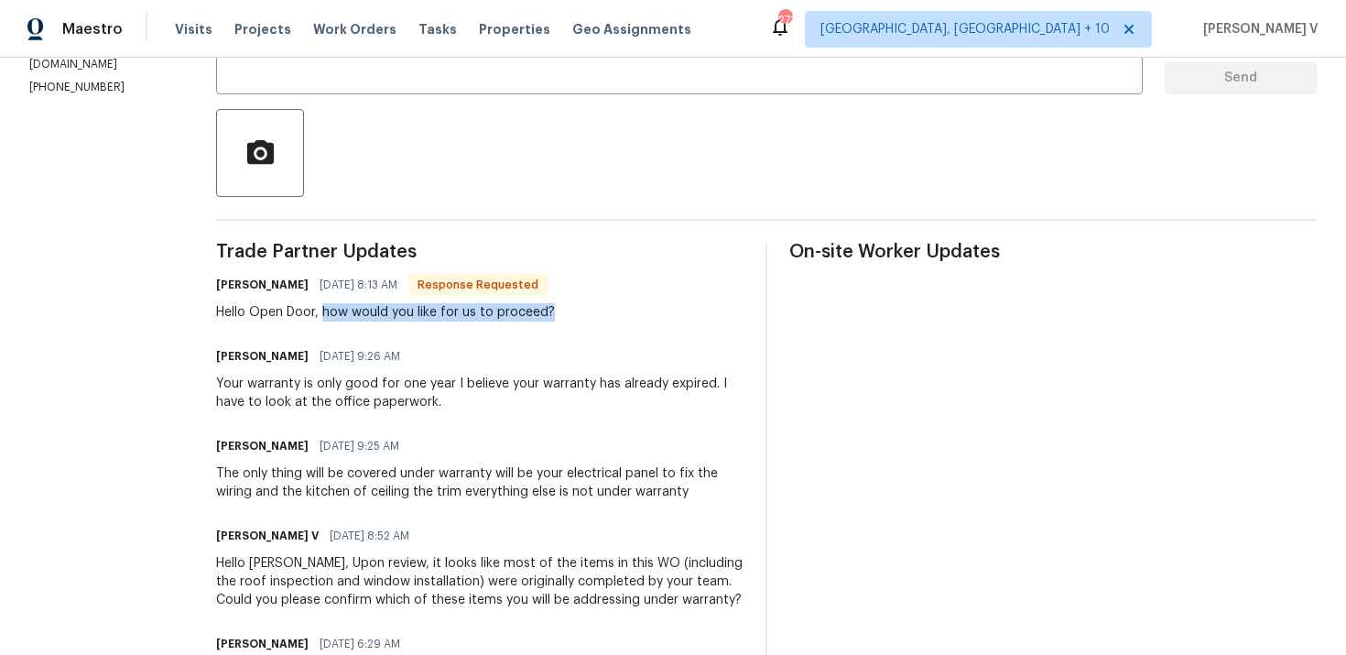
drag, startPoint x: 330, startPoint y: 312, endPoint x: 627, endPoint y: 308, distance: 297.7
click at [630, 310] on div "[PERSON_NAME] [DATE] 8:13 AM Response Requested Hello Open Door, how would you …" at bounding box center [479, 296] width 527 height 49
copy div "how would you like for us to proceed?"
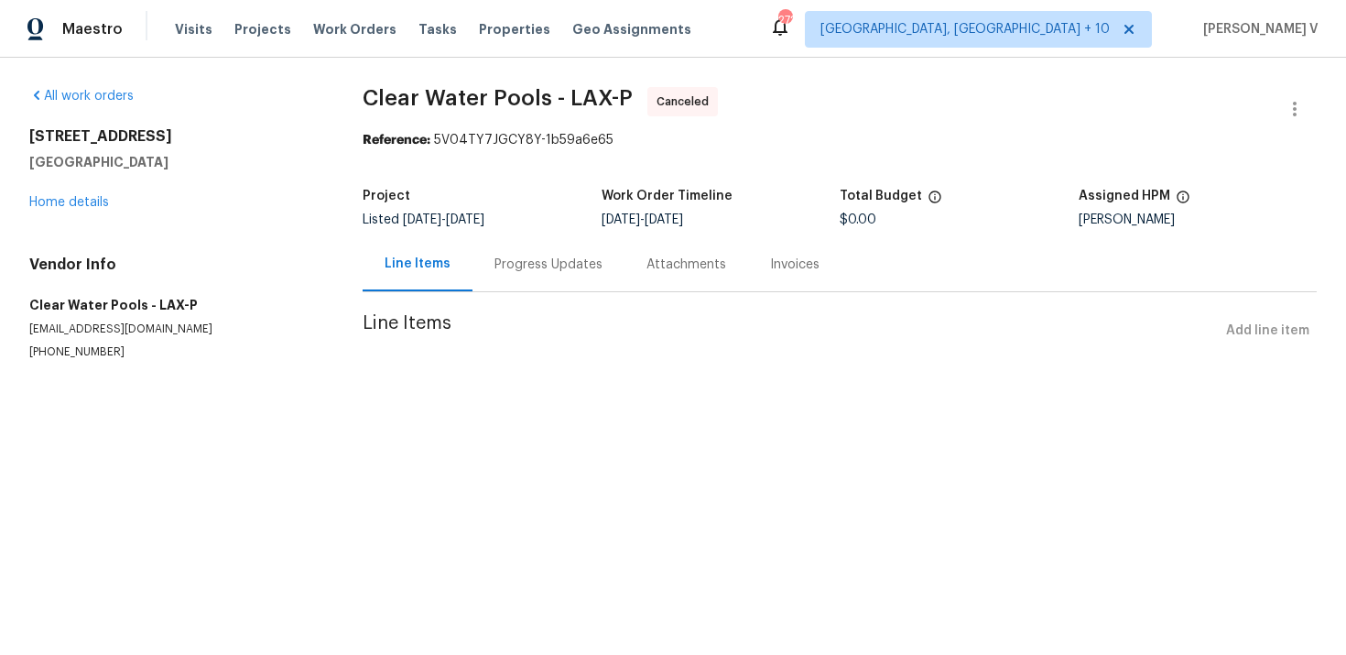
click at [52, 194] on div "[STREET_ADDRESS] Home details" at bounding box center [173, 169] width 289 height 84
click at [59, 207] on link "Home details" at bounding box center [69, 202] width 80 height 13
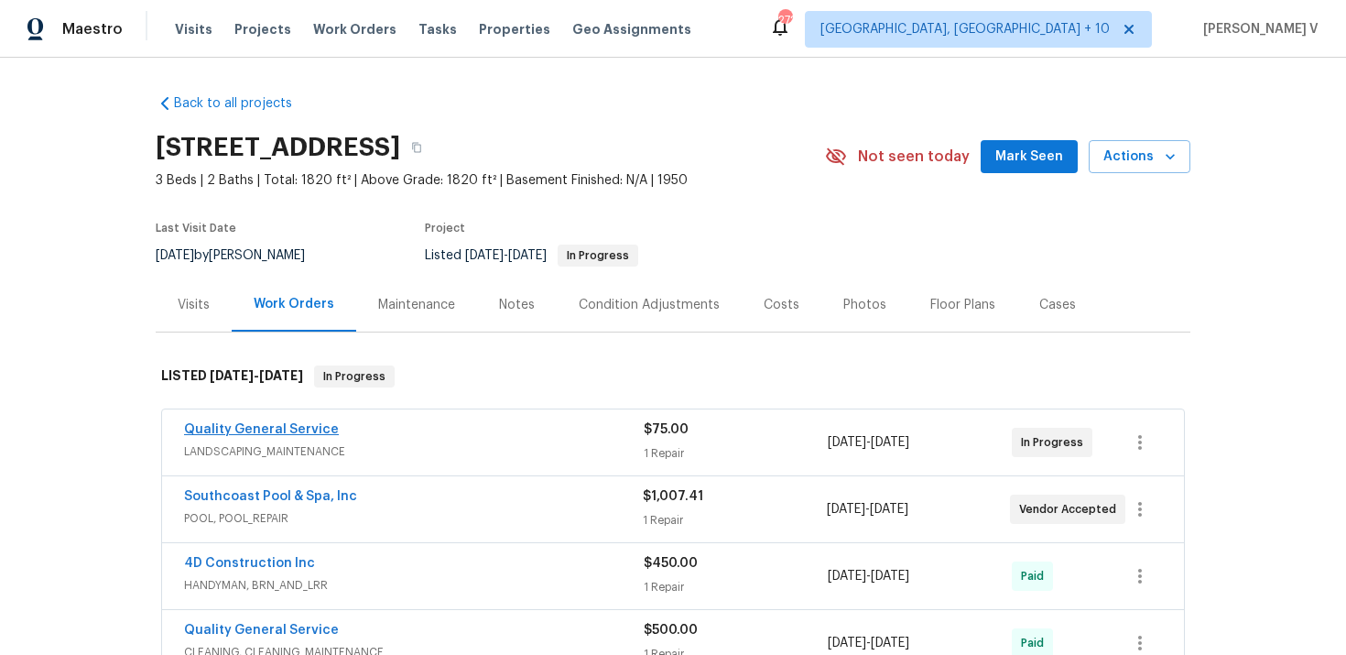
scroll to position [154, 0]
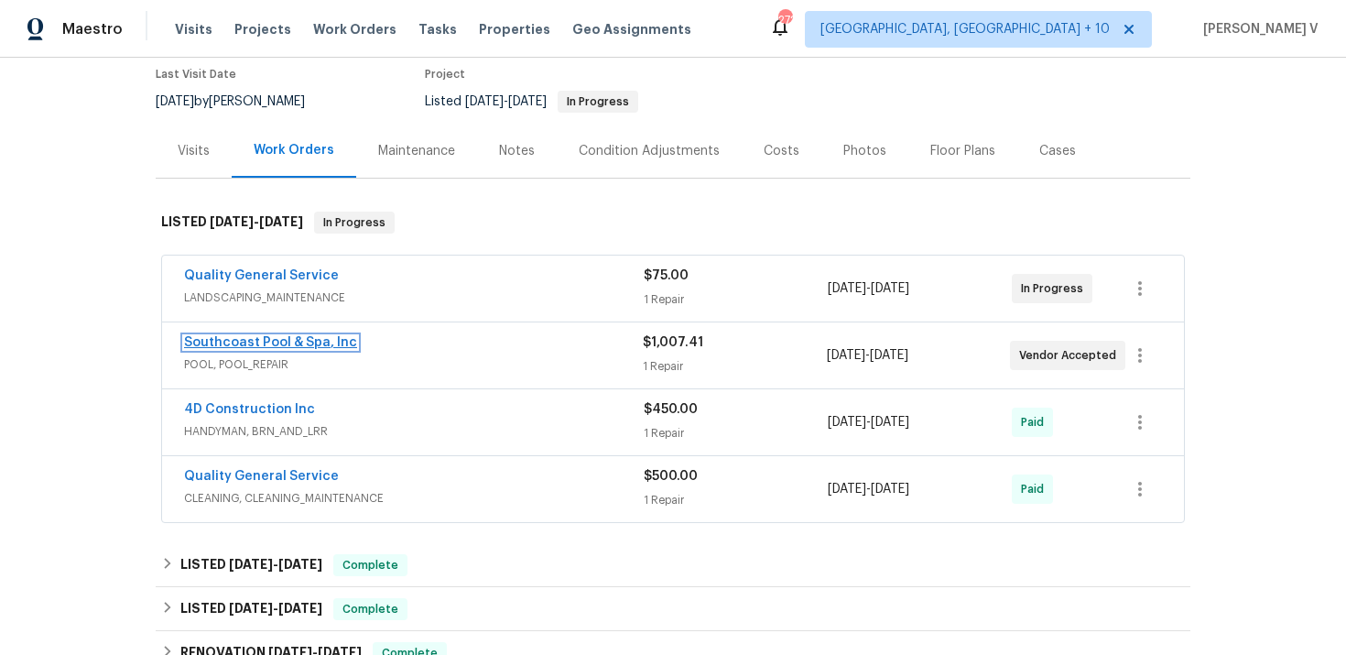
click at [315, 349] on link "Southcoast Pool & Spa, Inc" at bounding box center [270, 342] width 173 height 13
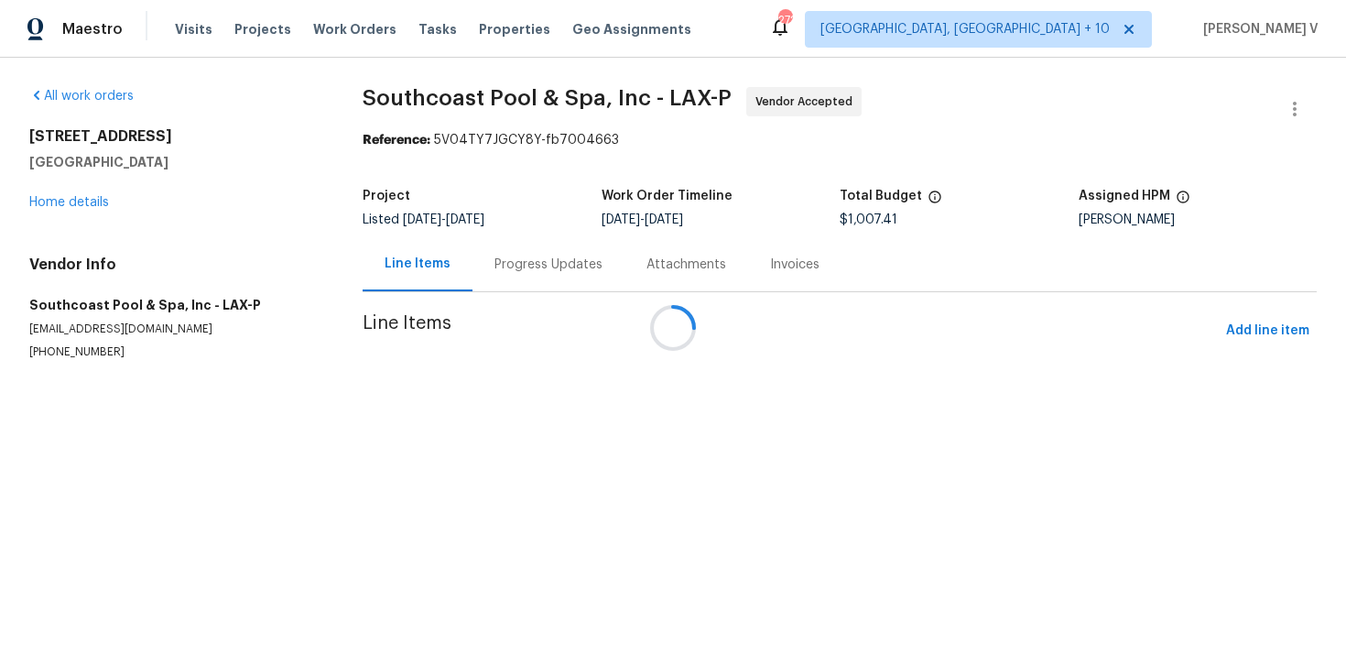
click at [510, 239] on div "Progress Updates" at bounding box center [549, 264] width 152 height 54
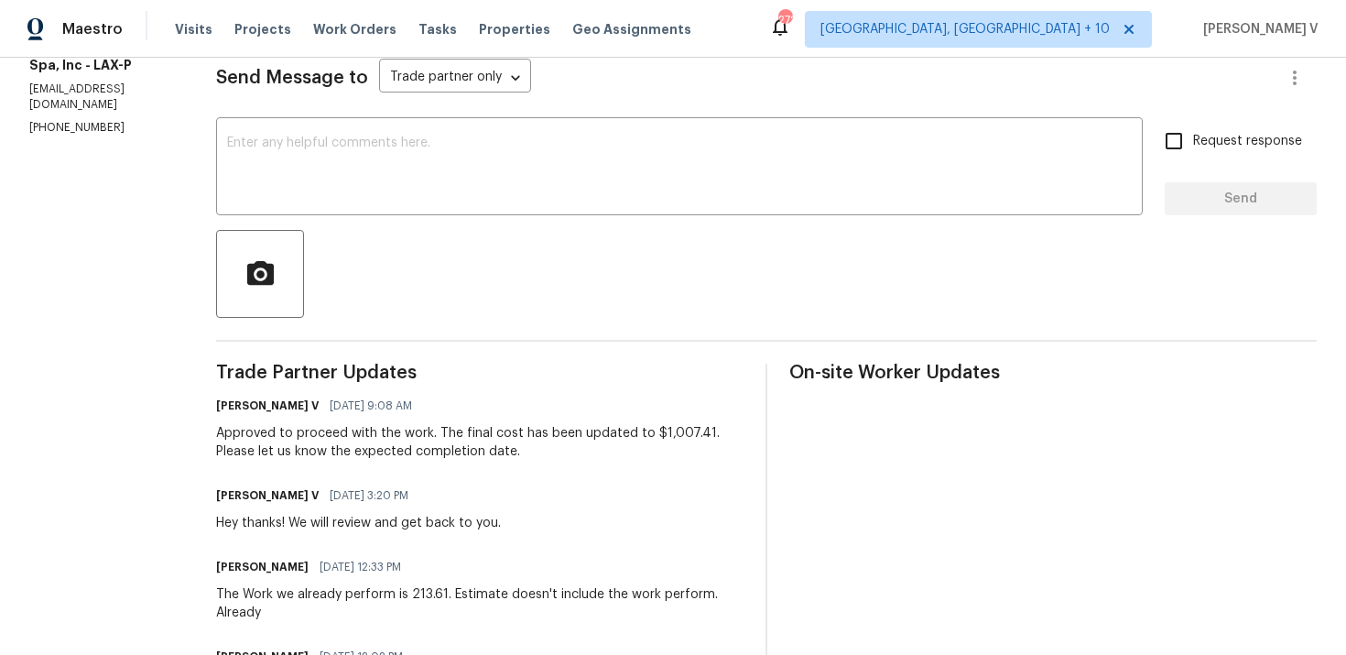
scroll to position [239, 0]
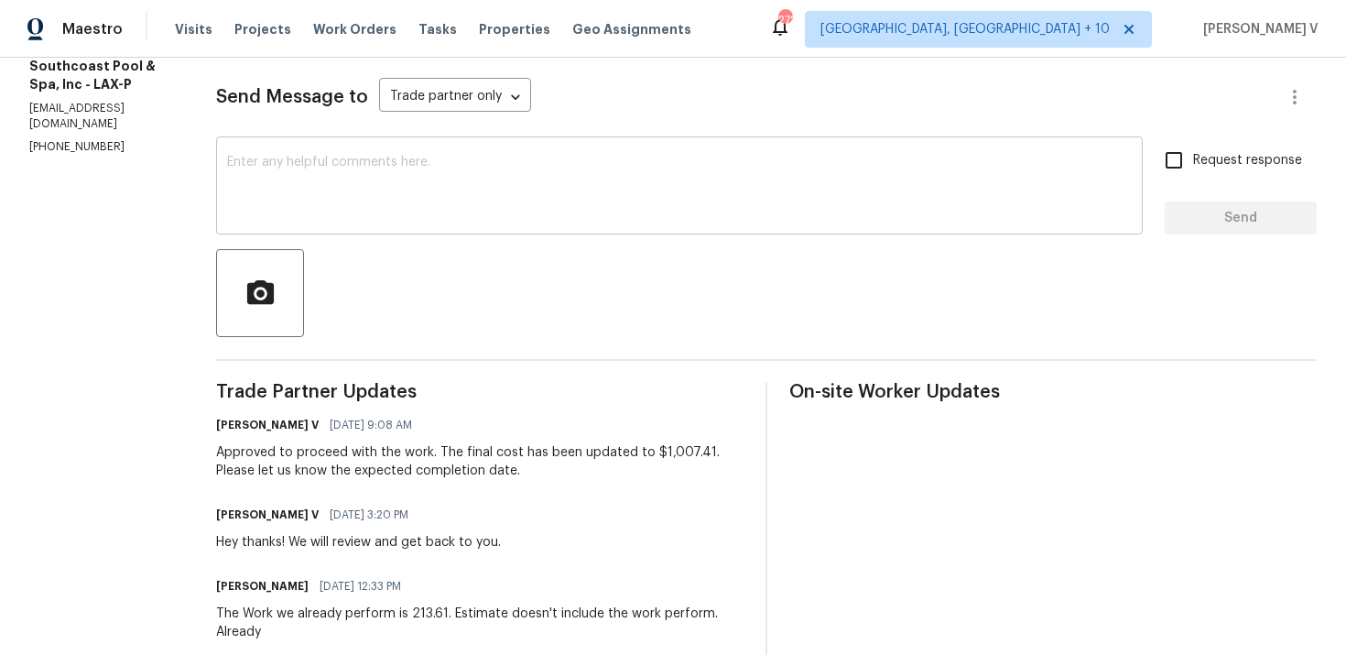
click at [404, 218] on textarea at bounding box center [679, 188] width 905 height 64
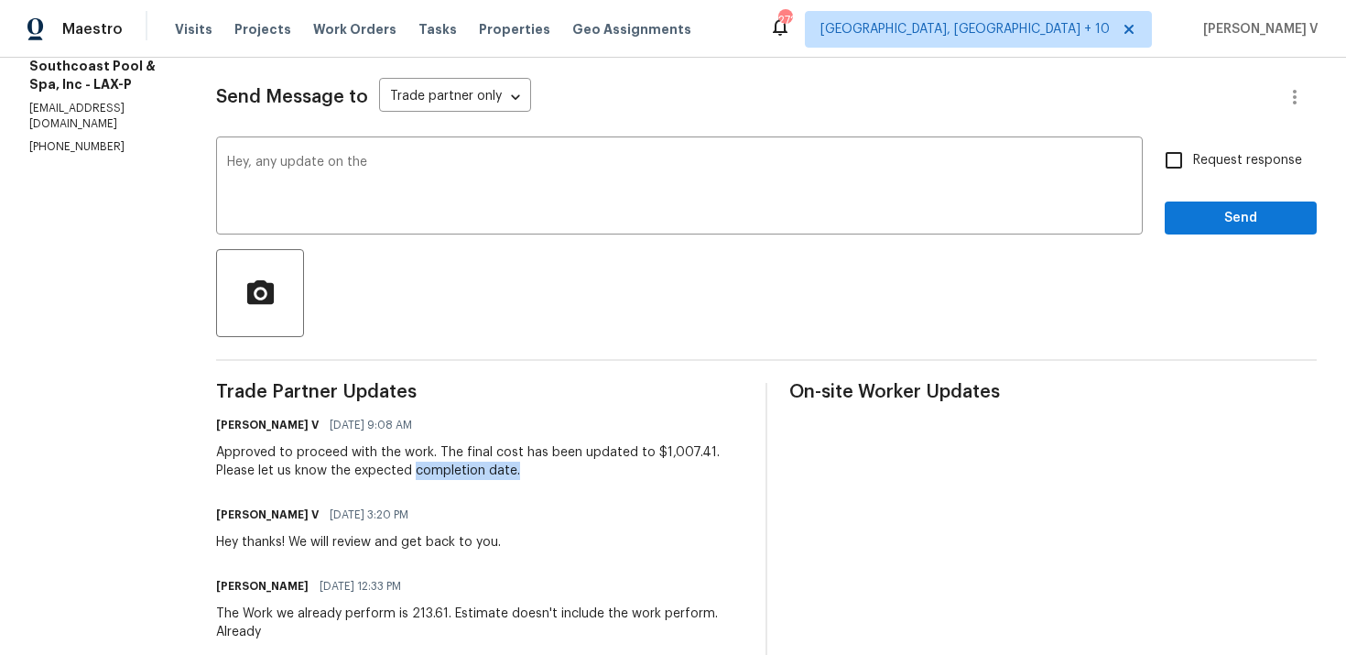
drag, startPoint x: 412, startPoint y: 471, endPoint x: 547, endPoint y: 462, distance: 134.9
click at [551, 470] on div "Approved to proceed with the work. The final cost has been updated to $1,007.41…" at bounding box center [479, 461] width 527 height 37
copy div "completion date."
click at [550, 221] on div "Hey, any update on the x ​" at bounding box center [679, 187] width 927 height 93
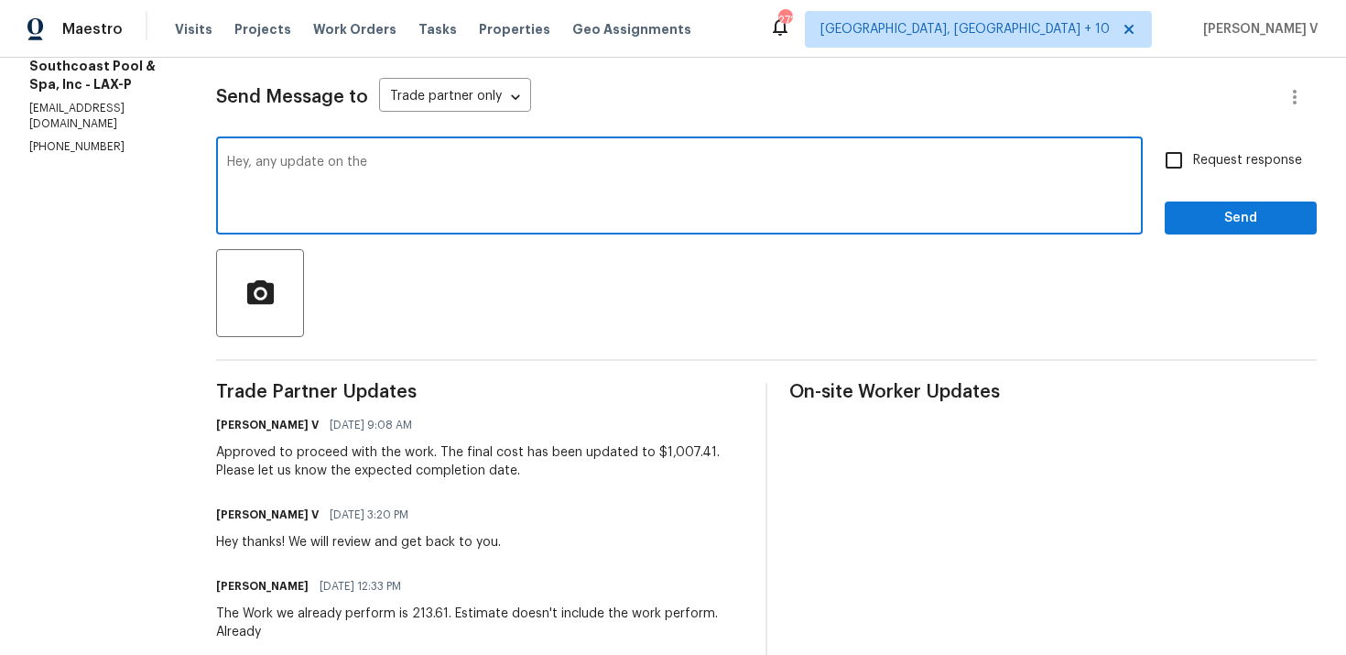
paste textarea "completion date."
type textarea "Hey, any update on the completion date?"
click at [1233, 165] on span "Request response" at bounding box center [1247, 160] width 109 height 19
click at [1193, 165] on input "Request response" at bounding box center [1174, 160] width 38 height 38
checkbox input "true"
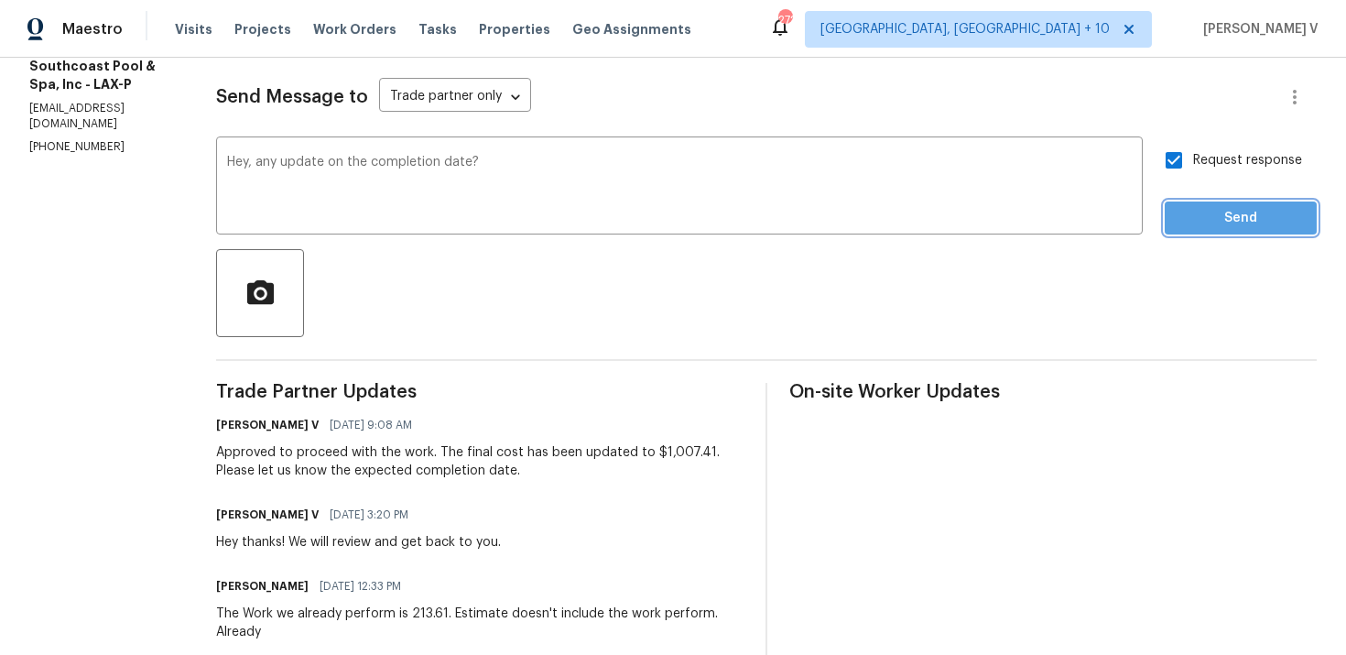
click at [1233, 225] on span "Send" at bounding box center [1241, 218] width 123 height 23
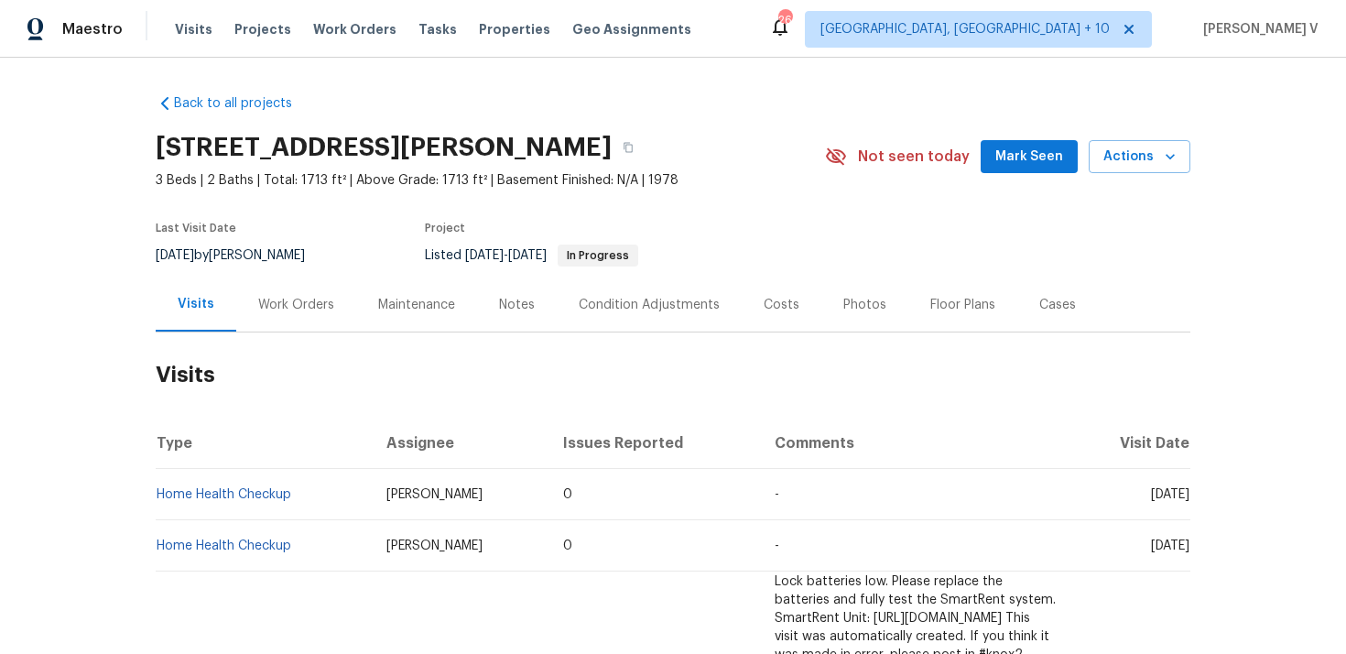
click at [302, 296] on div "Work Orders" at bounding box center [296, 305] width 76 height 18
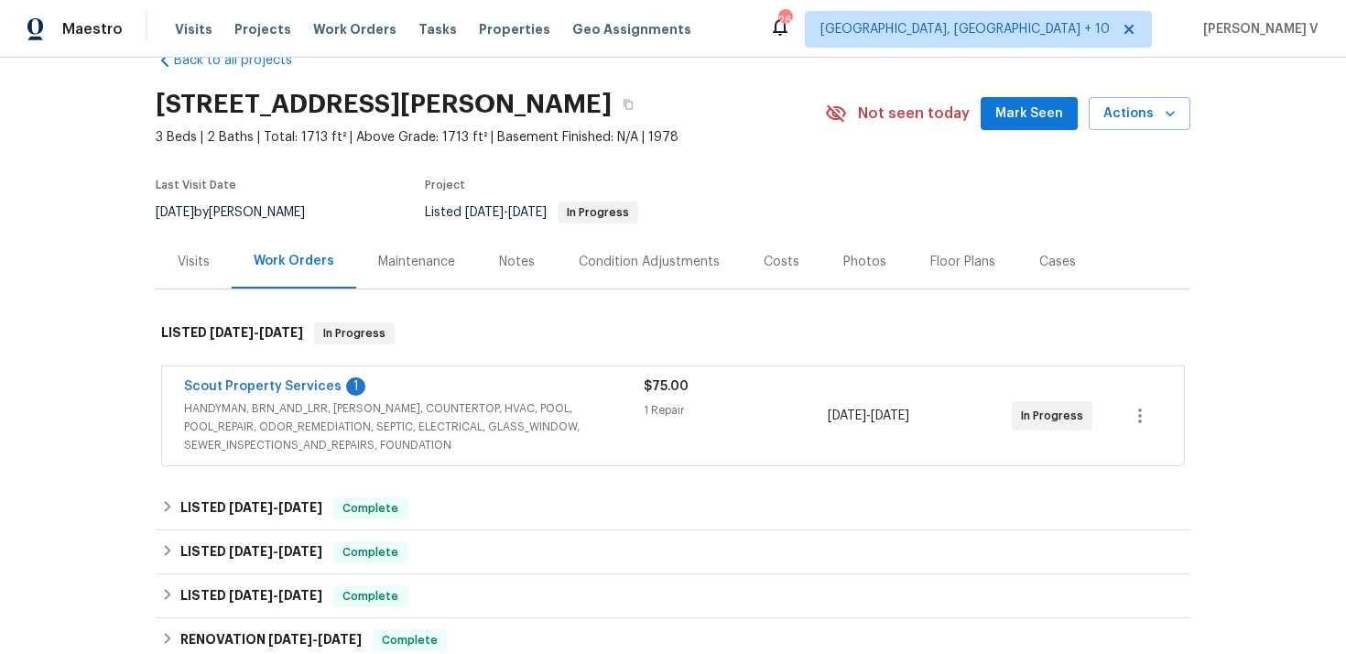
scroll to position [66, 0]
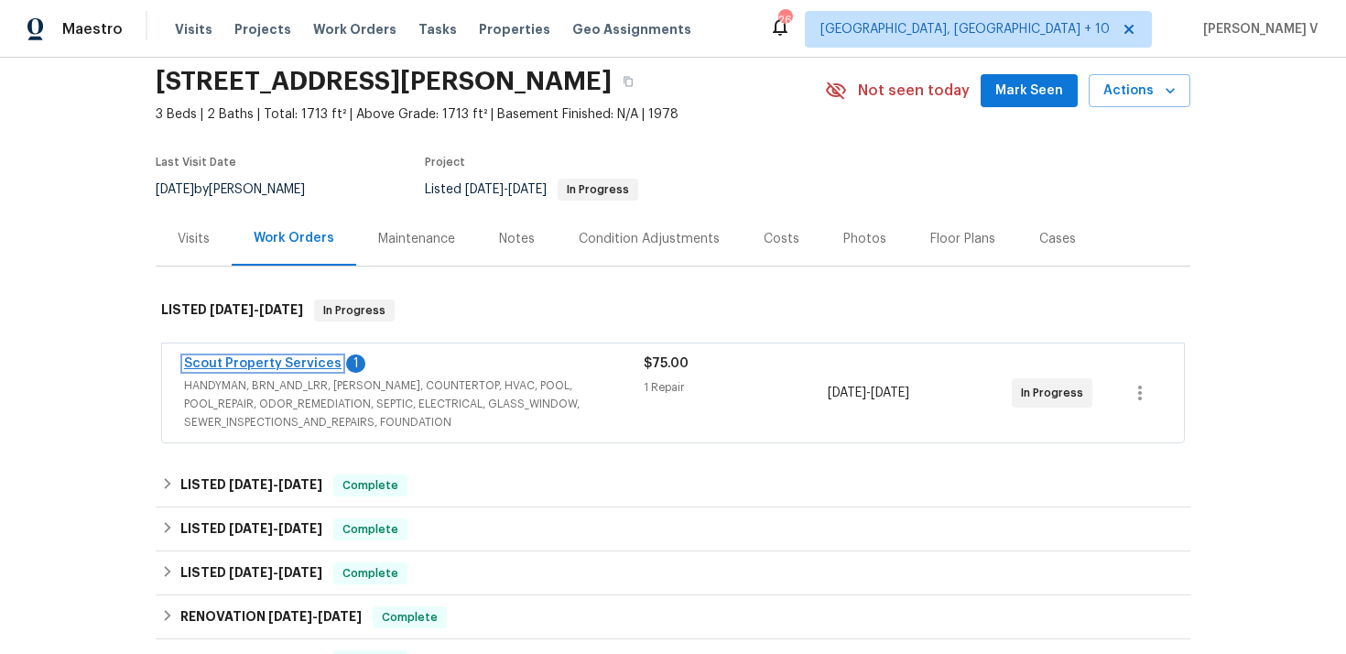
click at [257, 362] on link "Scout Property Services" at bounding box center [263, 363] width 158 height 13
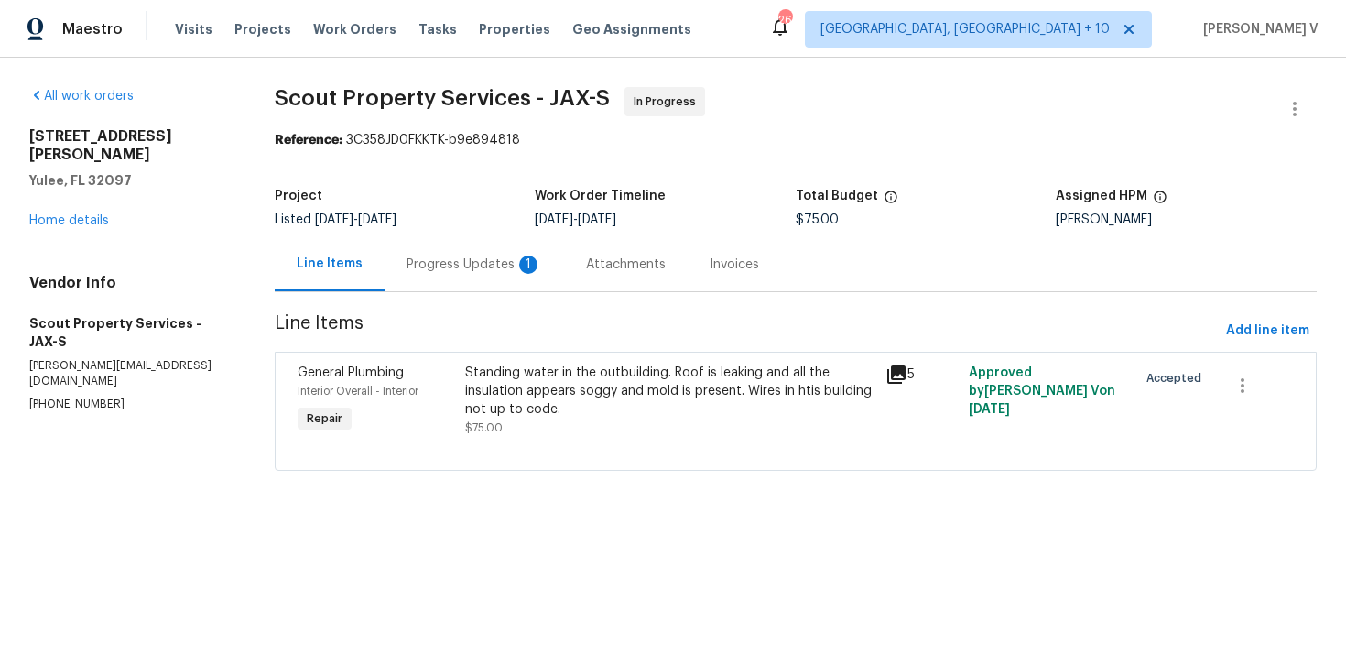
click at [473, 262] on div "Progress Updates 1" at bounding box center [475, 265] width 136 height 18
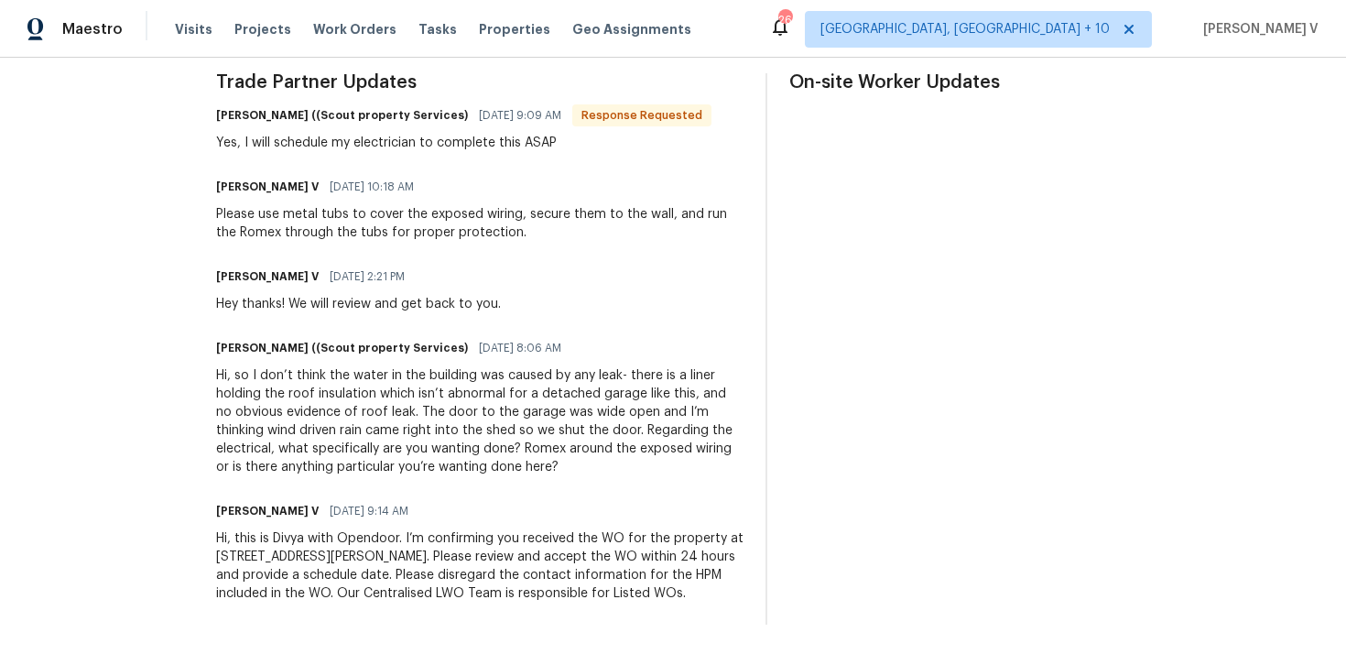
scroll to position [141, 0]
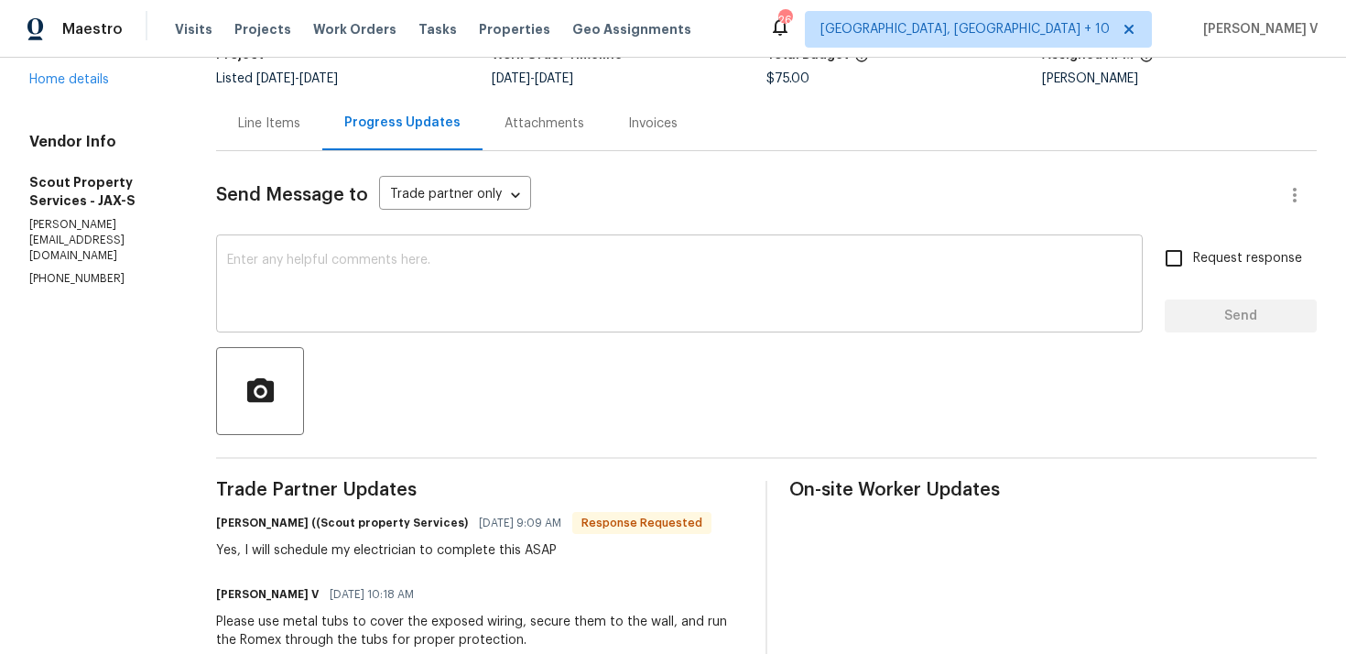
click at [374, 320] on div "x ​" at bounding box center [679, 285] width 927 height 93
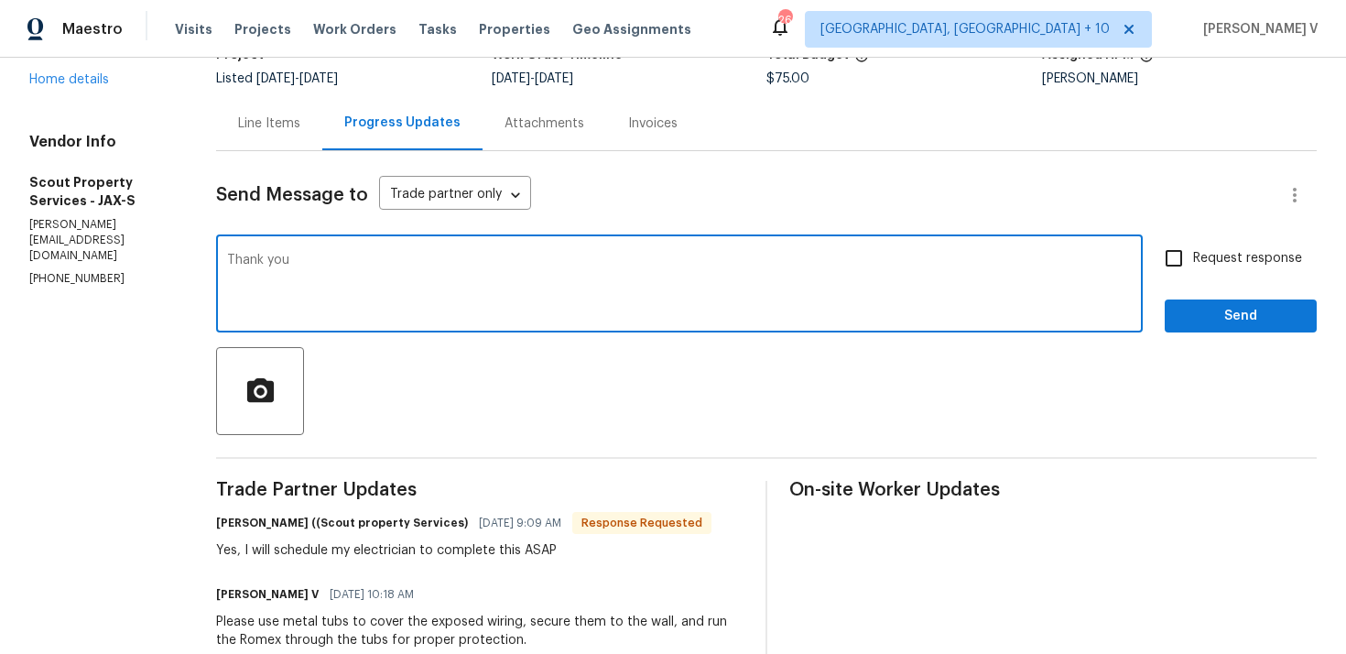
click at [451, 302] on textarea "Thank you" at bounding box center [679, 286] width 905 height 64
click at [433, 278] on textarea "Thank you" at bounding box center [679, 286] width 905 height 64
click at [378, 276] on textarea "Thank you" at bounding box center [679, 286] width 905 height 64
click at [346, 266] on textarea "Thank you" at bounding box center [679, 286] width 905 height 64
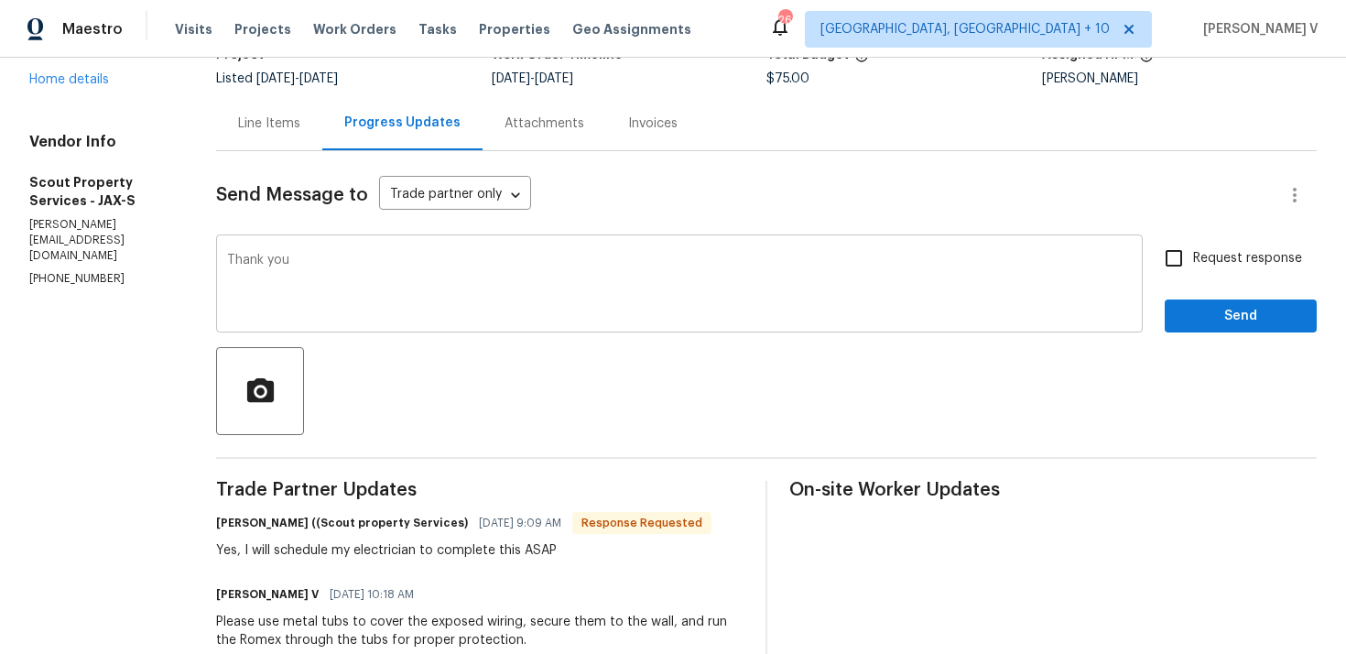
click at [284, 251] on div "Thank you x ​" at bounding box center [679, 285] width 927 height 93
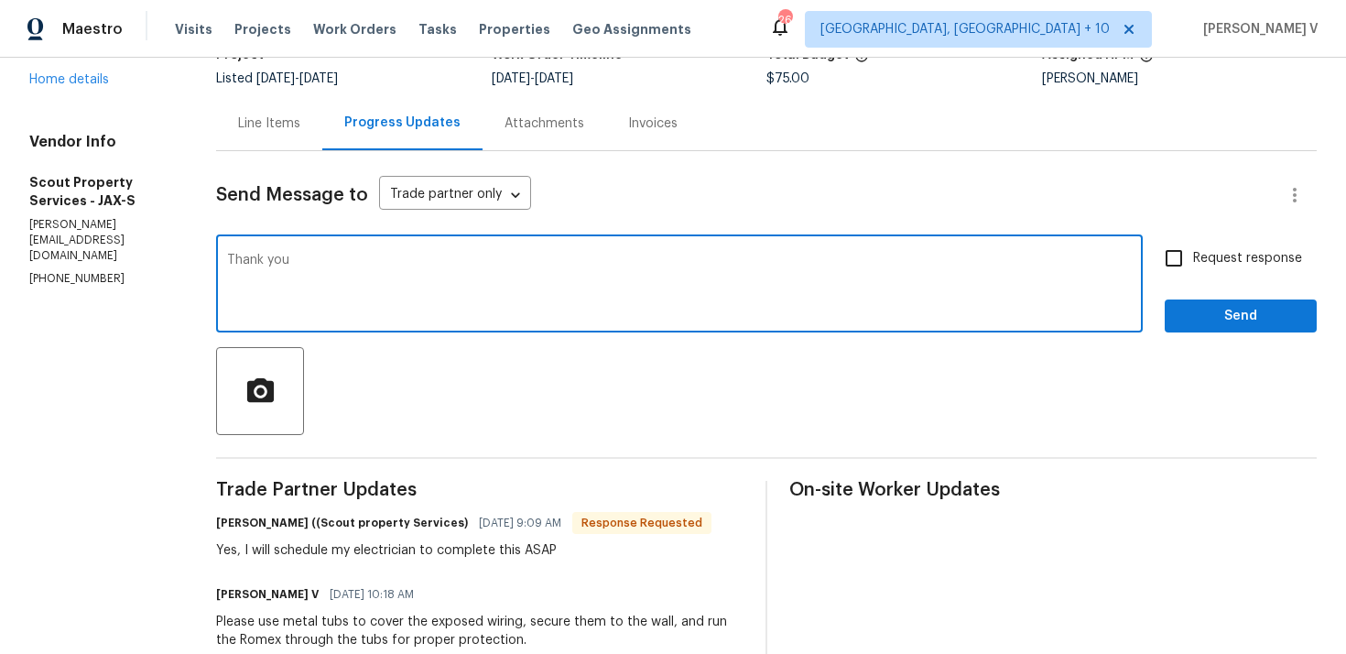
click at [266, 265] on textarea "Thank you" at bounding box center [679, 286] width 905 height 64
type textarea "Thank you.. Let us know the date."
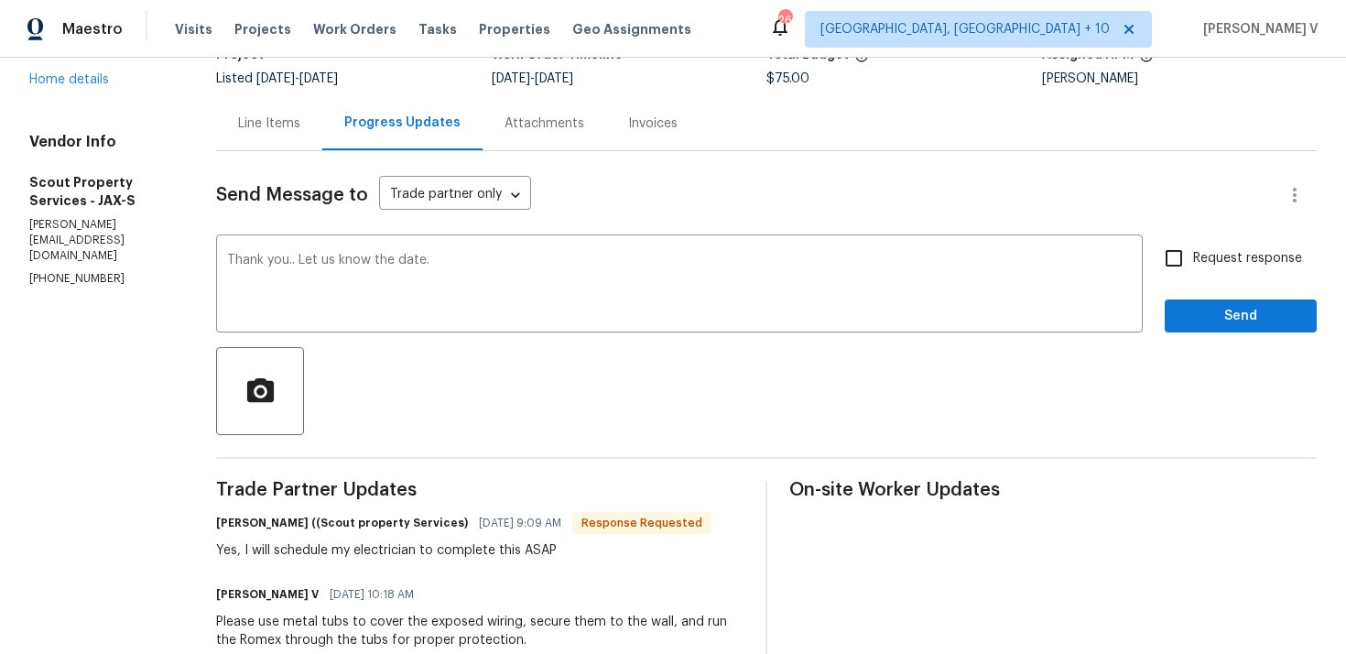
click at [1266, 282] on div "Request response Send" at bounding box center [1241, 285] width 152 height 93
click at [1244, 332] on button "Send" at bounding box center [1241, 316] width 152 height 34
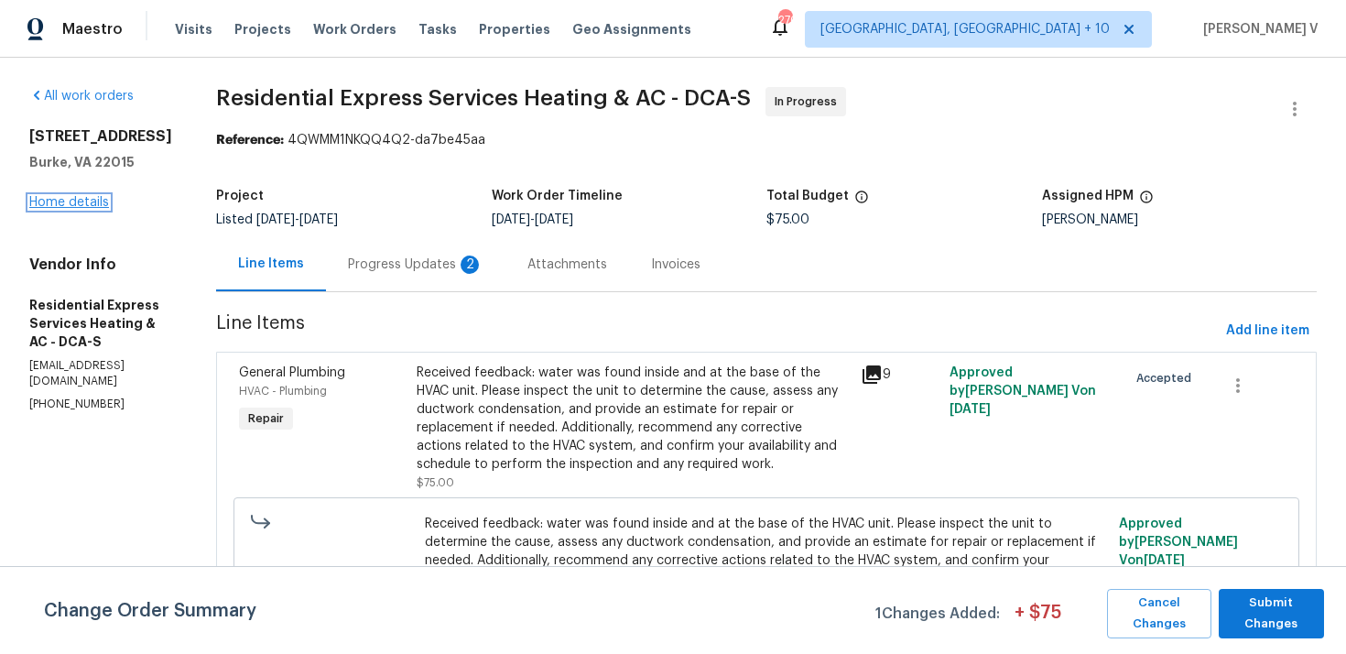
click at [79, 209] on link "Home details" at bounding box center [69, 202] width 80 height 13
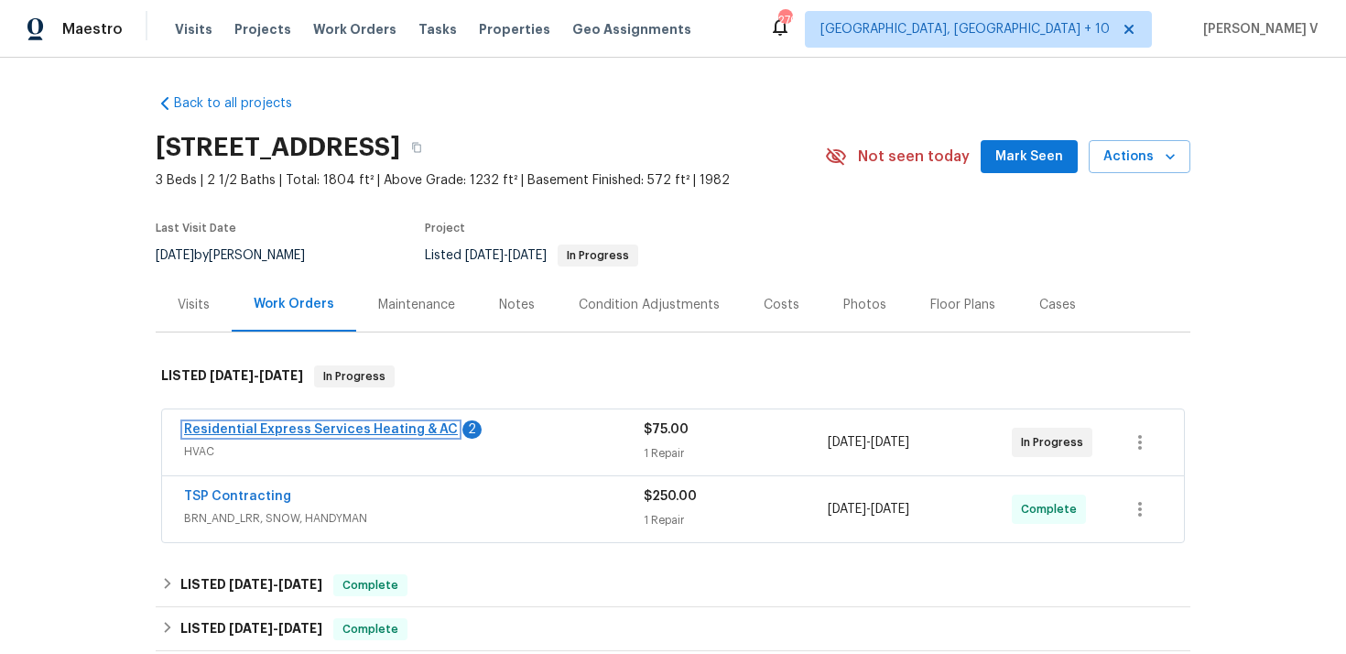
click at [353, 428] on link "Residential Express Services Heating & AC" at bounding box center [321, 429] width 274 height 13
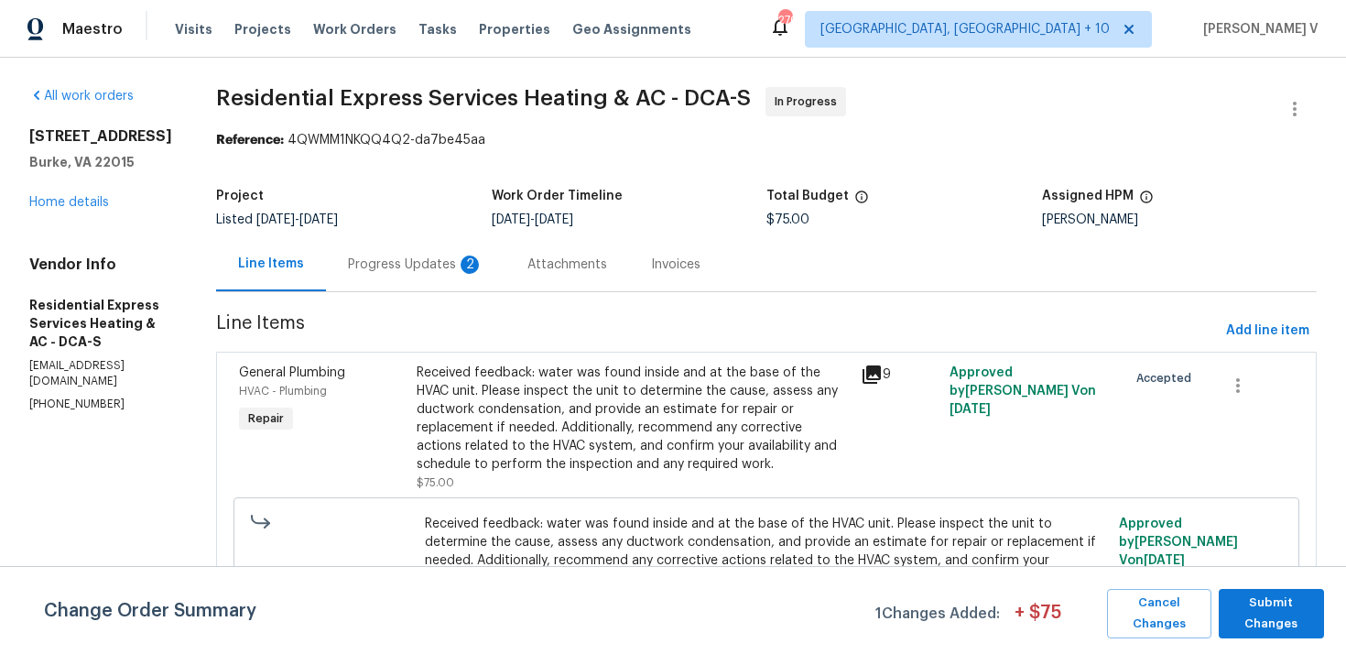
click at [527, 268] on div "Attachments" at bounding box center [567, 265] width 80 height 18
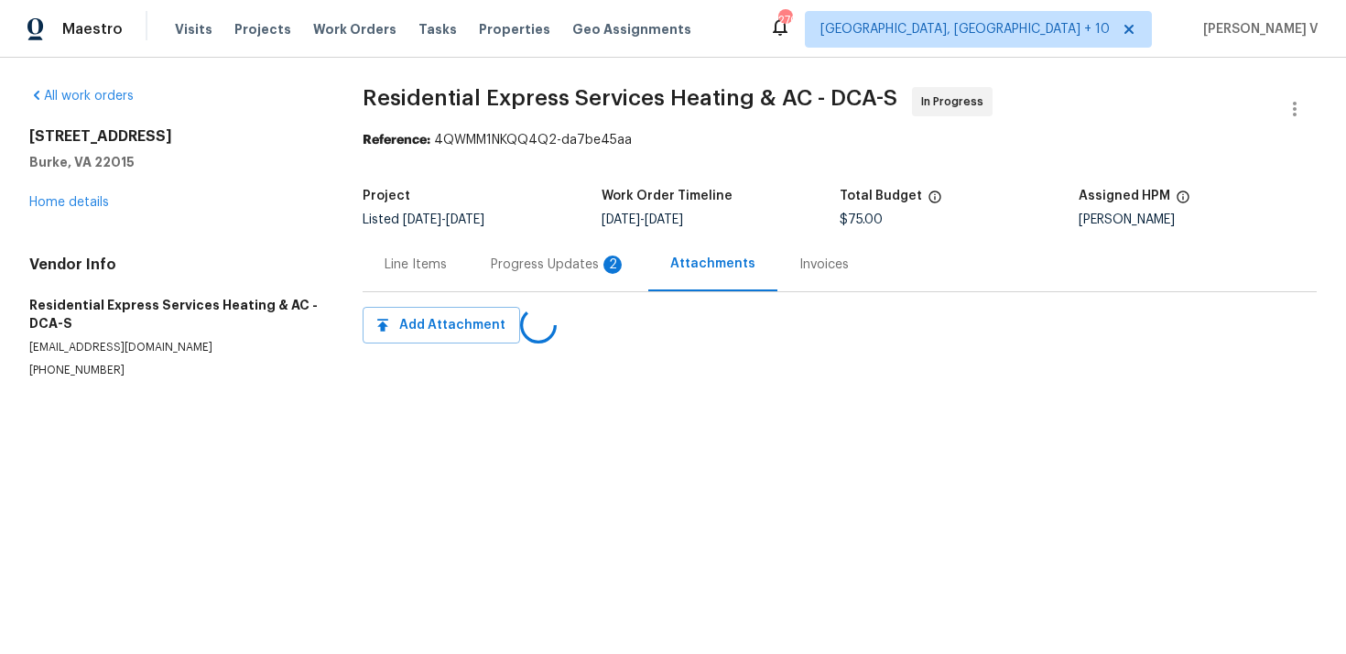
click at [525, 268] on div "Progress Updates 2" at bounding box center [559, 265] width 136 height 18
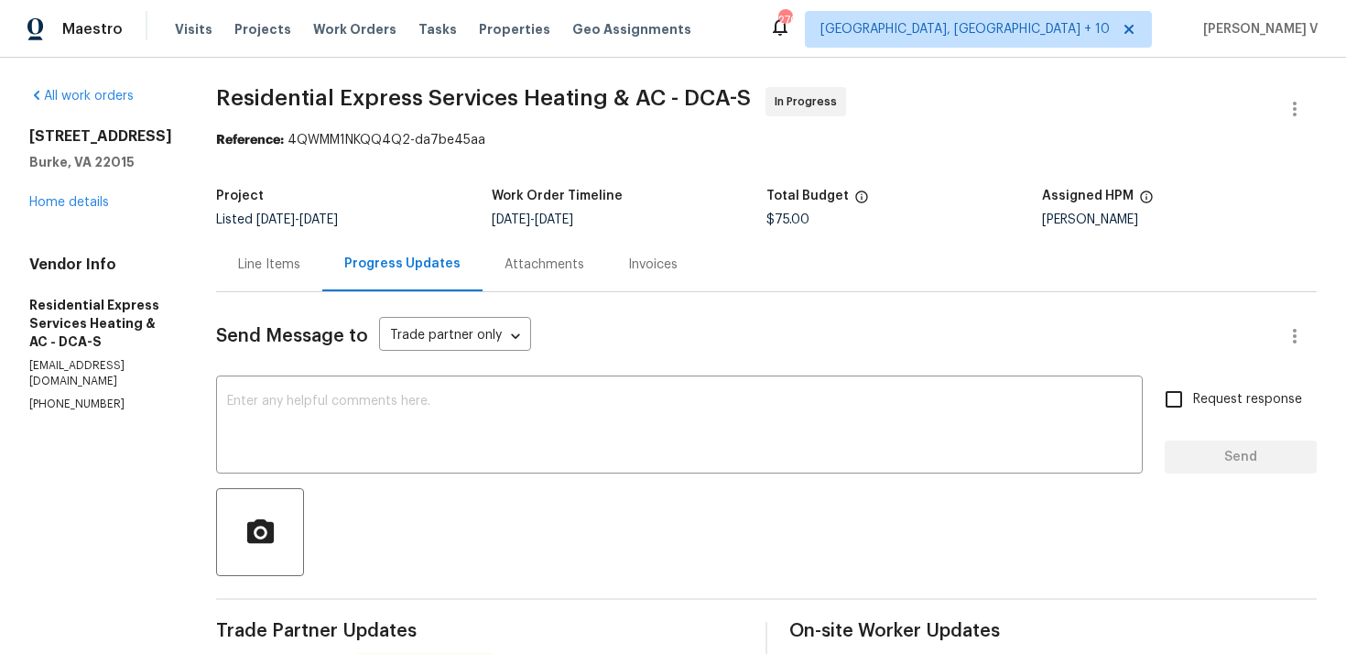
click at [261, 242] on div "Line Items" at bounding box center [269, 264] width 106 height 54
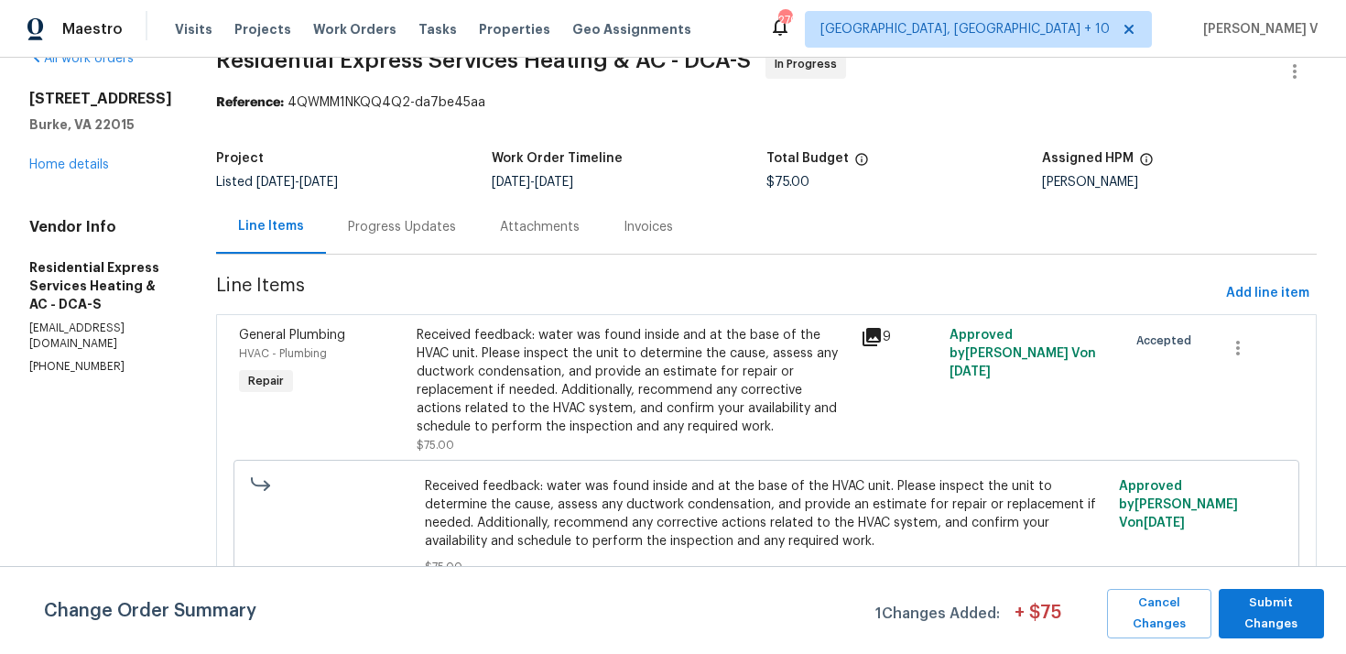
scroll to position [39, 0]
click at [428, 236] on div "Progress Updates" at bounding box center [402, 225] width 152 height 54
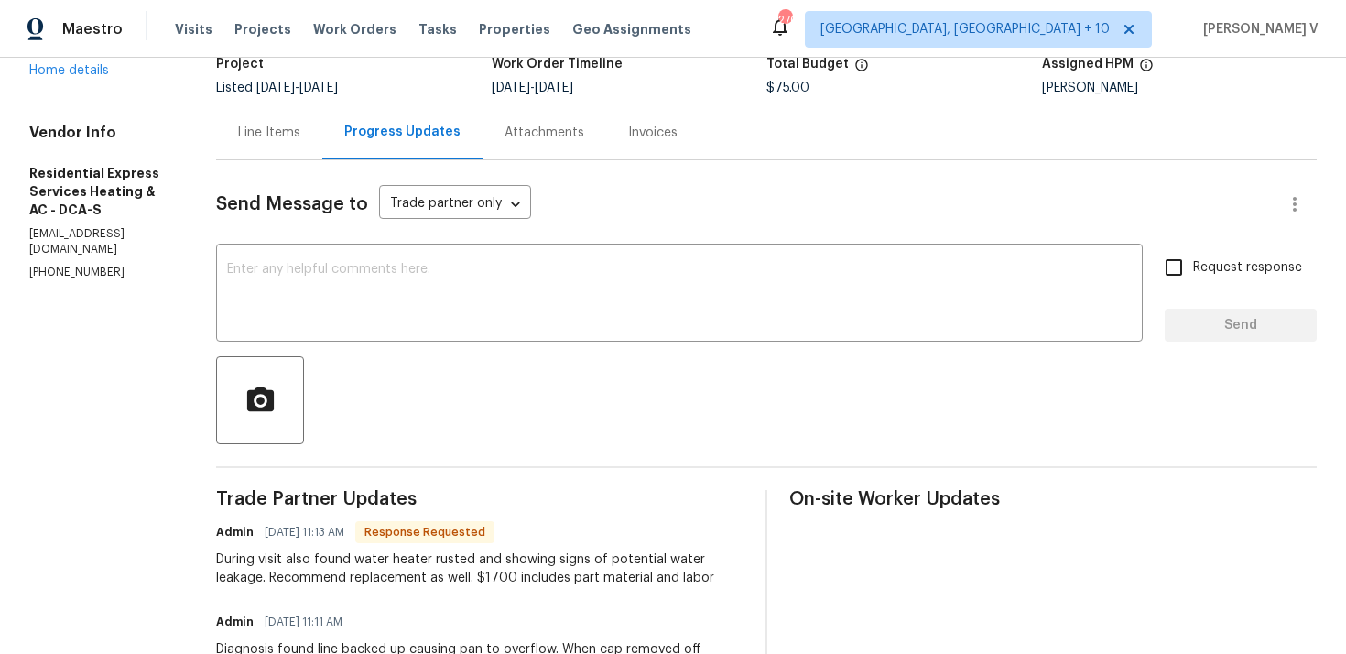
scroll to position [155, 0]
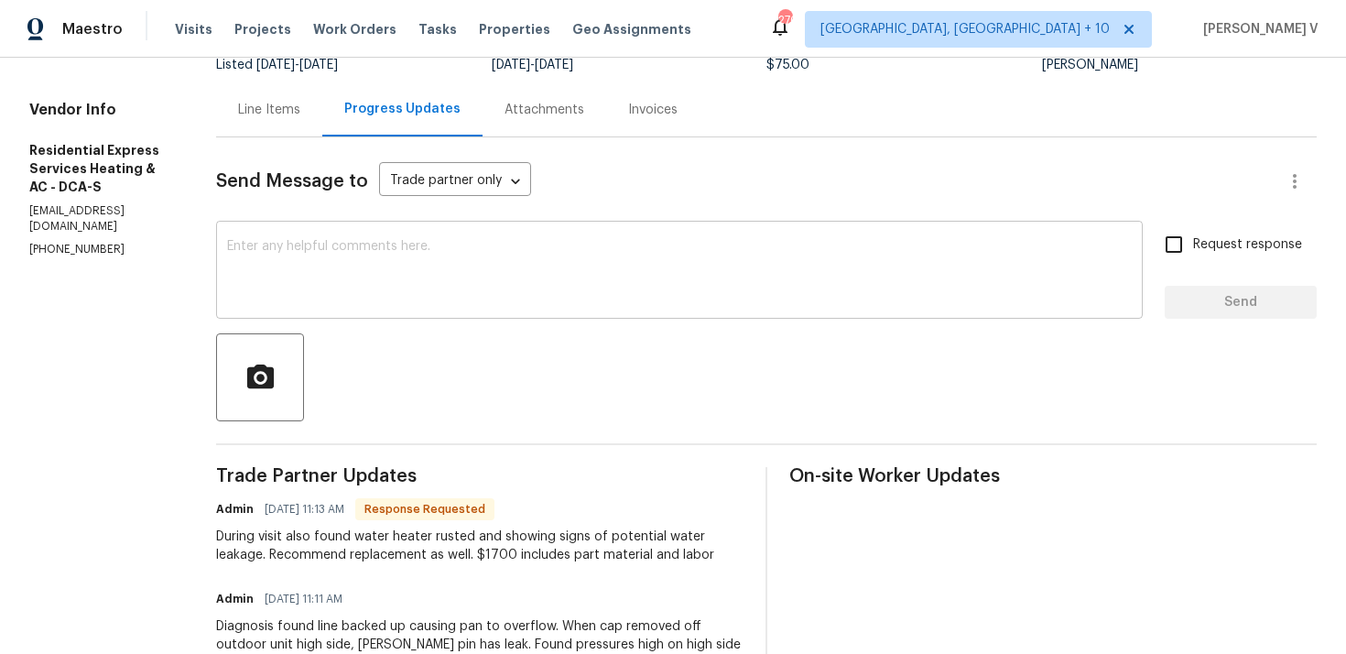
click at [356, 239] on div "x ​" at bounding box center [679, 271] width 927 height 93
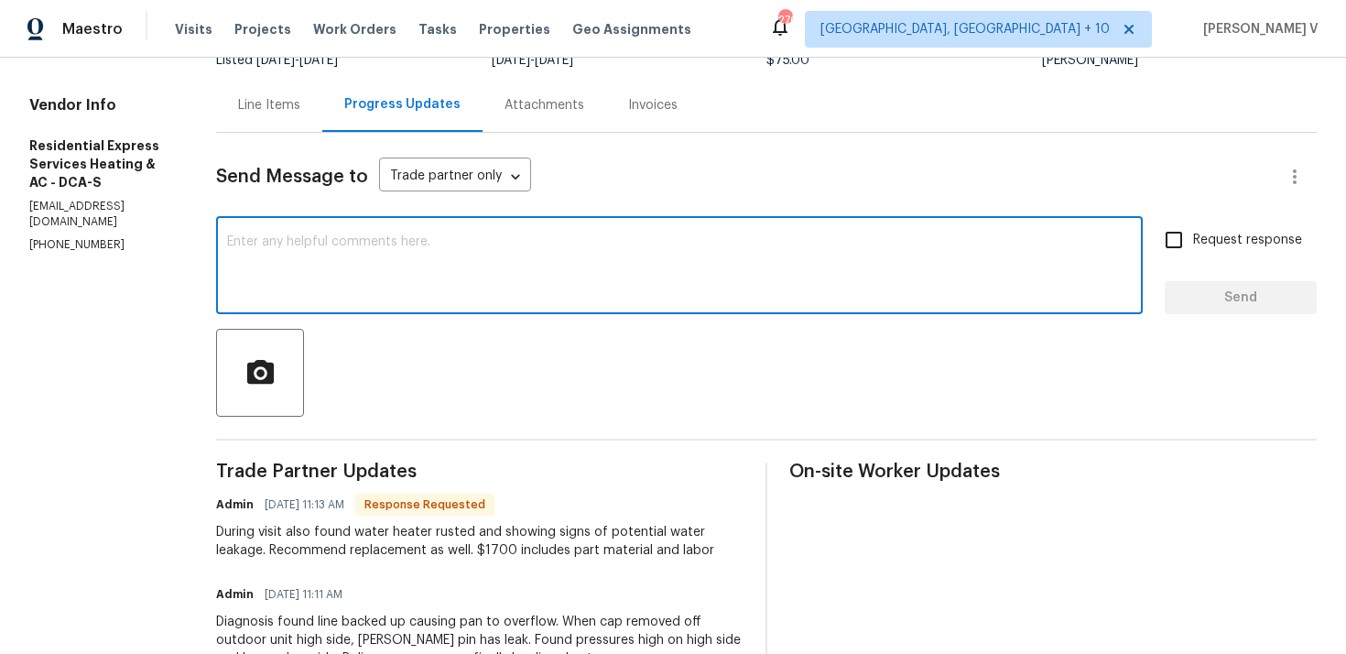
scroll to position [0, 0]
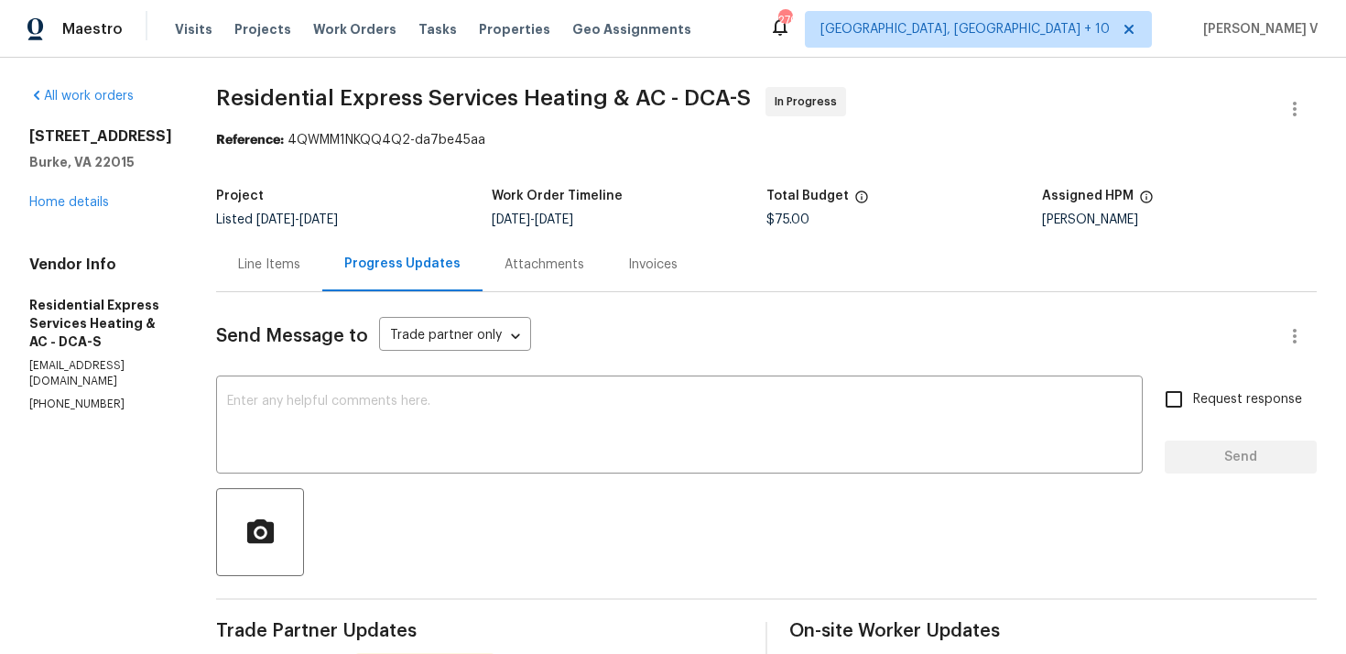
click at [285, 282] on div "Line Items" at bounding box center [269, 264] width 106 height 54
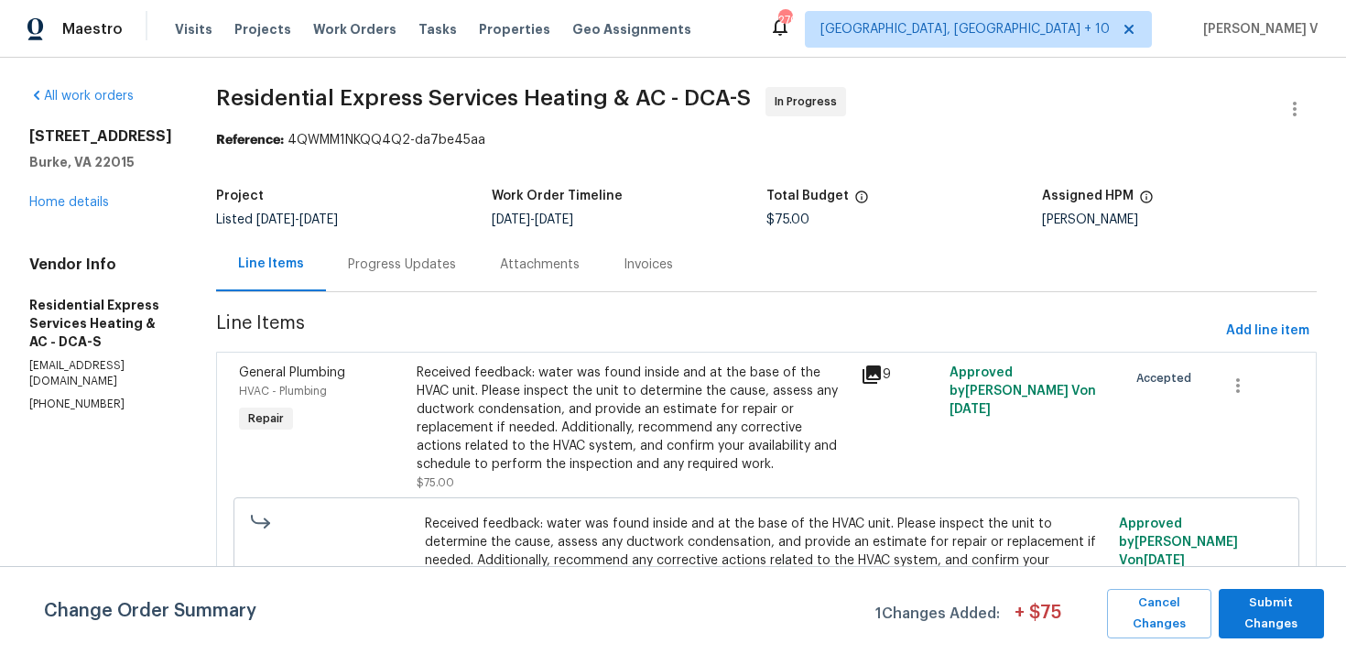
click at [405, 272] on div "Progress Updates" at bounding box center [402, 265] width 108 height 18
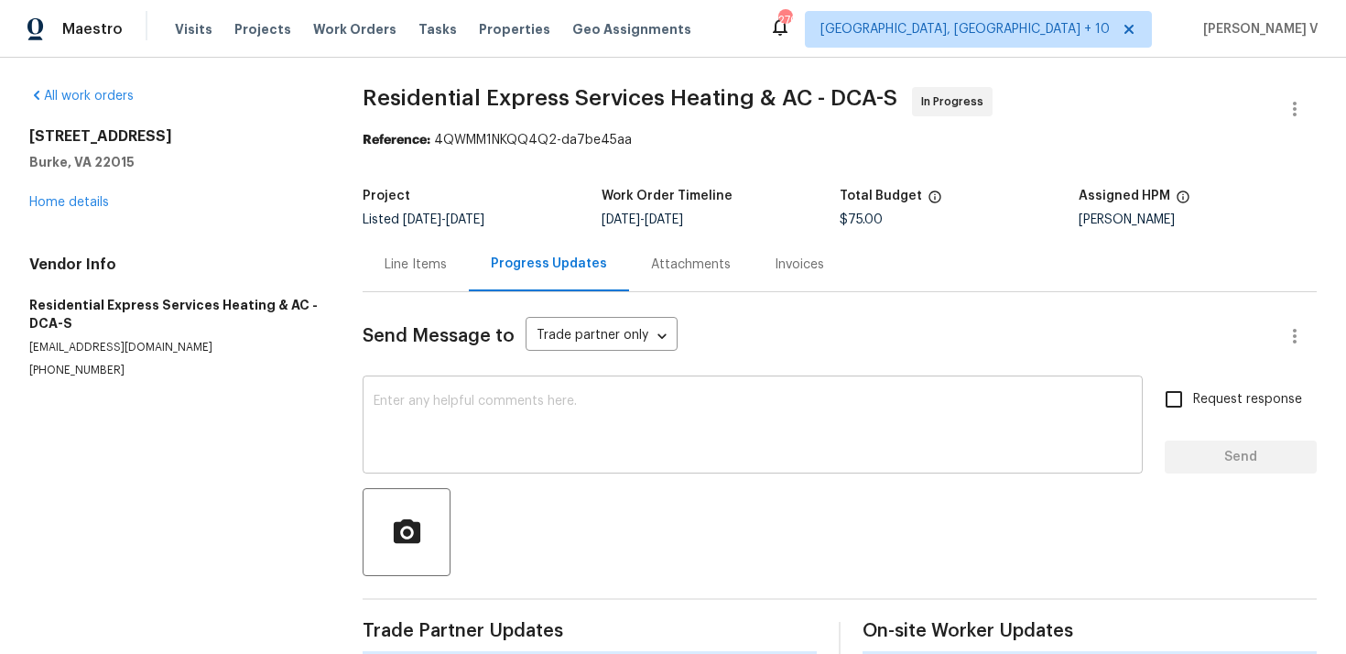
click at [458, 411] on textarea at bounding box center [753, 427] width 758 height 64
paste textarea "Hey thanks! We will review and get back to you."
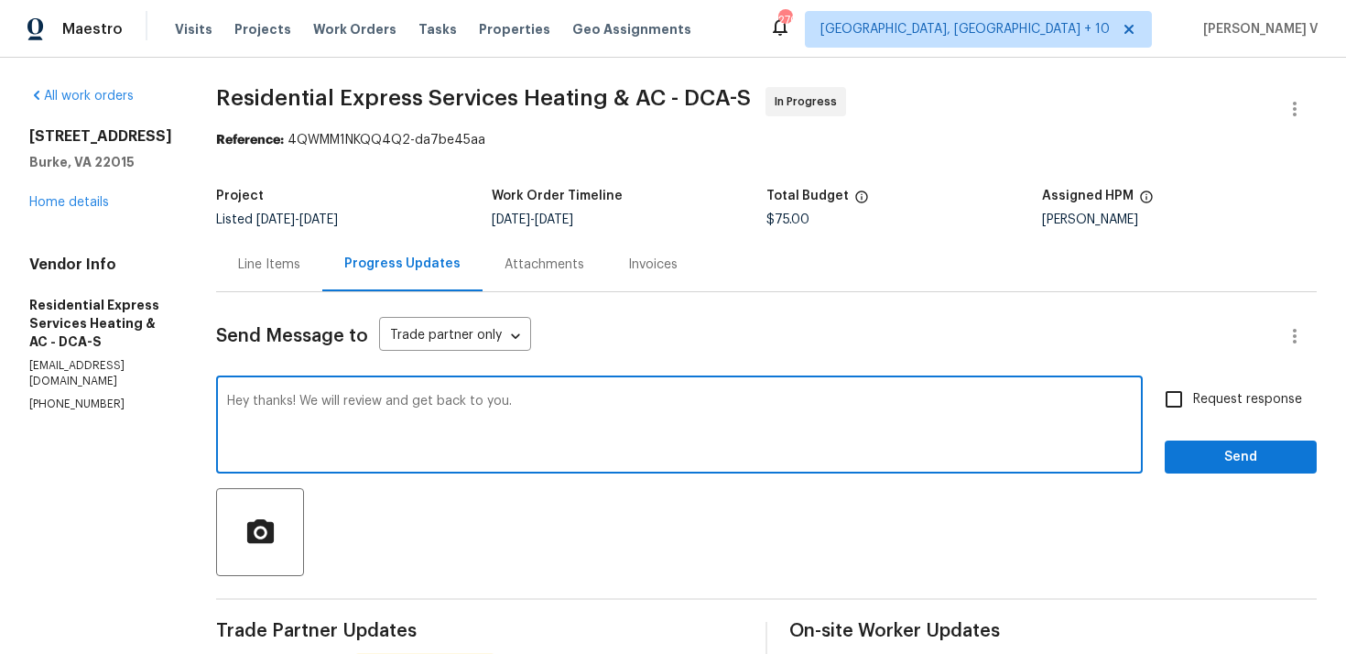
type textarea "Hey thanks! We will review and get back to you."
click at [1201, 419] on div "Request response Send" at bounding box center [1241, 426] width 152 height 93
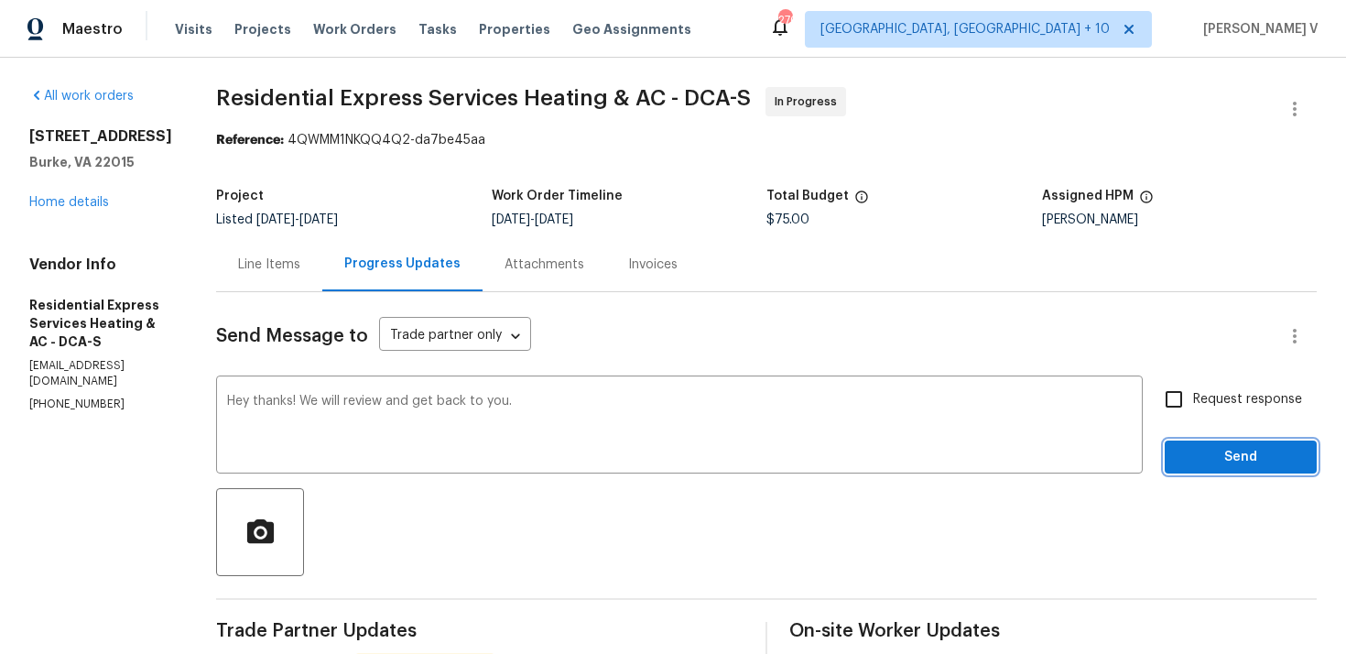
click at [1201, 452] on span "Send" at bounding box center [1241, 457] width 123 height 23
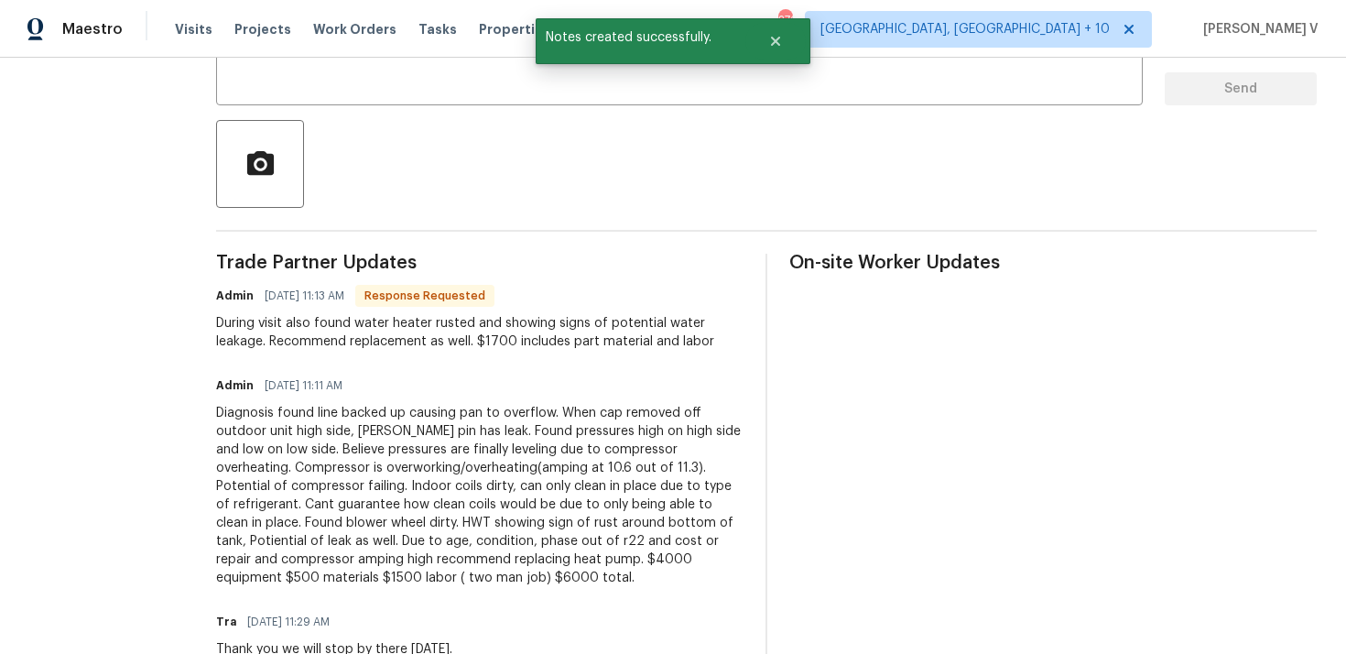
scroll to position [419, 0]
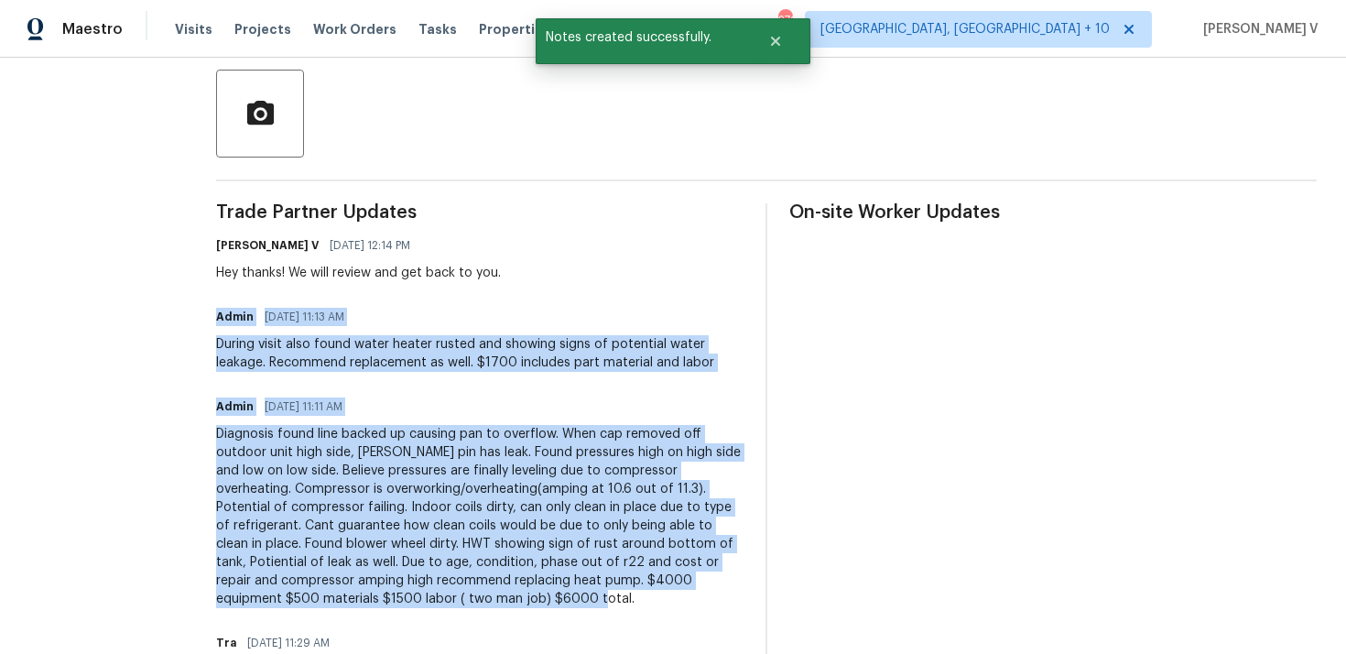
drag, startPoint x: 211, startPoint y: 307, endPoint x: 549, endPoint y: 605, distance: 450.9
click at [549, 605] on div "All work orders [STREET_ADDRESS] Home details Vendor Info Residential Express S…" at bounding box center [673, 248] width 1346 height 1218
copy div "Admin [DATE] 11:13 AM During visit also found water heater rusted and showing s…"
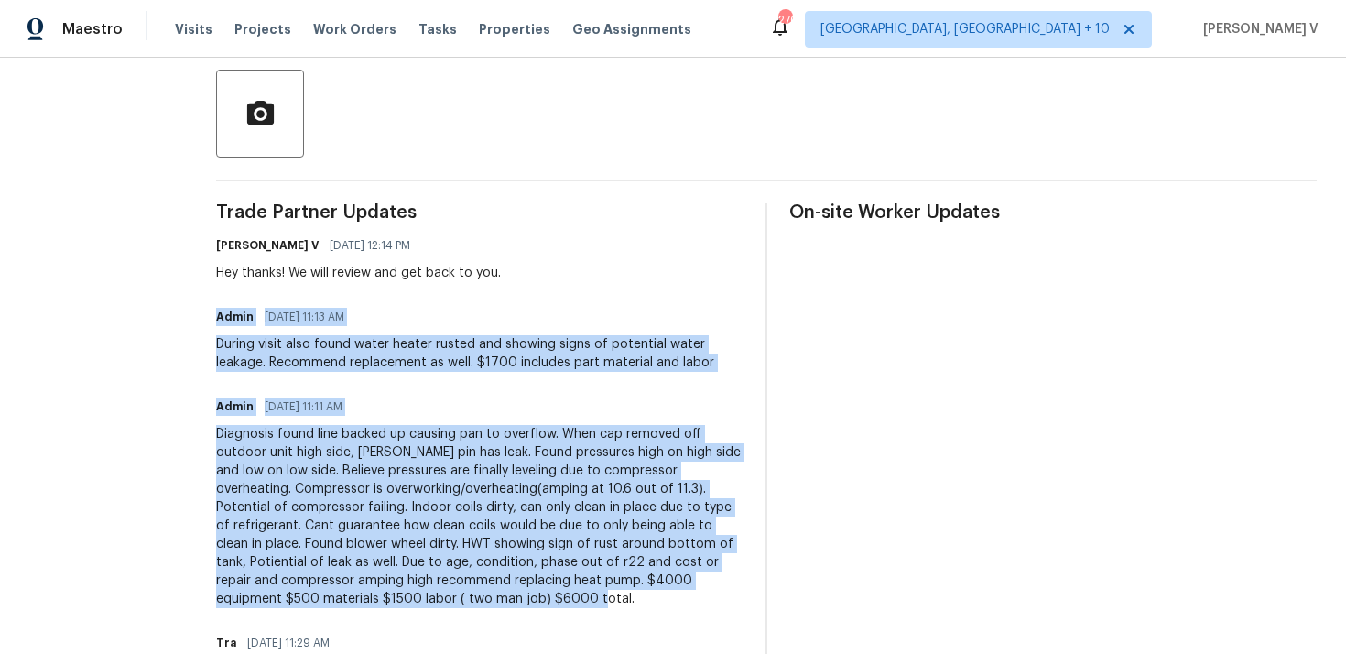
scroll to position [0, 0]
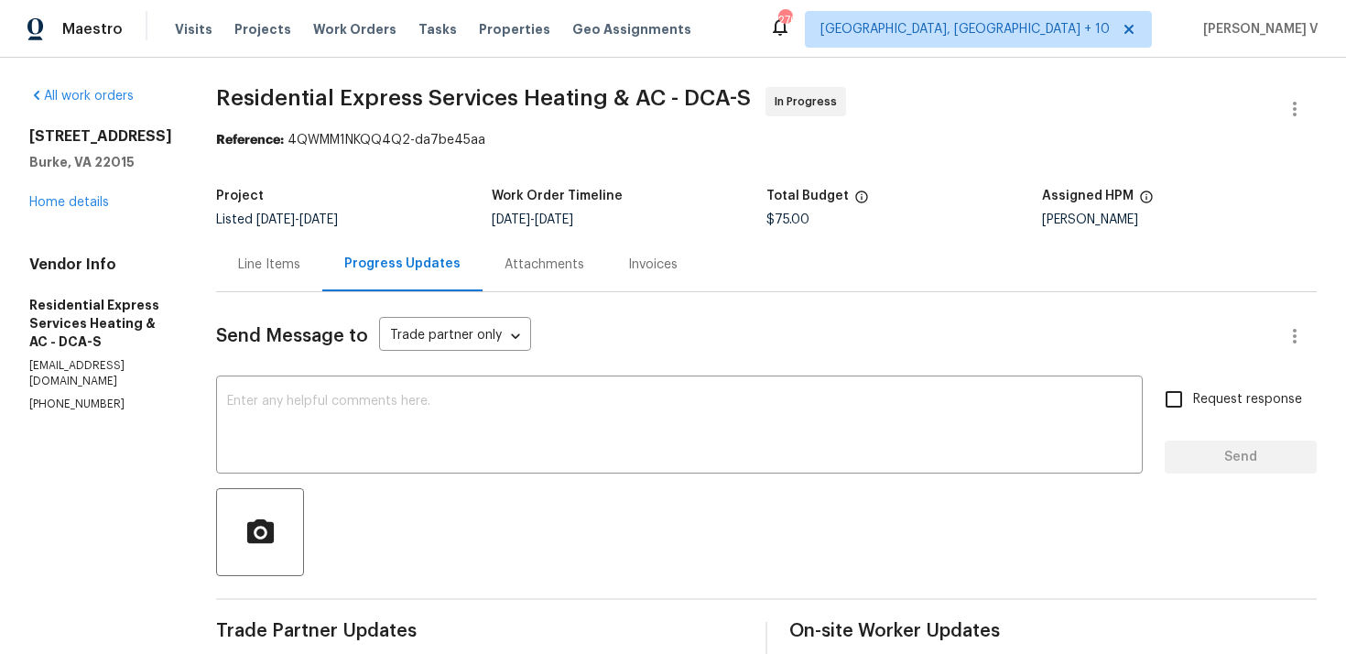
click at [84, 212] on div "[STREET_ADDRESS] Home details" at bounding box center [100, 169] width 143 height 84
click at [91, 210] on div "[STREET_ADDRESS] Home details" at bounding box center [100, 169] width 143 height 84
click at [91, 209] on link "Home details" at bounding box center [69, 202] width 80 height 13
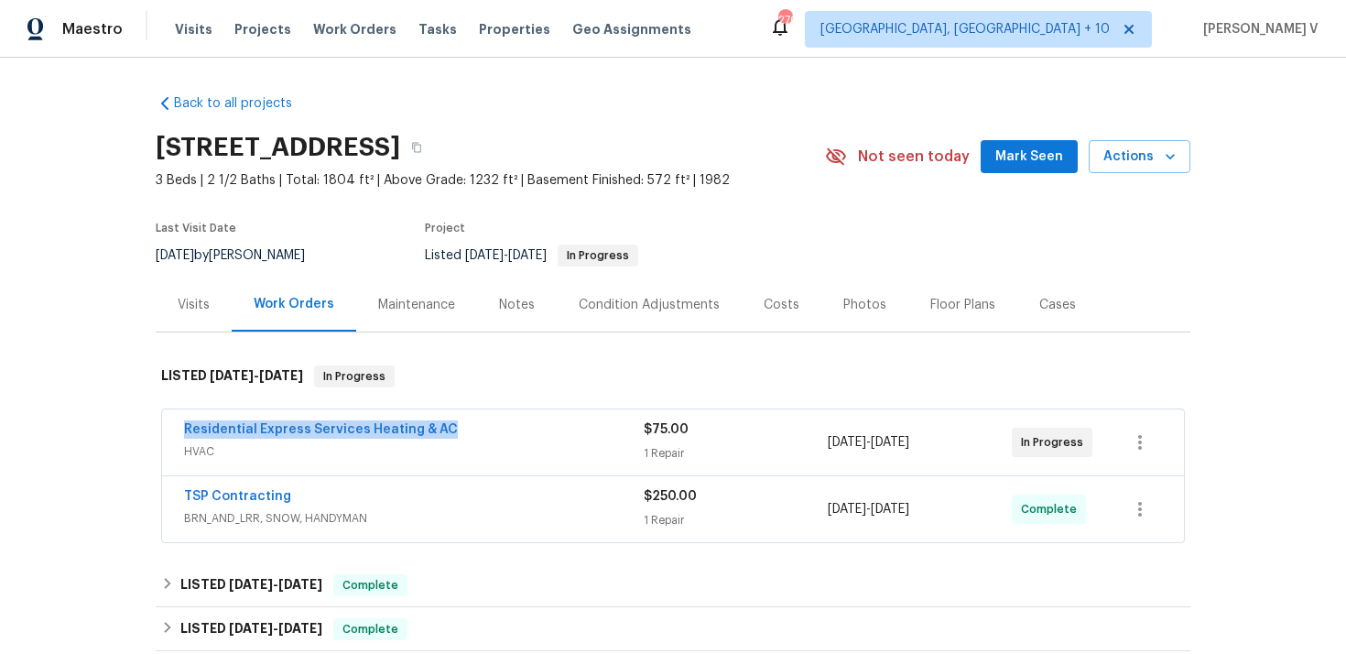
drag, startPoint x: 177, startPoint y: 434, endPoint x: 511, endPoint y: 432, distance: 334.3
click at [511, 432] on div "Residential Express Services Heating & AC HVAC $75.00 1 Repair [DATE] - [DATE] …" at bounding box center [673, 442] width 1022 height 66
copy link "Residential Express Services Heating & AC"
click at [421, 458] on span "HVAC" at bounding box center [414, 451] width 460 height 18
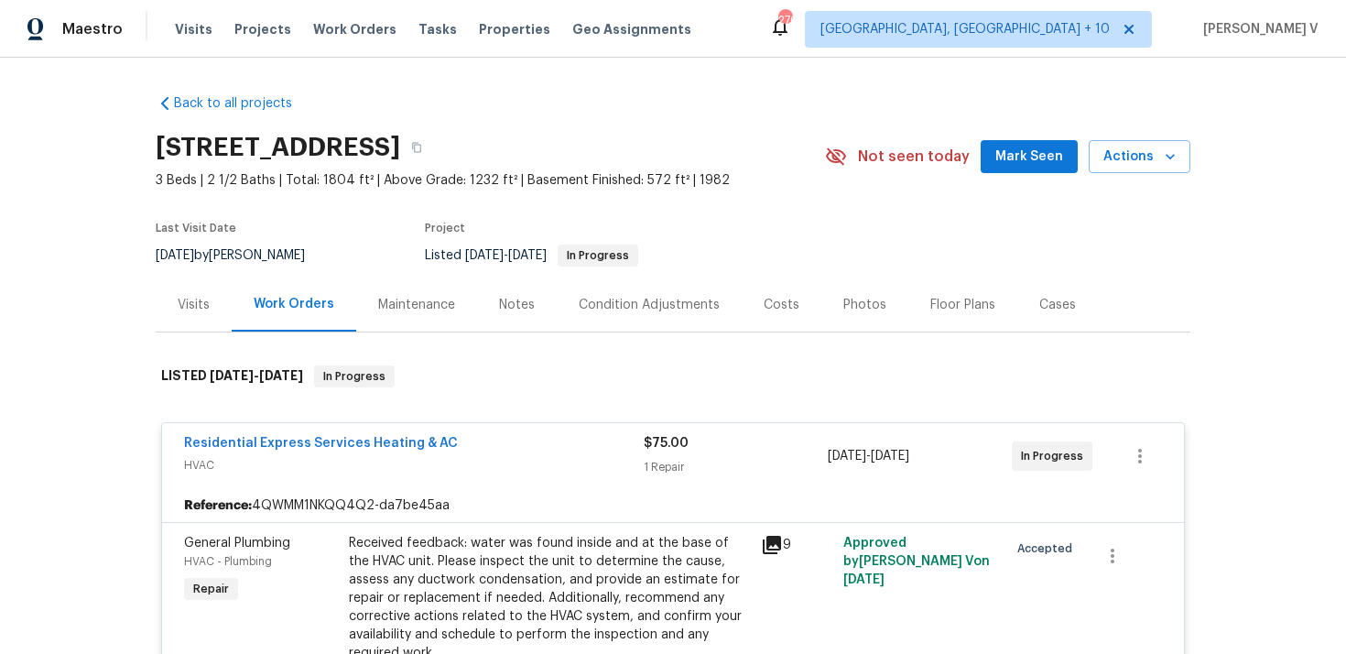
click at [486, 537] on div "Received feedback: water was found inside and at the base of the HVAC unit. Ple…" at bounding box center [549, 598] width 401 height 128
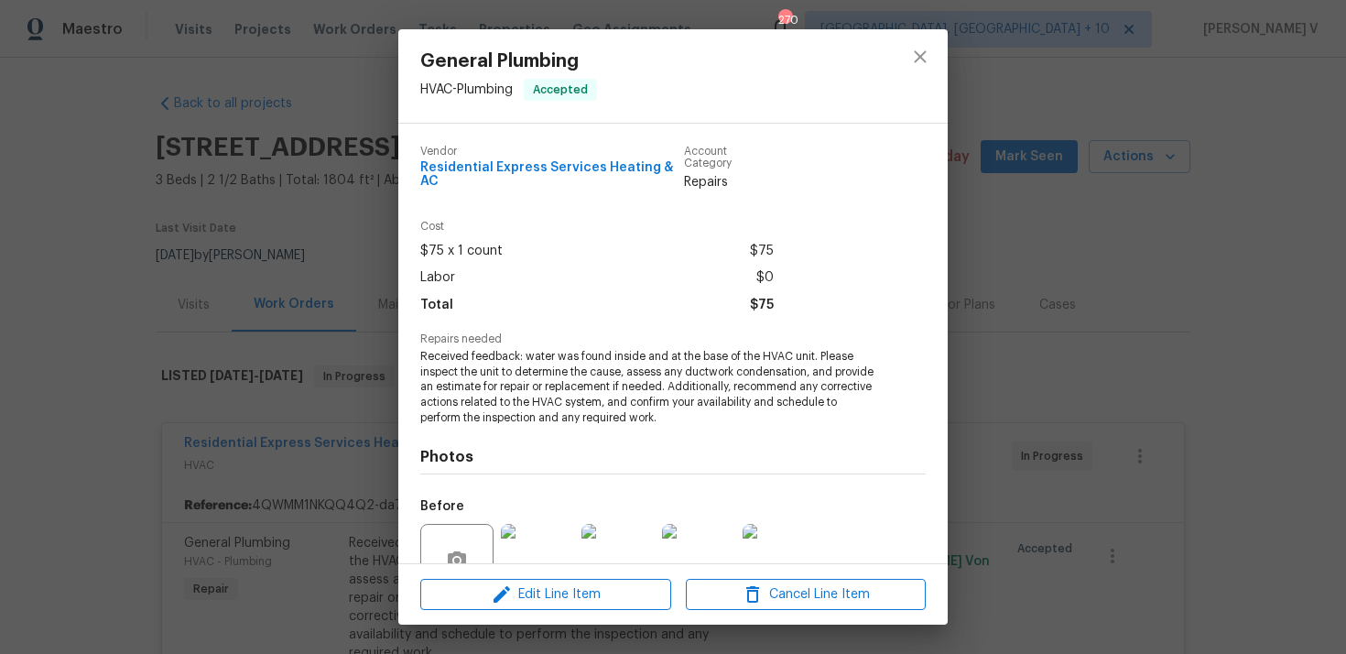
click at [556, 386] on span "Received feedback: water was found inside and at the base of the HVAC unit. Ple…" at bounding box center [647, 387] width 455 height 77
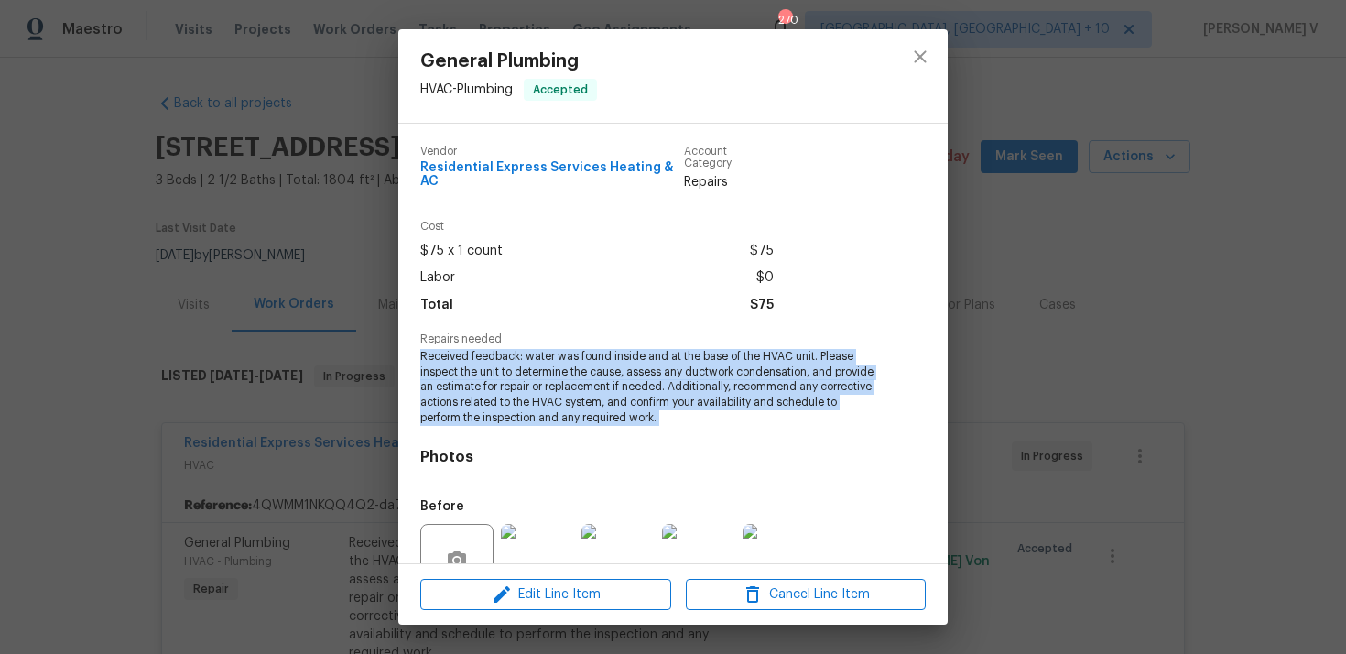
copy span "Received feedback: water was found inside and at the base of the HVAC unit. Ple…"
click at [273, 386] on div "General Plumbing HVAC - Plumbing Accepted Vendor Residential Express Services H…" at bounding box center [673, 327] width 1346 height 654
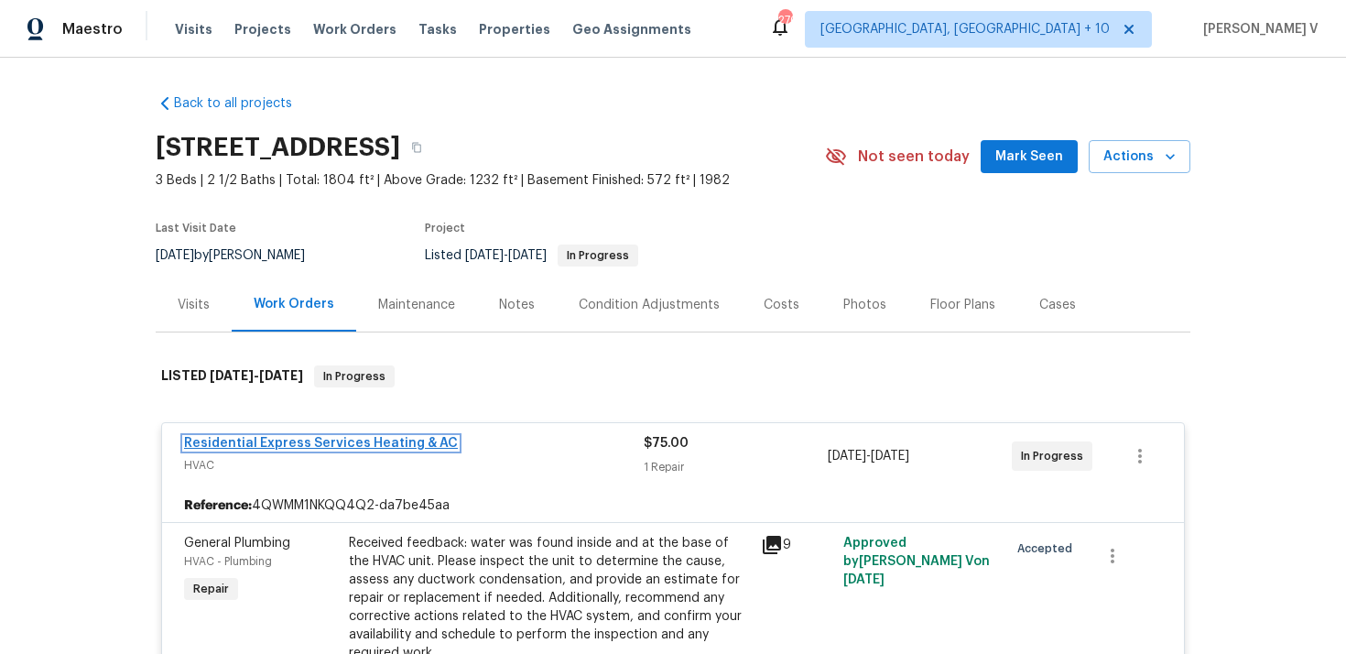
click at [269, 440] on link "Residential Express Services Heating & AC" at bounding box center [321, 443] width 274 height 13
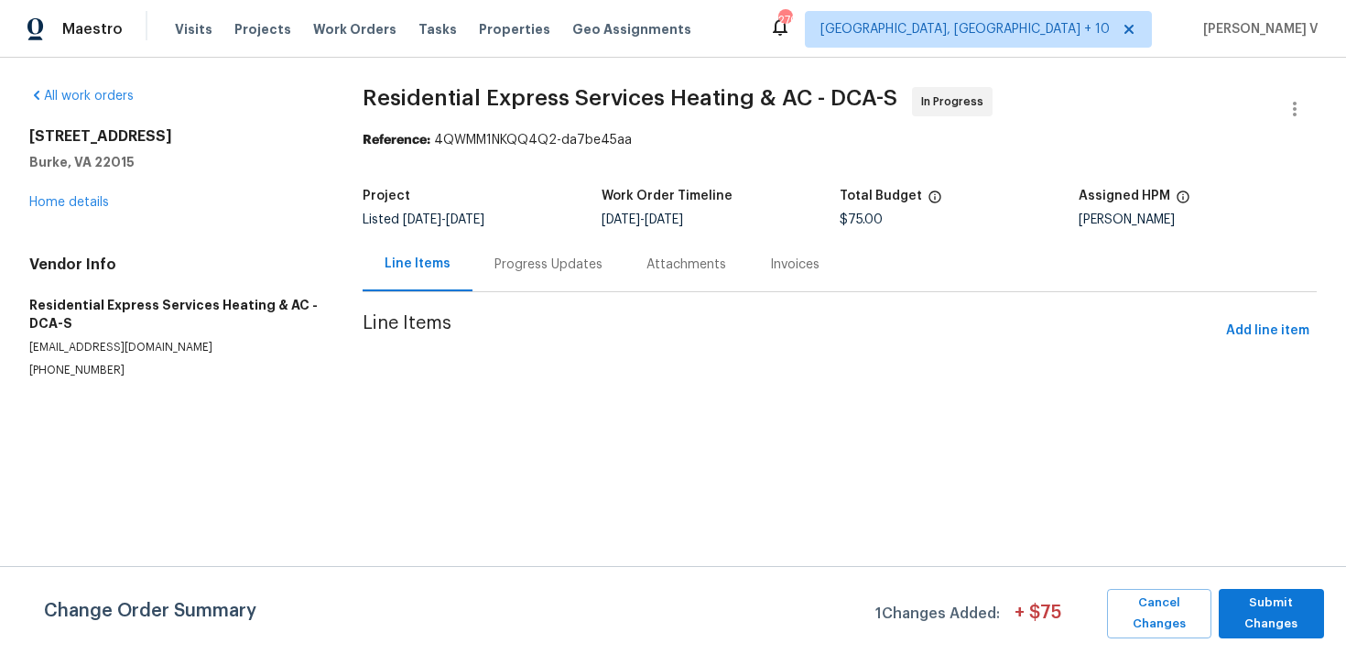
click at [495, 270] on div "Progress Updates" at bounding box center [549, 265] width 108 height 18
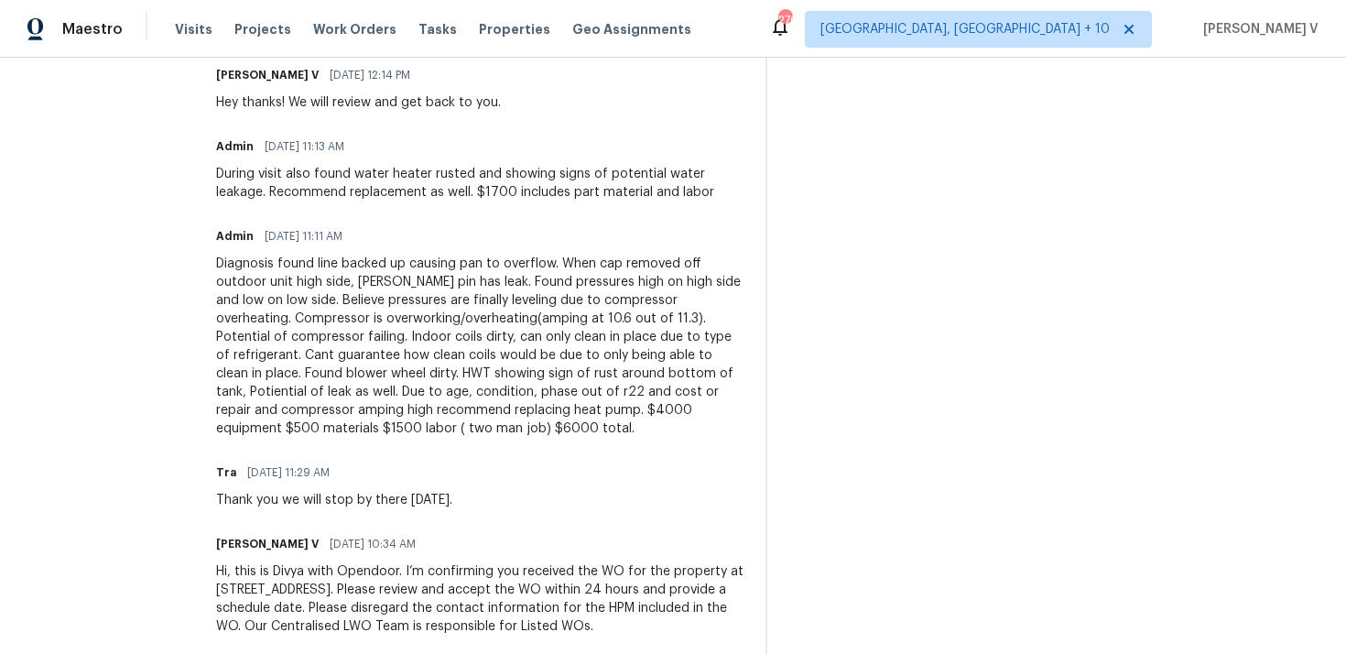
scroll to position [622, 0]
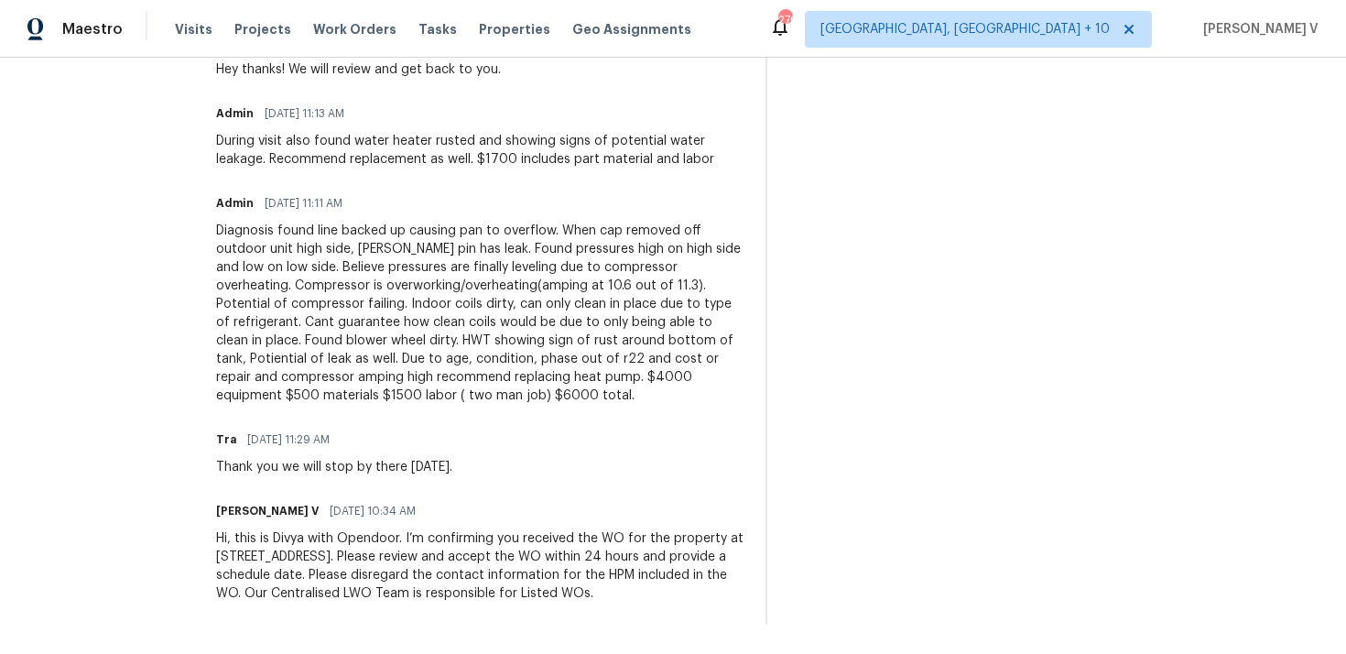
click at [411, 251] on div "Diagnosis found line backed up causing pan to overflow. When cap removed off ou…" at bounding box center [479, 313] width 527 height 183
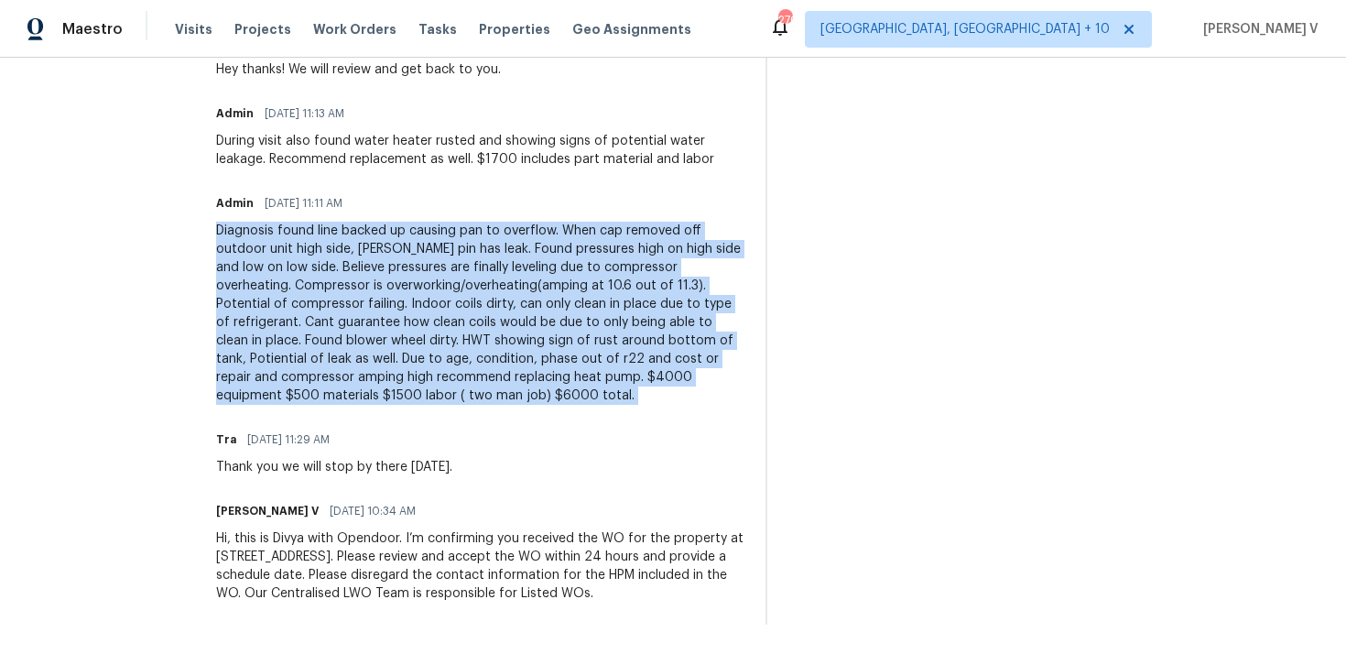
copy div "Diagnosis found line backed up causing pan to overflow. When cap removed off ou…"
click at [323, 142] on div "During visit also found water heater rusted and showing signs of potential wate…" at bounding box center [479, 150] width 527 height 37
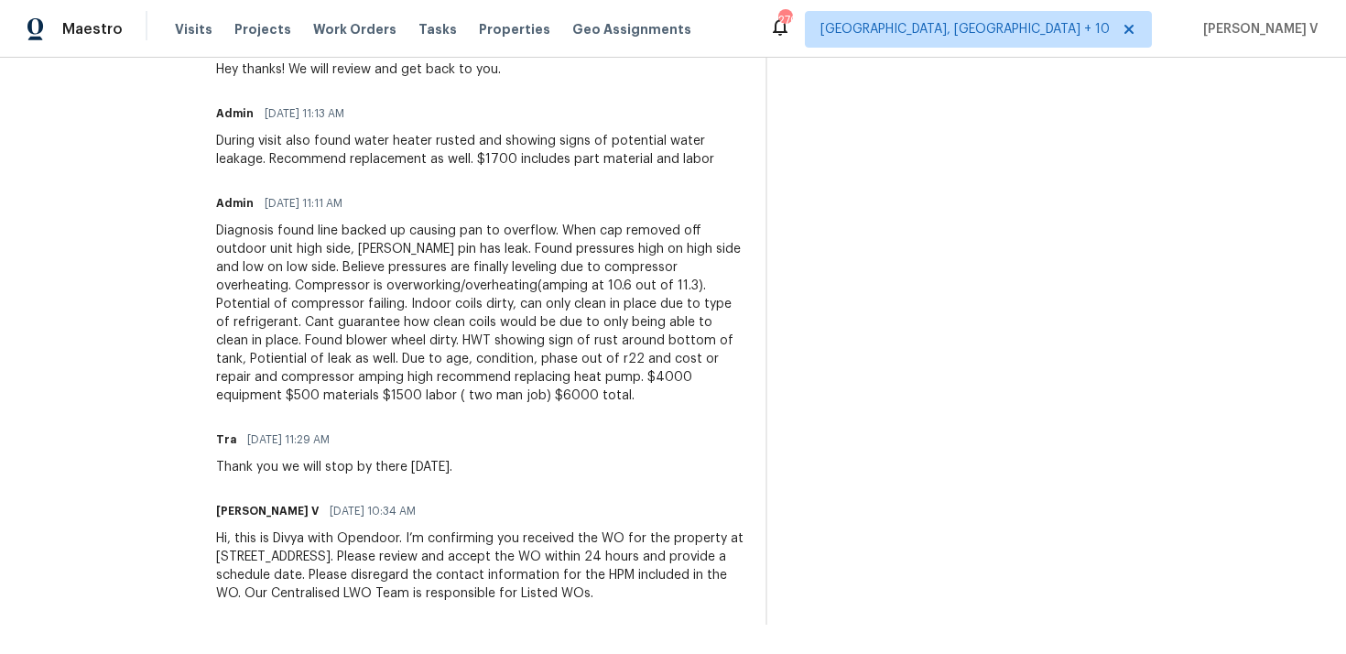
click at [323, 142] on div "During visit also found water heater rusted and showing signs of potential wate…" at bounding box center [479, 150] width 527 height 37
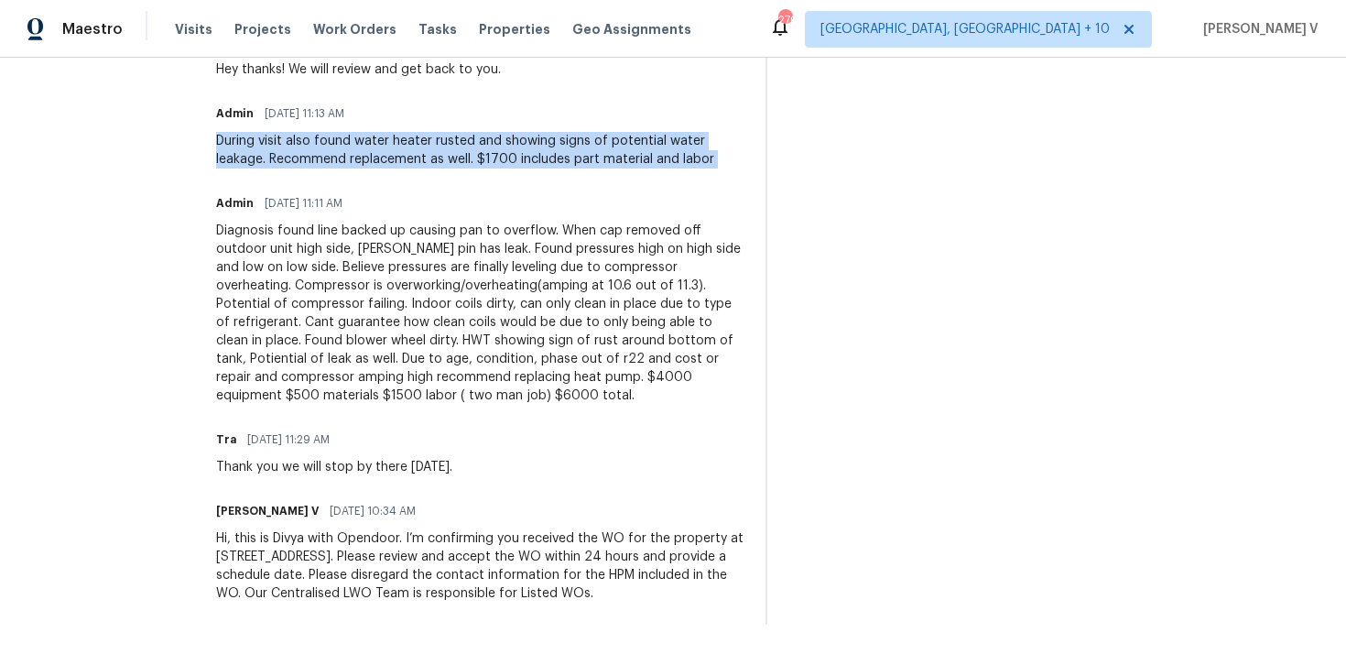
copy div "During visit also found water heater rusted and showing signs of potential wate…"
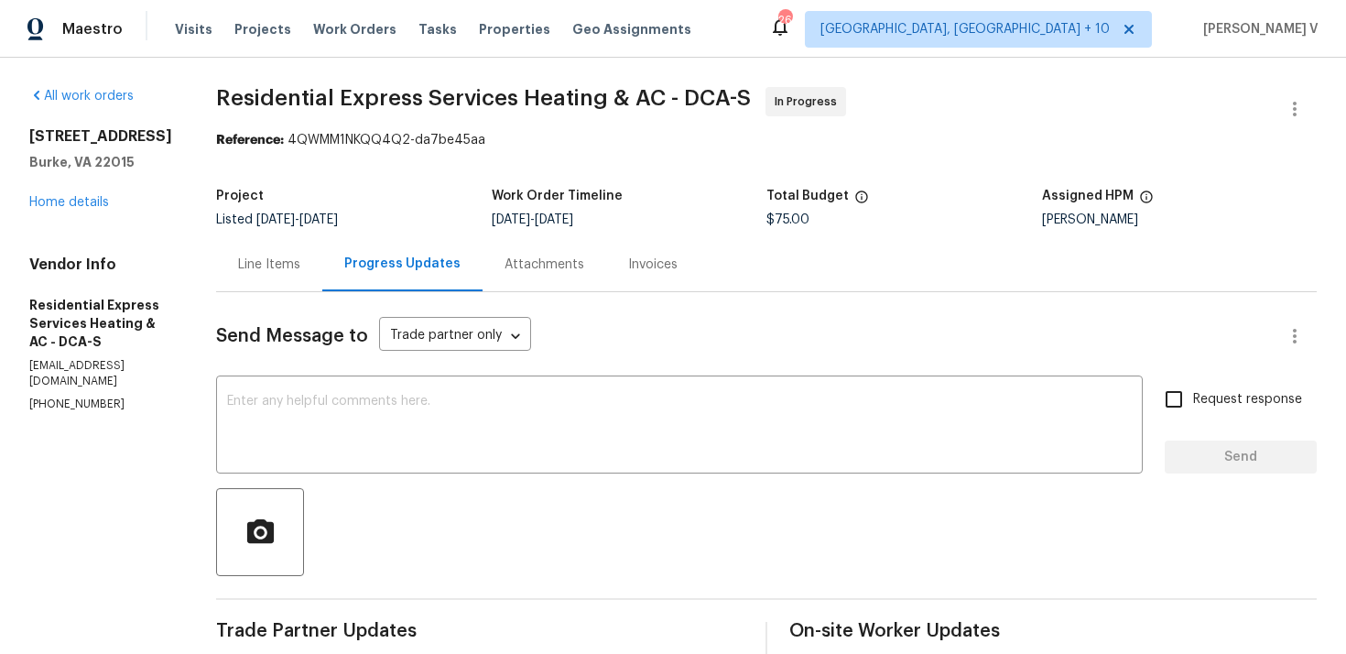
click at [96, 212] on div "6115 Martins Landing Ct Burke, VA 22015 Home details" at bounding box center [100, 169] width 143 height 84
click at [86, 209] on link "Home details" at bounding box center [69, 202] width 80 height 13
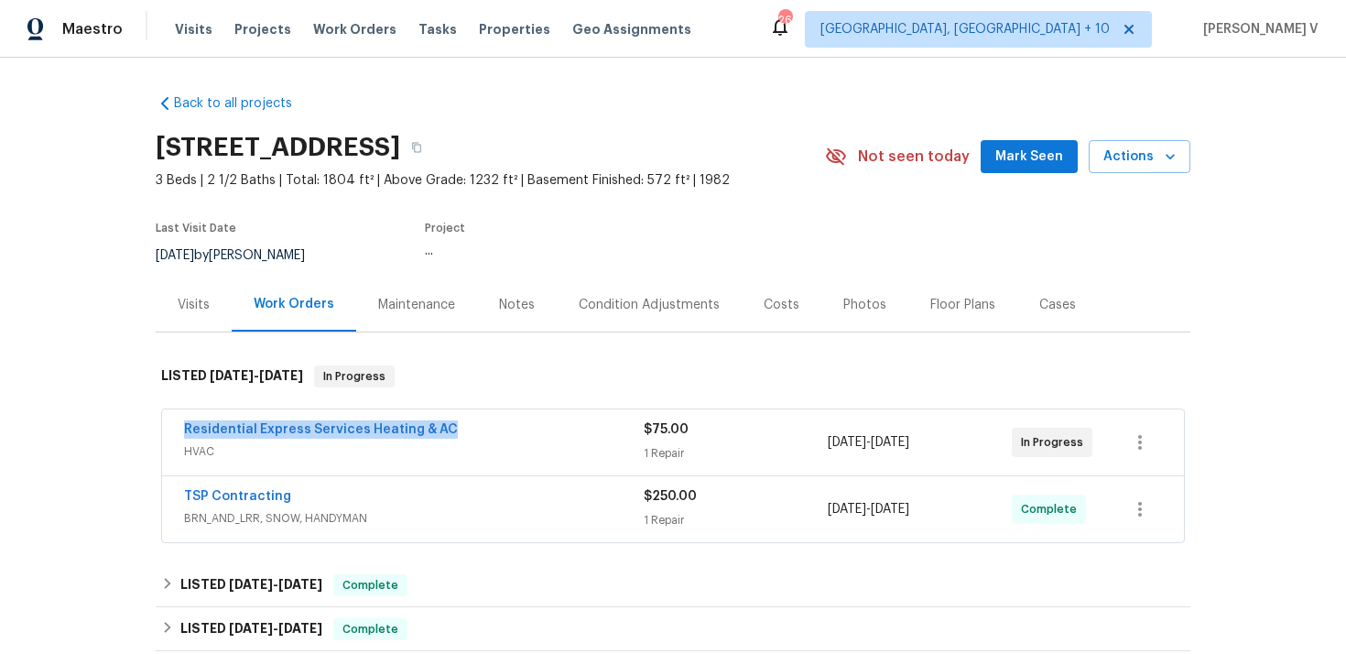
drag, startPoint x: 172, startPoint y: 428, endPoint x: 565, endPoint y: 428, distance: 392.9
click at [565, 428] on div "Residential Express Services Heating & AC HVAC $75.00 1 Repair 8/27/2025 - 8/29…" at bounding box center [673, 442] width 1022 height 66
copy link "Residential Express Services Heating & AC"
click at [341, 445] on span "HVAC" at bounding box center [414, 451] width 460 height 18
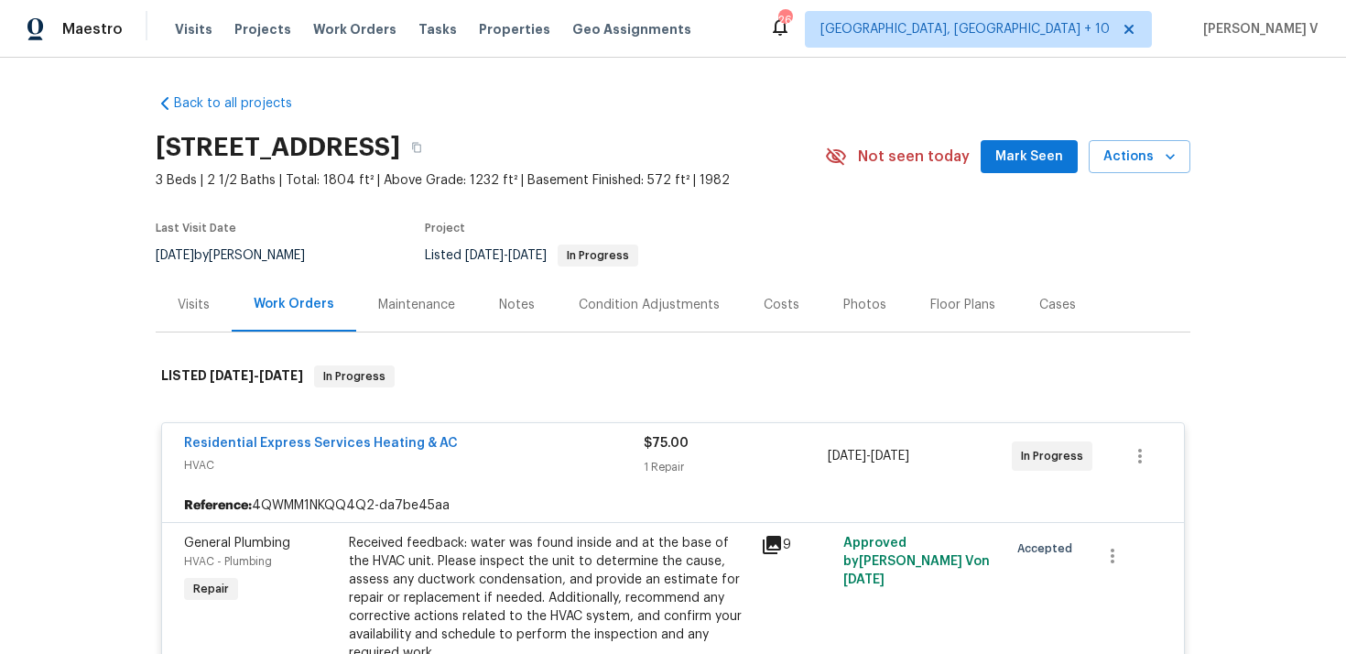
click at [524, 489] on div "Reference: 4QWMM1NKQQ4Q2-da7be45aa" at bounding box center [673, 505] width 1022 height 33
click at [524, 538] on div "Received feedback: water was found inside and at the base of the HVAC unit. Ple…" at bounding box center [549, 598] width 401 height 128
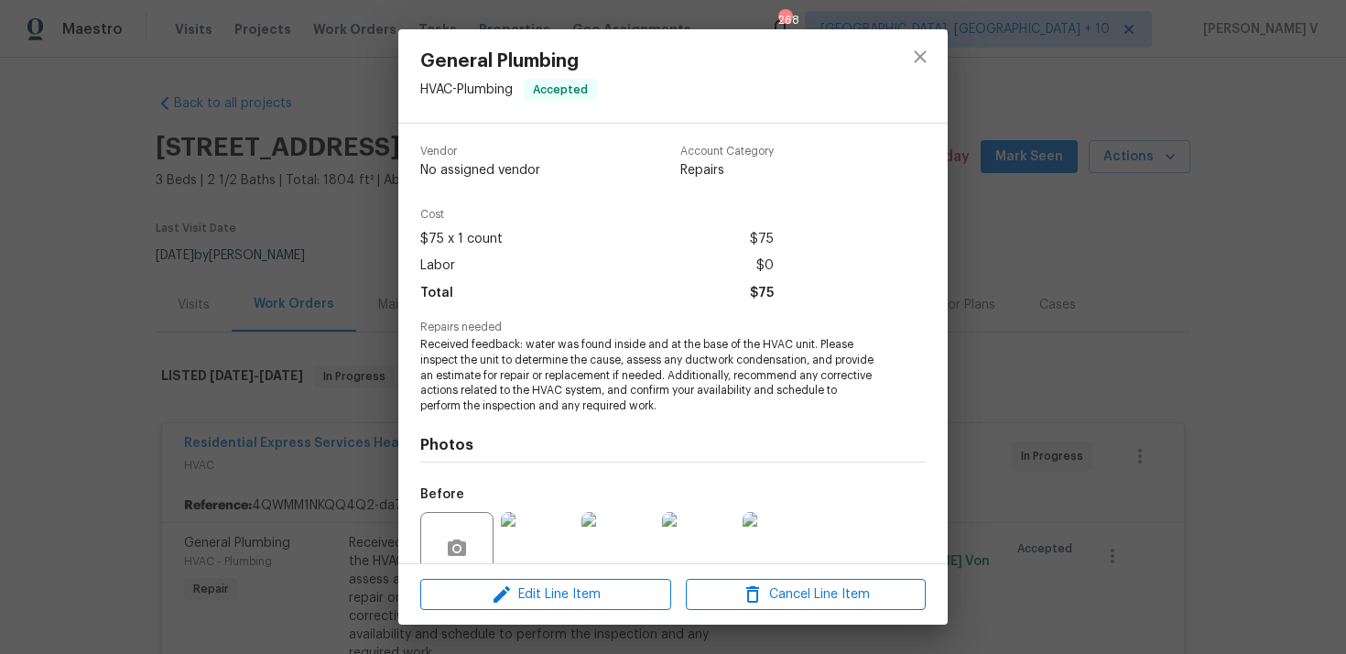
scroll to position [159, 0]
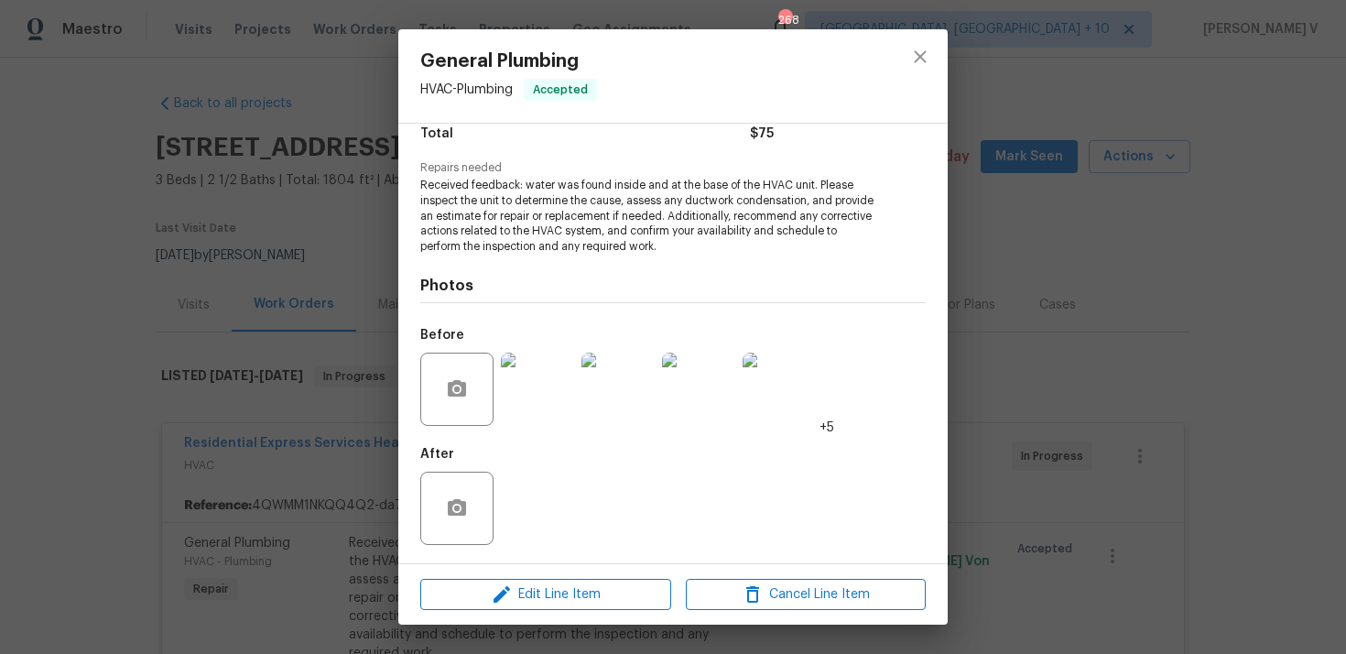
click at [544, 355] on img at bounding box center [537, 389] width 73 height 73
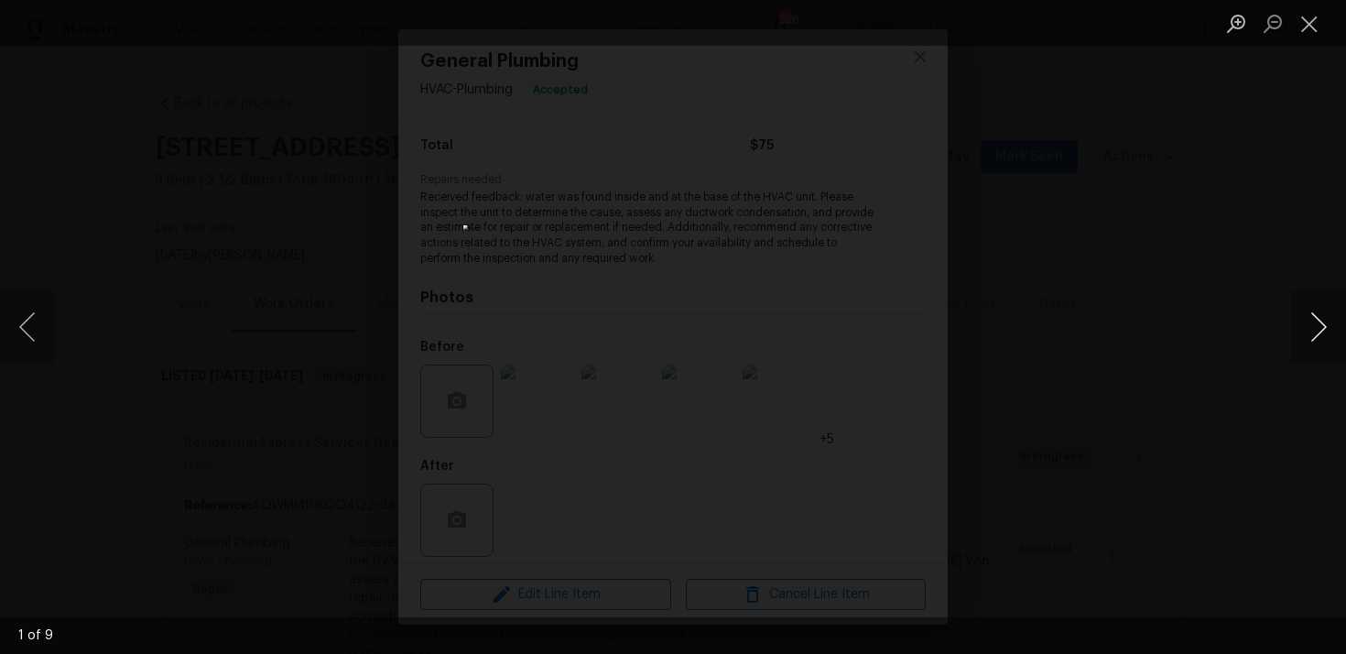
click at [1322, 325] on button "Next image" at bounding box center [1318, 326] width 55 height 73
click at [1322, 326] on button "Next image" at bounding box center [1318, 326] width 55 height 73
click at [44, 312] on button "Previous image" at bounding box center [27, 326] width 55 height 73
click at [1308, 327] on button "Next image" at bounding box center [1318, 326] width 55 height 73
click at [1307, 329] on button "Next image" at bounding box center [1318, 326] width 55 height 73
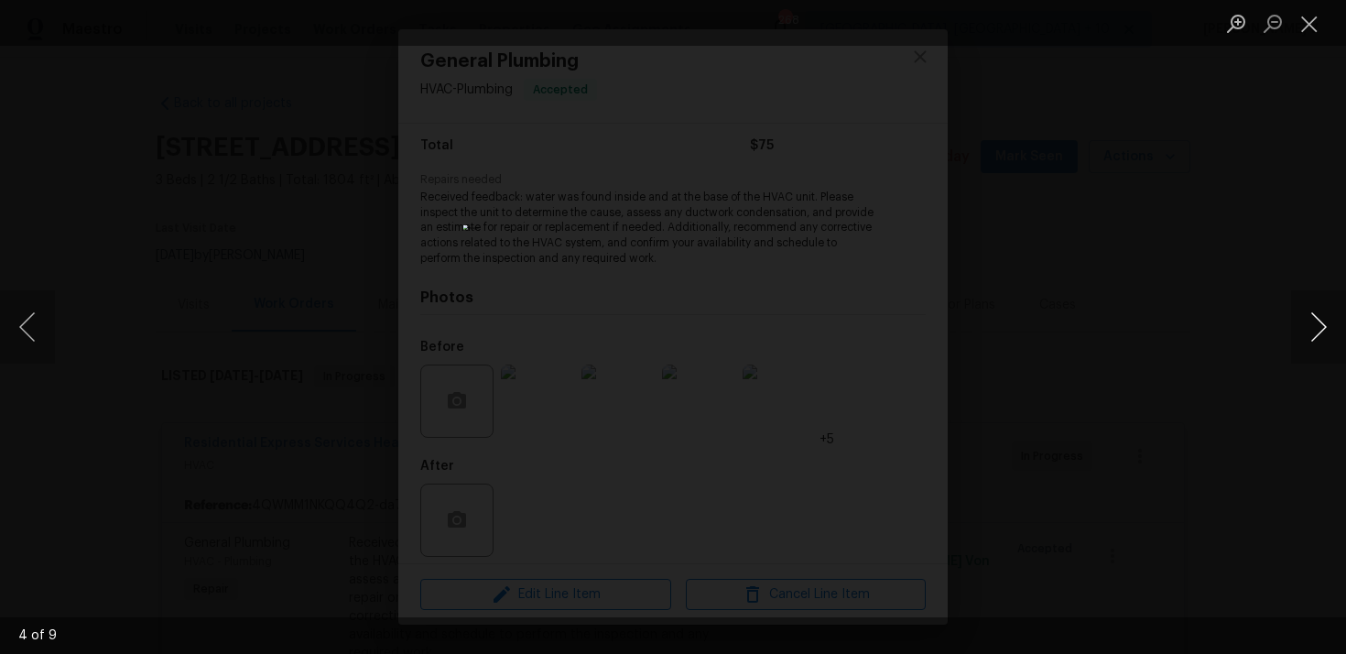
click at [1307, 340] on button "Next image" at bounding box center [1318, 326] width 55 height 73
click at [1307, 341] on button "Next image" at bounding box center [1318, 326] width 55 height 73
click at [169, 253] on div "Lightbox" at bounding box center [673, 327] width 1346 height 654
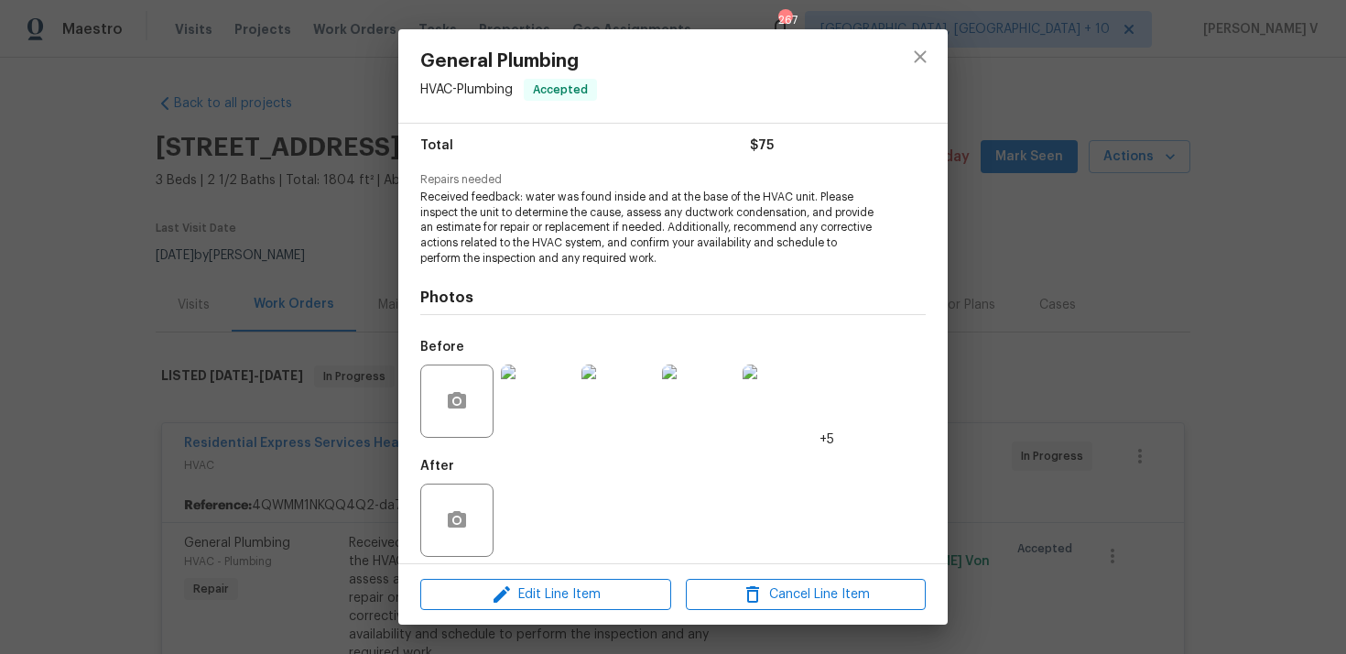
click at [169, 253] on div "Lightbox" at bounding box center [673, 327] width 1346 height 654
click at [275, 430] on div "General Plumbing HVAC - Plumbing Accepted Vendor Residential Express Services H…" at bounding box center [673, 327] width 1346 height 654
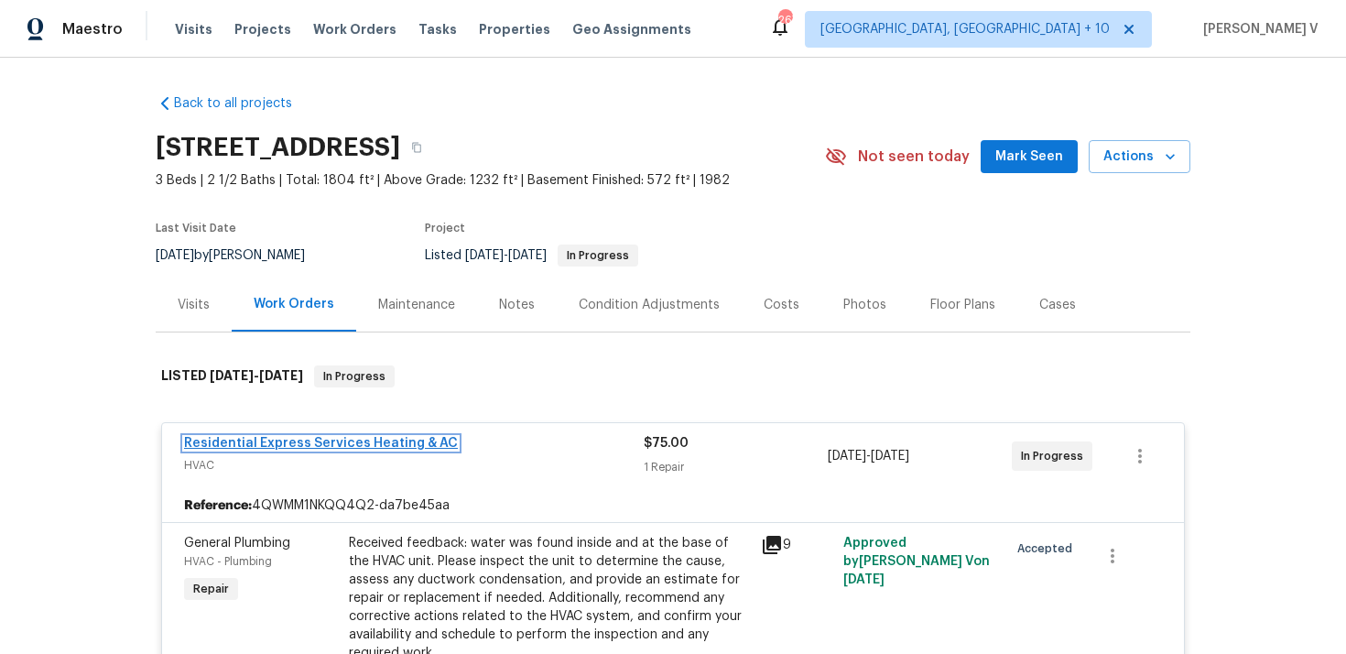
click at [277, 445] on link "Residential Express Services Heating & AC" at bounding box center [321, 443] width 274 height 13
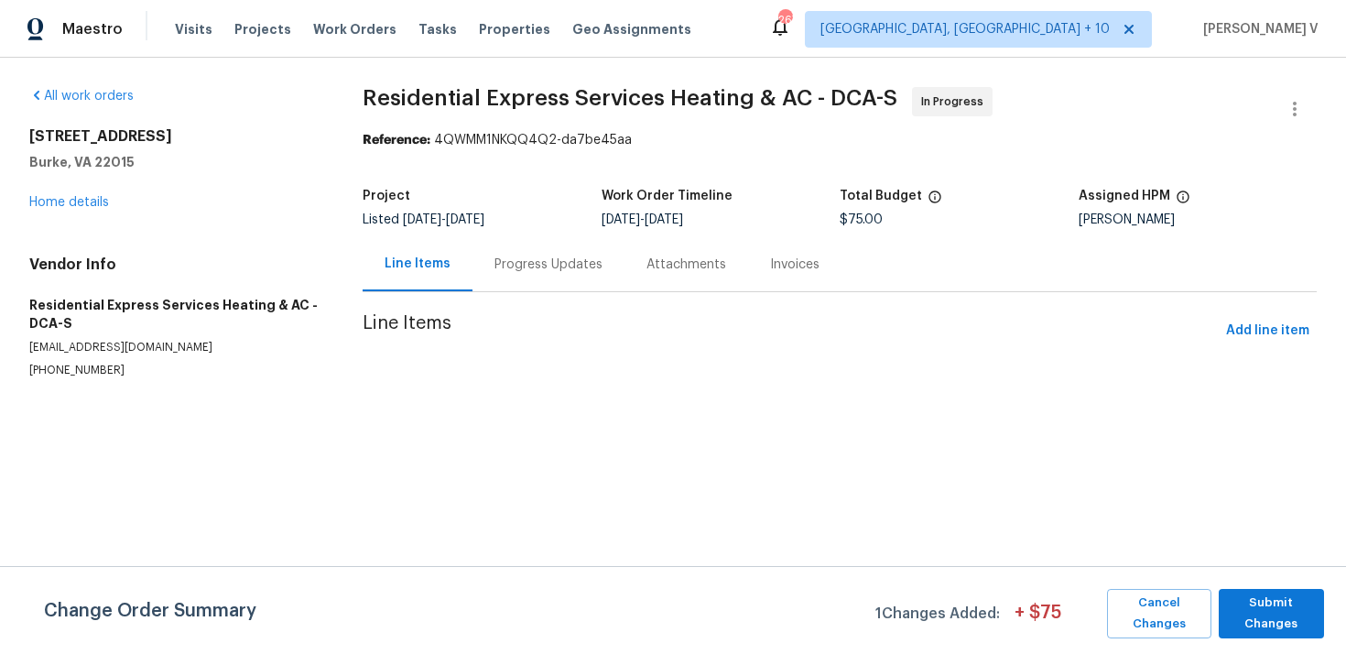
click at [625, 285] on div "Attachments" at bounding box center [687, 264] width 124 height 54
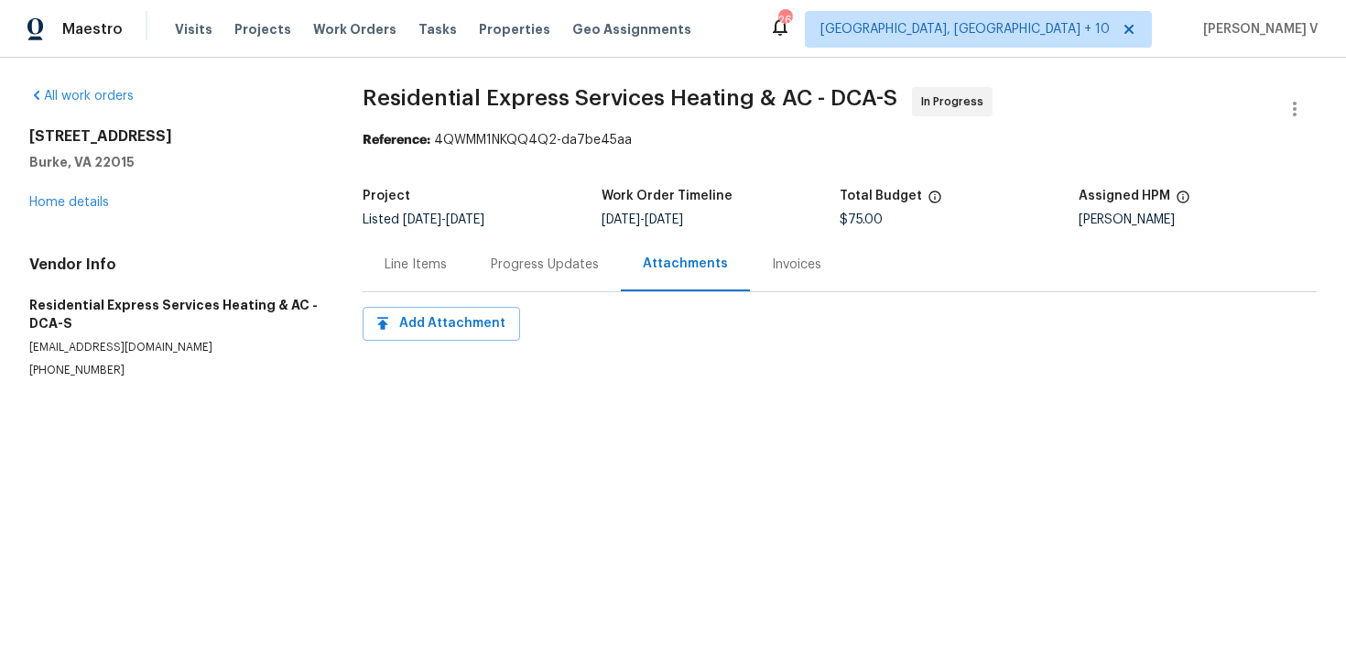
click at [518, 270] on div "Progress Updates" at bounding box center [545, 265] width 108 height 18
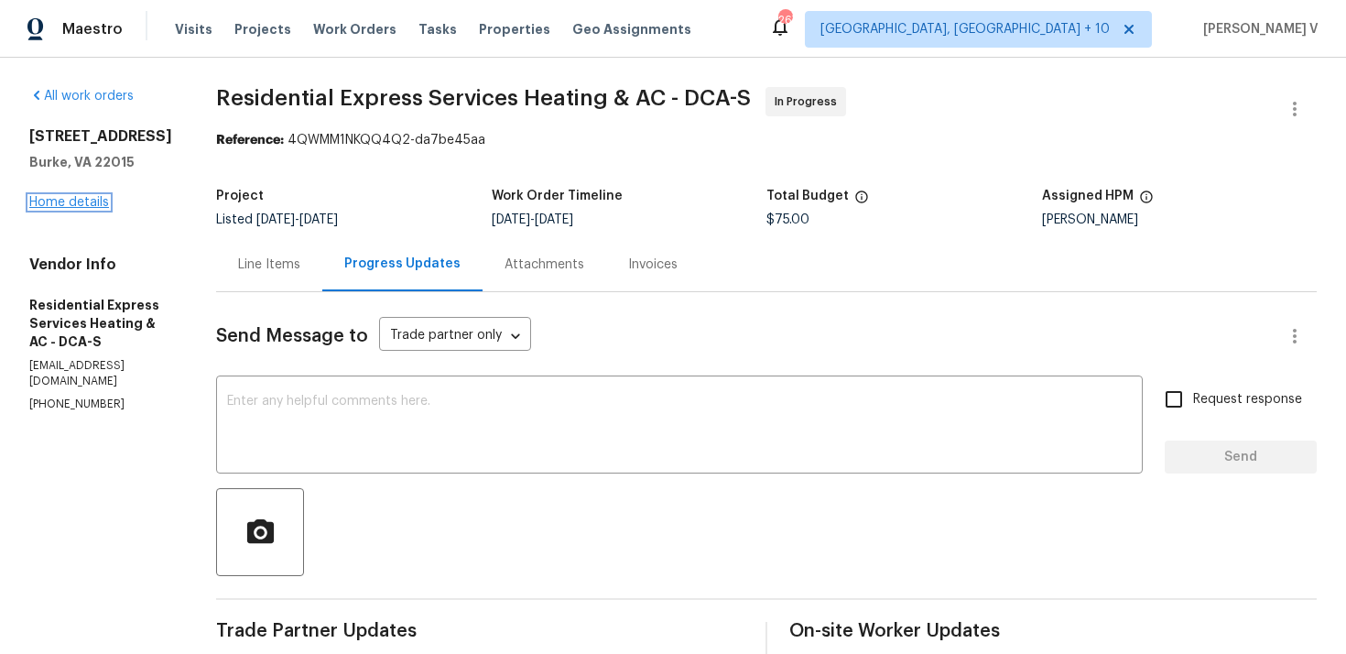
click at [77, 209] on link "Home details" at bounding box center [69, 202] width 80 height 13
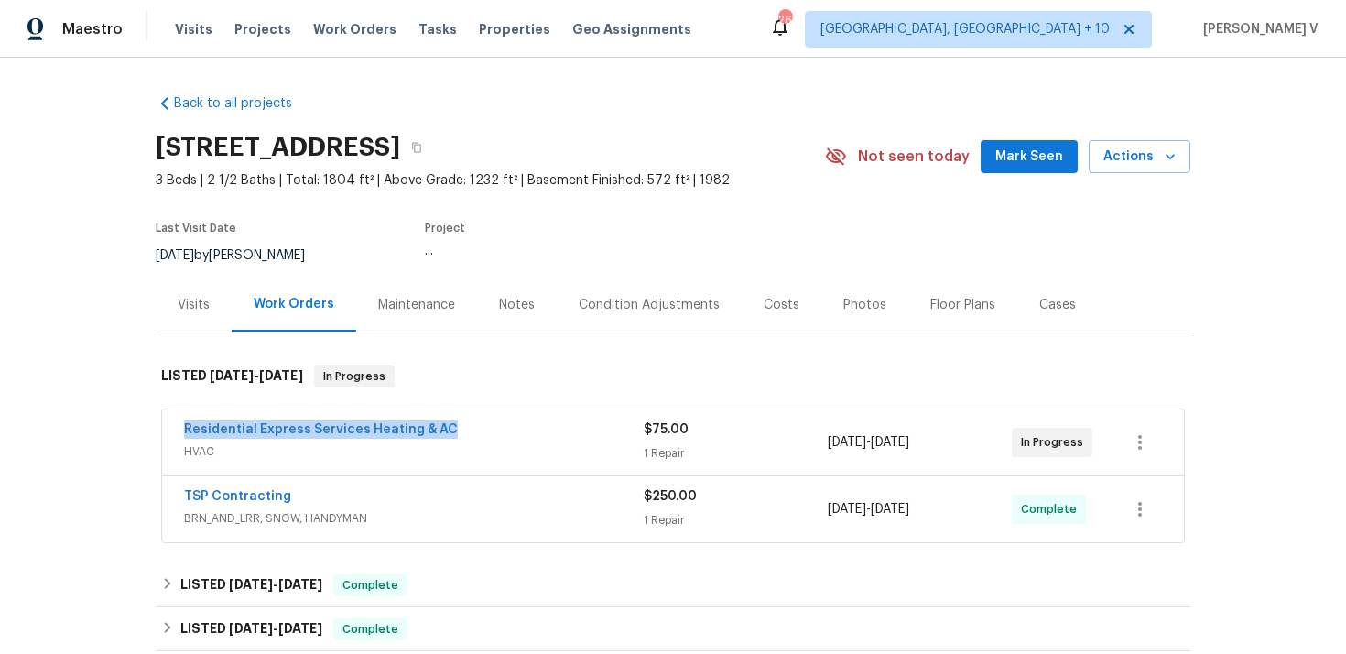
drag, startPoint x: 176, startPoint y: 434, endPoint x: 527, endPoint y: 434, distance: 350.7
click at [527, 434] on div "Residential Express Services Heating & AC HVAC $75.00 1 Repair 8/27/2025 - 8/29…" at bounding box center [673, 442] width 1022 height 66
copy link "Residential Express Services Heating & AC"
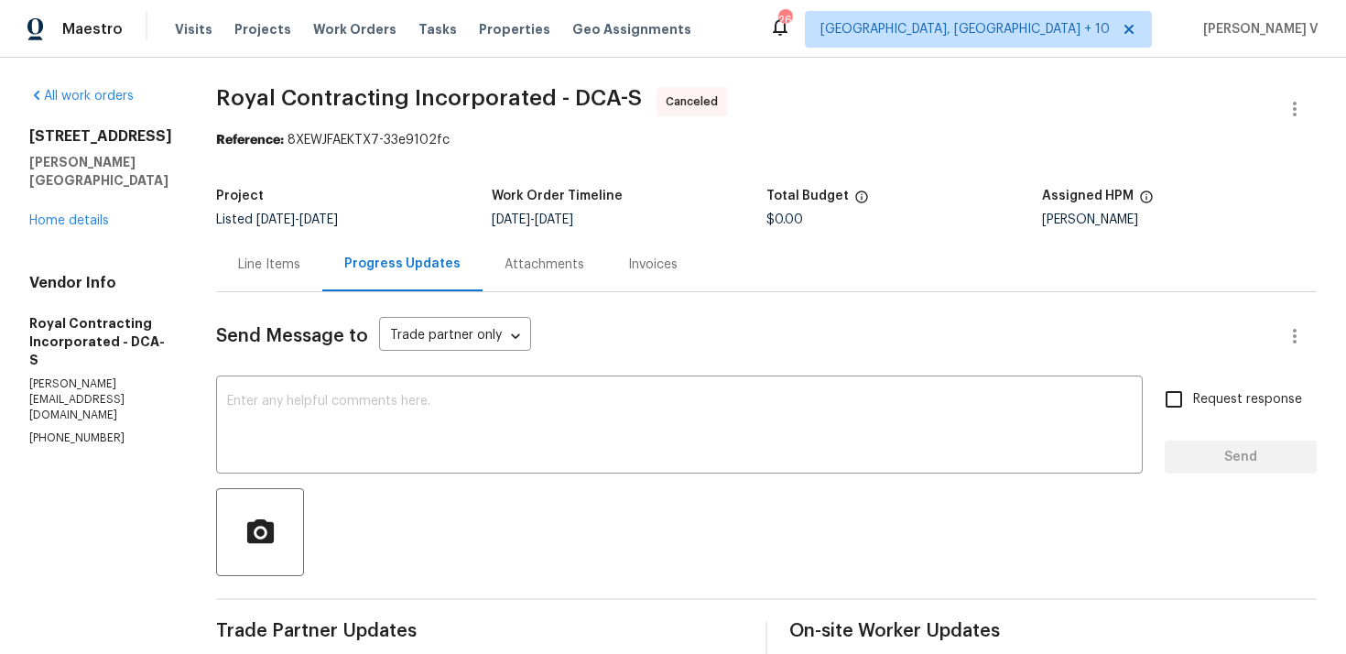
click at [71, 209] on div "[STREET_ADDRESS][PERSON_NAME] Home details" at bounding box center [100, 178] width 143 height 103
click at [69, 214] on link "Home details" at bounding box center [69, 220] width 80 height 13
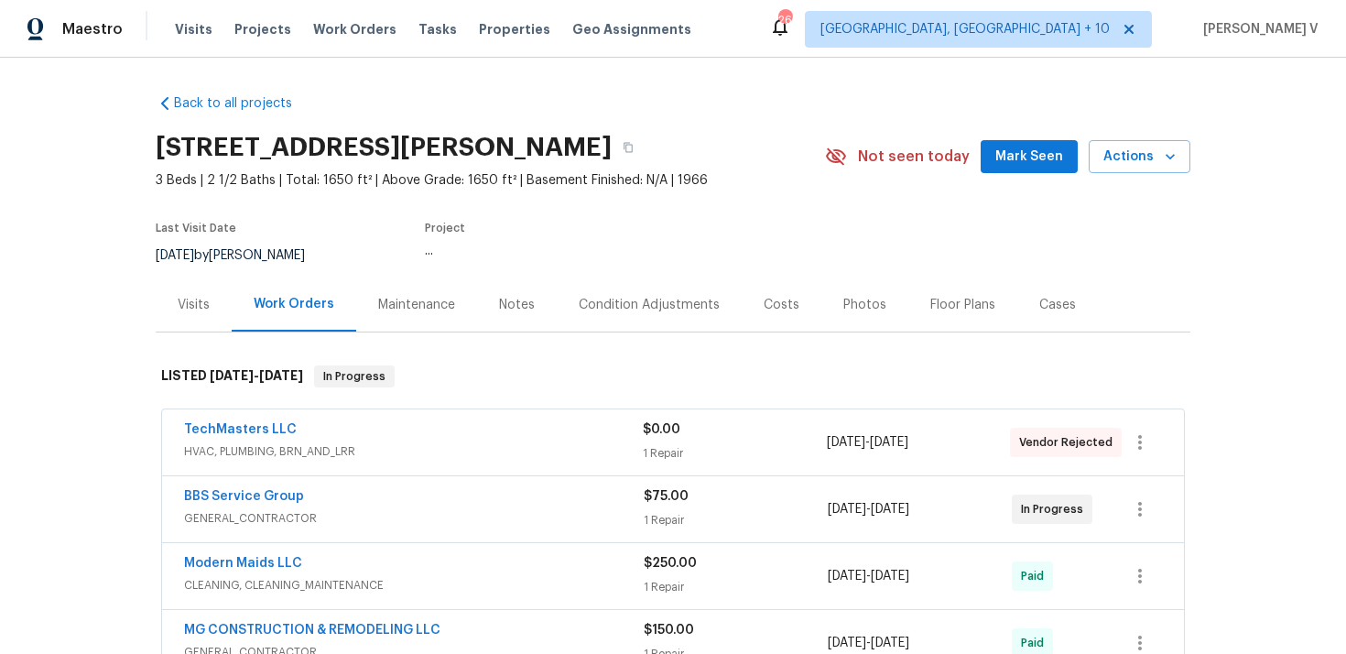
scroll to position [201, 0]
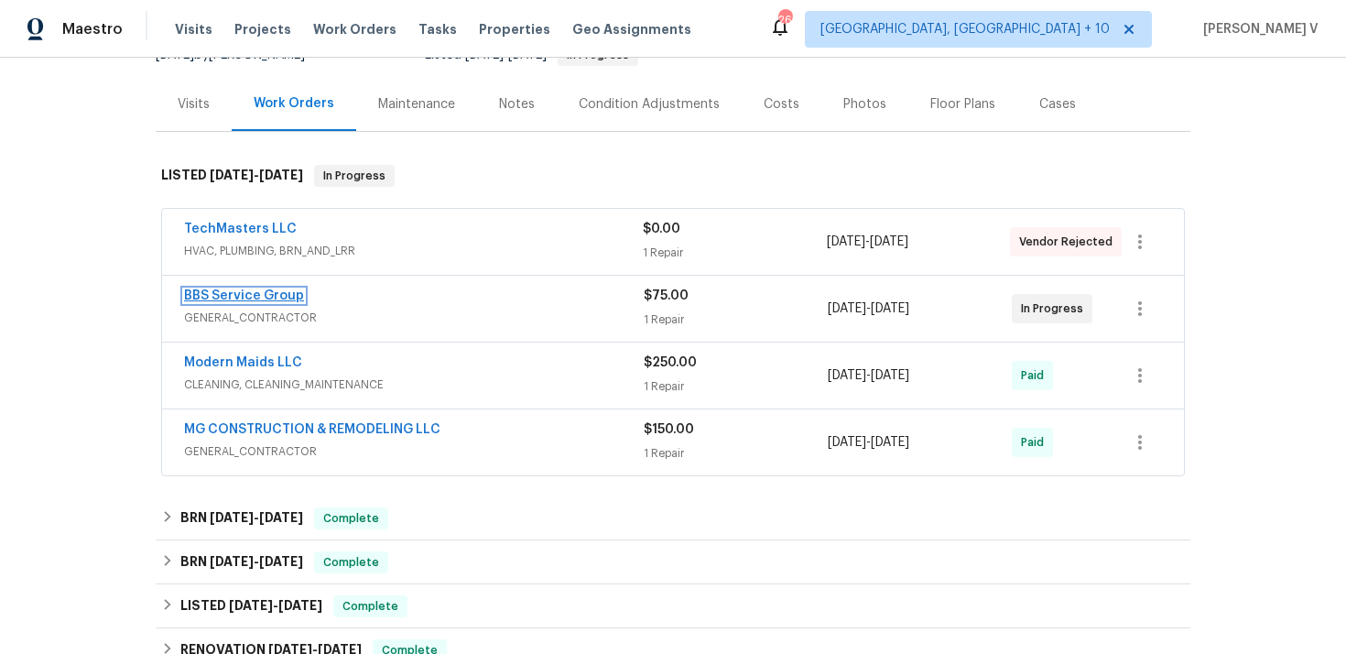
click at [244, 289] on link "BBS Service Group" at bounding box center [244, 295] width 120 height 13
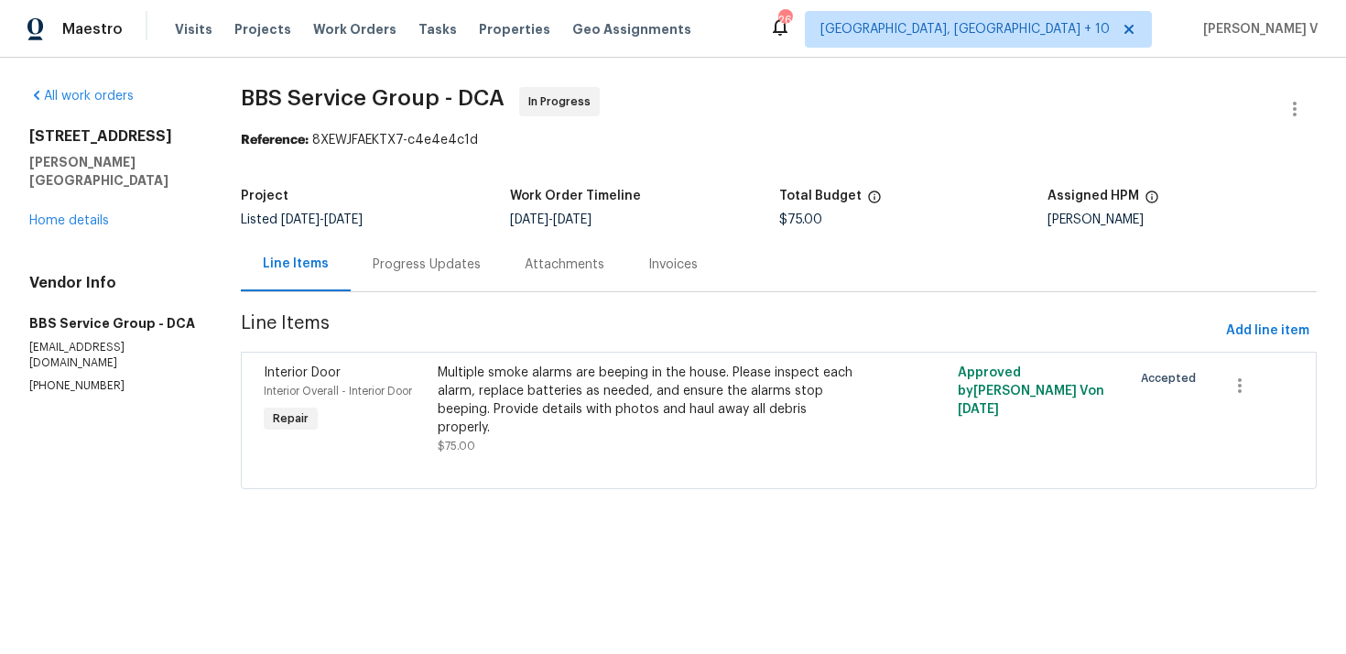
click at [445, 256] on div "Progress Updates" at bounding box center [427, 265] width 108 height 18
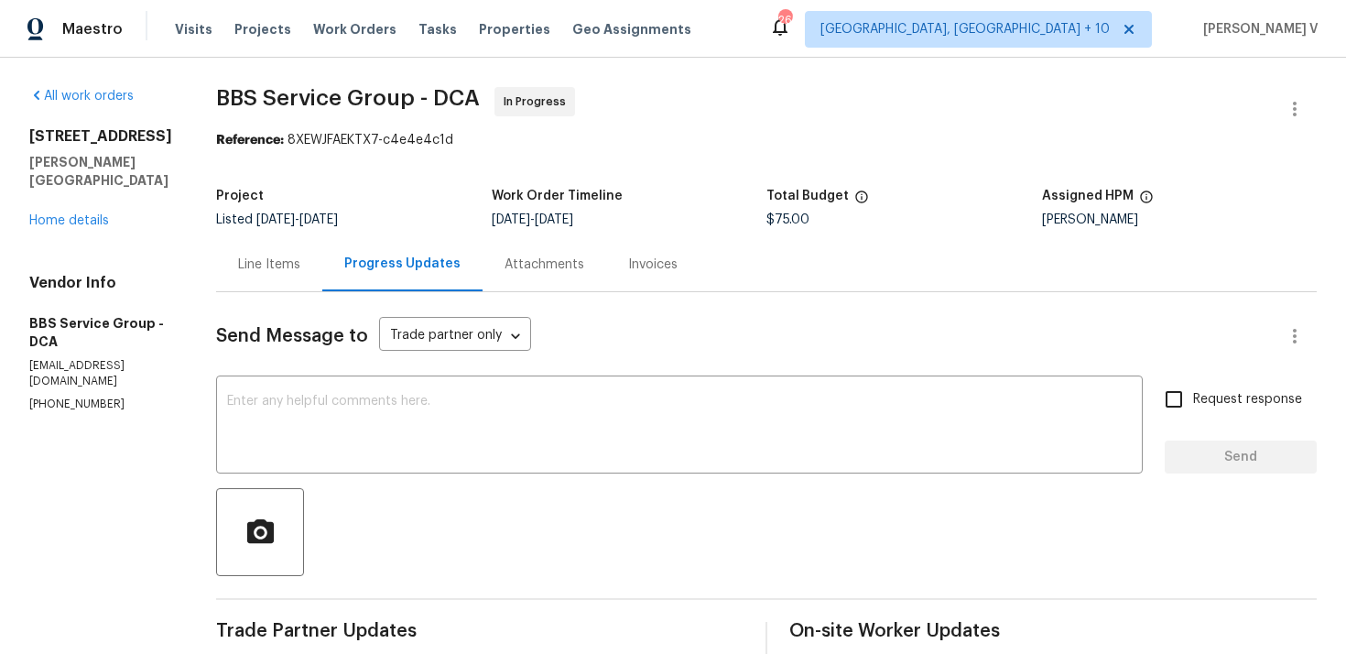
scroll to position [153, 0]
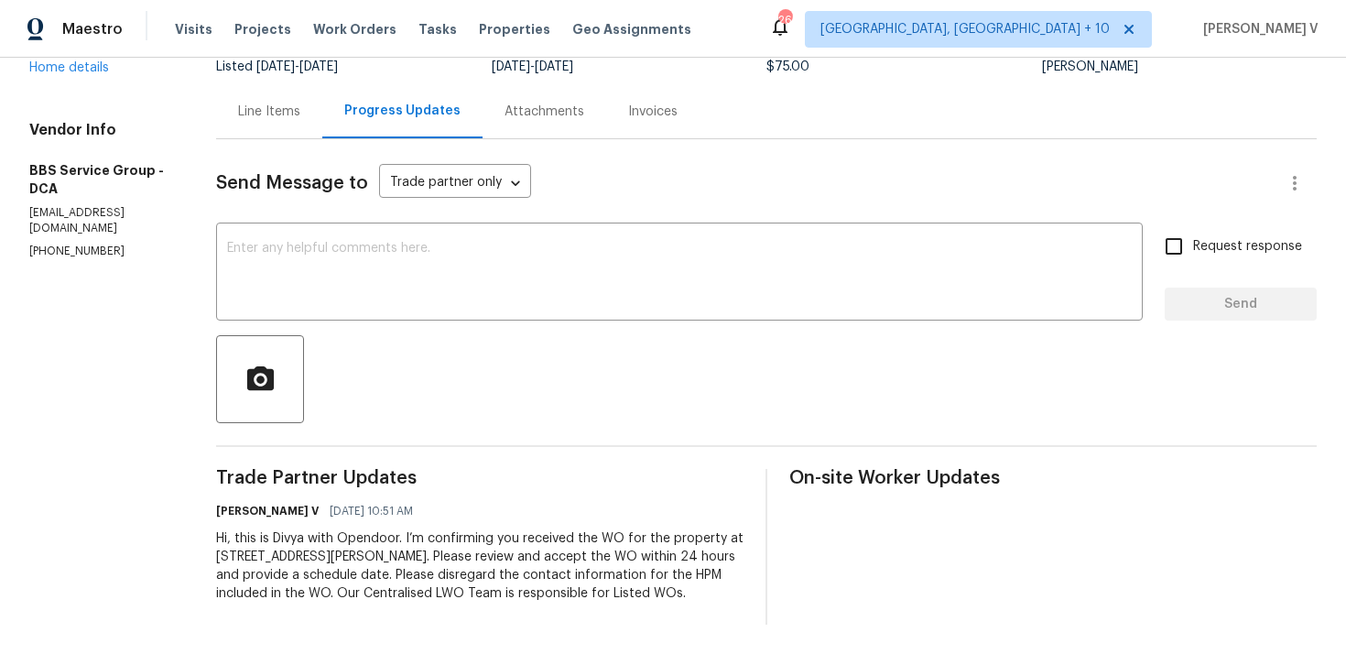
click at [271, 141] on div "Send Message to Trade partner only Trade partner only ​ x ​ Request response Se…" at bounding box center [766, 381] width 1101 height 485
click at [281, 134] on div "Line Items" at bounding box center [269, 111] width 106 height 54
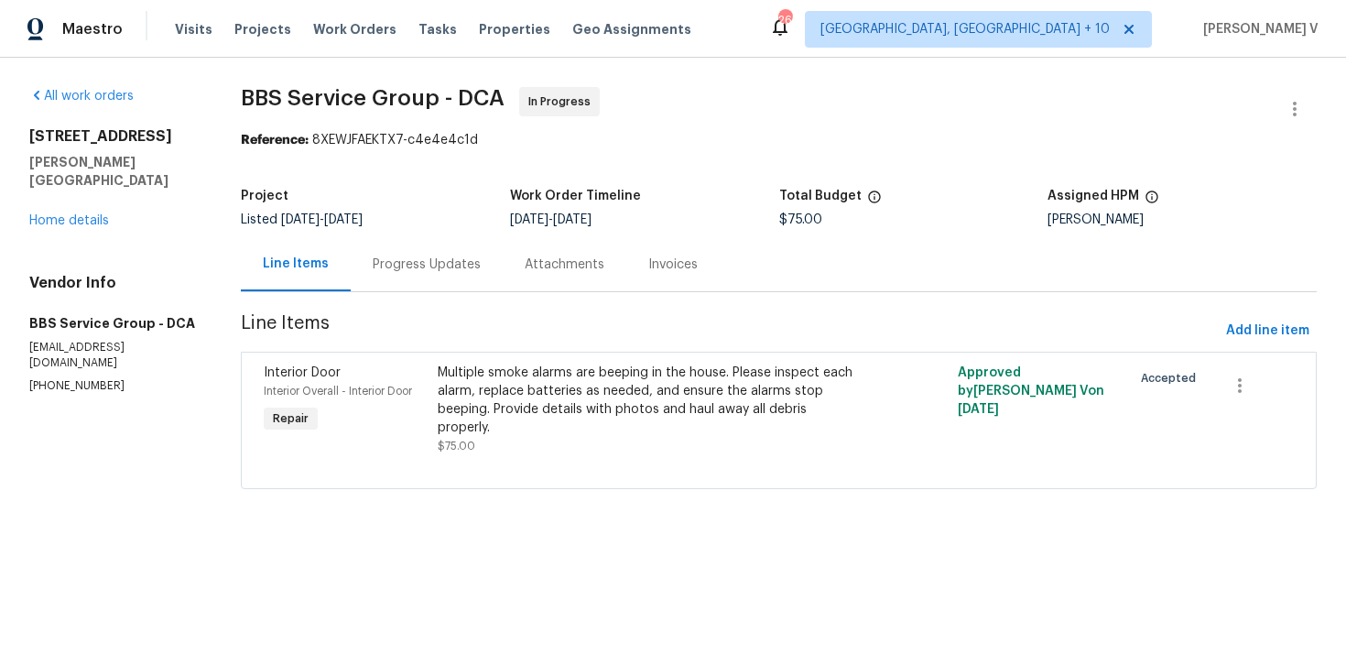
click at [447, 274] on div "Progress Updates" at bounding box center [427, 264] width 152 height 54
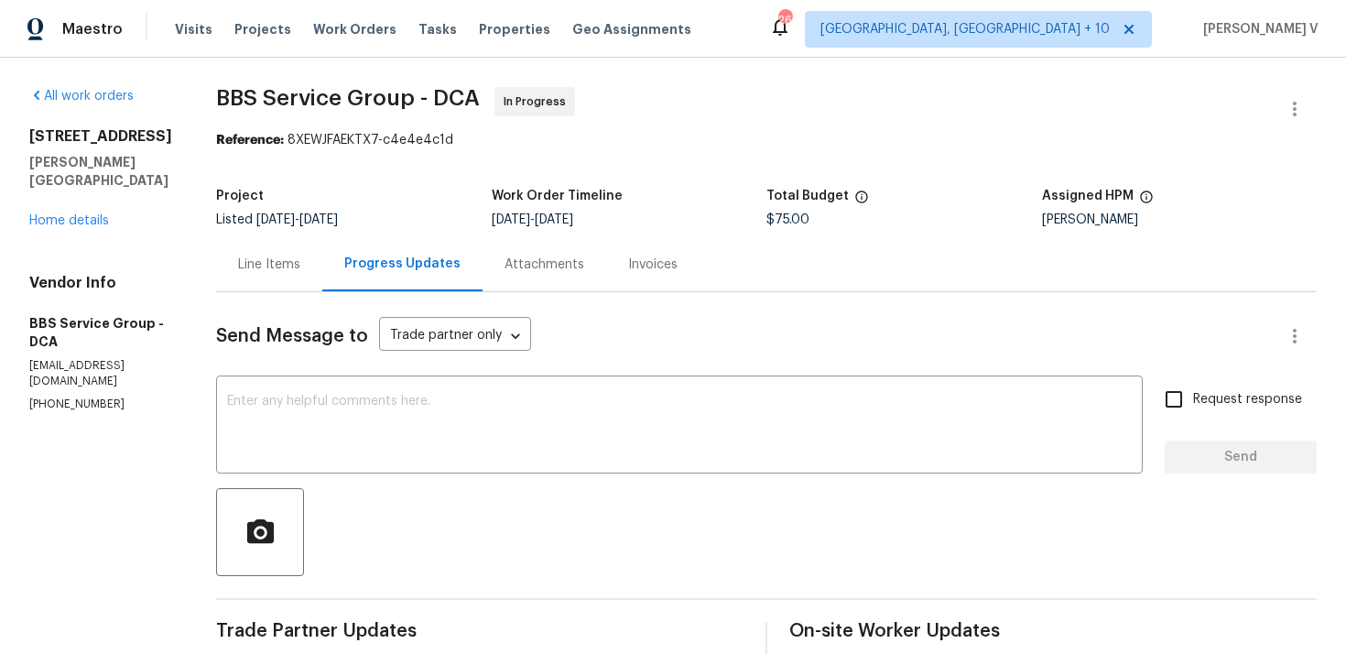
click at [477, 375] on div "Send Message to Trade partner only Trade partner only ​ x ​ Request response Se…" at bounding box center [766, 534] width 1101 height 485
click at [464, 411] on textarea at bounding box center [679, 427] width 905 height 64
paste textarea "Hi team, Thank you for accepting the work order. Could you please provide a sch…"
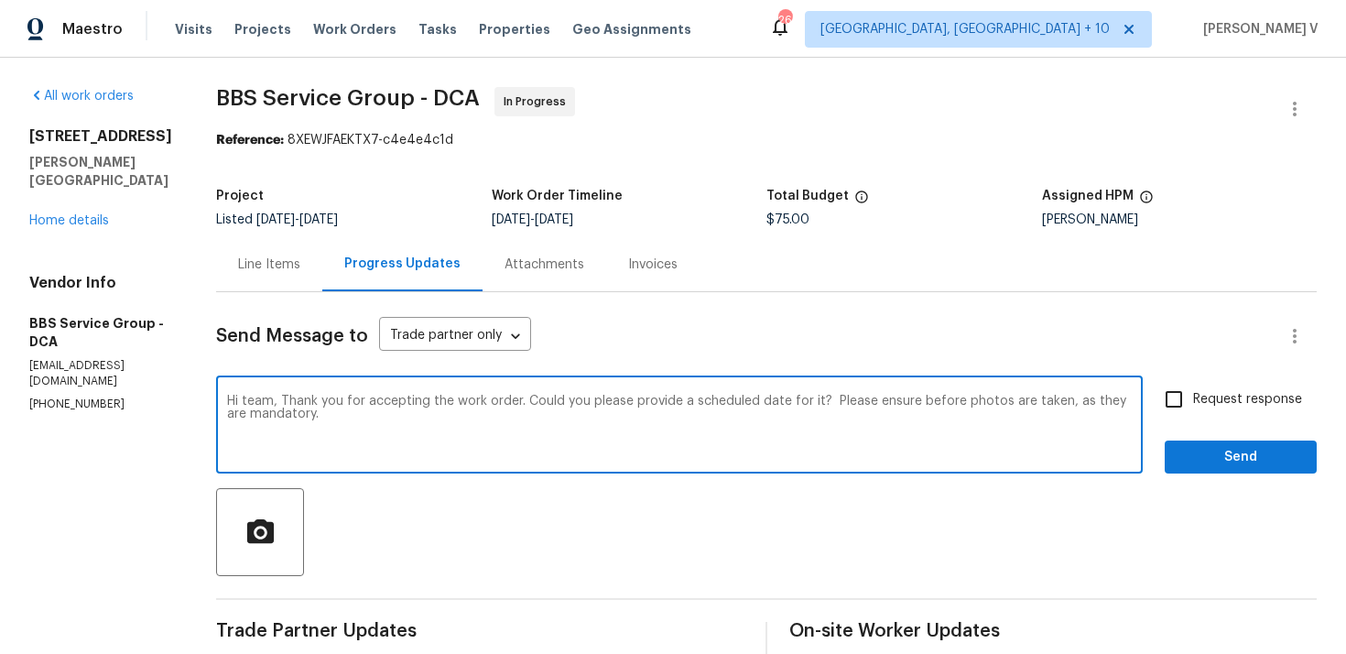
click at [827, 452] on html "Maestro Visits Projects Work Orders Tasks Properties Geo Assignments 265 [GEOGR…" at bounding box center [673, 327] width 1346 height 654
type textarea "Hi team, Thank you for accepting the work order. Could you please provide a sch…"
click at [1193, 399] on input "Request response" at bounding box center [1174, 399] width 38 height 38
checkbox input "true"
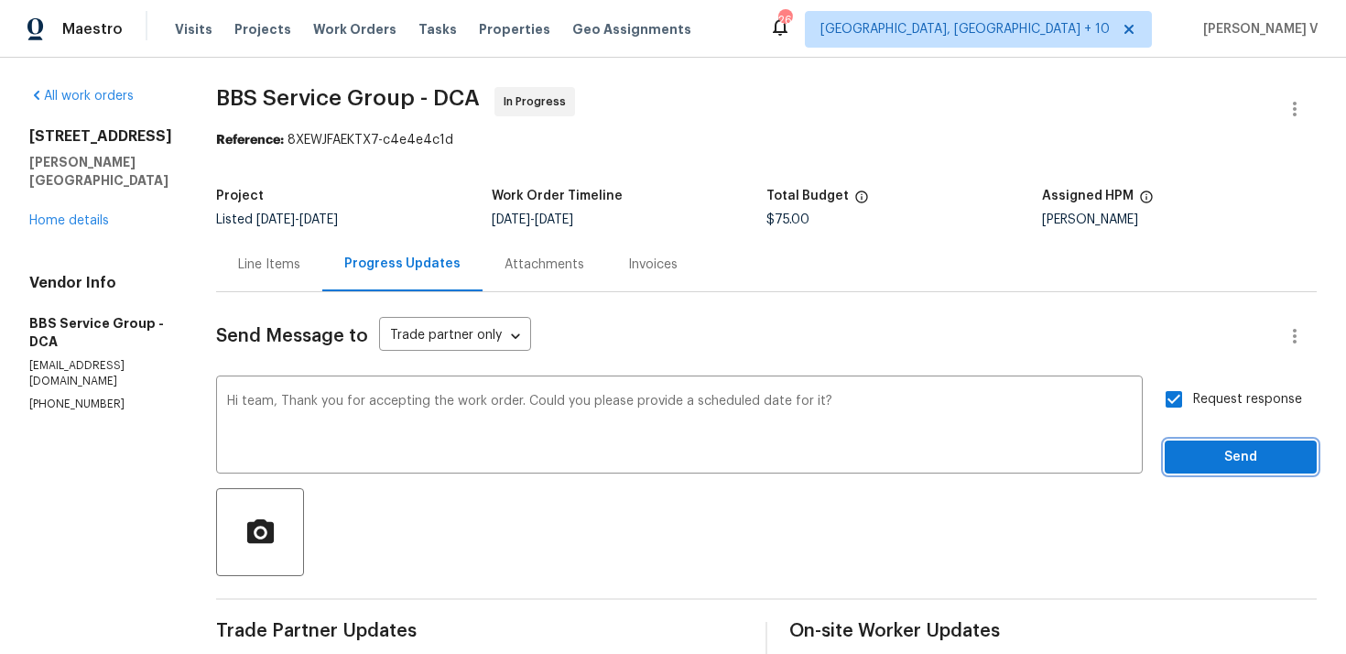
click at [1196, 444] on button "Send" at bounding box center [1241, 457] width 152 height 34
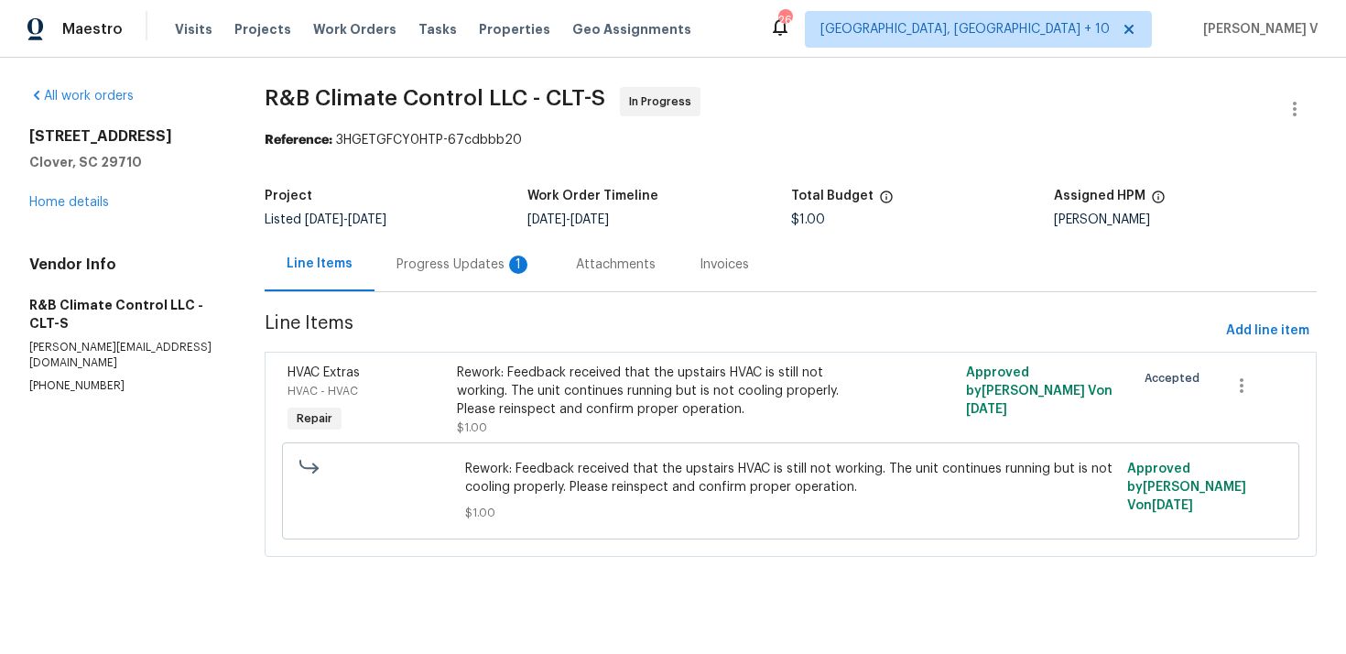
click at [469, 279] on div "Progress Updates 1" at bounding box center [464, 264] width 179 height 54
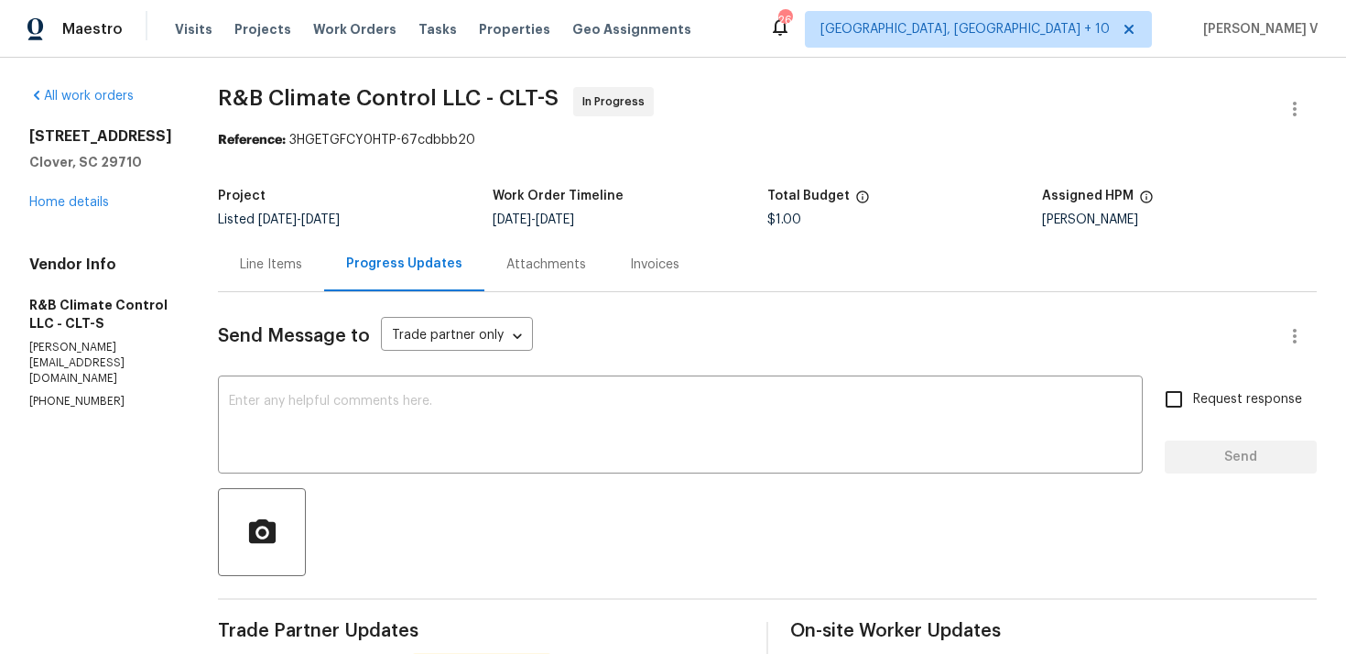
click at [300, 258] on div "Line Items" at bounding box center [271, 264] width 106 height 54
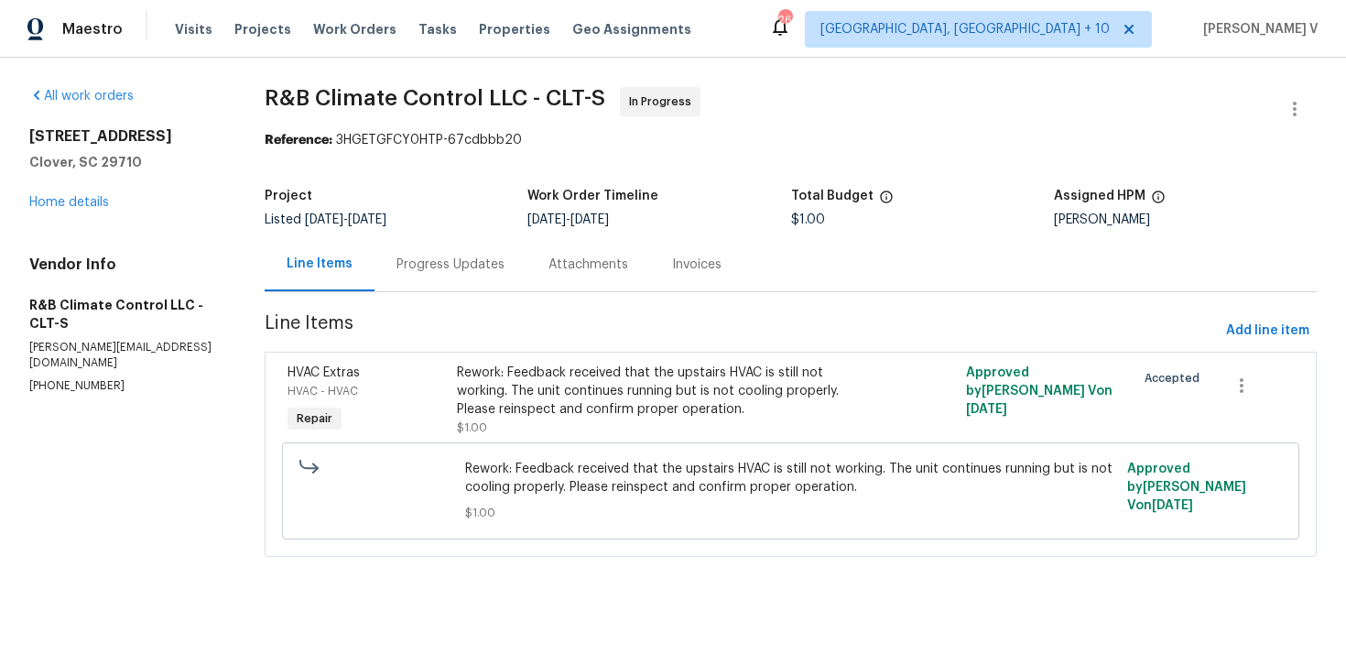
click at [429, 266] on div "Progress Updates" at bounding box center [451, 265] width 108 height 18
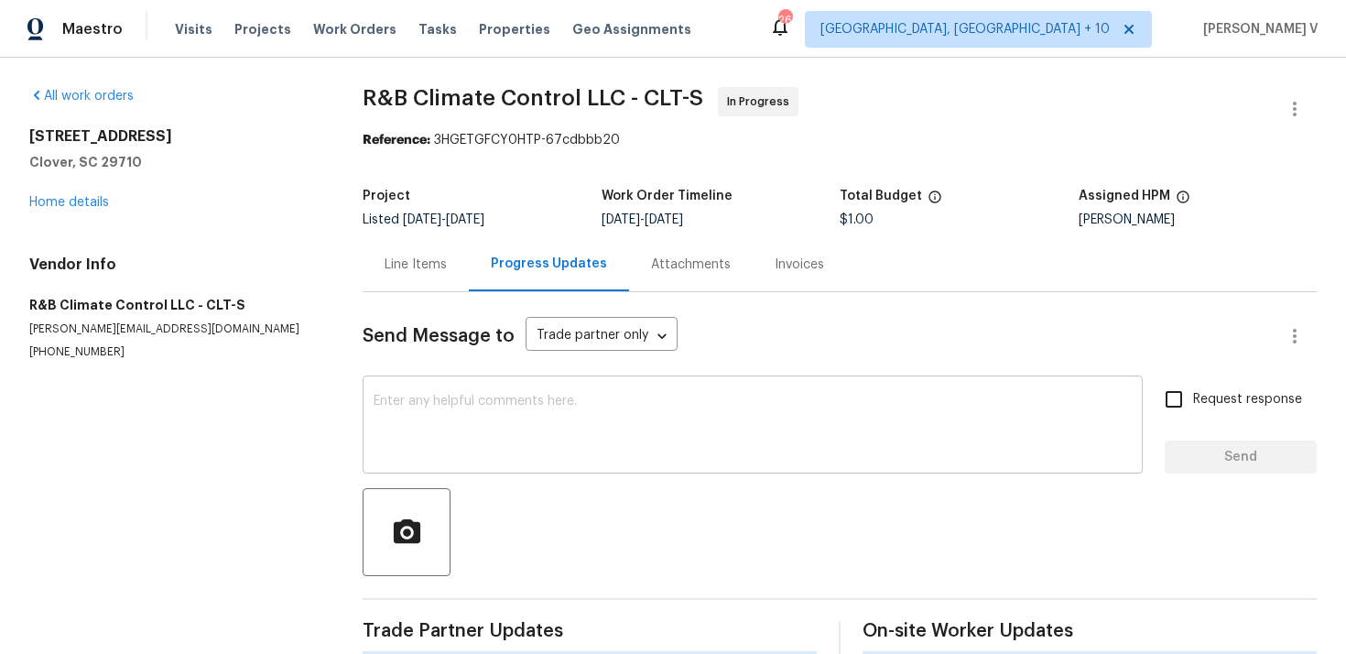
click at [486, 419] on textarea at bounding box center [753, 427] width 758 height 64
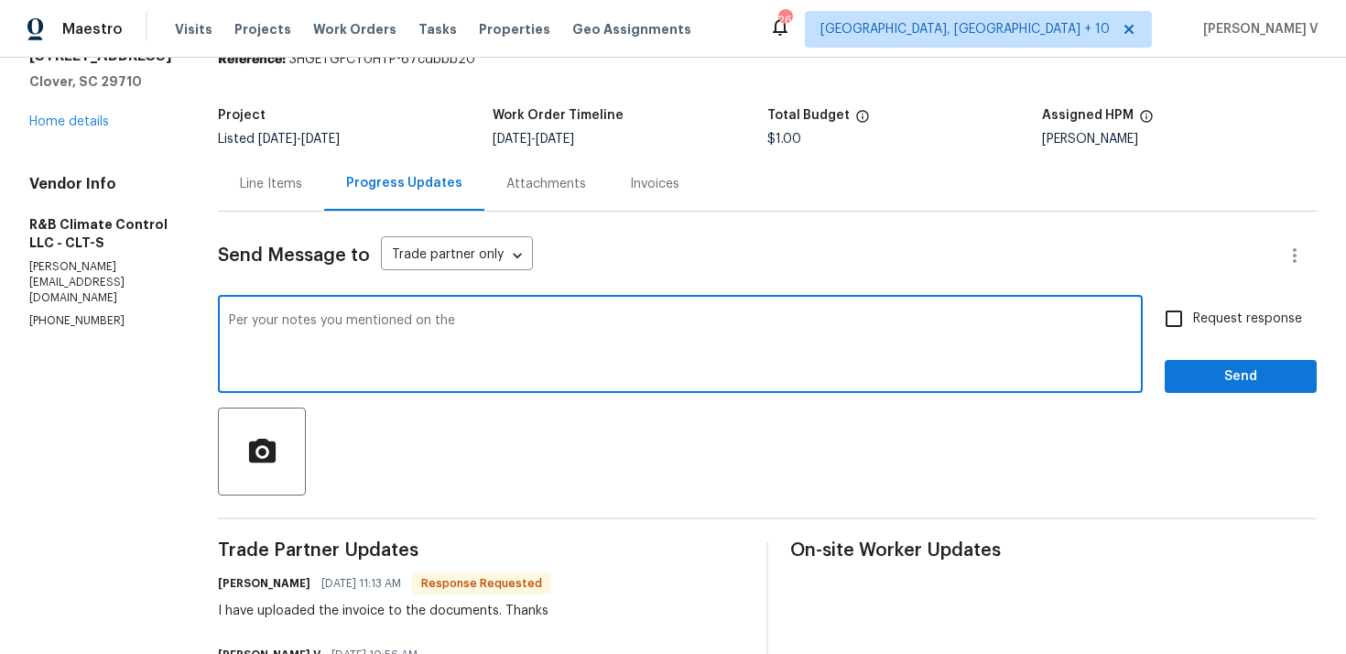
scroll to position [76, 0]
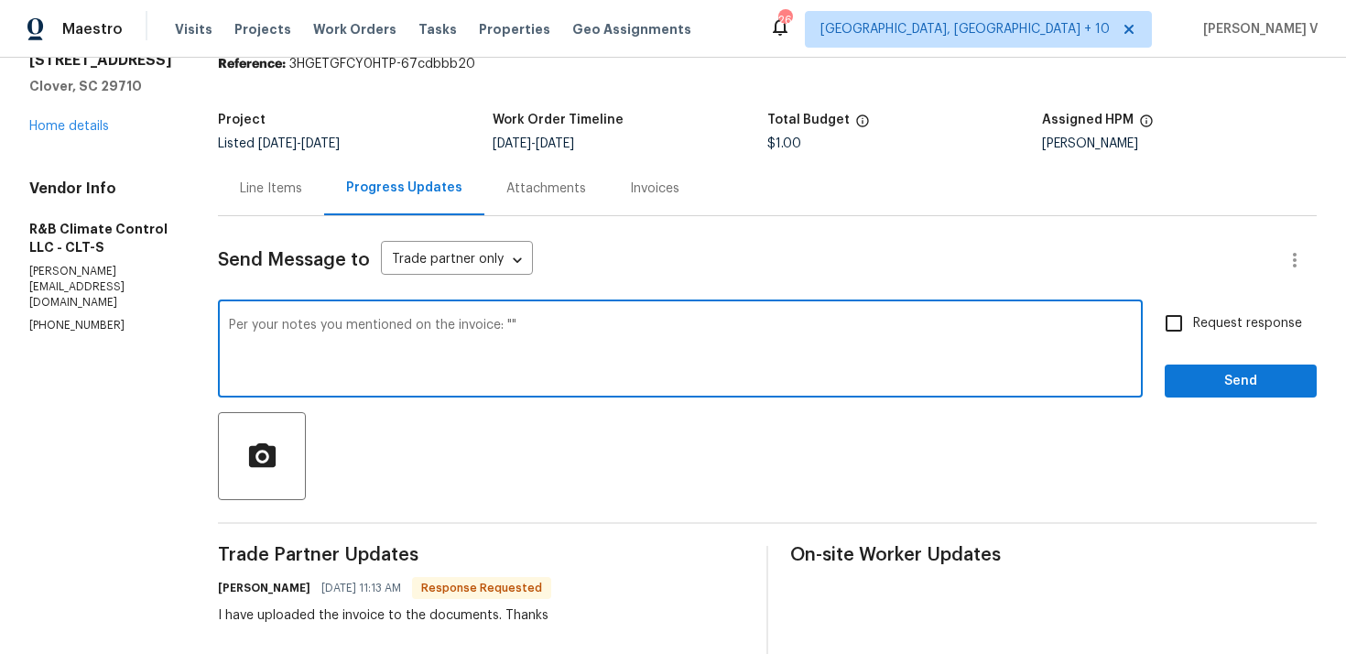
paste textarea "Arrived to find unit with perfect refrigerant charge with 3 degree delta T. Rew…"
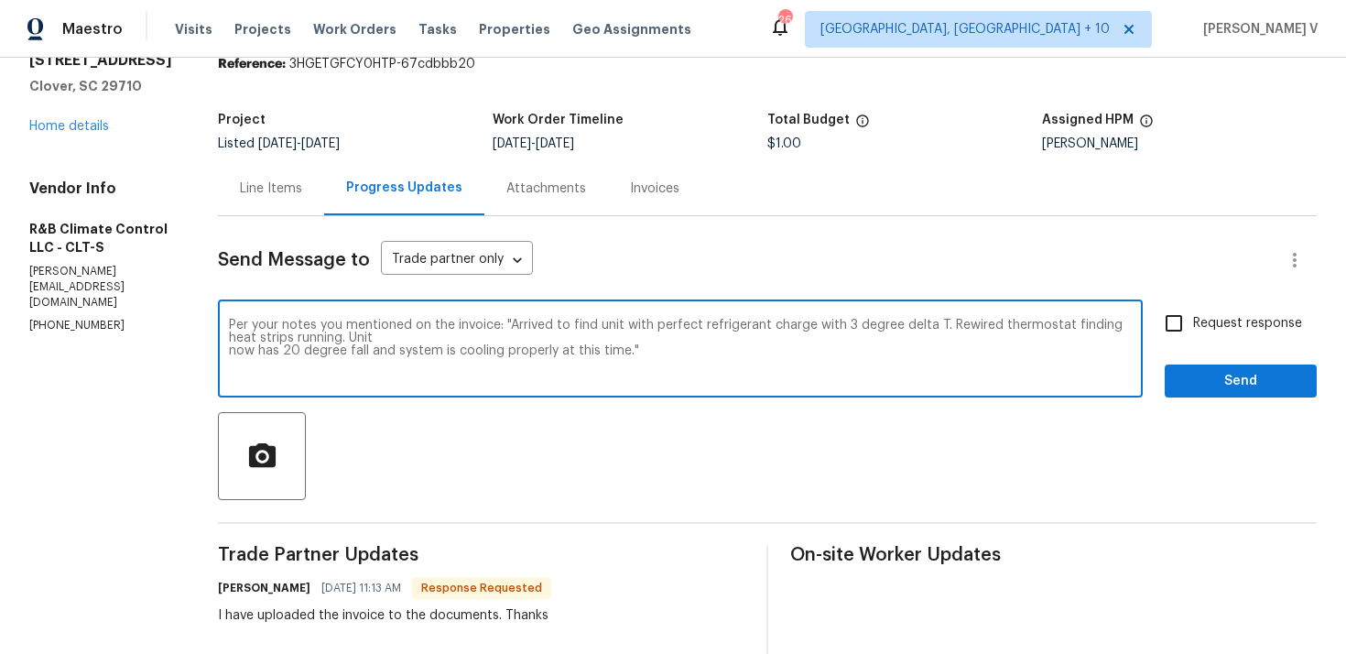
click at [229, 353] on textarea "Per your notes you mentioned on the invoice: "Arrived to find unit with perfect…" at bounding box center [680, 351] width 903 height 64
type textarea "Per your notes you mentioned on the invoice: "Arrived to find unit with perfect…"
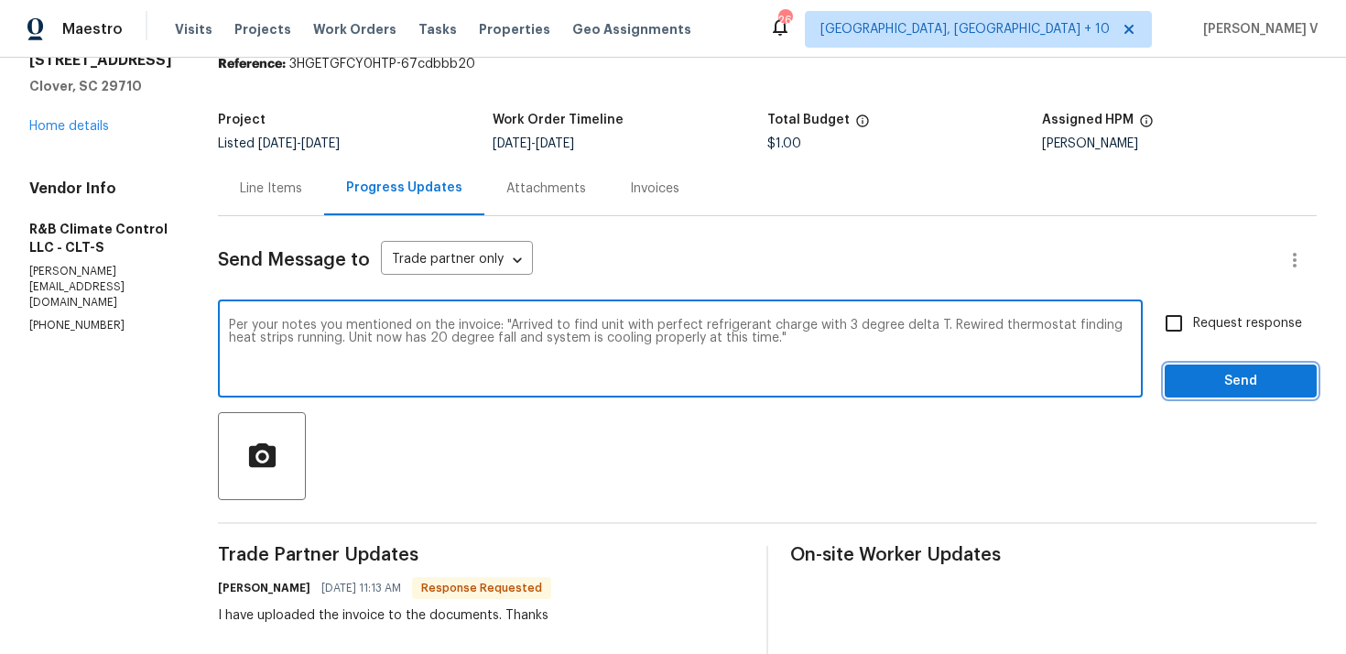
click at [1213, 387] on span "Send" at bounding box center [1241, 381] width 123 height 23
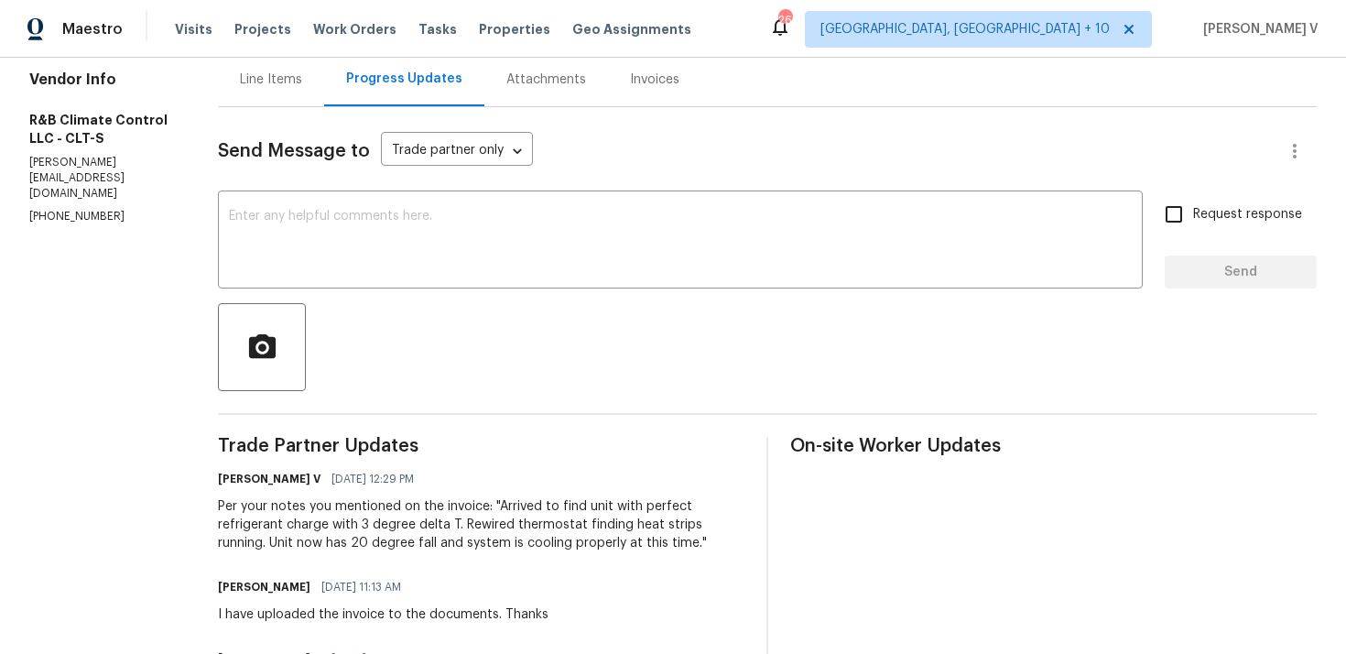
scroll to position [165, 0]
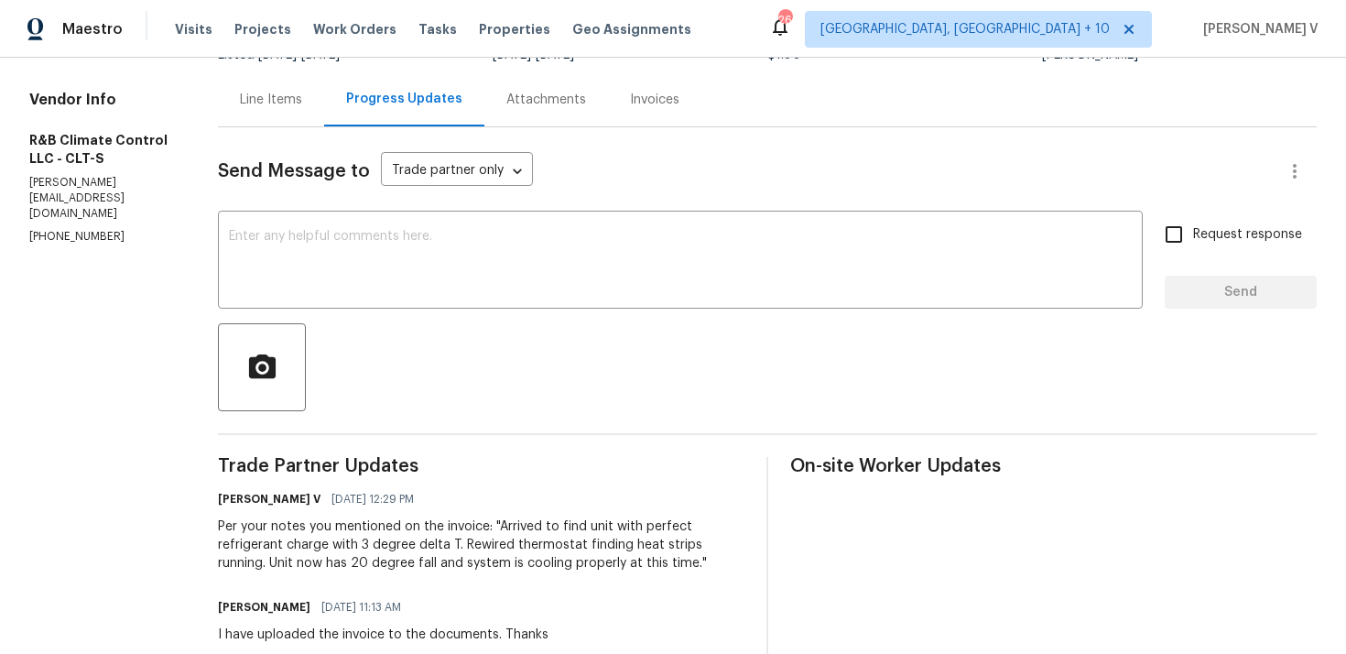
click at [293, 107] on div "Line Items" at bounding box center [271, 100] width 62 height 18
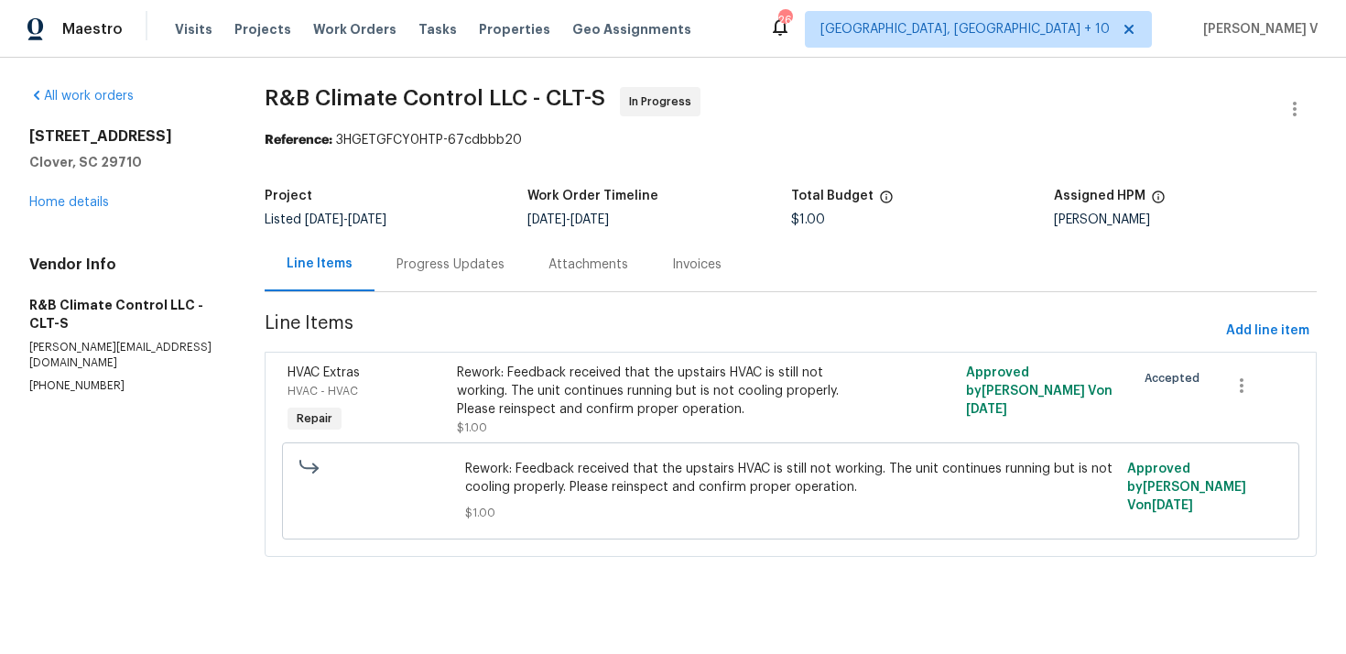
click at [799, 371] on div "Rework: Feedback received that the upstairs HVAC is still not working. The unit…" at bounding box center [663, 391] width 413 height 55
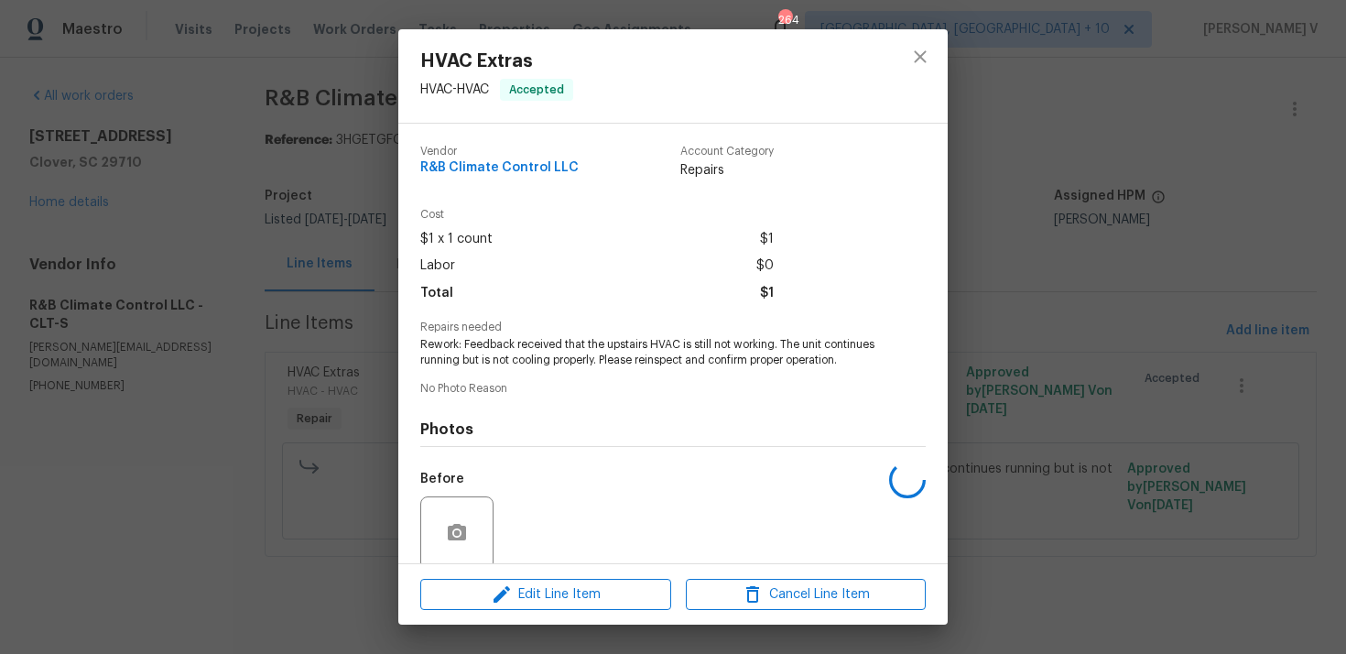
scroll to position [158, 0]
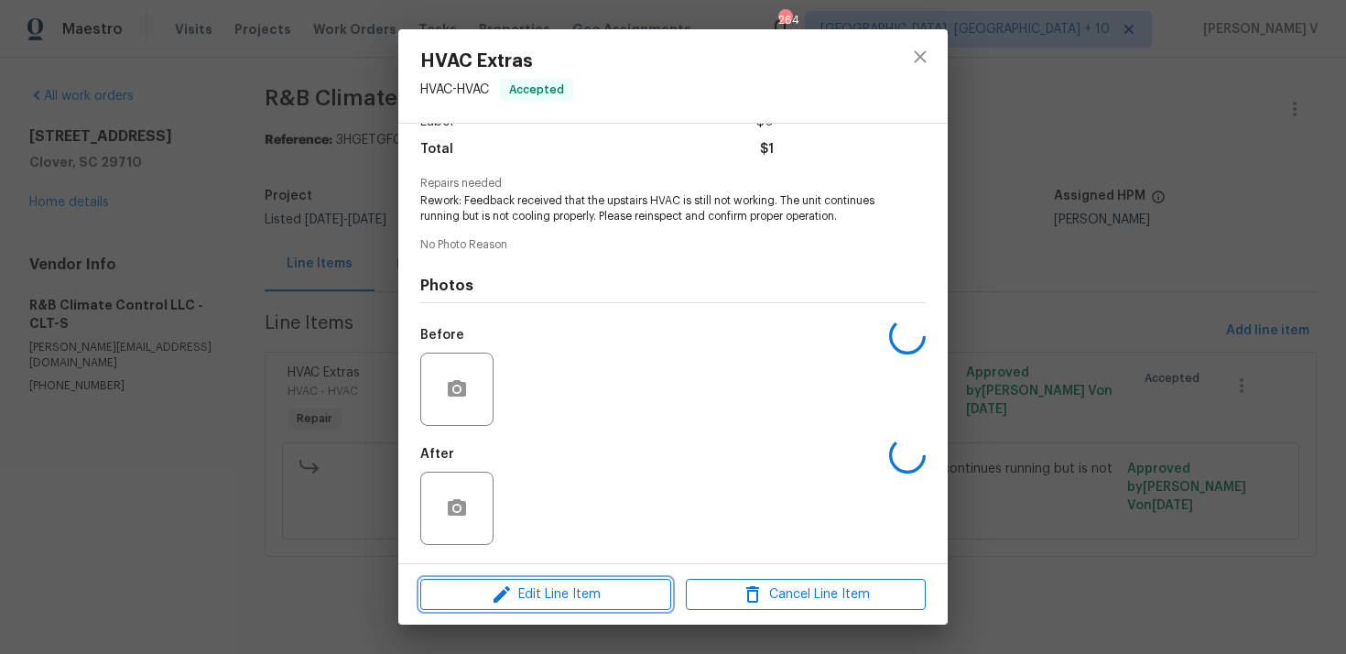
click at [616, 586] on span "Edit Line Item" at bounding box center [546, 594] width 240 height 23
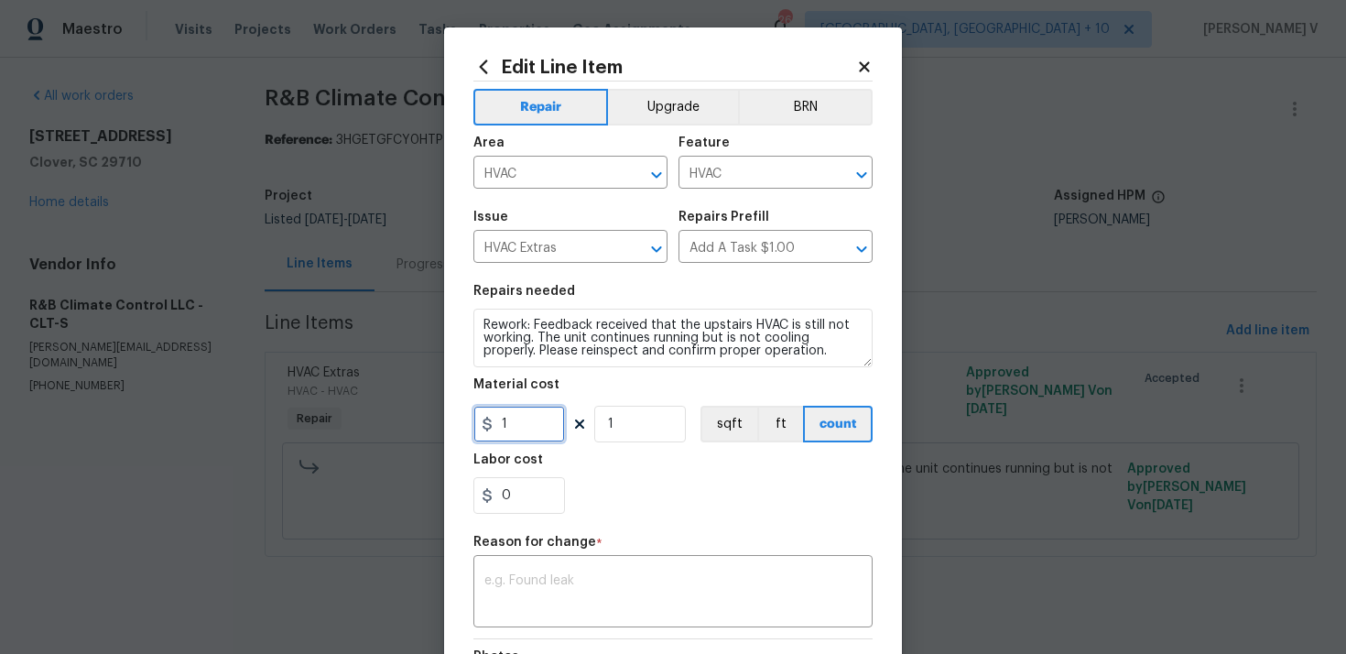
click at [524, 419] on input "1" at bounding box center [519, 424] width 92 height 37
type input "0"
click at [573, 573] on div "x ​" at bounding box center [672, 594] width 399 height 68
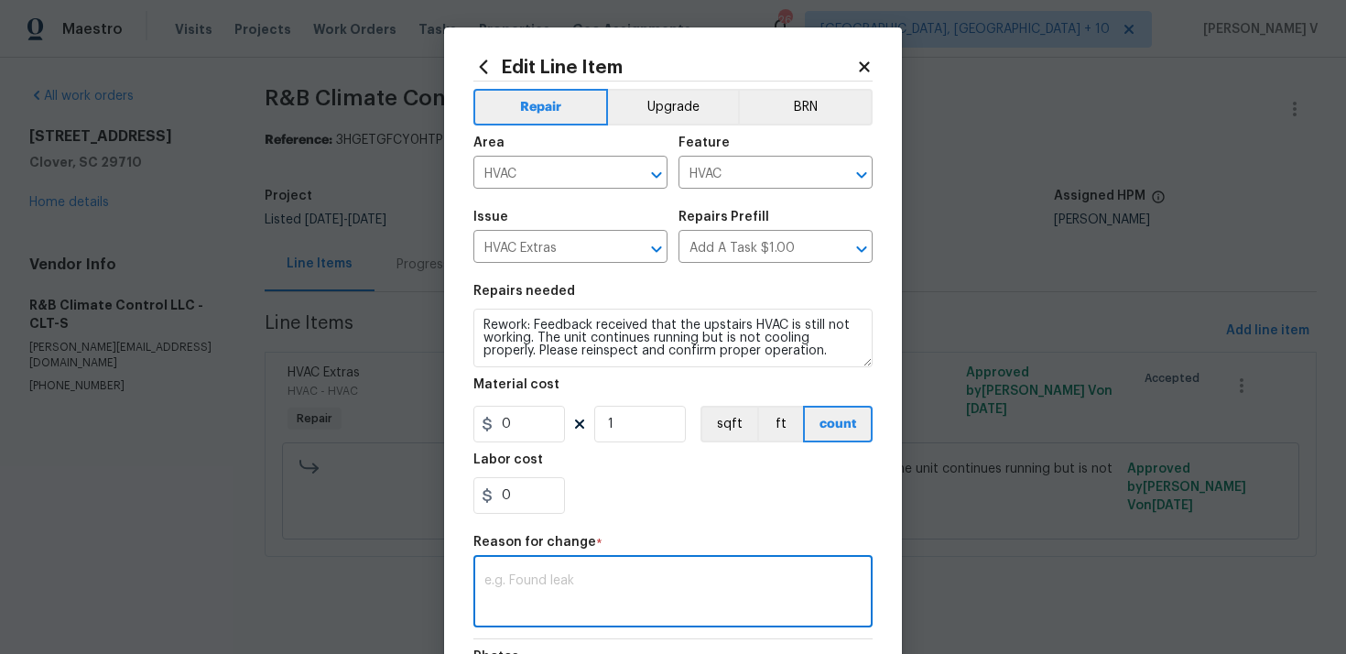
paste textarea "(DV) Updated per vendor’s final cost."
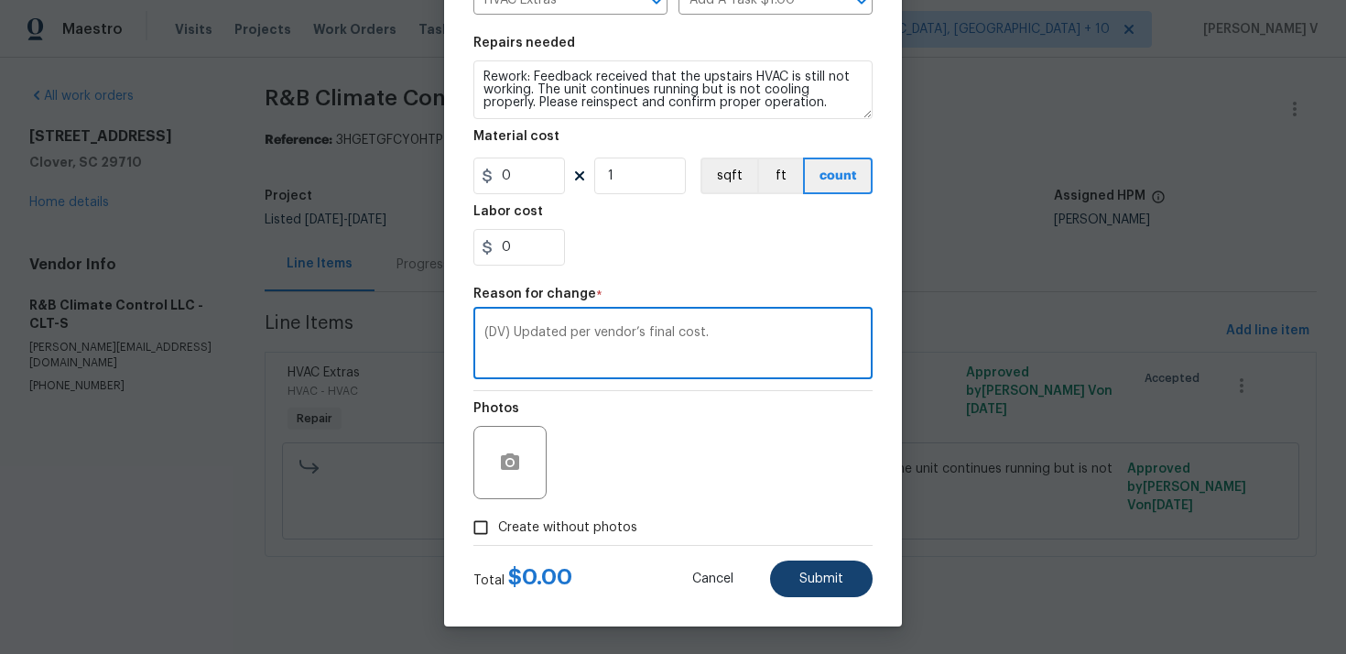
type textarea "(DV) Updated per vendor’s final cost."
click at [818, 576] on span "Submit" at bounding box center [821, 579] width 44 height 14
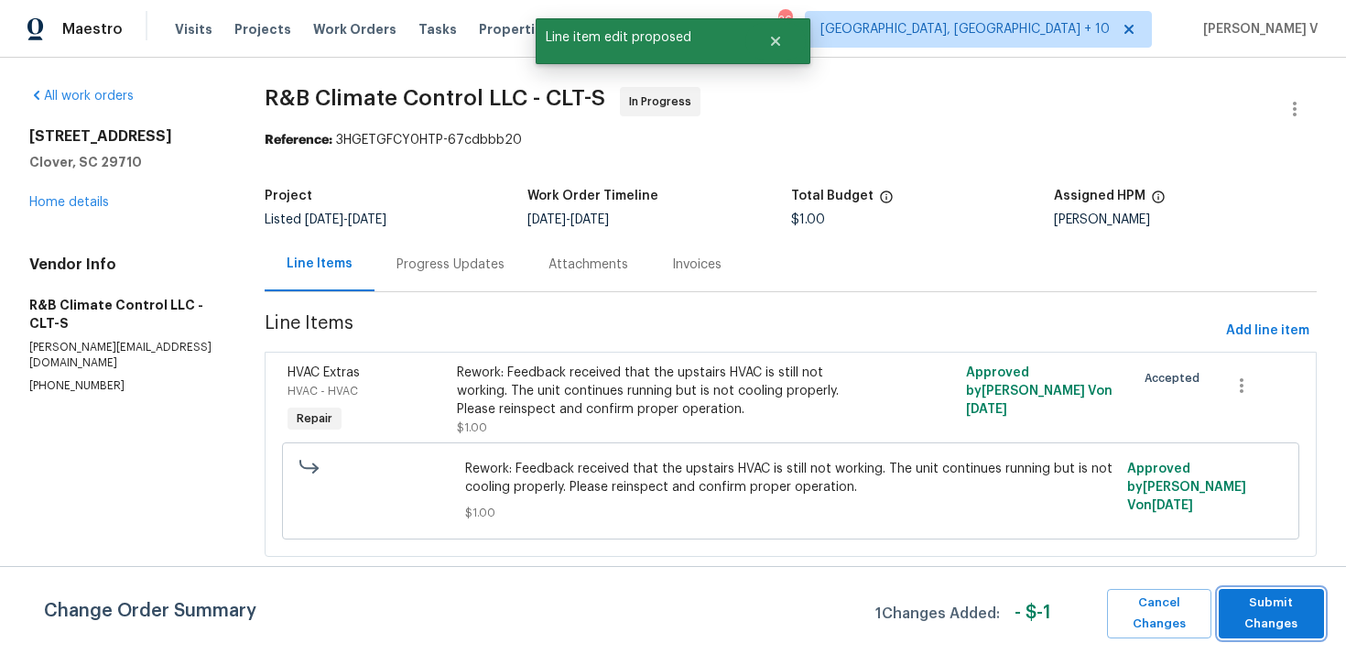
click at [1264, 616] on span "Submit Changes" at bounding box center [1271, 614] width 87 height 42
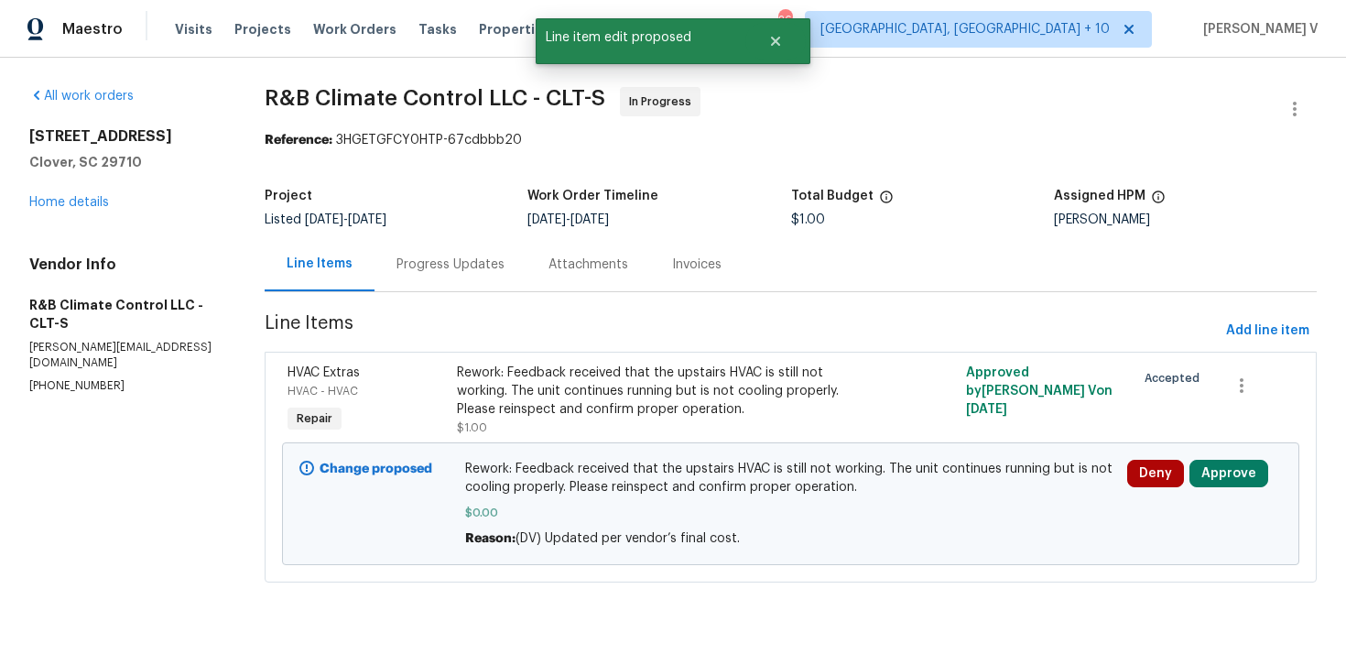
click at [451, 264] on div "Progress Updates" at bounding box center [451, 265] width 108 height 18
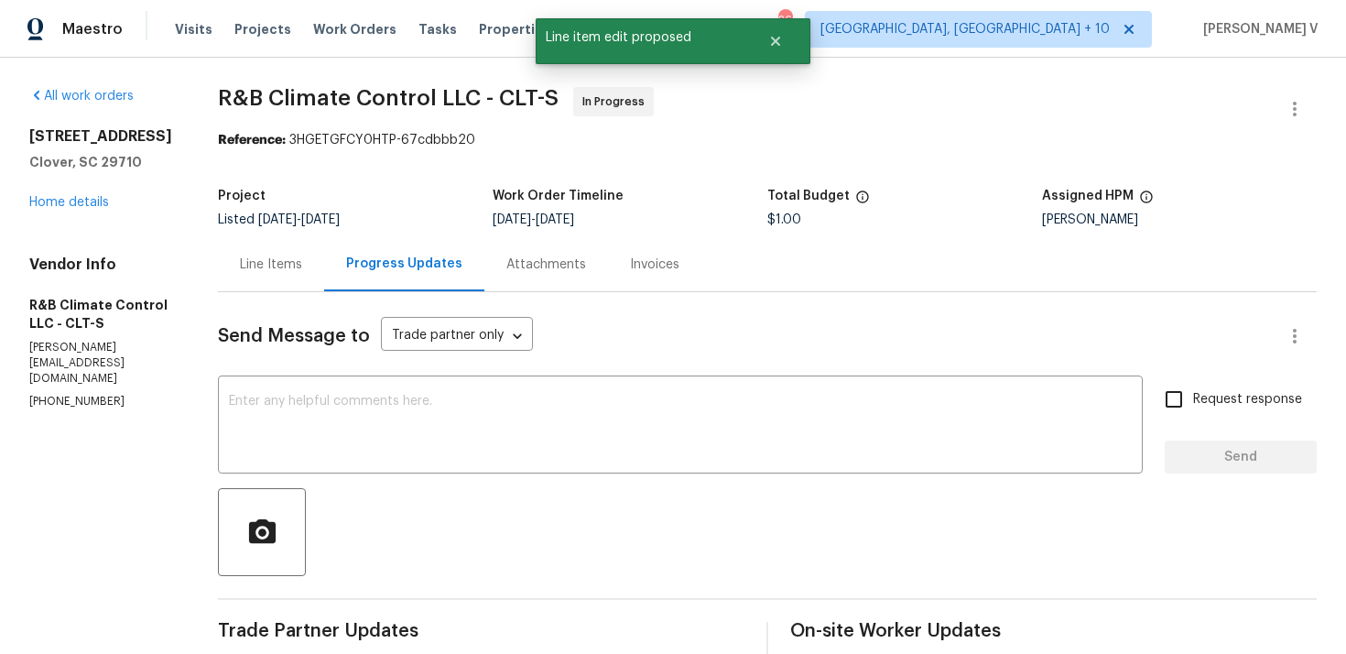
click at [279, 270] on div "Line Items" at bounding box center [271, 265] width 62 height 18
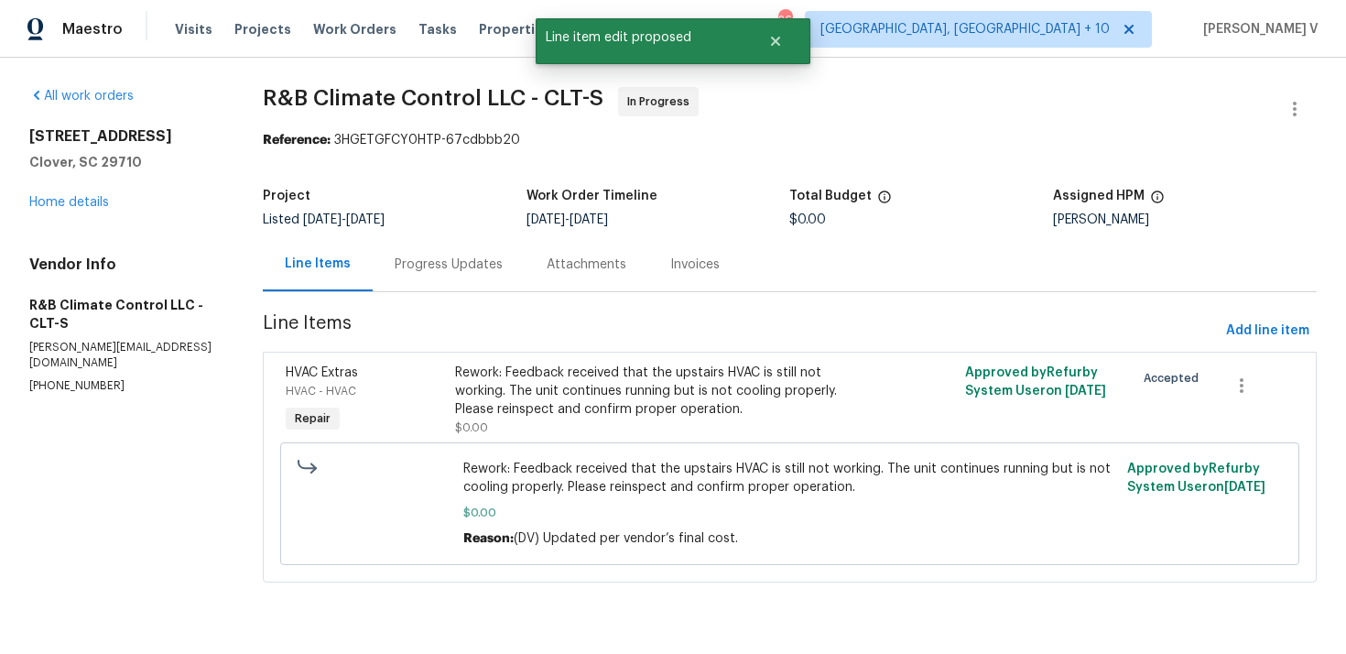
click at [528, 273] on div "Attachments" at bounding box center [587, 264] width 124 height 54
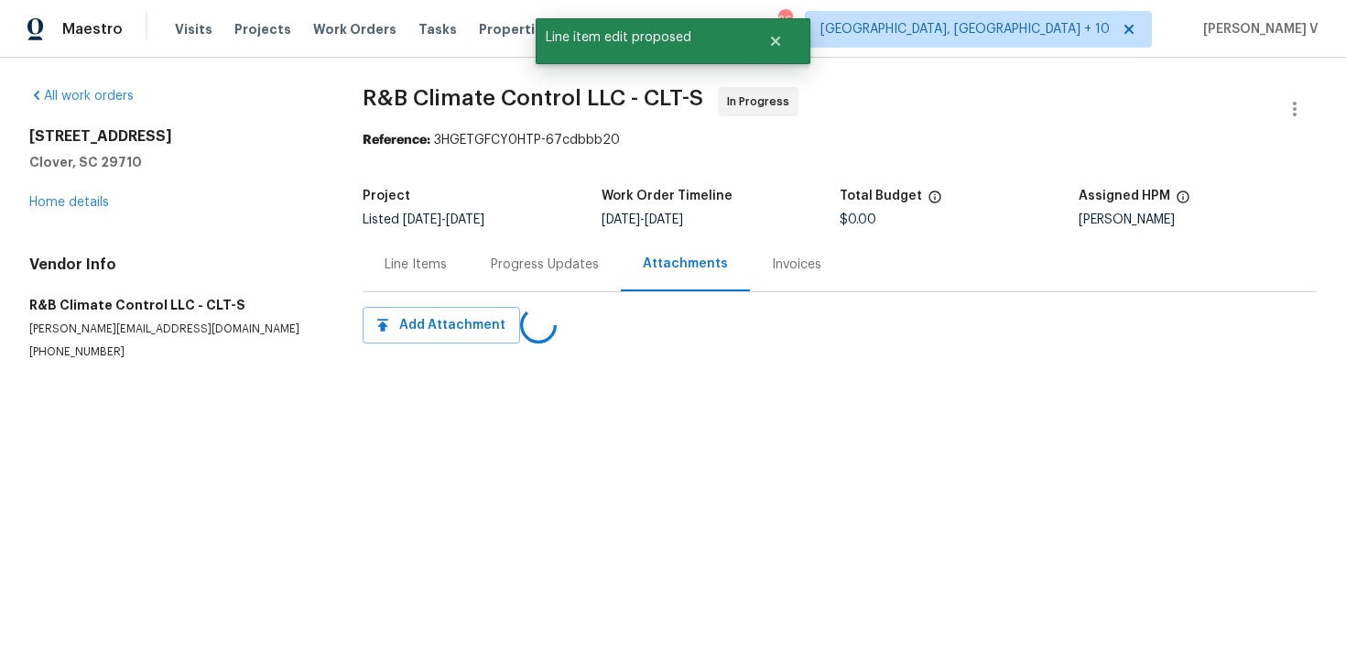
click at [528, 273] on div "Progress Updates" at bounding box center [545, 265] width 108 height 18
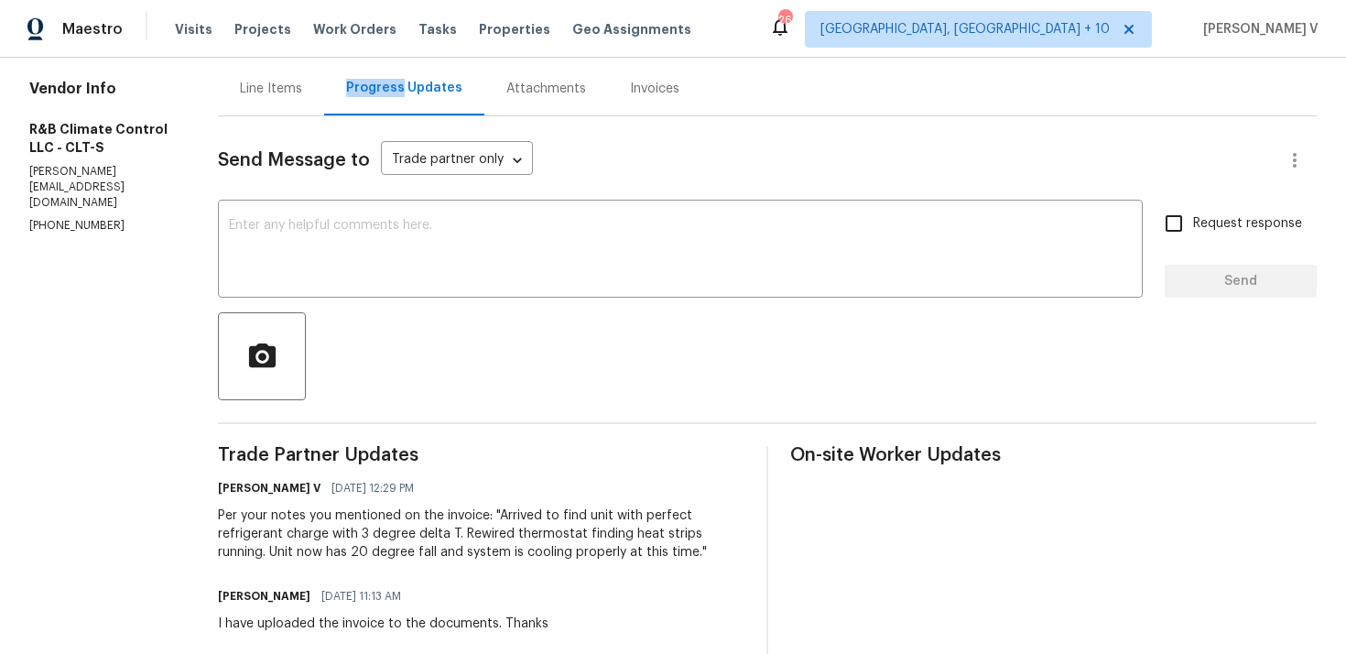
scroll to position [129, 0]
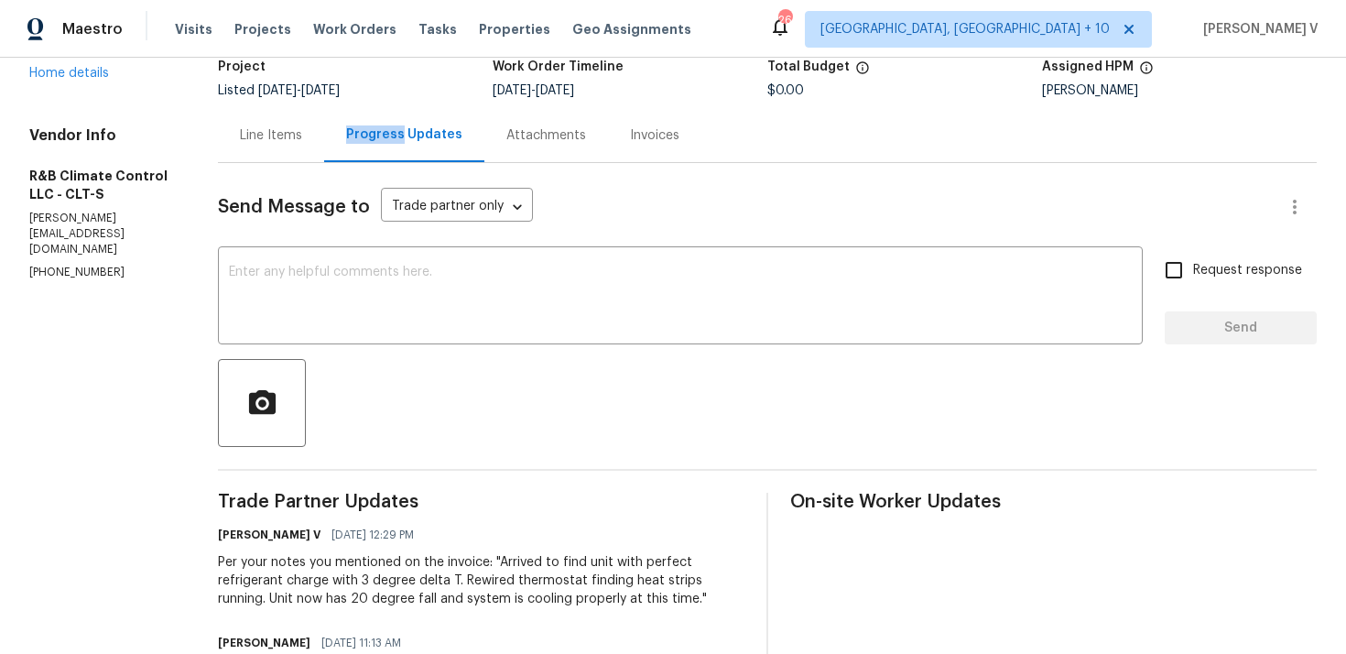
click at [267, 107] on div "Project Listed [DATE] - [DATE] Work Order Timeline [DATE] - [DATE] Total Budget…" at bounding box center [767, 78] width 1099 height 59
click at [267, 143] on div "Line Items" at bounding box center [271, 135] width 62 height 18
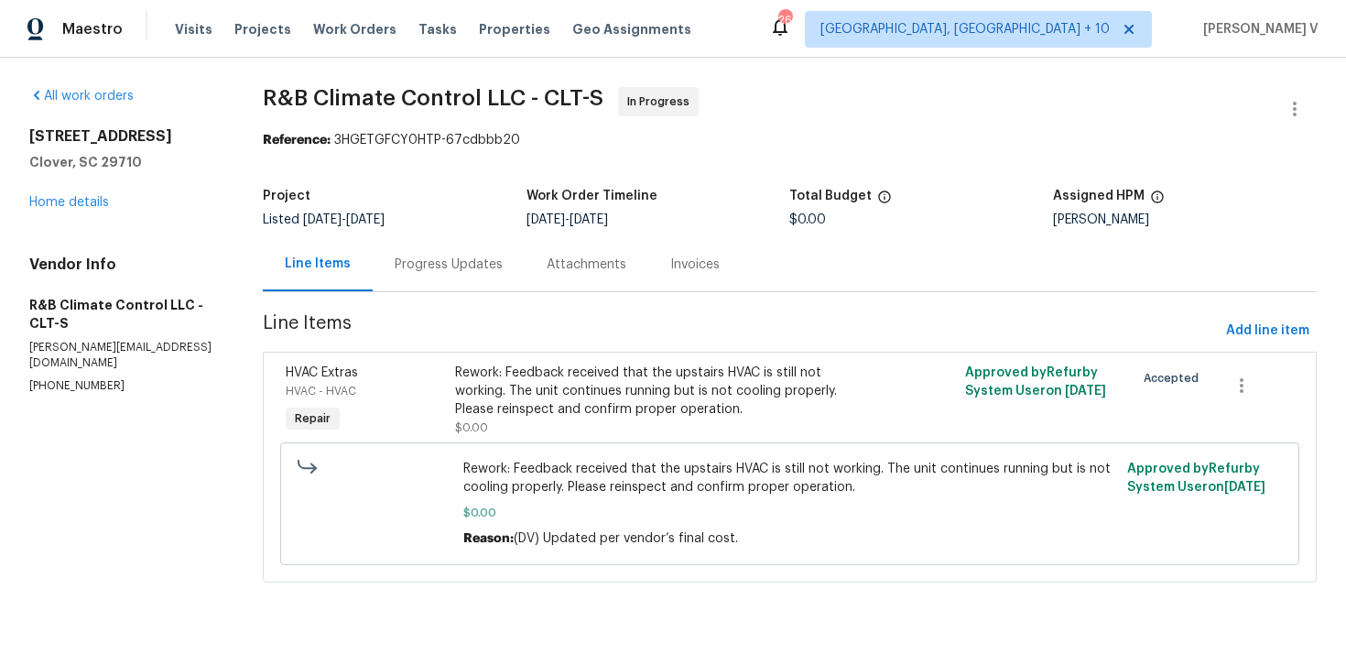
click at [437, 273] on div "Progress Updates" at bounding box center [449, 265] width 108 height 18
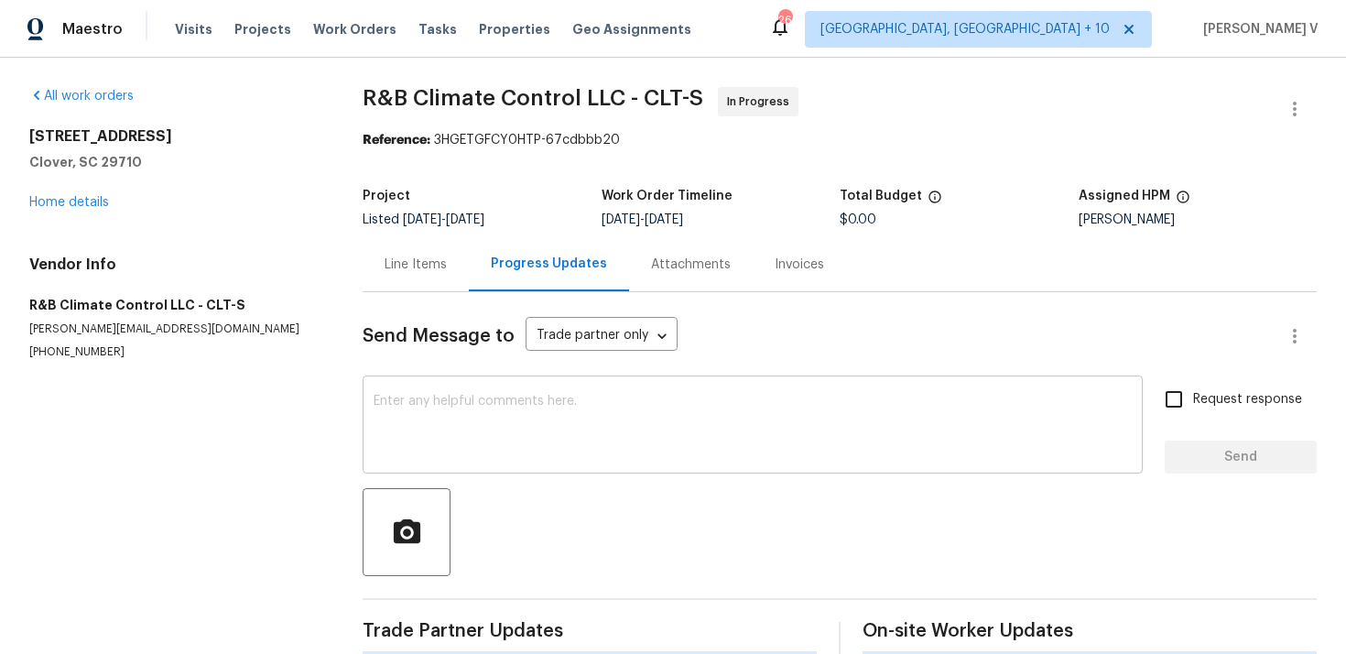
click at [473, 408] on textarea at bounding box center [753, 427] width 758 height 64
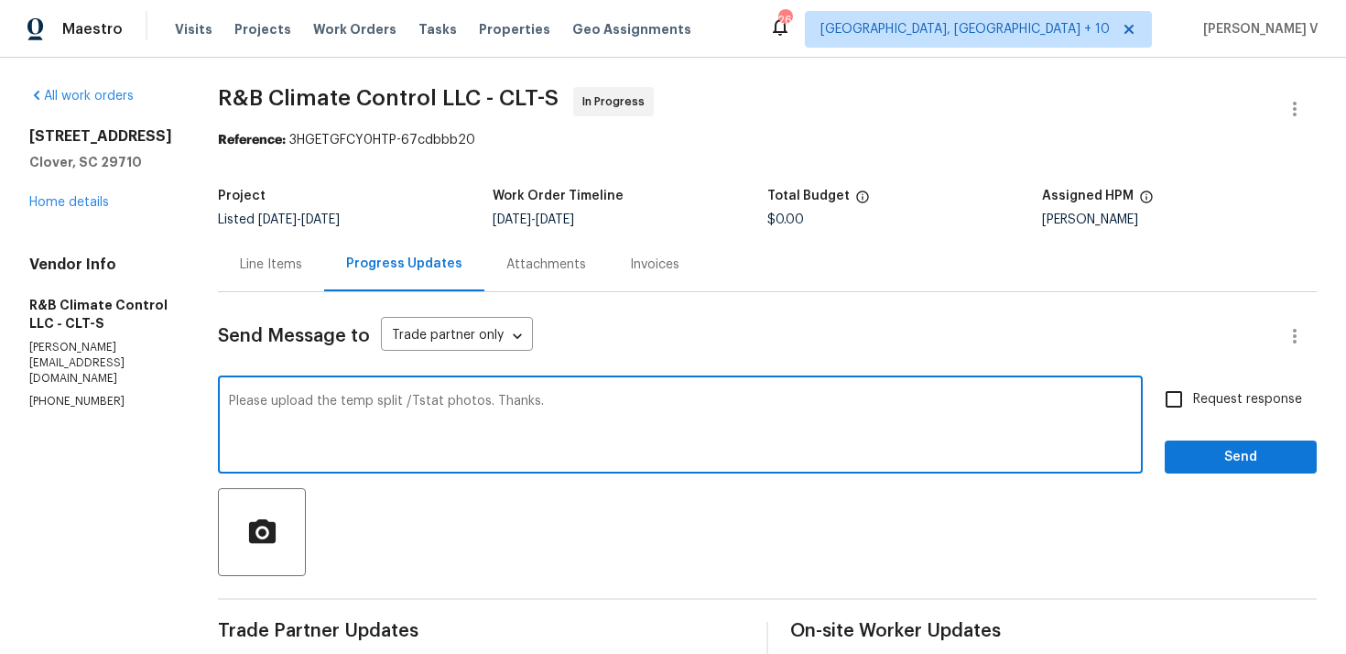
type textarea "Please upload the temp split /Tstat photos. Thanks."
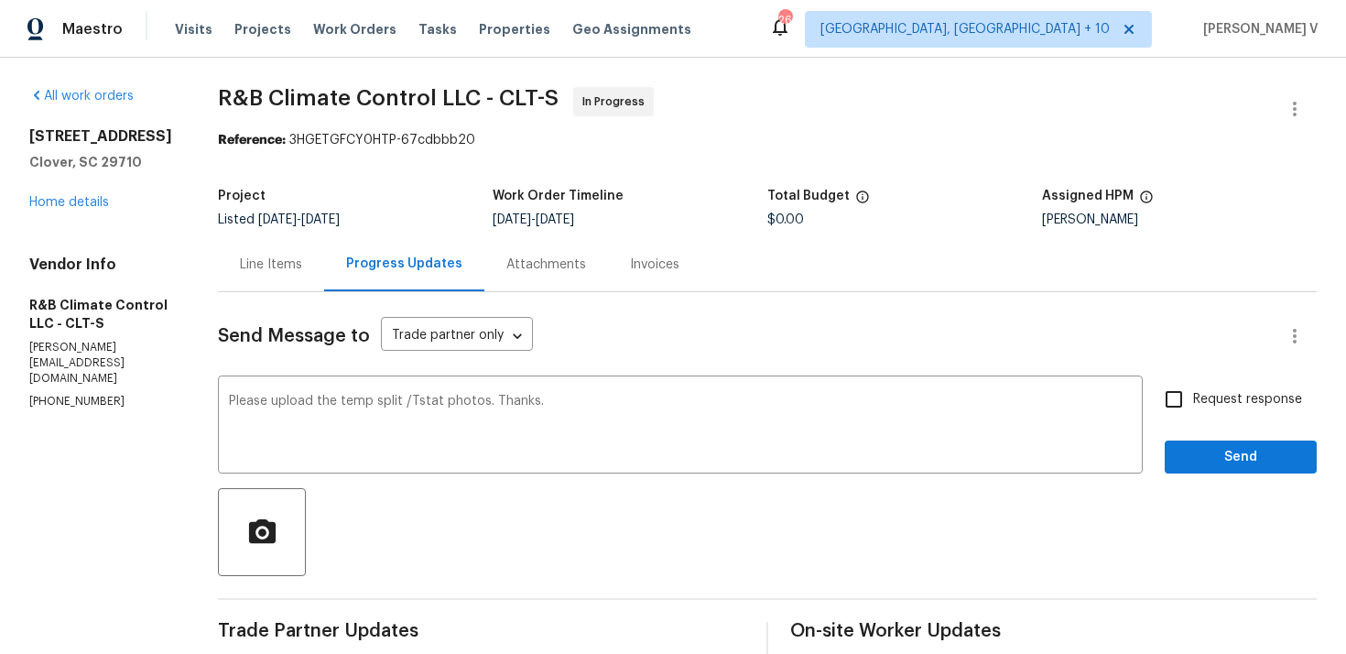
click at [1192, 422] on div "Request response Send" at bounding box center [1241, 426] width 152 height 93
click at [1173, 394] on input "Request response" at bounding box center [1174, 399] width 38 height 38
checkbox input "true"
click at [1192, 453] on span "Send" at bounding box center [1241, 457] width 123 height 23
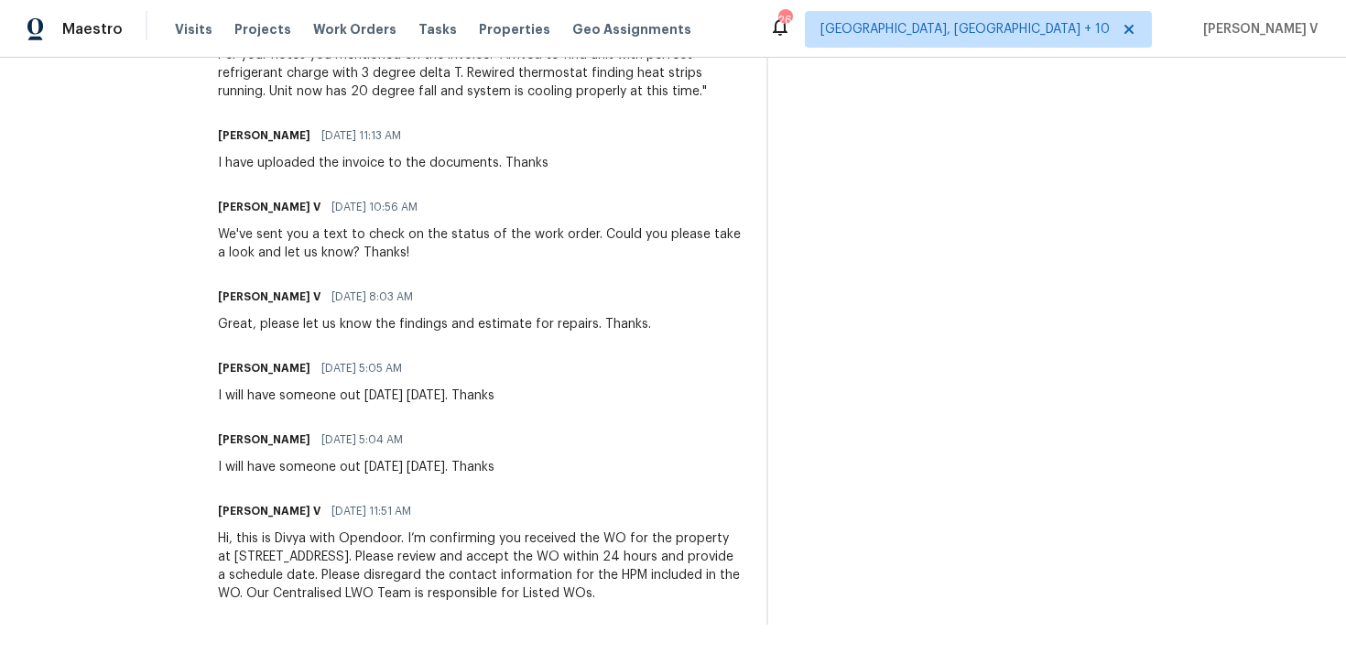
scroll to position [553, 0]
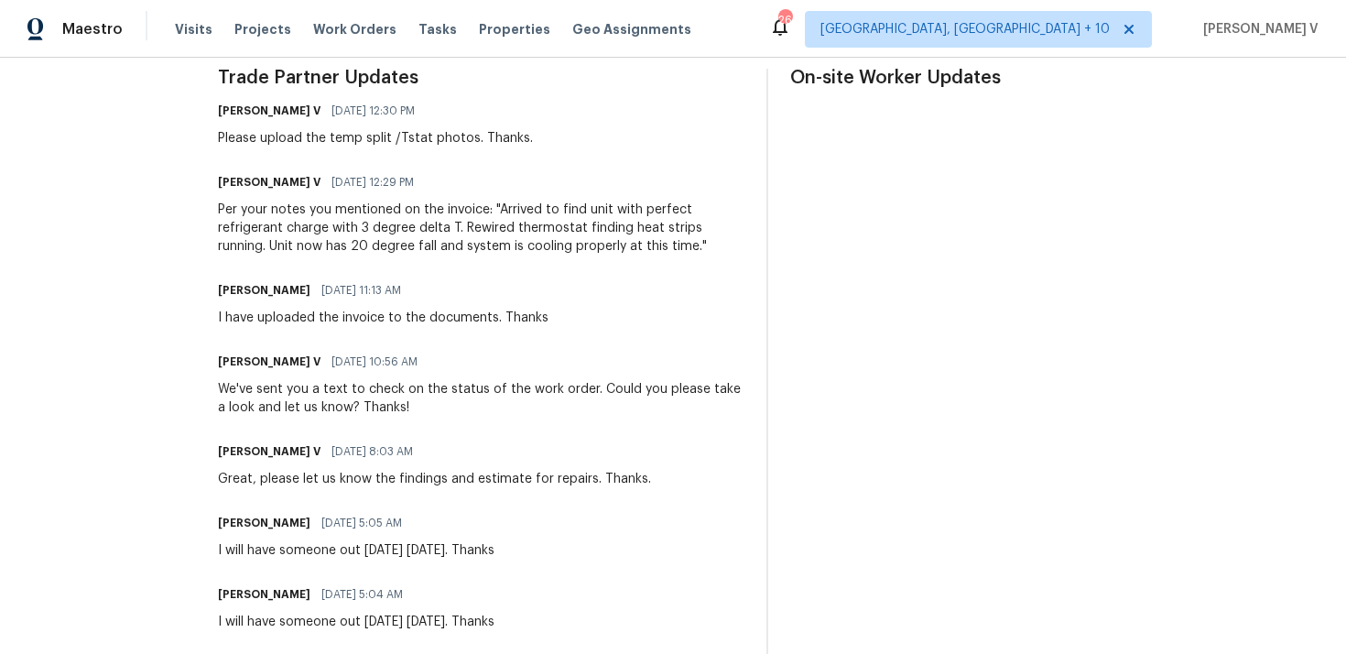
click at [315, 201] on div "Per your notes you mentioned on the invoice: "Arrived to find unit with perfect…" at bounding box center [481, 228] width 527 height 55
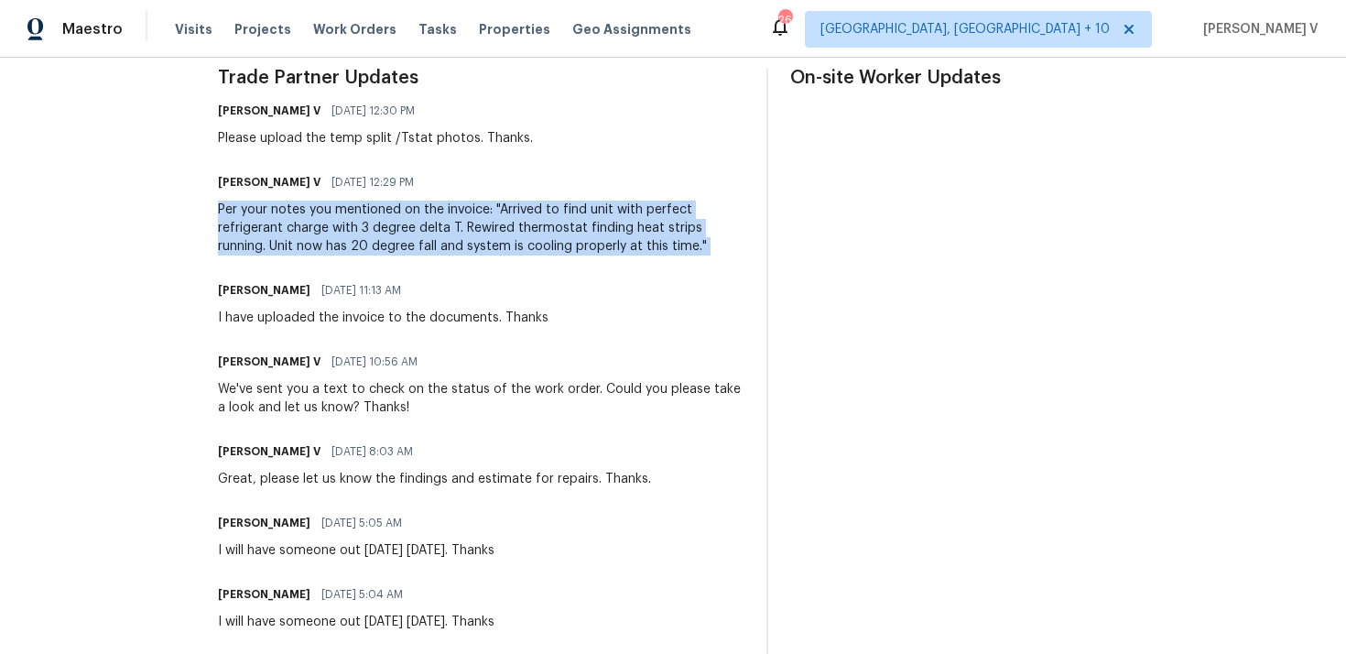
click at [315, 201] on div "Per your notes you mentioned on the invoice: "Arrived to find unit with perfect…" at bounding box center [481, 228] width 527 height 55
copy div "Per your notes you mentioned on the invoice: "Arrived to find unit with perfect…"
click at [357, 170] on div "[PERSON_NAME] V [DATE] 12:29 PM" at bounding box center [481, 182] width 527 height 26
drag, startPoint x: 491, startPoint y: 210, endPoint x: 644, endPoint y: 245, distance: 156.8
click at [644, 245] on div "Per your notes you mentioned on the invoice: "Arrived to find unit with perfect…" at bounding box center [481, 228] width 527 height 55
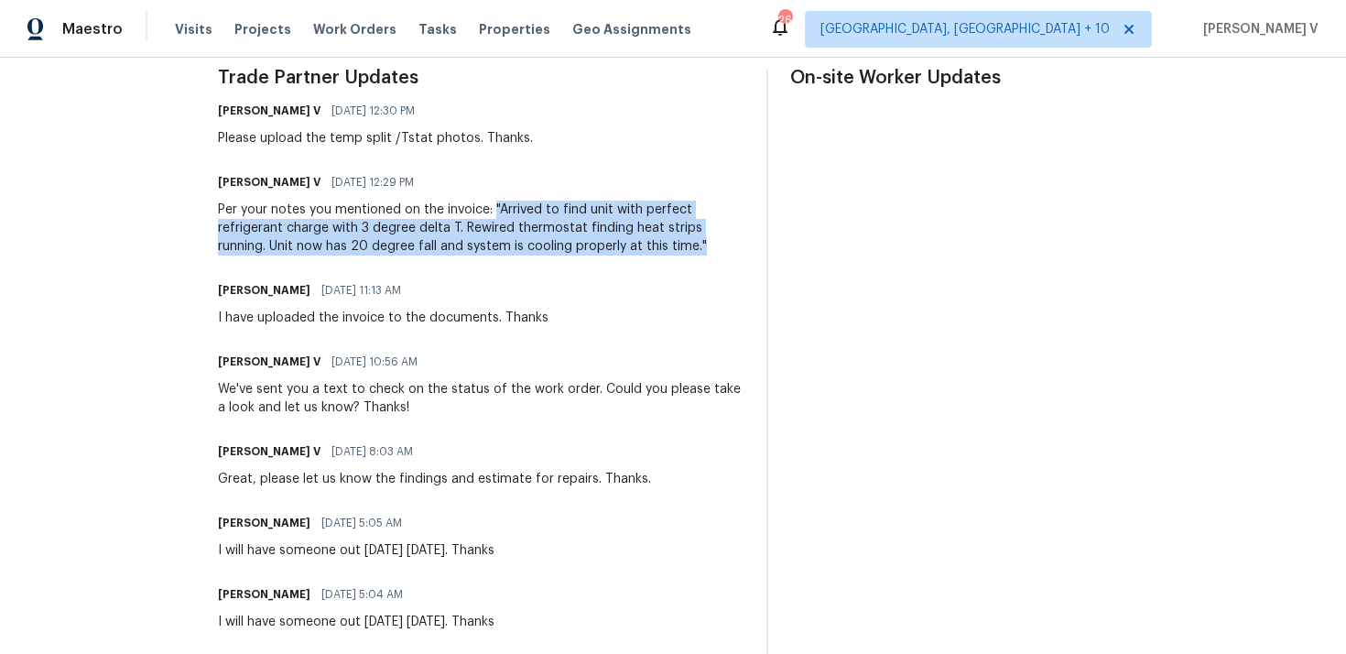
copy div ""Arrived to find unit with perfect refrigerant charge with 3 degree delta T. Re…"
